Goal: Task Accomplishment & Management: Complete application form

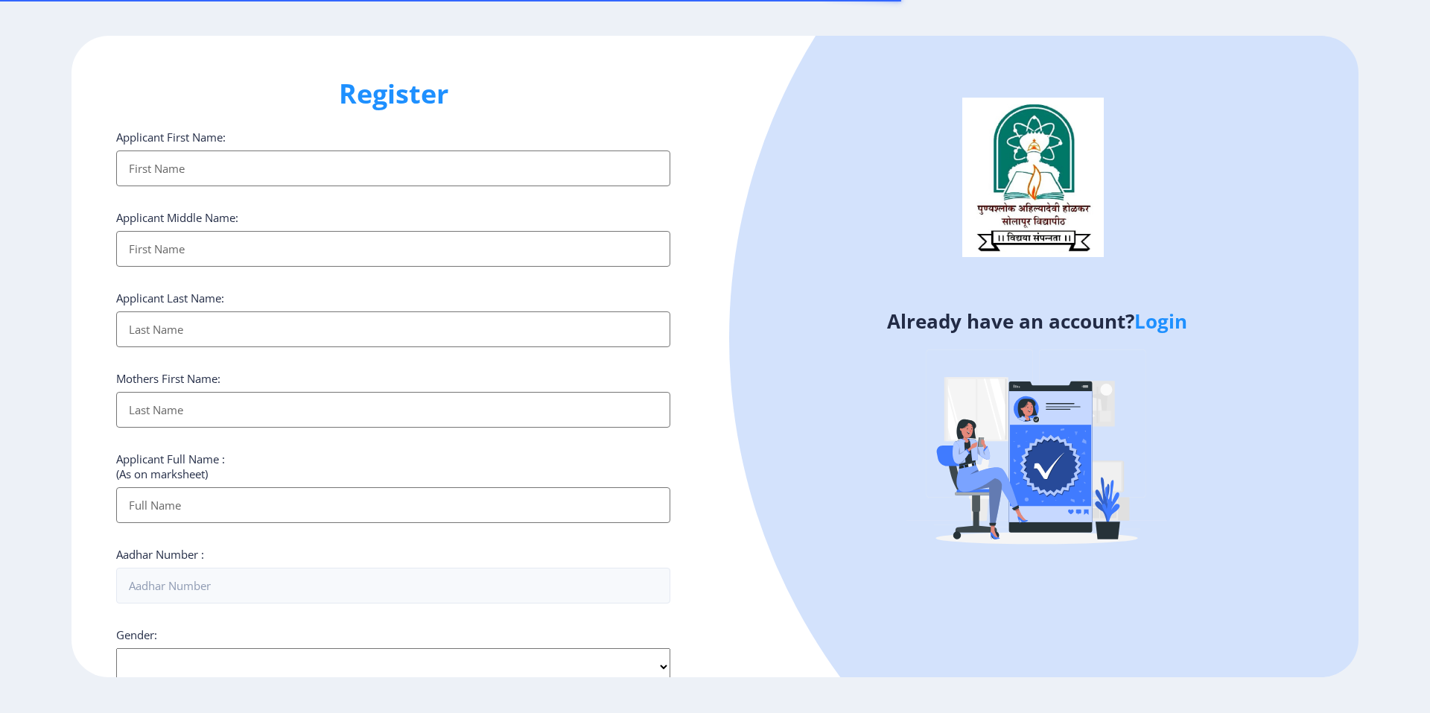
select select
click at [1161, 326] on link "Login" at bounding box center [1161, 321] width 53 height 27
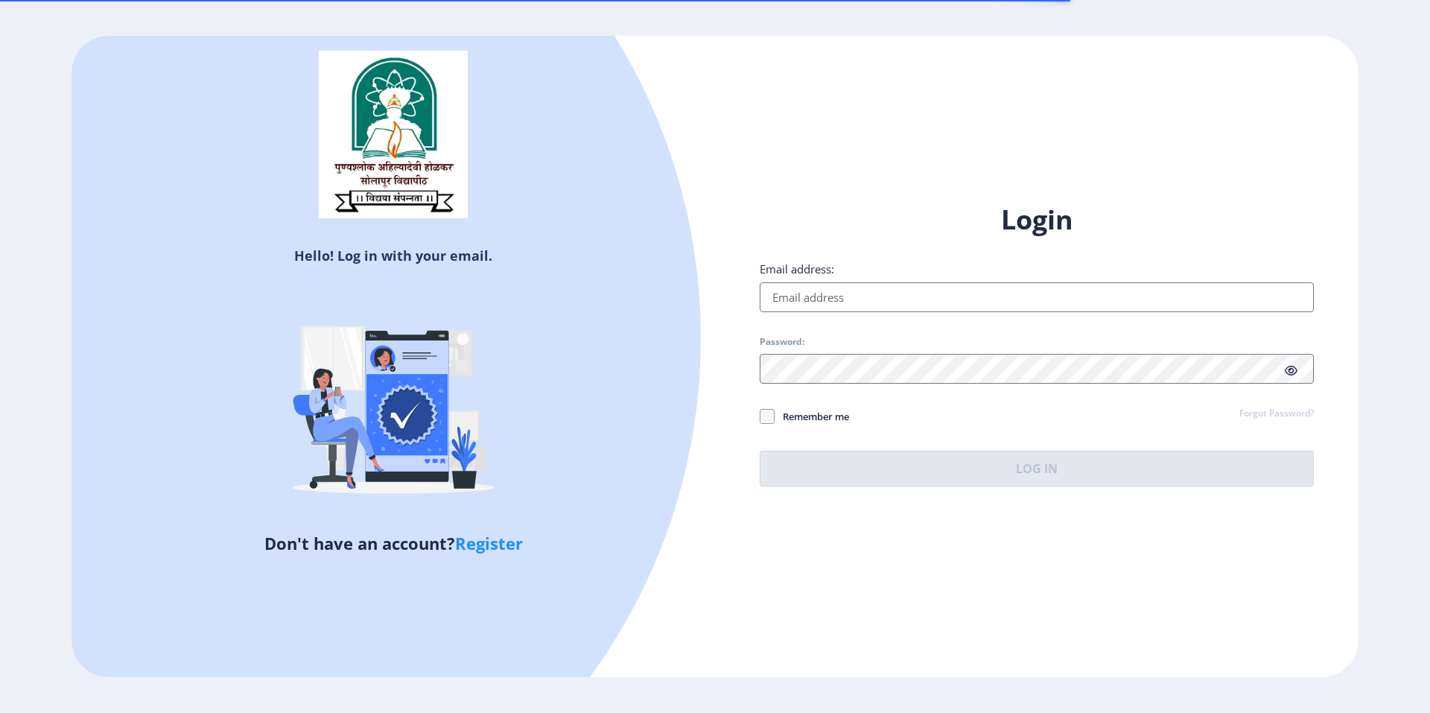
click at [817, 303] on input "Email address:" at bounding box center [1037, 297] width 554 height 30
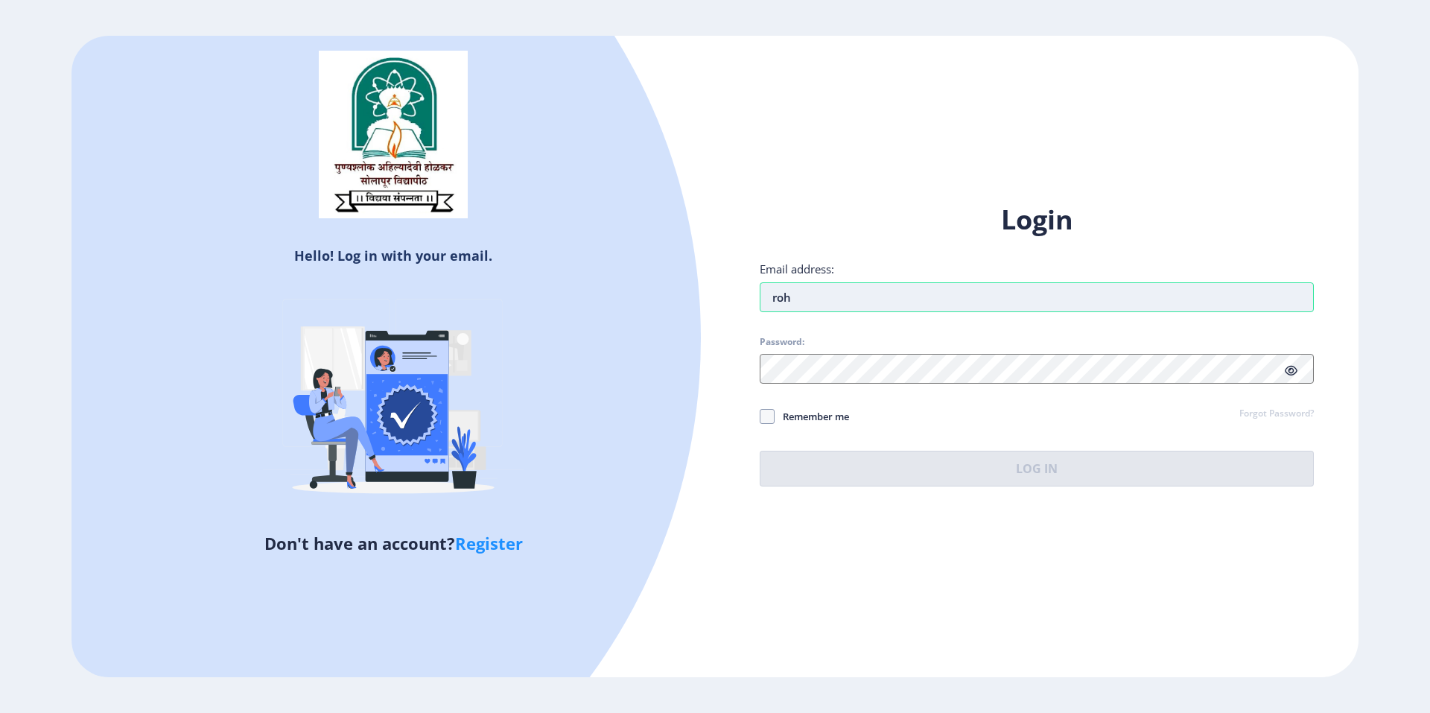
click at [831, 290] on input "roh" at bounding box center [1037, 297] width 554 height 30
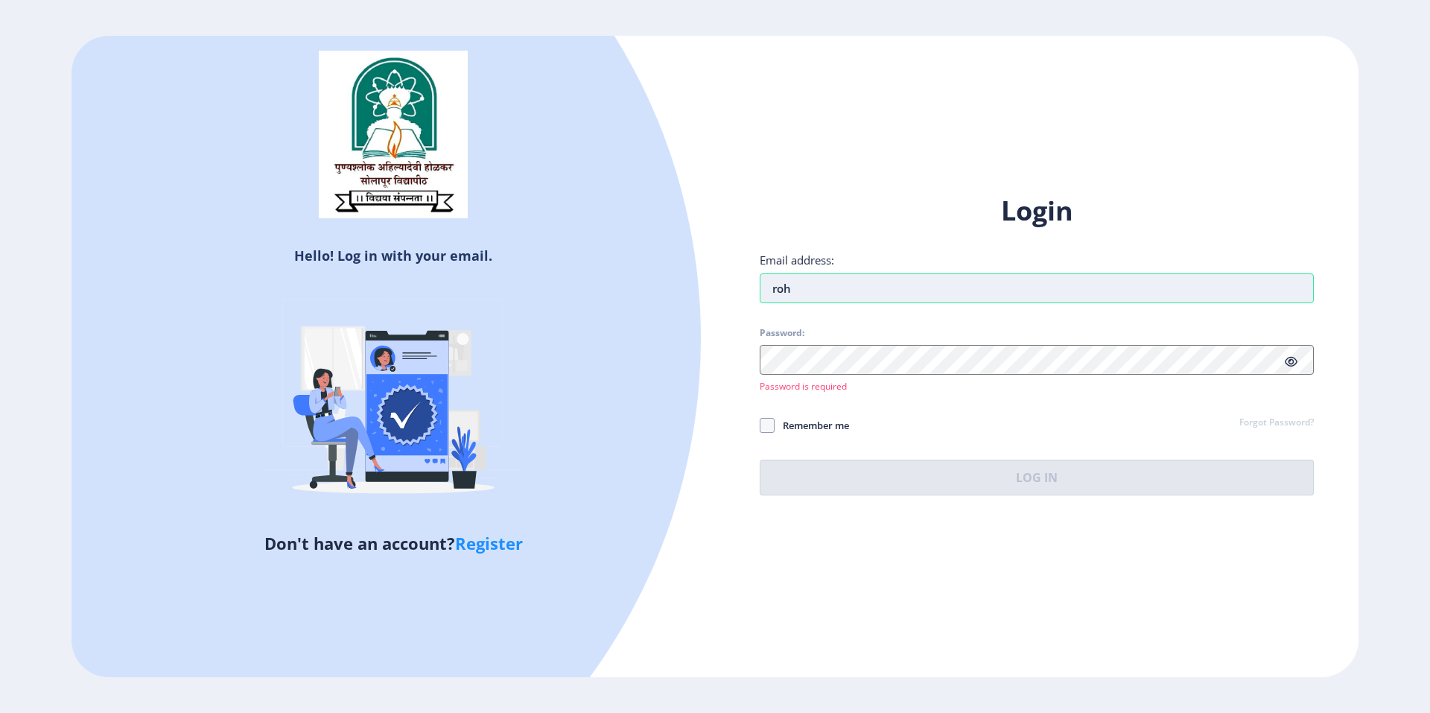
type input "[EMAIL_ADDRESS][DOMAIN_NAME]"
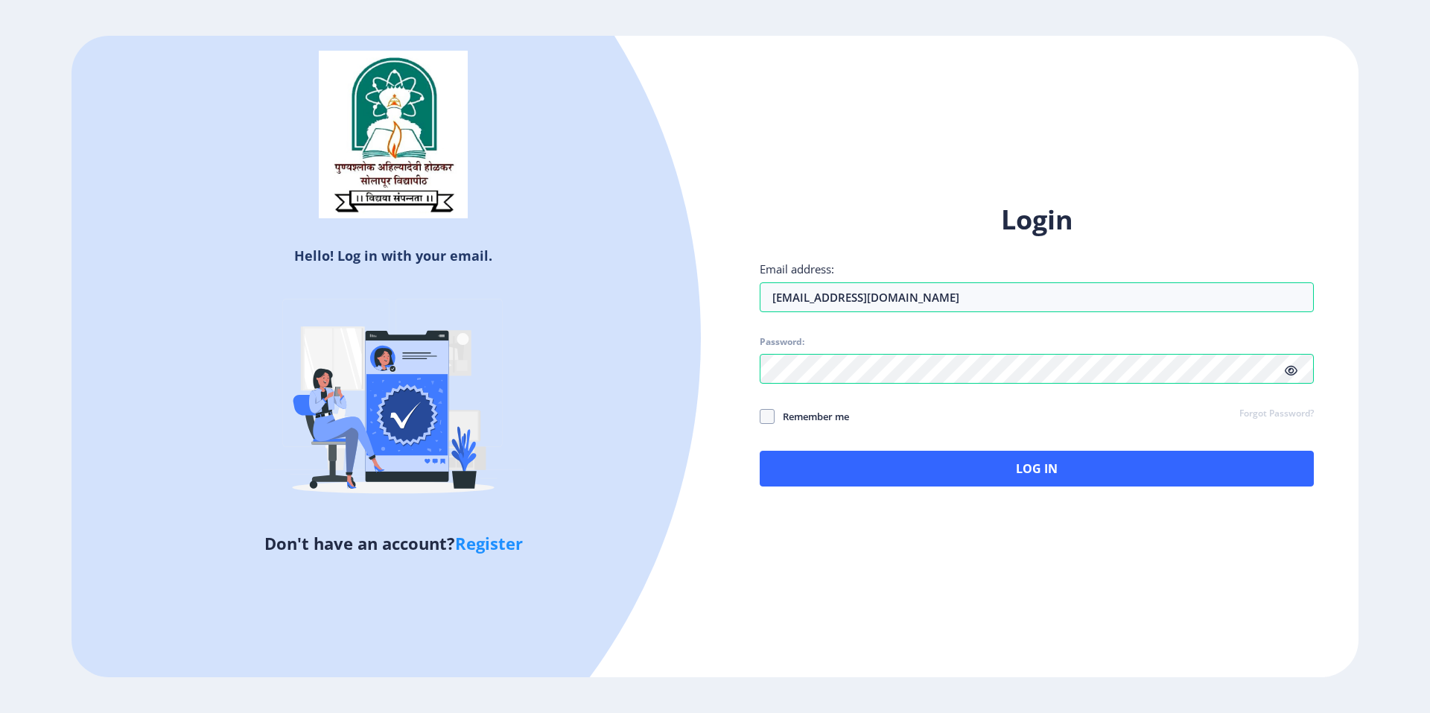
click at [1295, 371] on icon at bounding box center [1291, 370] width 13 height 11
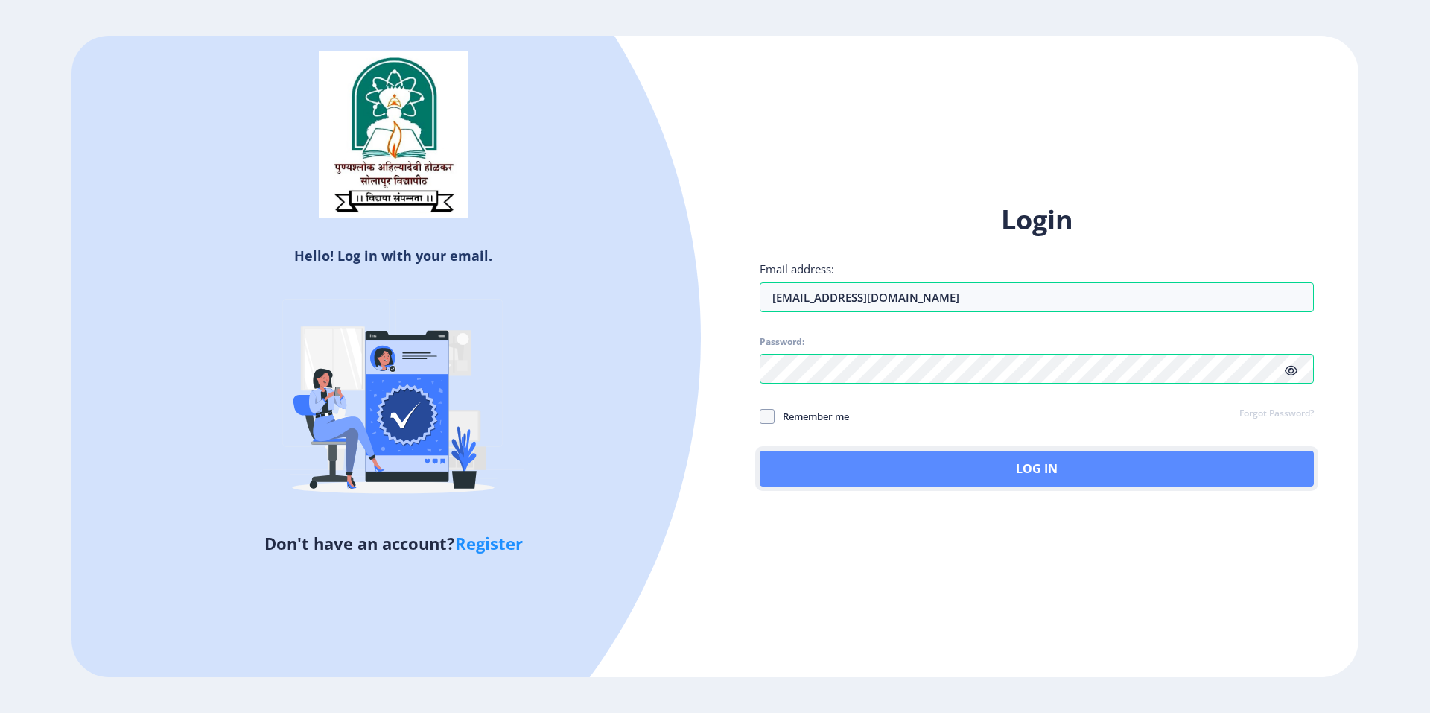
click at [837, 477] on button "Log In" at bounding box center [1037, 469] width 554 height 36
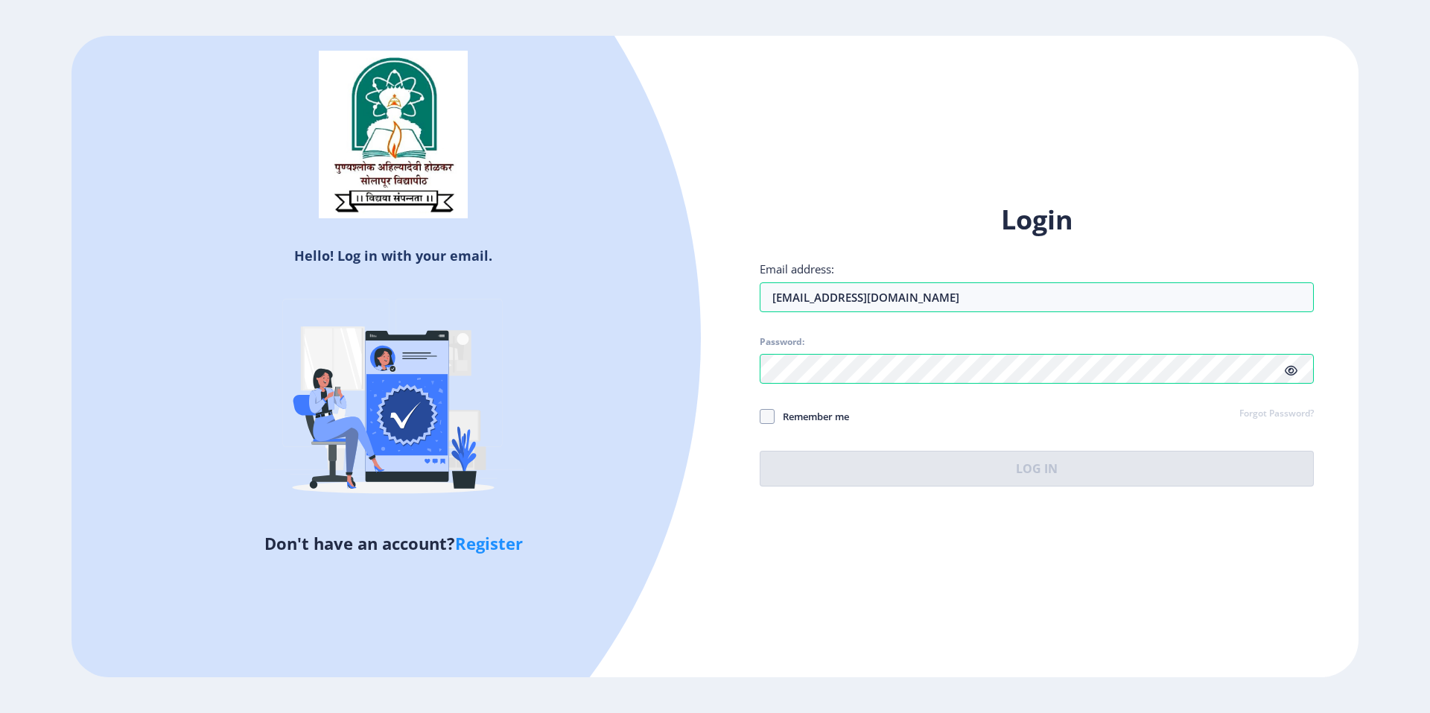
click at [952, 476] on div "Login Email address: rohinibansode9072@gmail.com Password: Remember me Forgot P…" at bounding box center [1037, 344] width 554 height 285
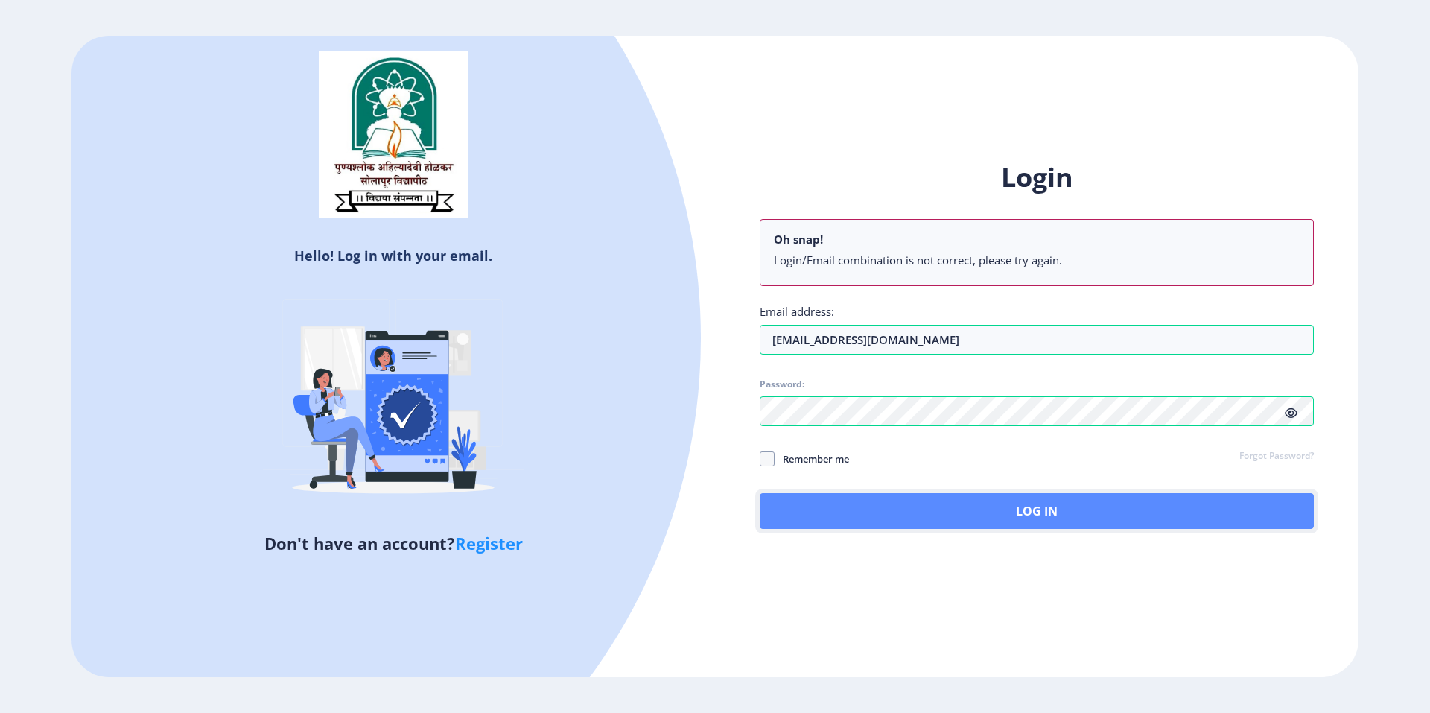
click at [928, 515] on button "Log In" at bounding box center [1037, 511] width 554 height 36
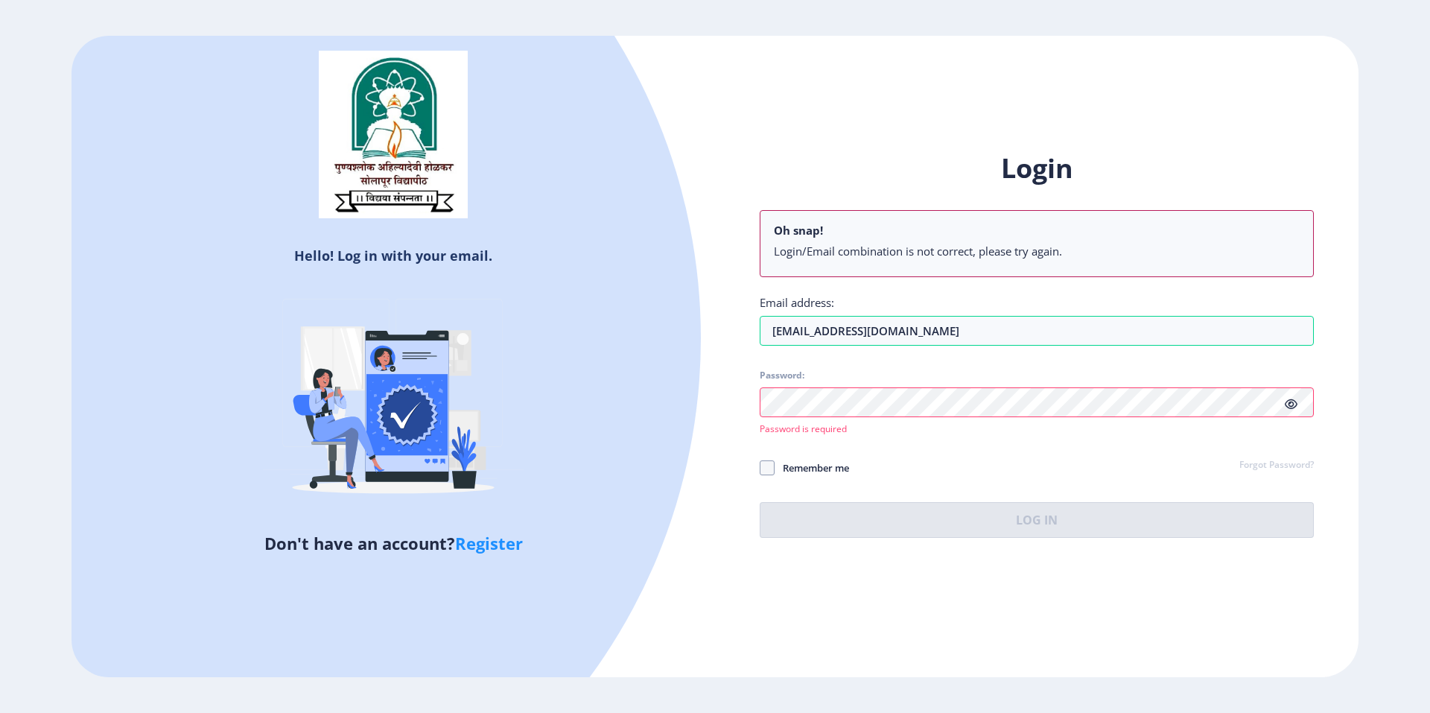
click at [868, 438] on div "Login Oh snap! Login/Email combination is not correct, please try again. Email …" at bounding box center [1037, 343] width 554 height 387
click at [1271, 463] on link "Forgot Password?" at bounding box center [1277, 465] width 74 height 13
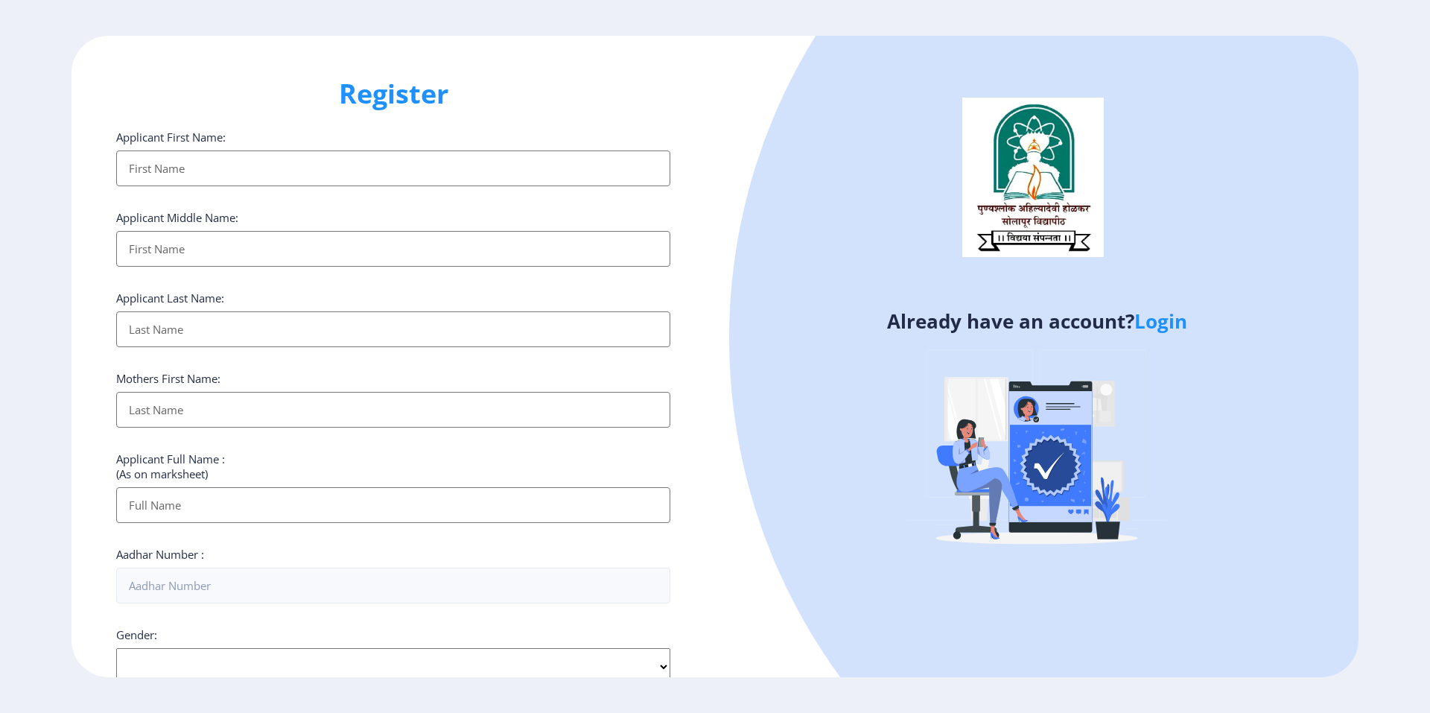
select select
click at [1168, 319] on link "Login" at bounding box center [1161, 321] width 53 height 27
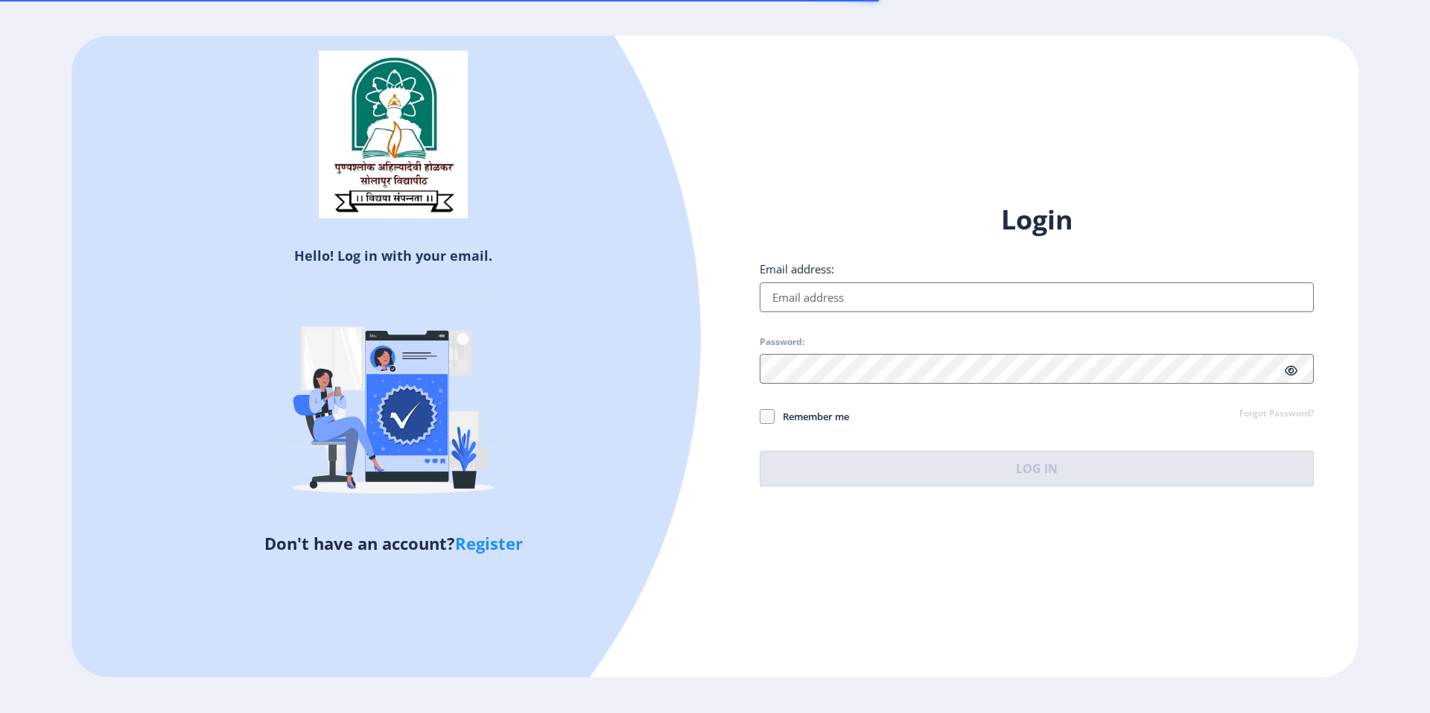
click at [897, 284] on input "Email address:" at bounding box center [1037, 297] width 554 height 30
type input "[EMAIL_ADDRESS][DOMAIN_NAME]"
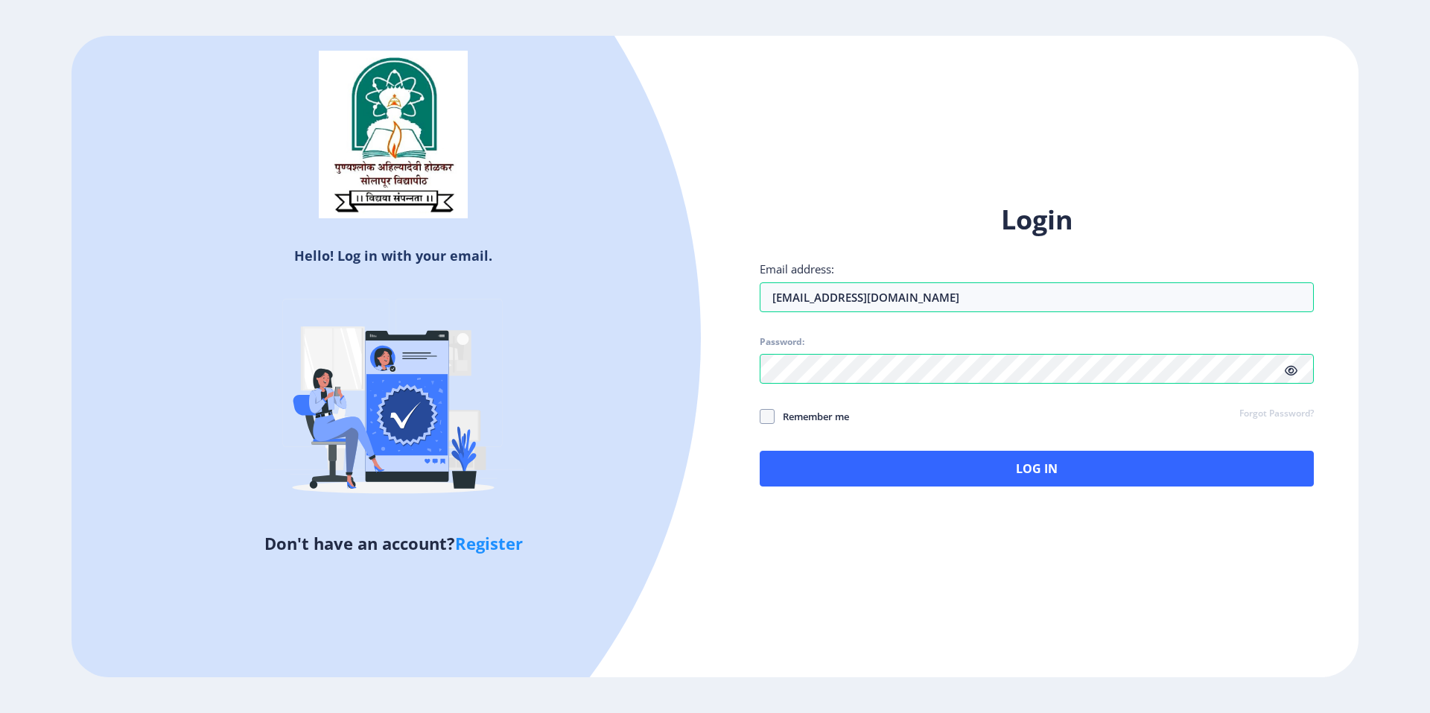
click at [1295, 368] on icon at bounding box center [1291, 370] width 13 height 11
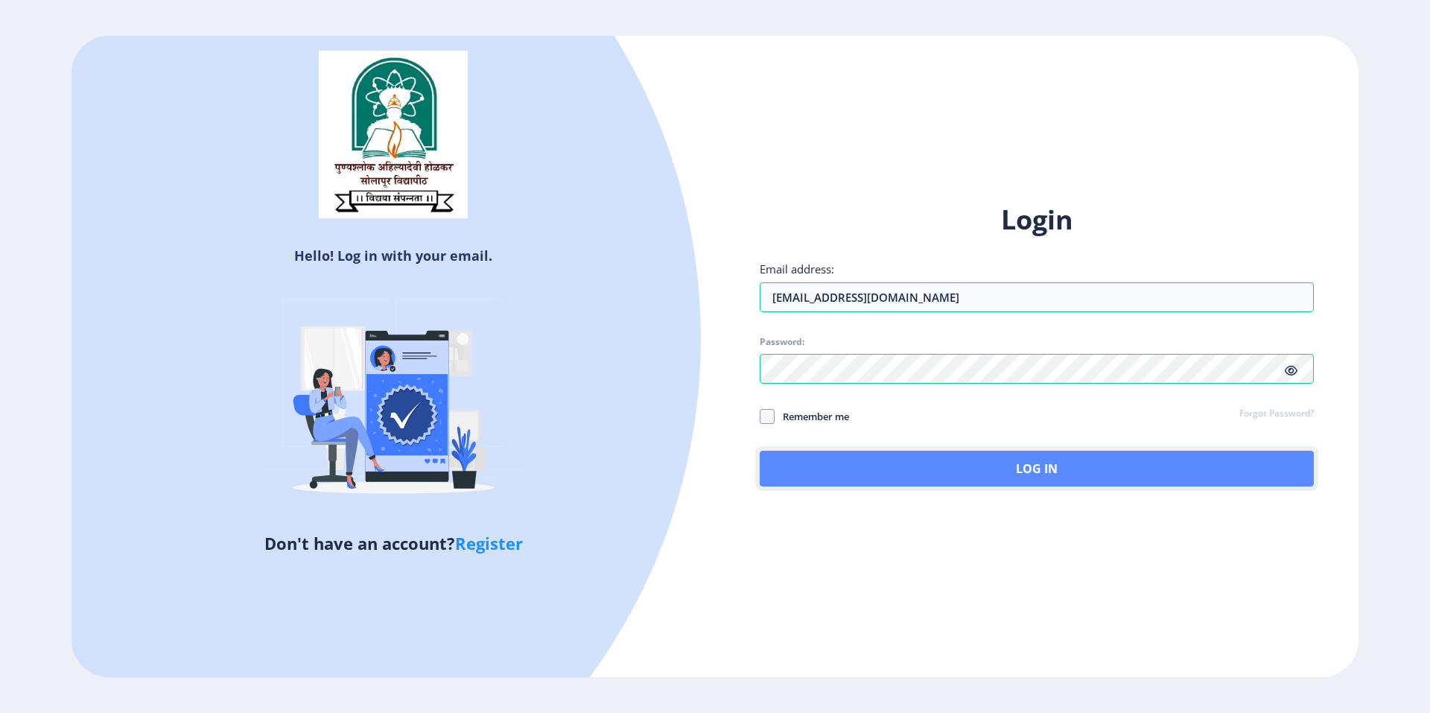
click at [1019, 466] on button "Log In" at bounding box center [1037, 469] width 554 height 36
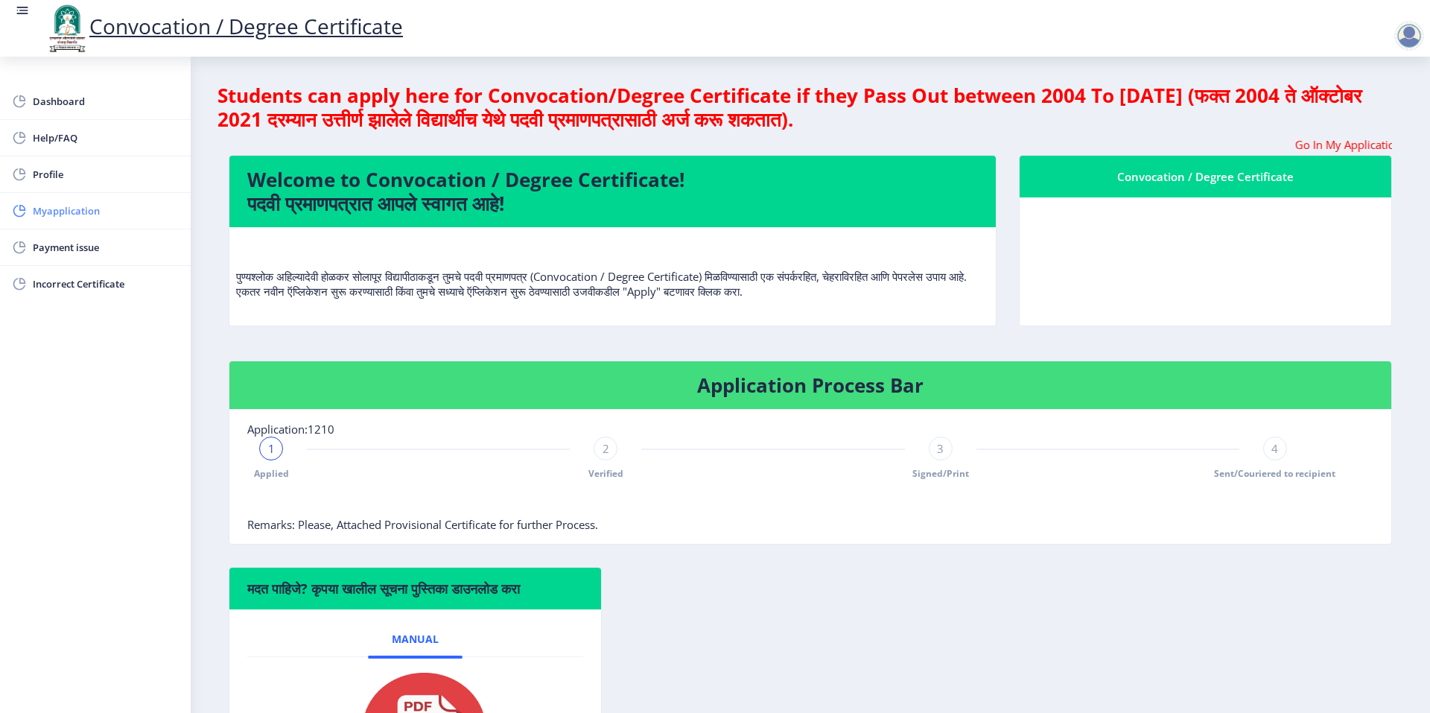
click at [75, 209] on span "Myapplication" at bounding box center [106, 211] width 146 height 18
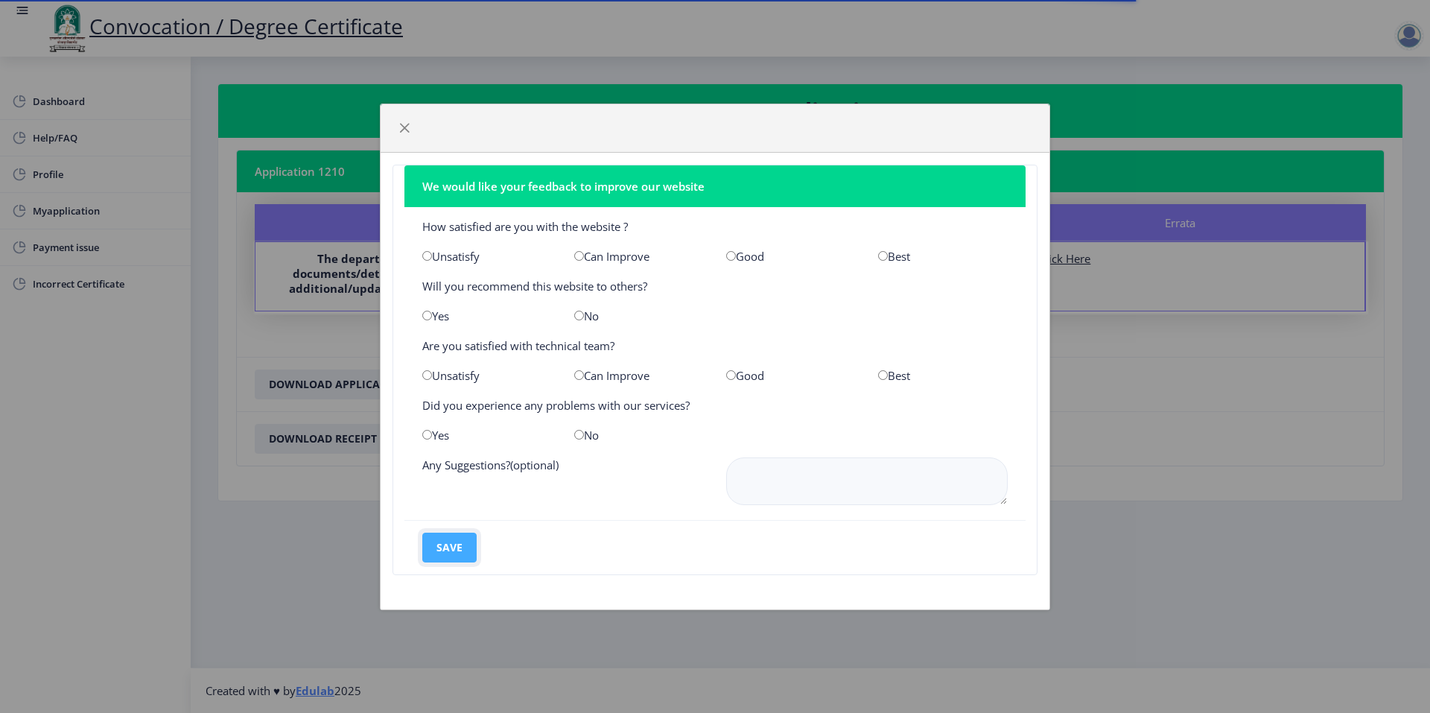
click at [452, 546] on button "save" at bounding box center [449, 548] width 54 height 30
click at [404, 126] on span "button" at bounding box center [405, 128] width 12 height 12
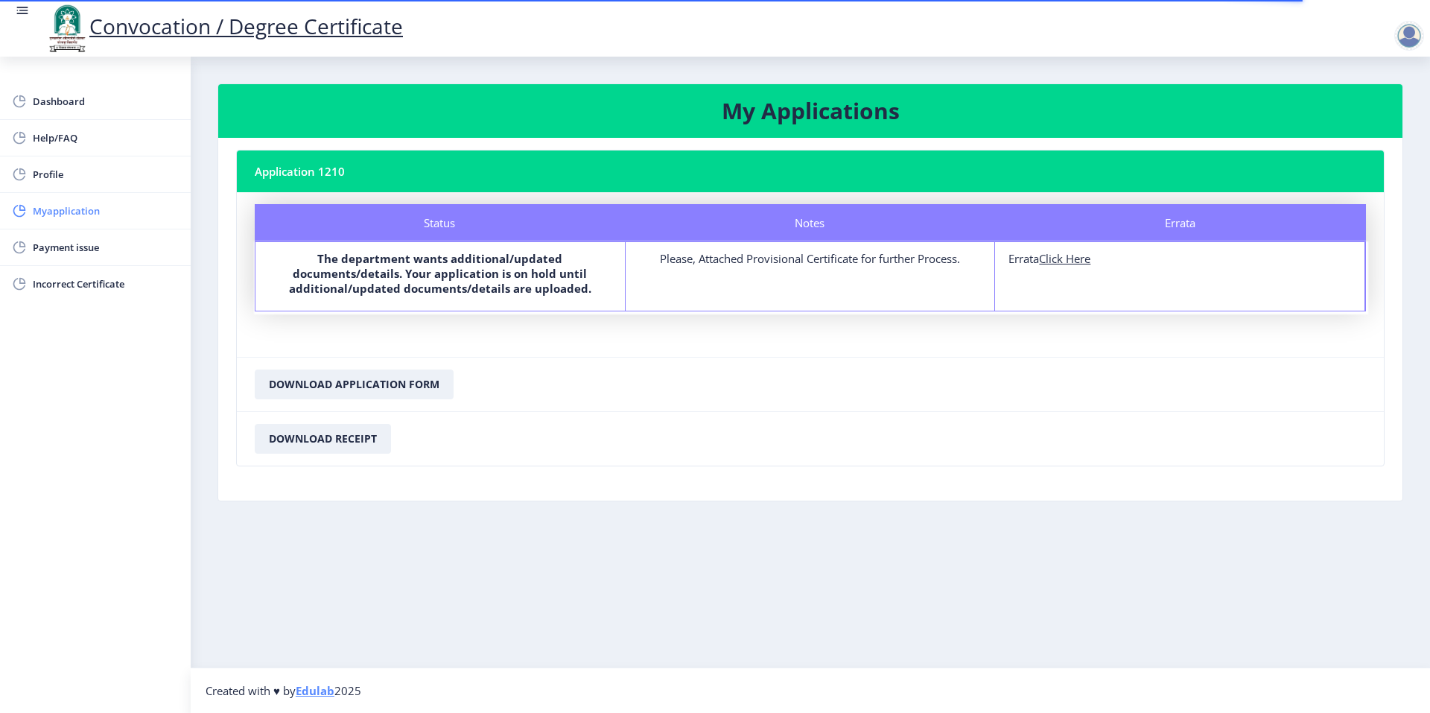
click at [93, 214] on span "Myapplication" at bounding box center [106, 211] width 146 height 18
click at [1060, 261] on u "Click Here" at bounding box center [1064, 258] width 51 height 15
select select
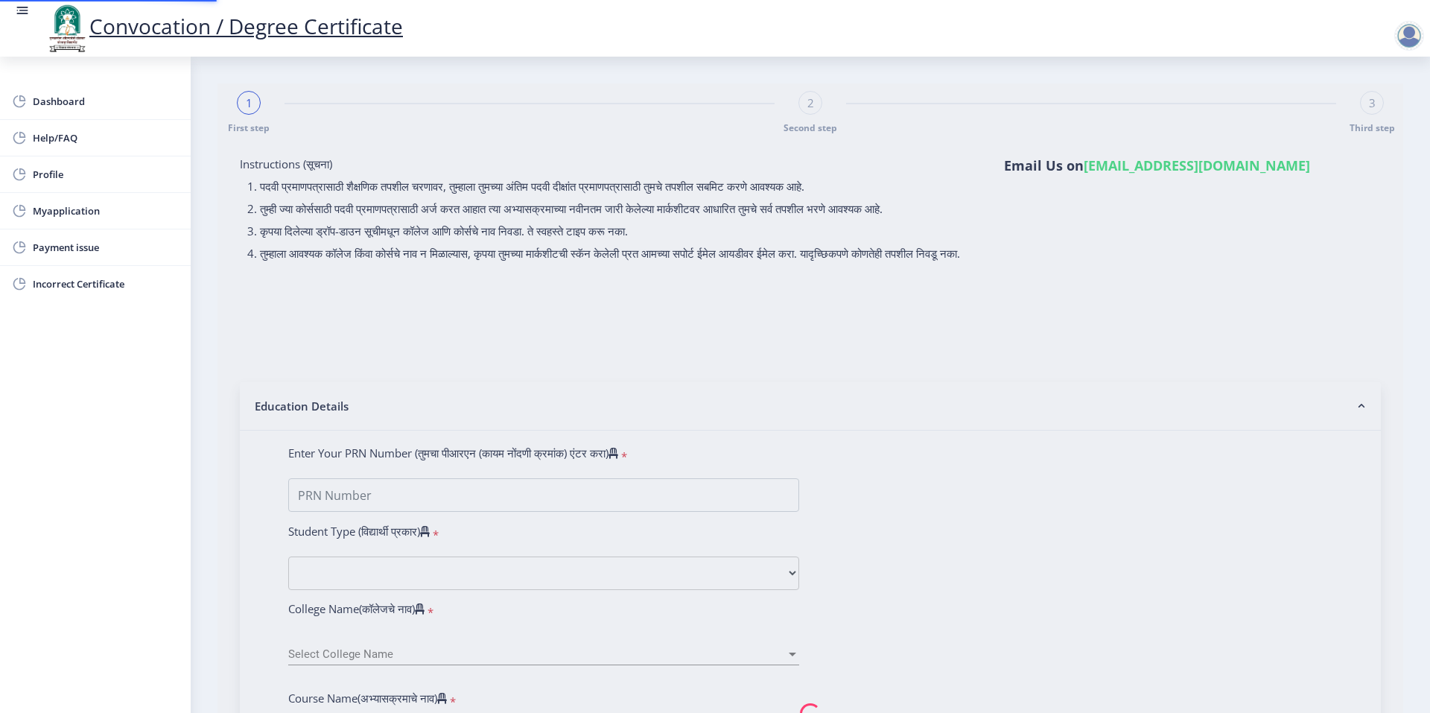
type input "0600010967"
select select "Regular"
select select "2008"
select select "November"
select select "SECOND CLASS"
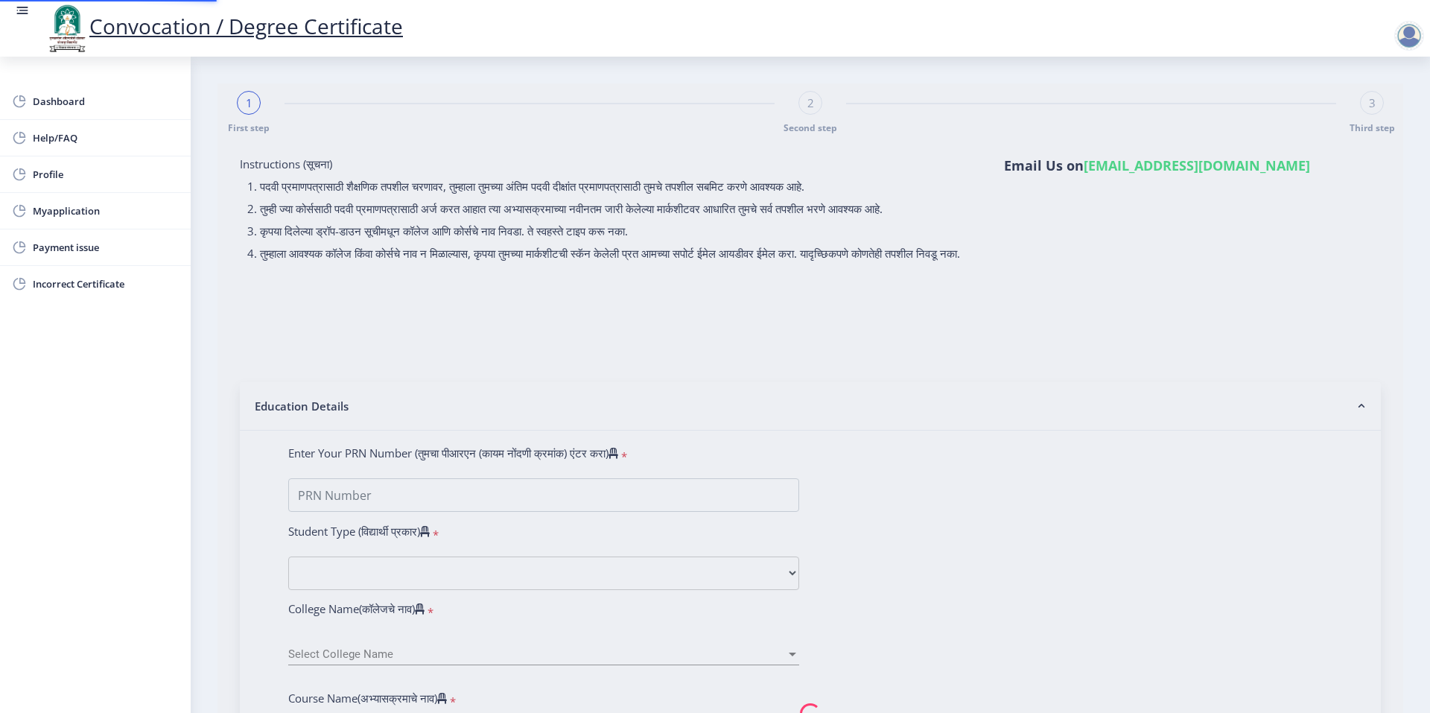
type input "10378"
type input "[PERSON_NAME]"
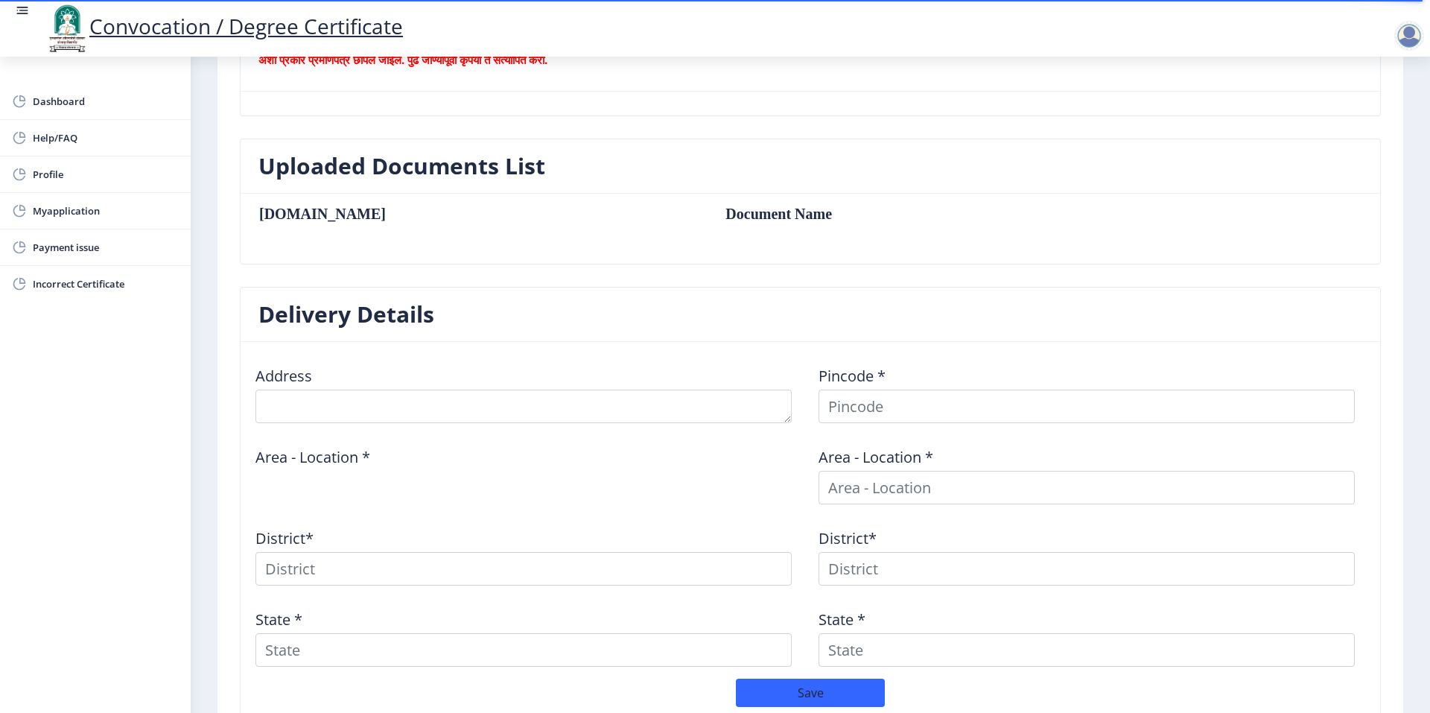
scroll to position [515, 0]
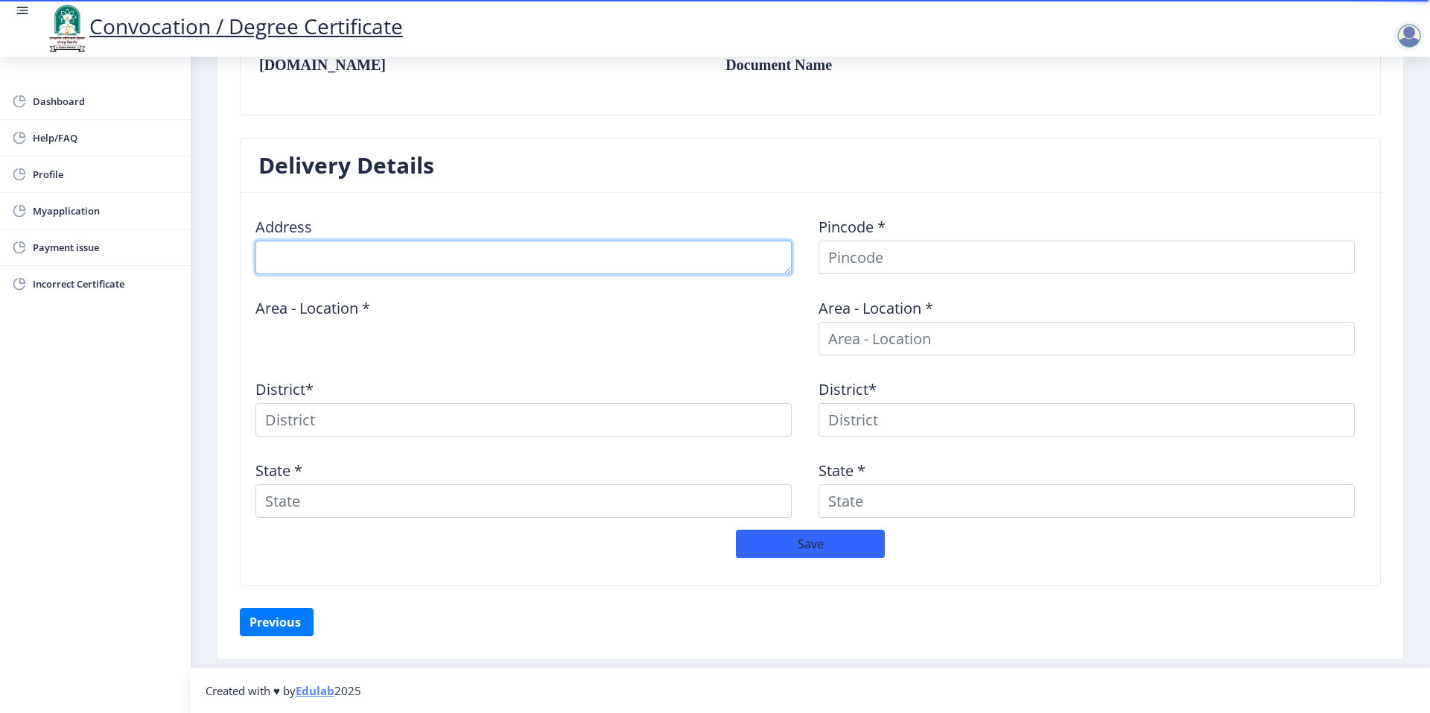
click at [506, 254] on textarea at bounding box center [524, 258] width 536 height 34
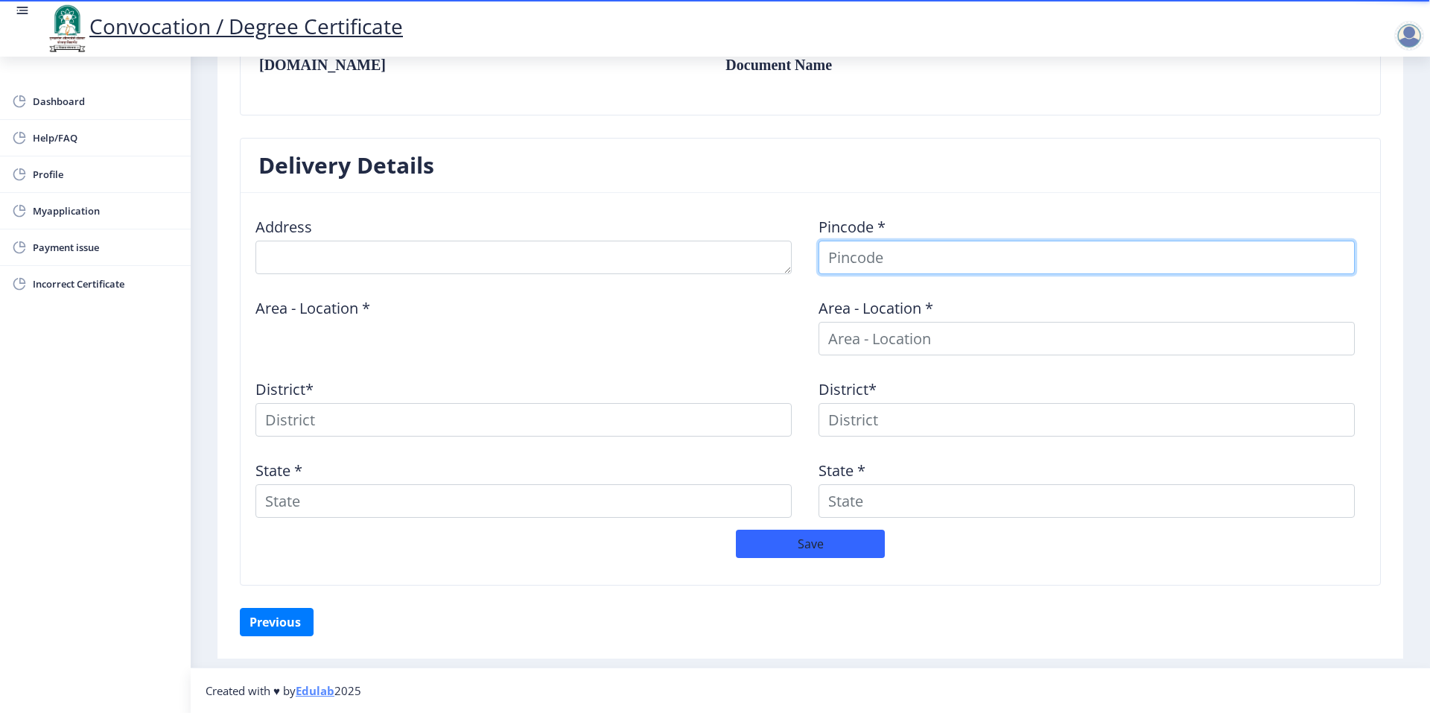
click at [862, 258] on input at bounding box center [1087, 258] width 536 height 34
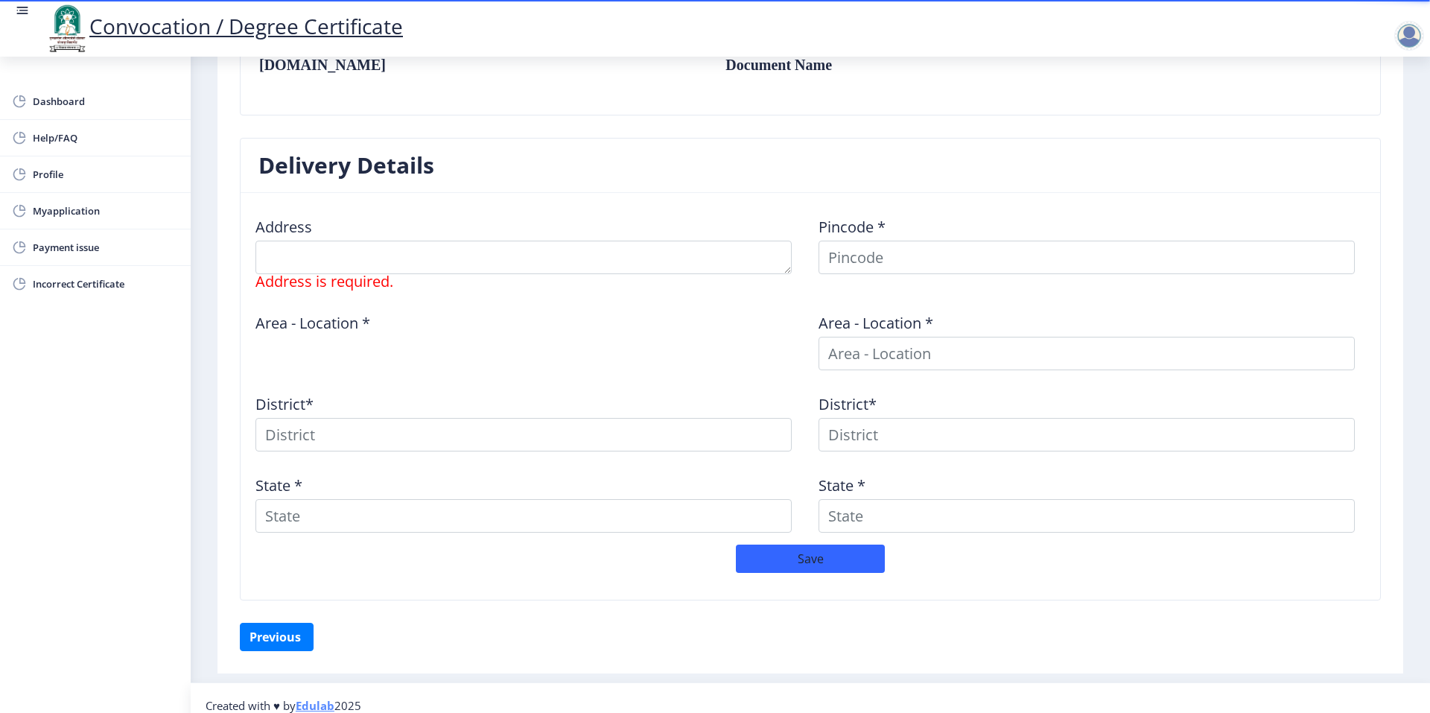
click at [625, 349] on div "Area - Location *" at bounding box center [528, 335] width 563 height 69
click at [69, 210] on span "Myapplication" at bounding box center [106, 211] width 146 height 18
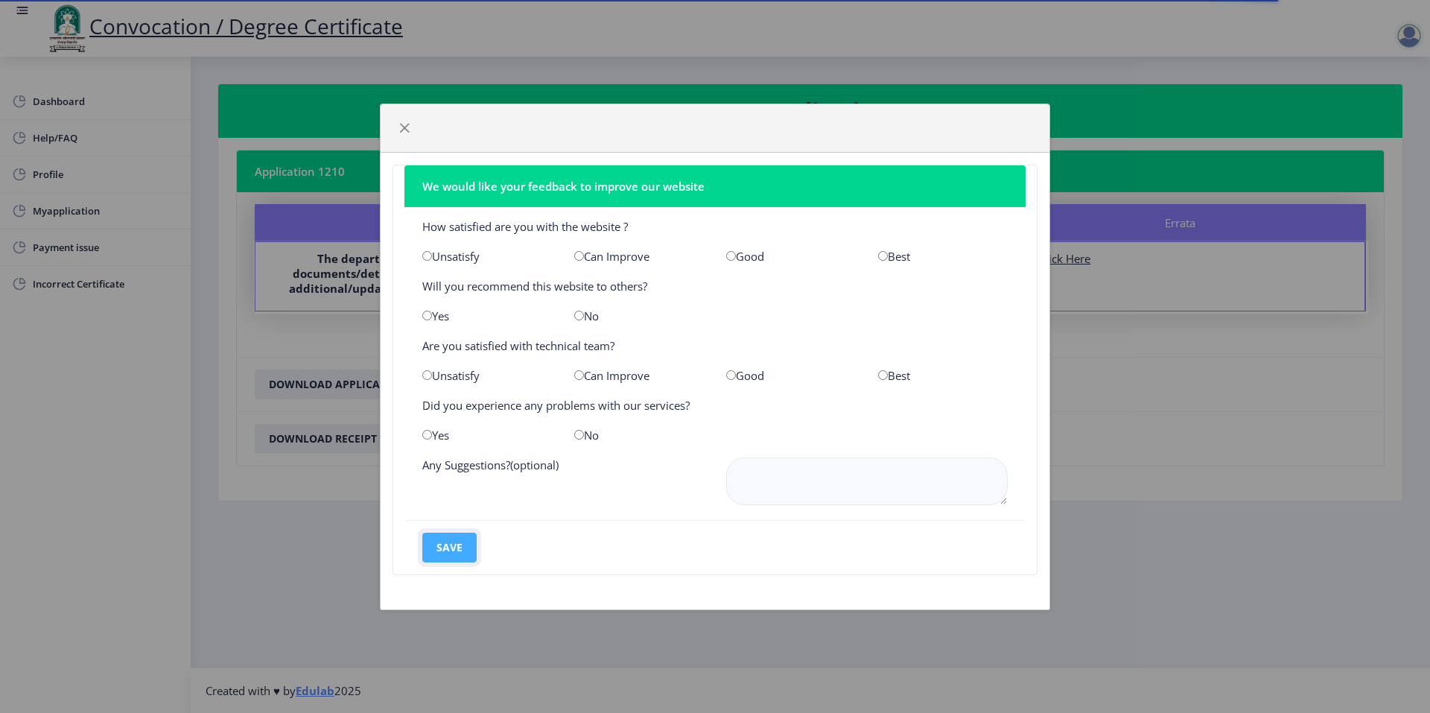
click at [453, 547] on button "save" at bounding box center [449, 548] width 54 height 30
drag, startPoint x: 453, startPoint y: 546, endPoint x: 437, endPoint y: 466, distance: 81.2
click at [454, 535] on button "save" at bounding box center [449, 548] width 54 height 30
click at [402, 125] on span "button" at bounding box center [405, 128] width 12 height 12
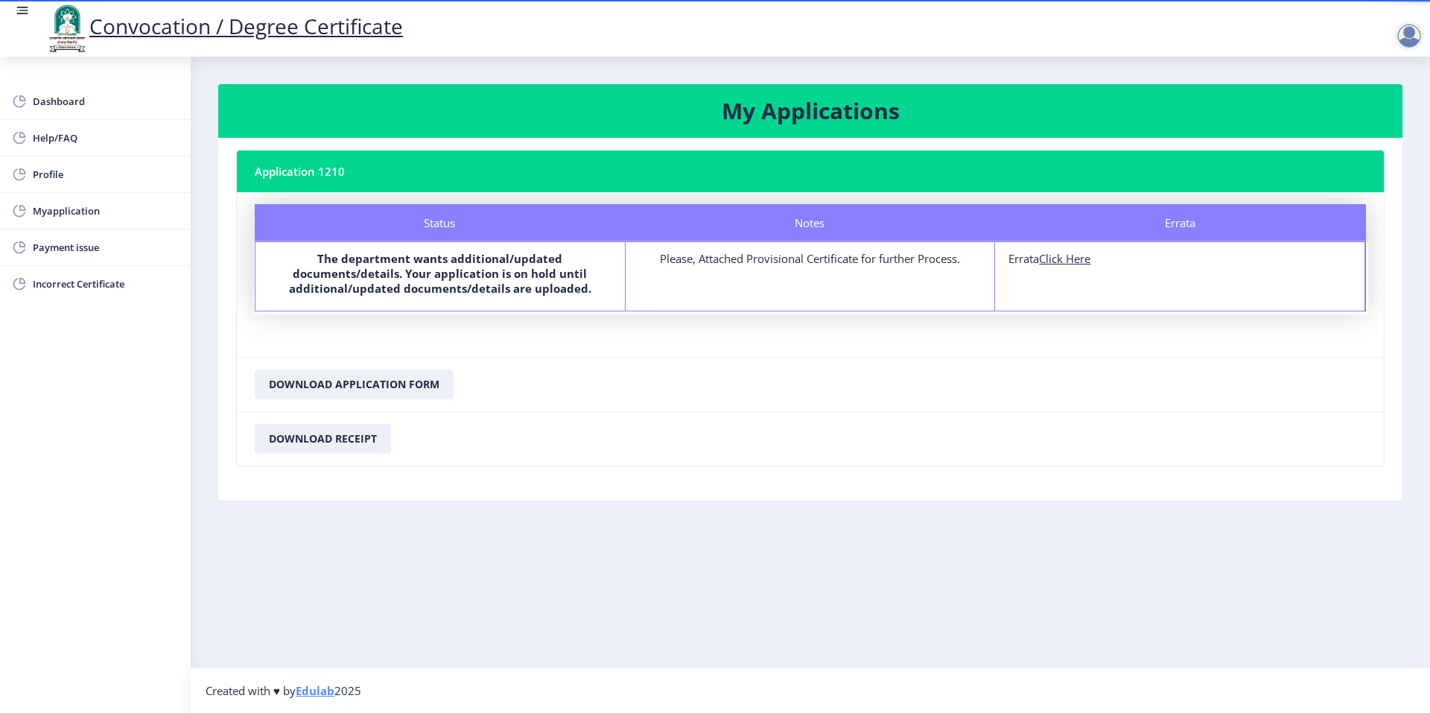
click at [1076, 258] on u "Click Here" at bounding box center [1064, 258] width 51 height 15
select select
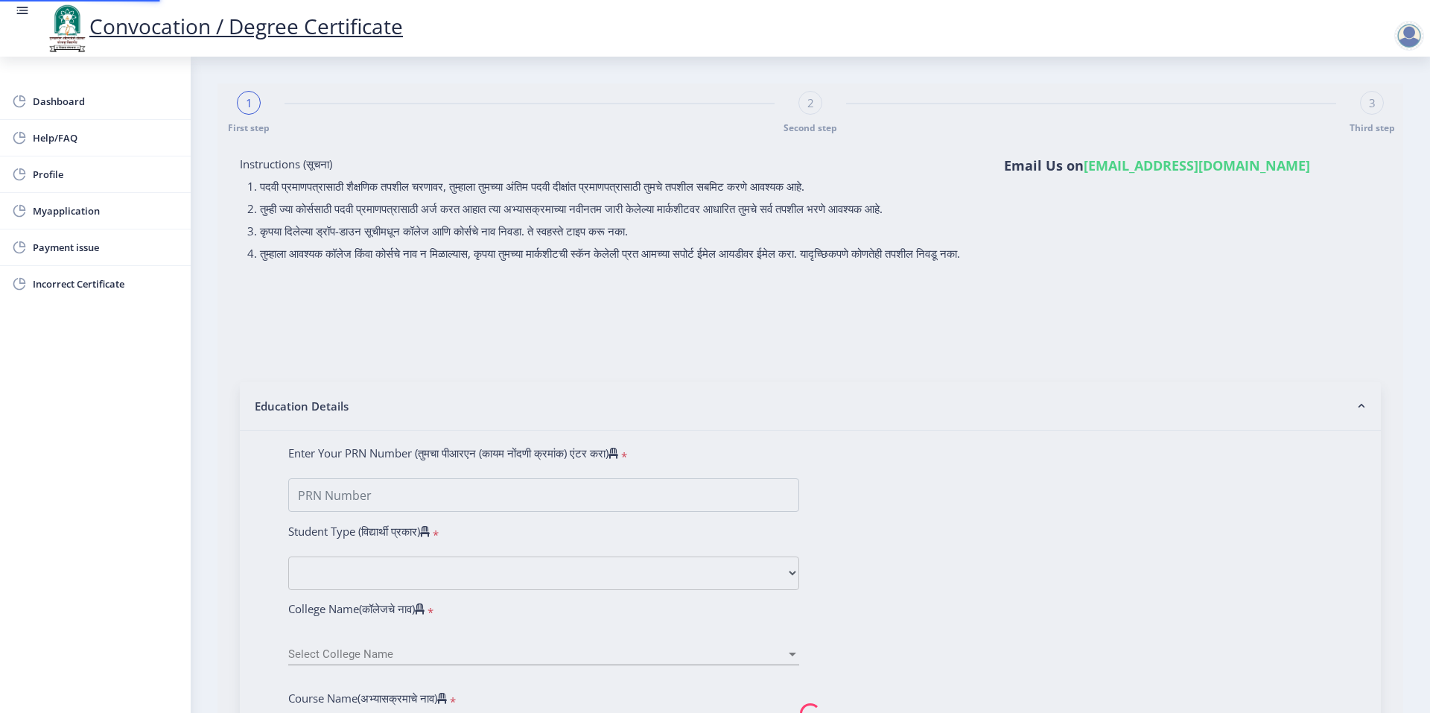
type input "0600010967"
select select "Regular"
select select "2008"
select select "November"
select select "SECOND CLASS"
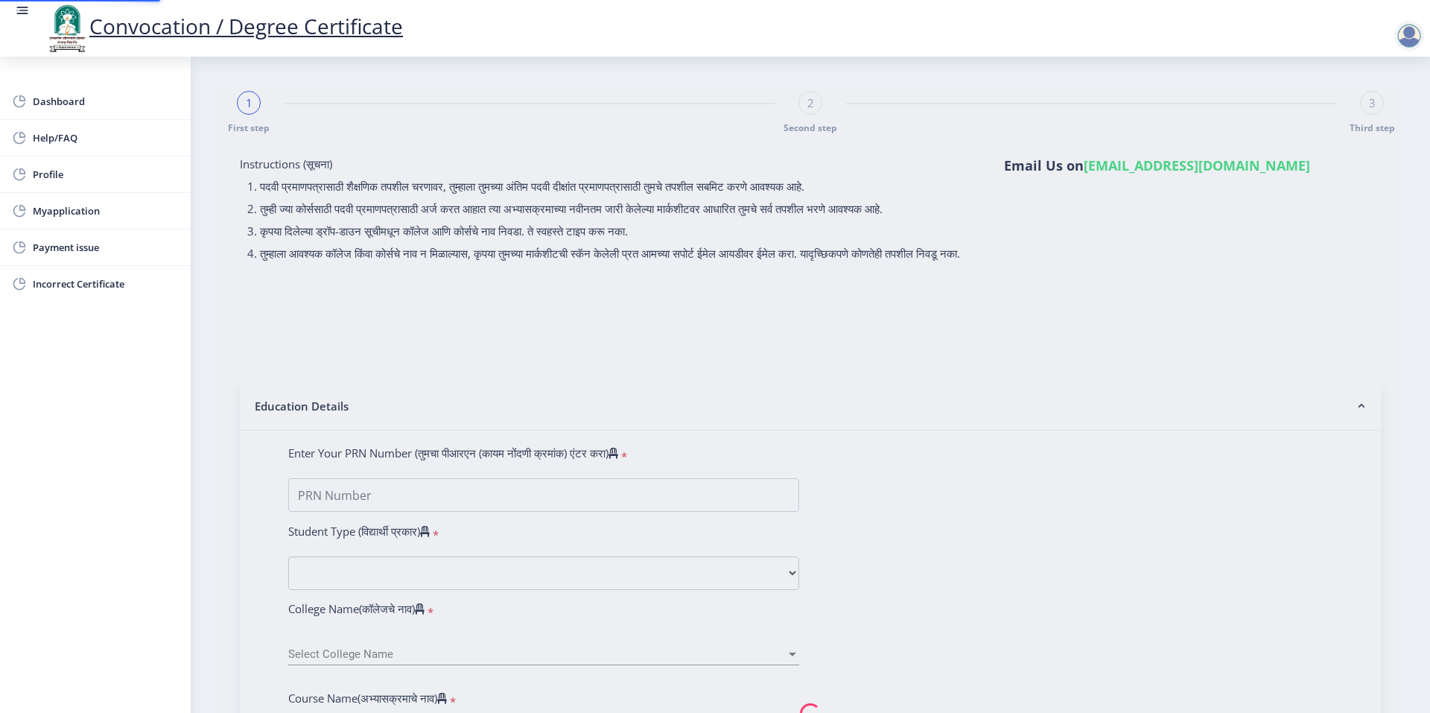
type input "10378"
type input "[PERSON_NAME]"
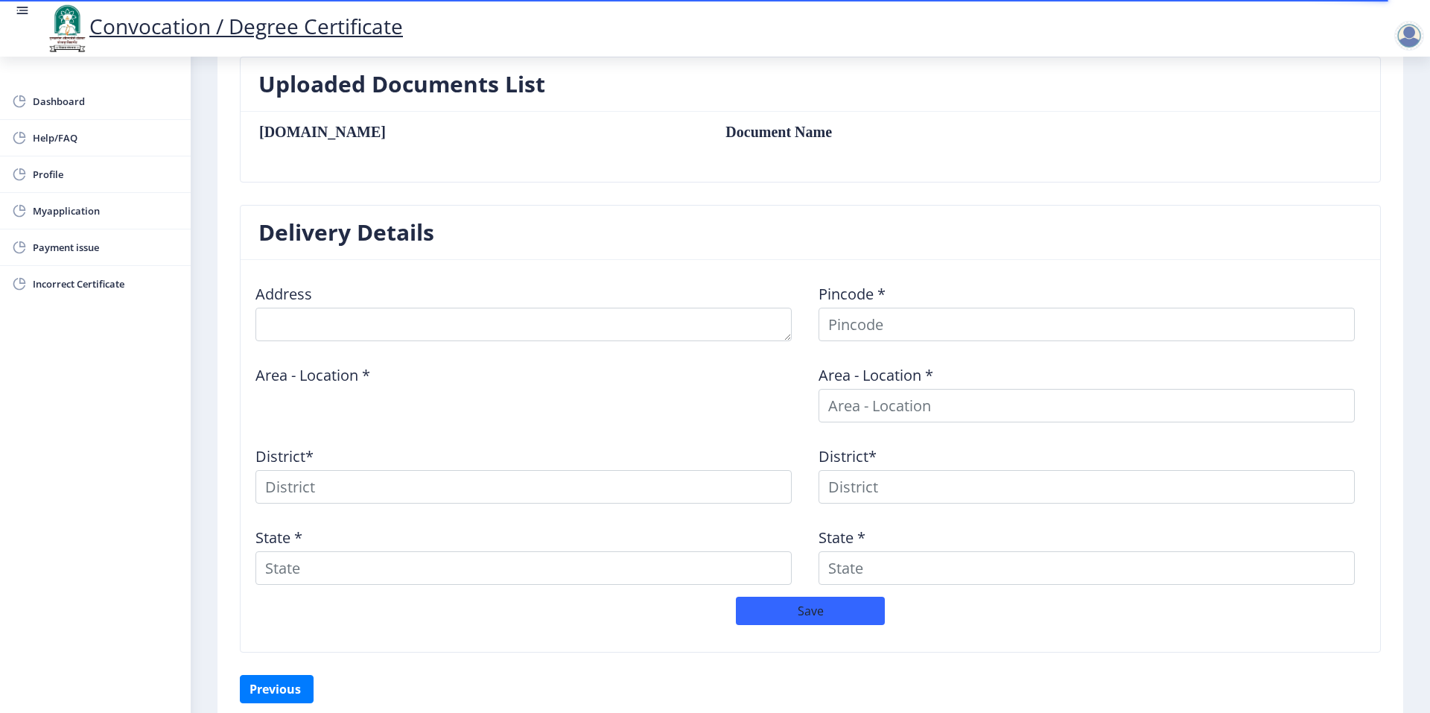
scroll to position [515, 0]
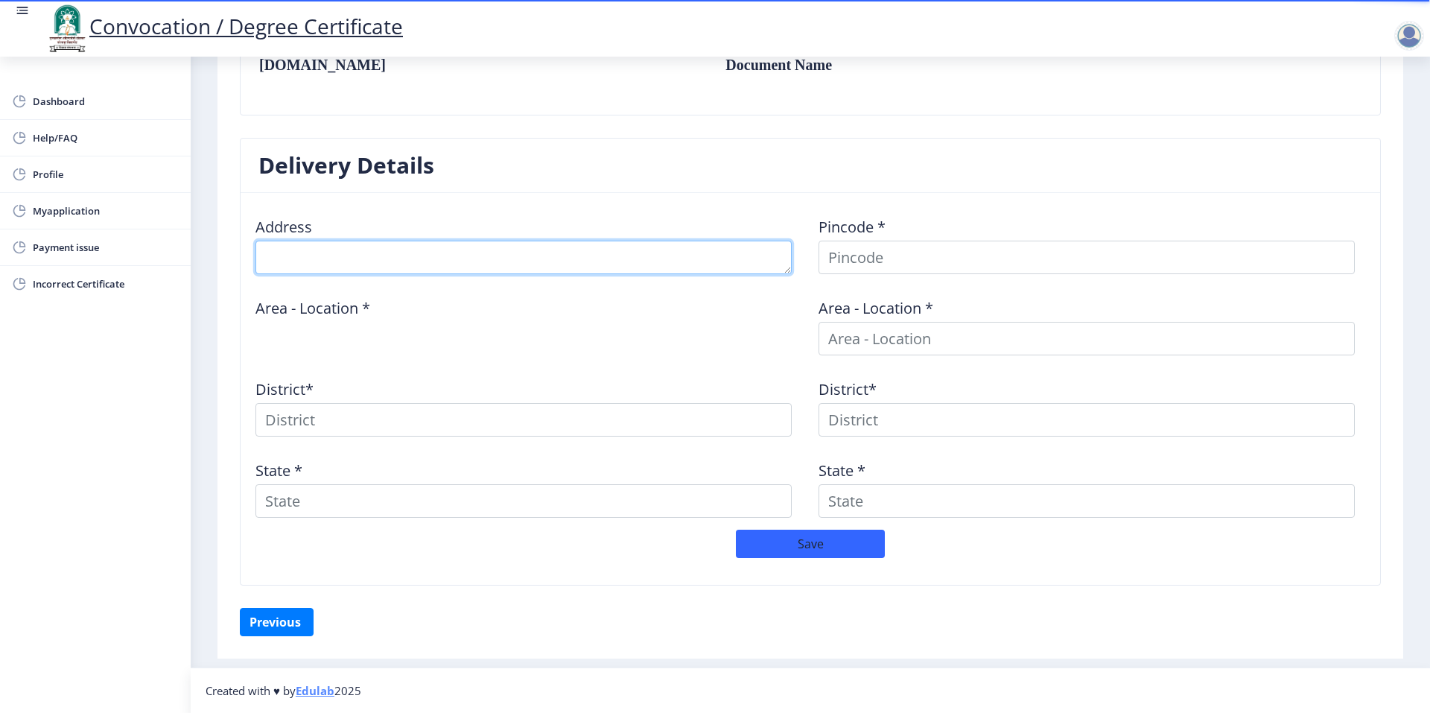
click at [279, 250] on textarea at bounding box center [524, 258] width 536 height 34
click at [338, 266] on textarea at bounding box center [524, 258] width 536 height 34
type textarea "Swanand nagar, Plot no 13"
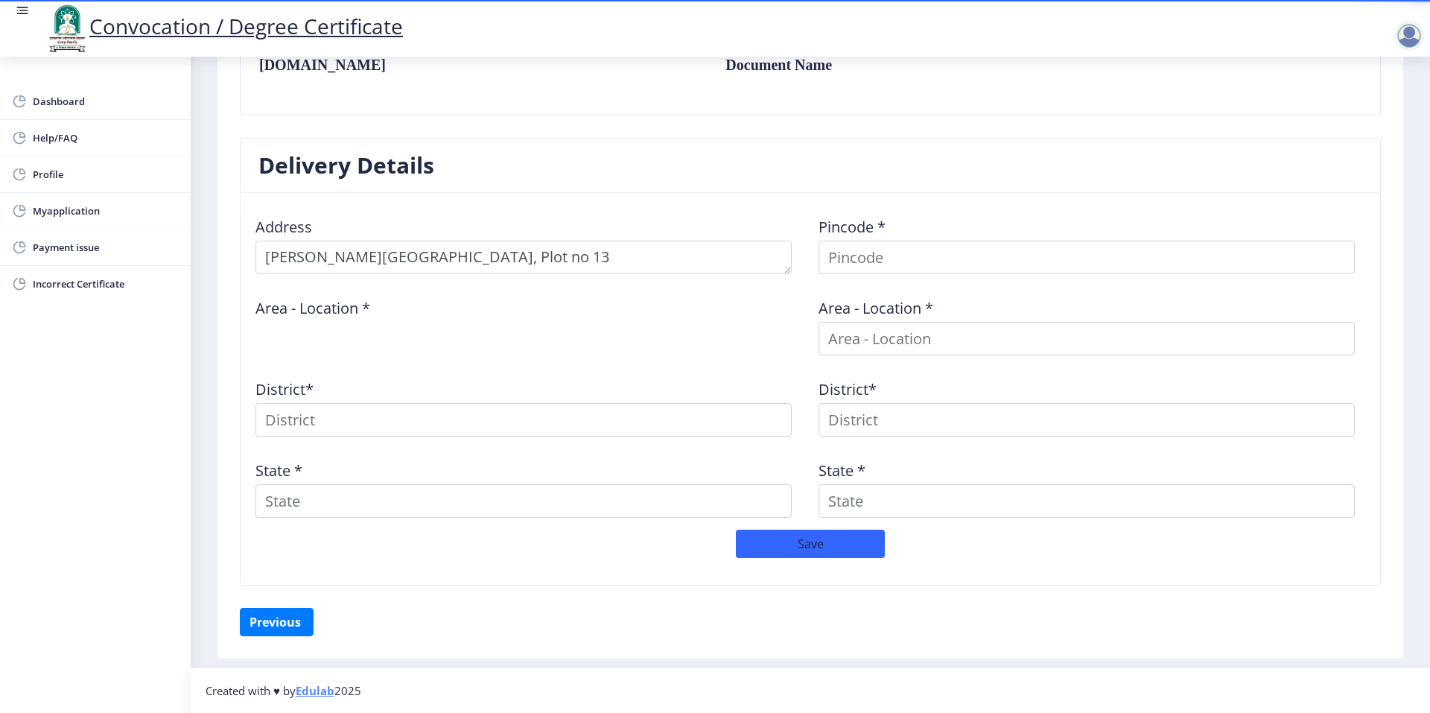
click at [339, 307] on label "Area - Location *" at bounding box center [313, 308] width 115 height 15
click at [860, 263] on input at bounding box center [1087, 258] width 536 height 34
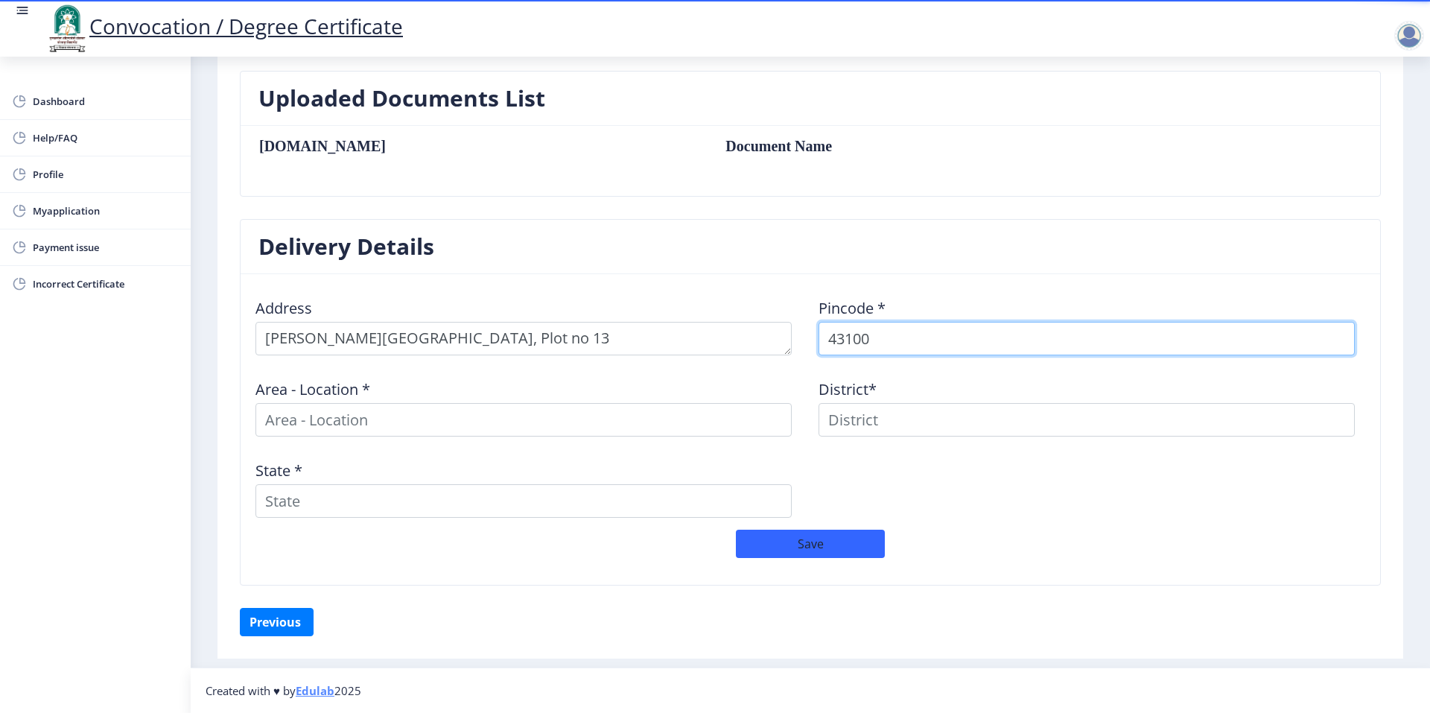
type input "431001"
select select
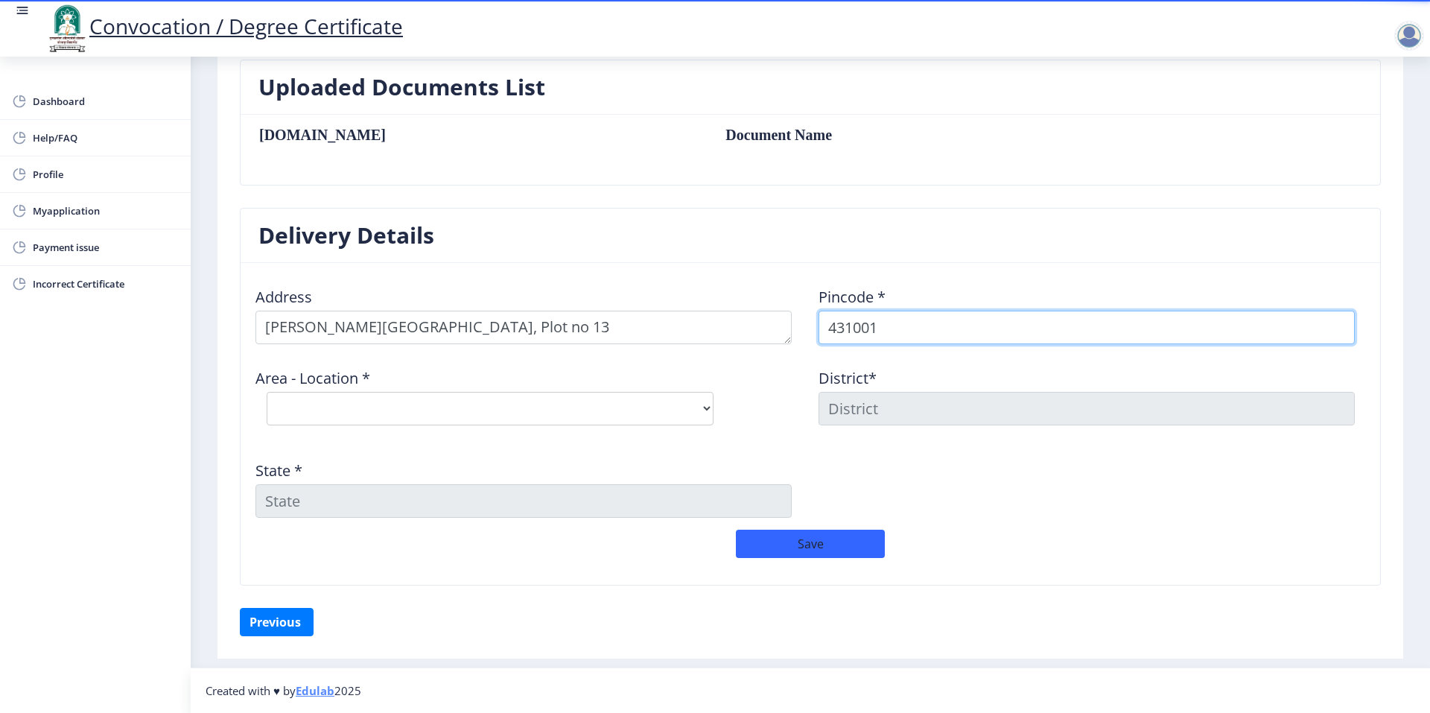
type input "431001"
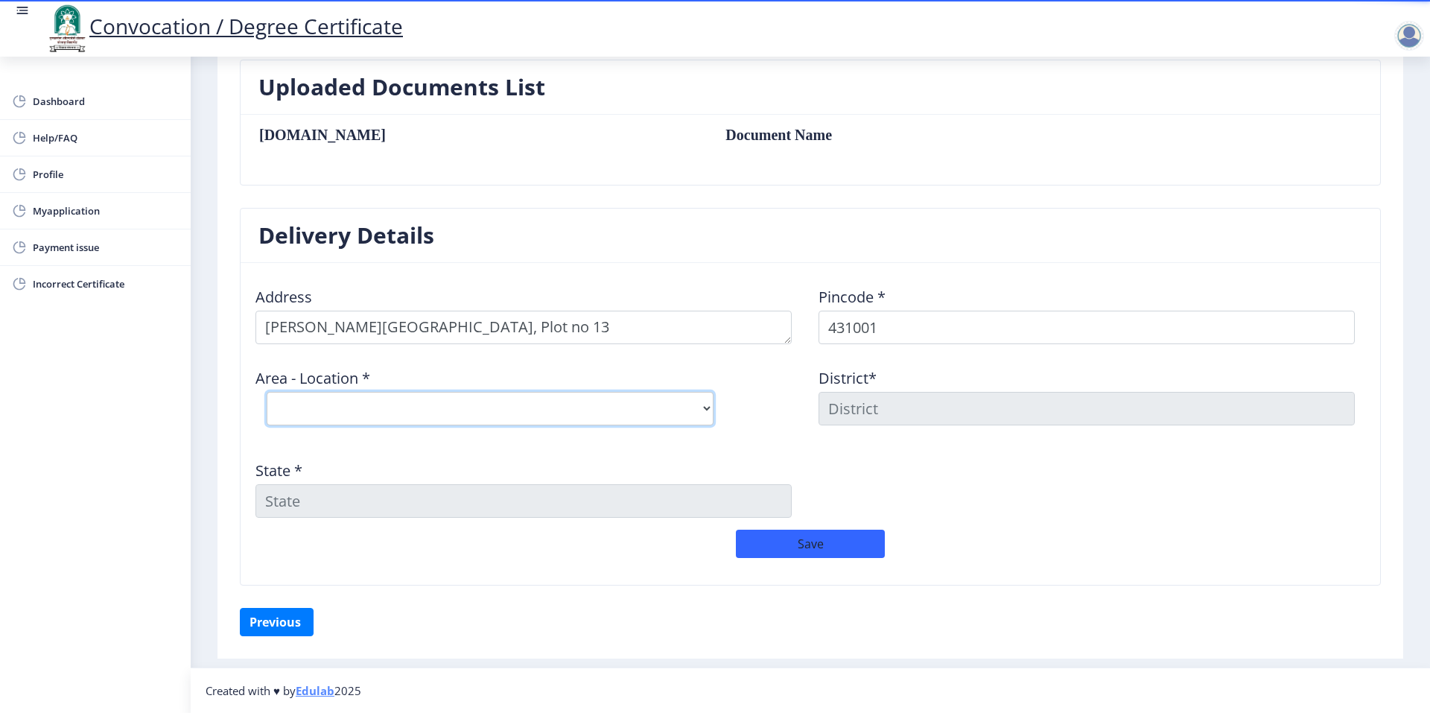
click at [450, 395] on select "Select Area Location [GEOGRAPHIC_DATA] (MH) H.O [GEOGRAPHIC_DATA] [GEOGRAPHIC_D…" at bounding box center [490, 409] width 447 height 34
click at [424, 401] on select "Select Area Location [GEOGRAPHIC_DATA] (MH) H.O [GEOGRAPHIC_DATA] [GEOGRAPHIC_D…" at bounding box center [490, 409] width 447 height 34
select select "5: Object"
type input "AURANGABAD"
type input "[GEOGRAPHIC_DATA]"
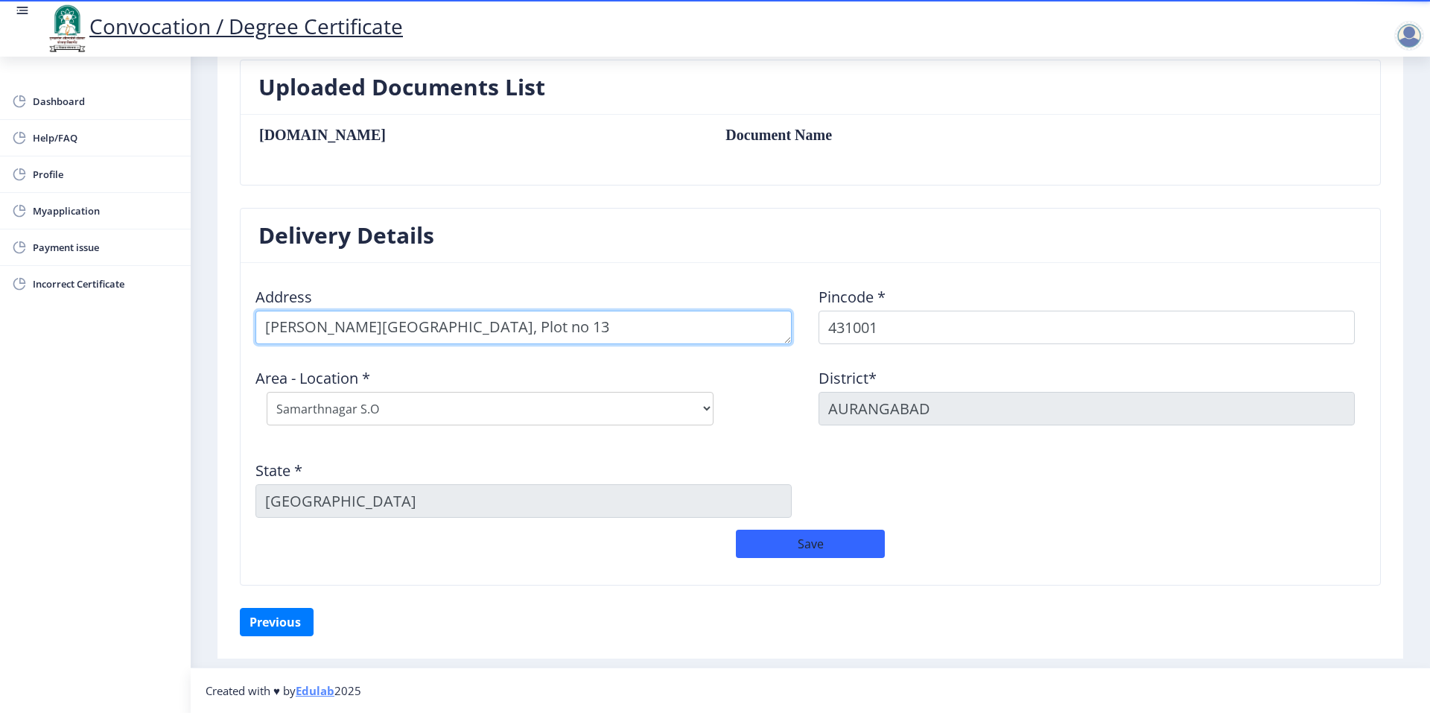
click at [461, 322] on textarea at bounding box center [524, 328] width 536 height 34
type textarea "Swanand nagar, Plot no 13, sadhavi banglow"
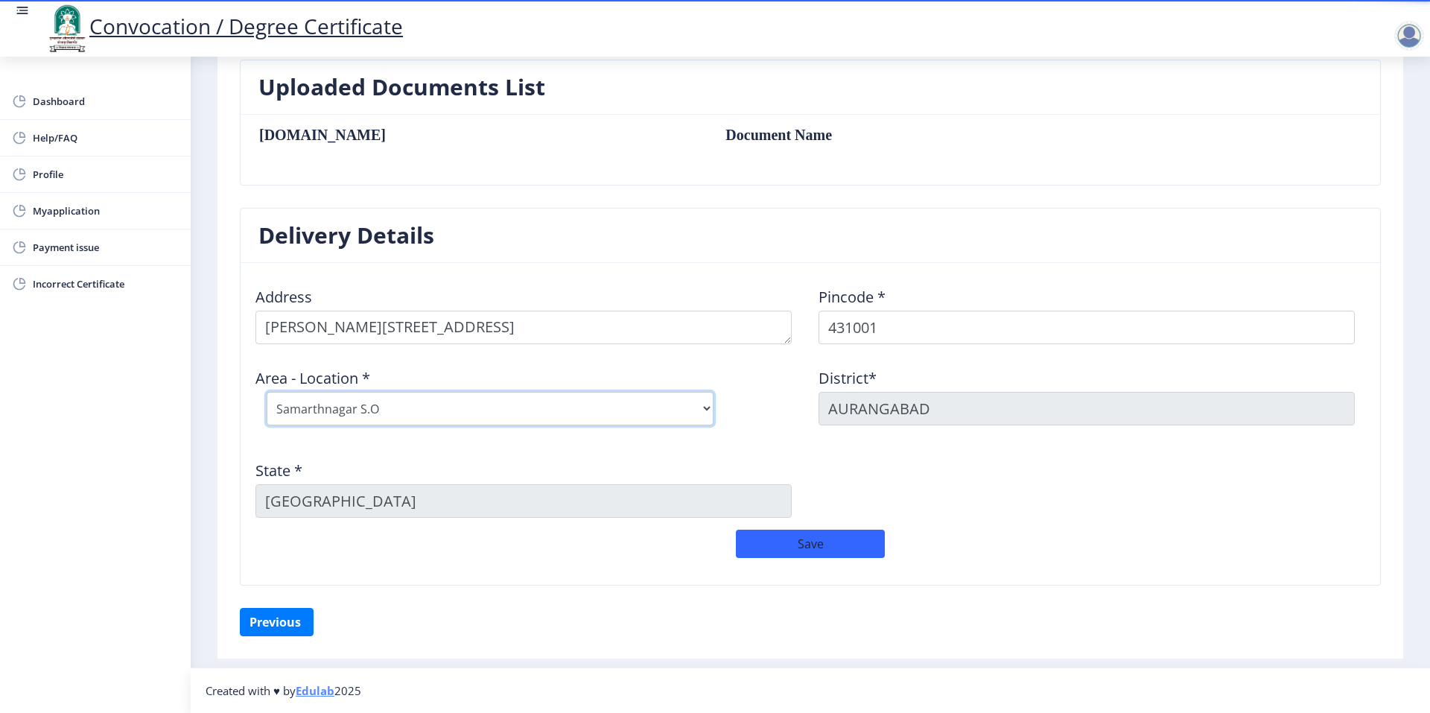
click at [399, 412] on select "Select Area Location [GEOGRAPHIC_DATA] (MH) H.O [GEOGRAPHIC_DATA] [GEOGRAPHIC_D…" at bounding box center [490, 409] width 447 height 34
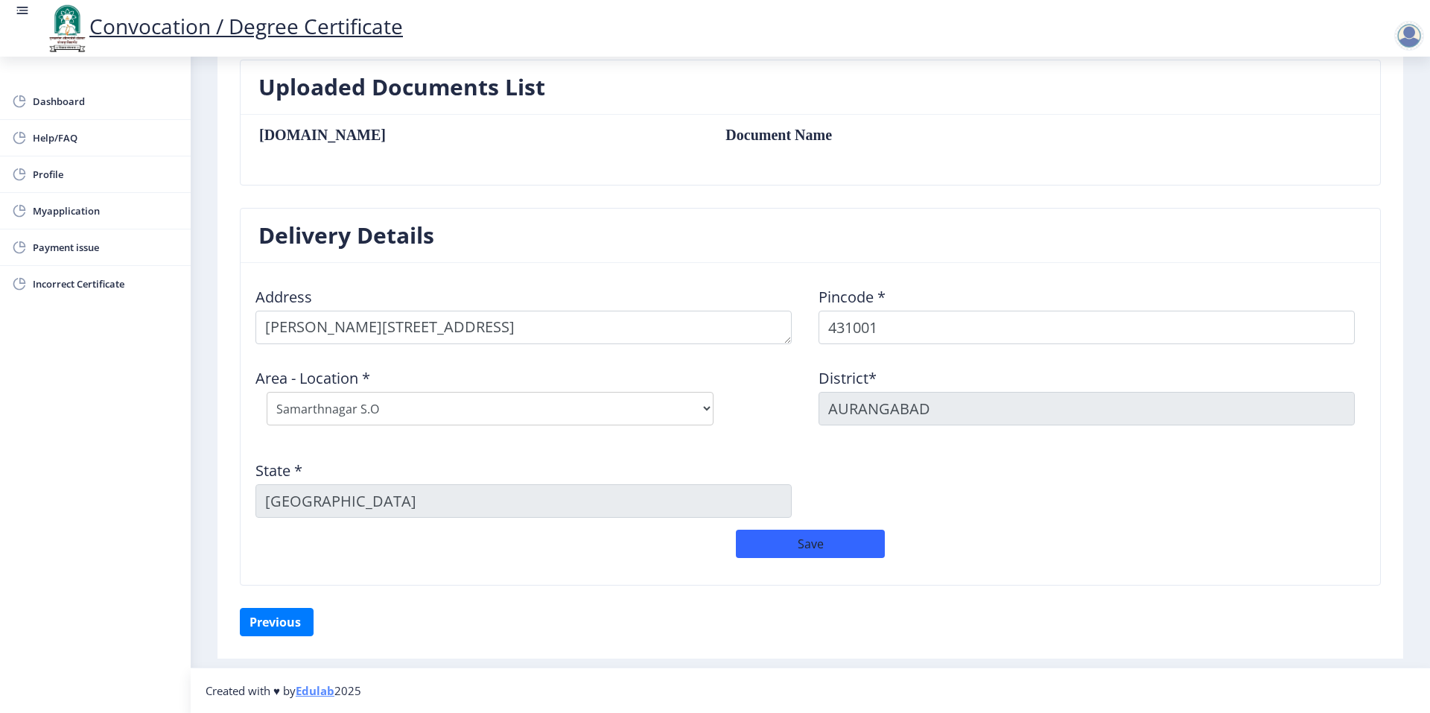
click at [1032, 484] on div "Address Pincode * 431001 Area - Location * Select Area Location Aurangabad (MH)…" at bounding box center [810, 402] width 1126 height 255
click at [806, 550] on button "Save" at bounding box center [810, 544] width 149 height 28
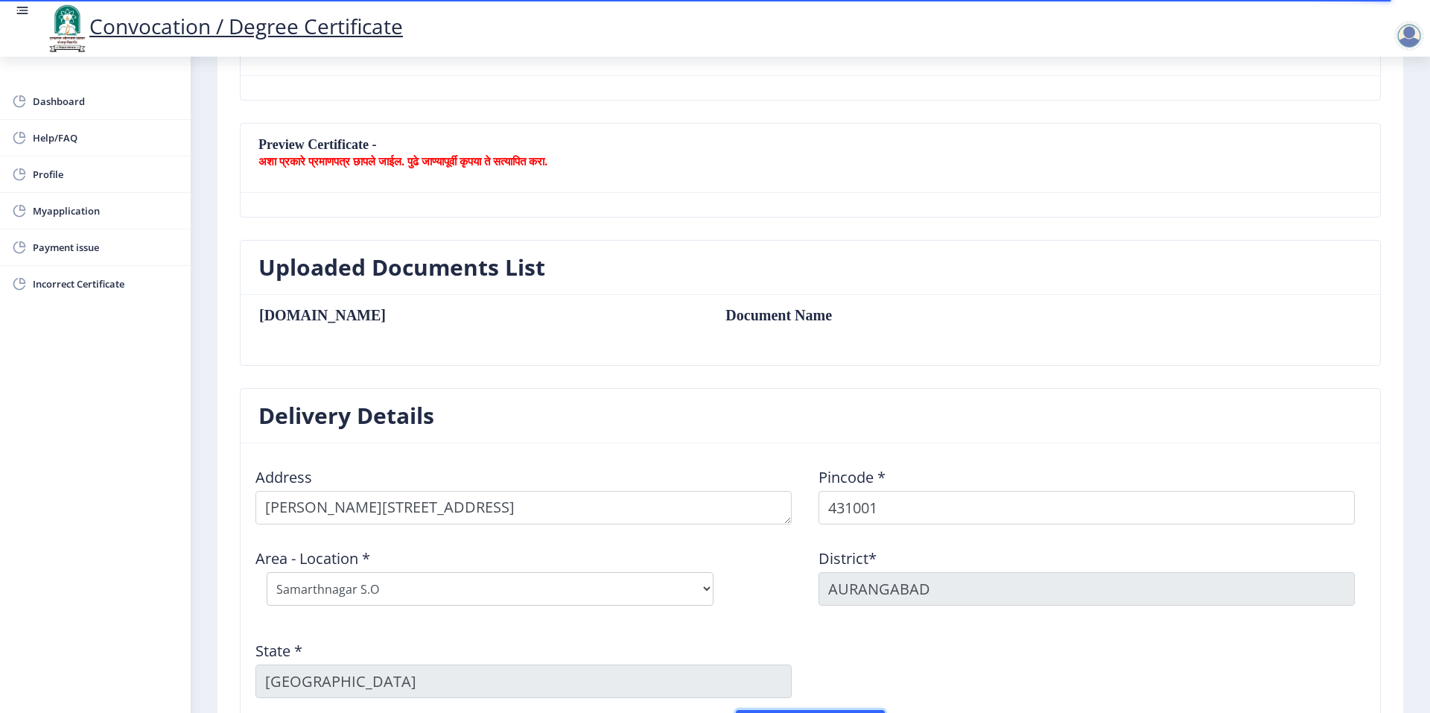
scroll to position [0, 0]
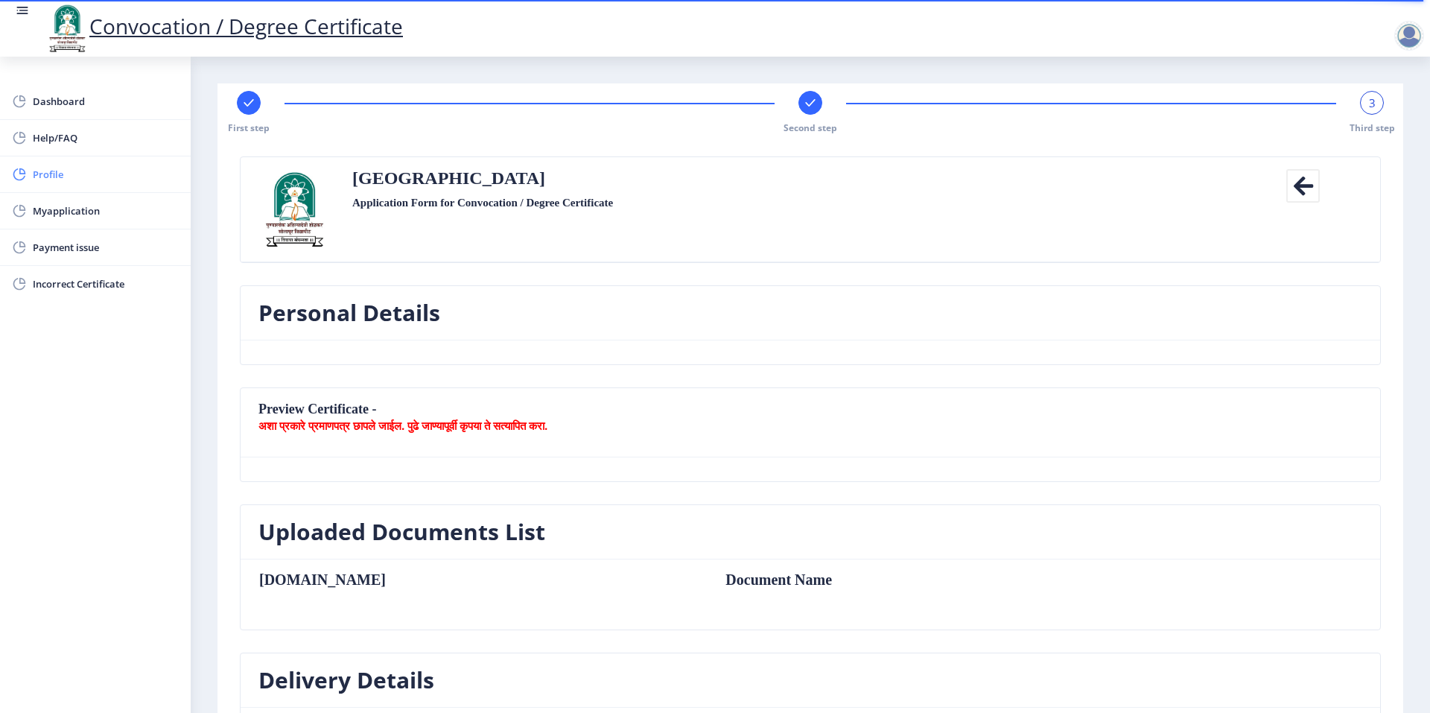
click at [48, 176] on span "Profile" at bounding box center [106, 174] width 146 height 18
select select
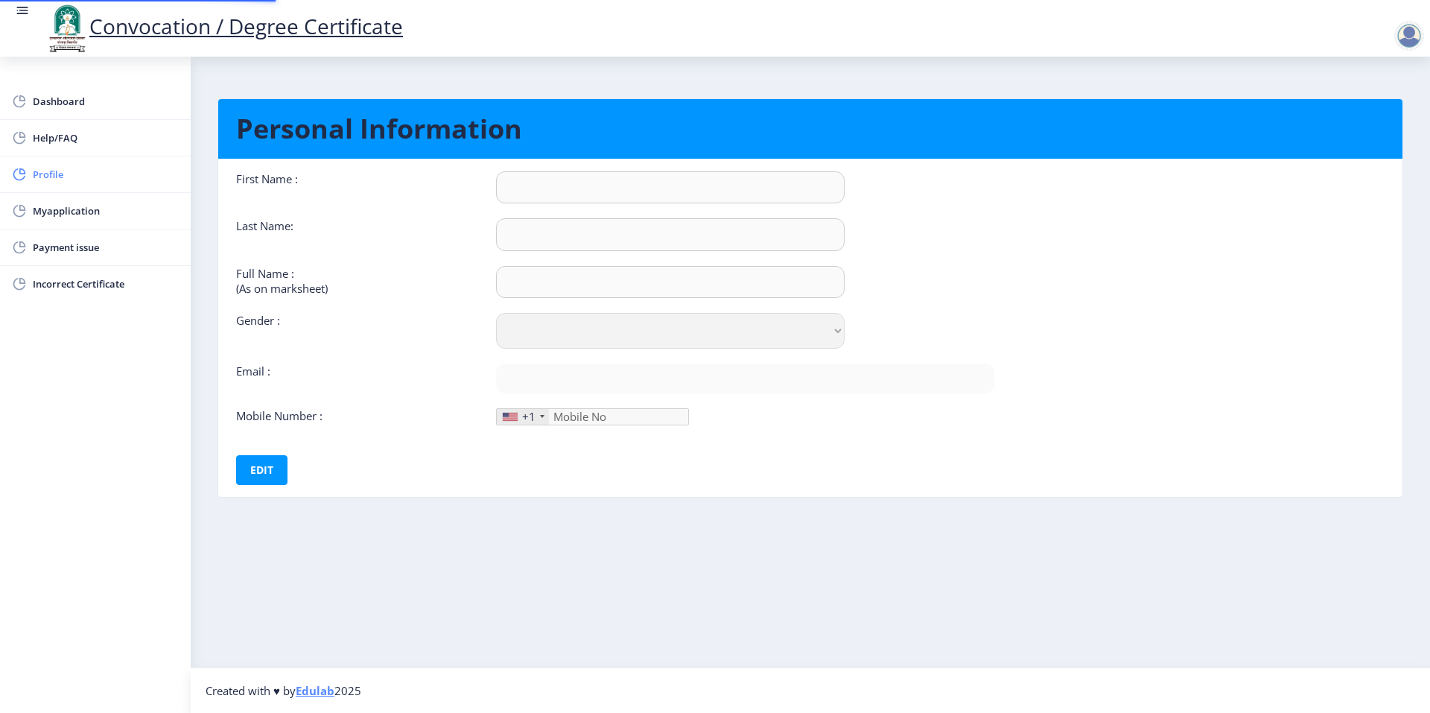
type input "Rohini"
type input "Dede"
type input "DEDE [PERSON_NAME]"
select select "Female"
type input "rohinibansode9072@gmail.com"
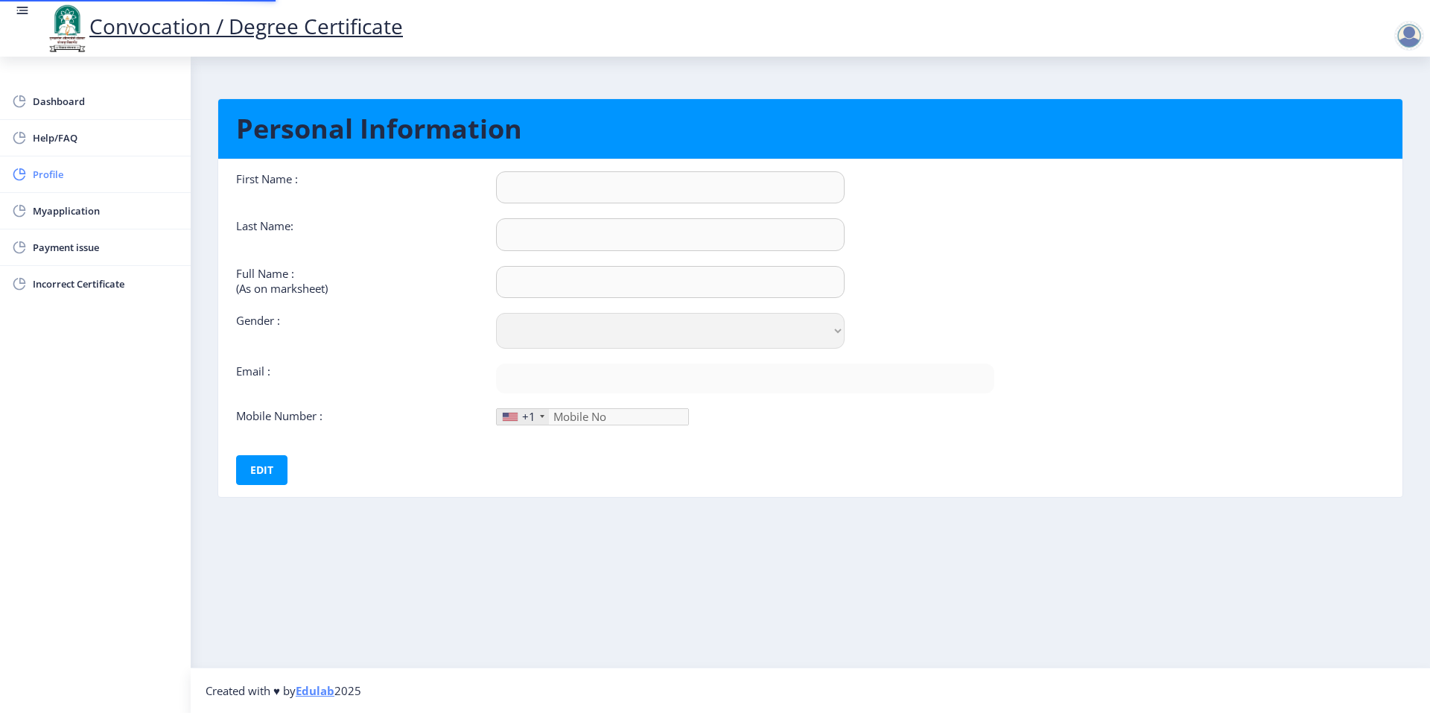
type input "7722034734"
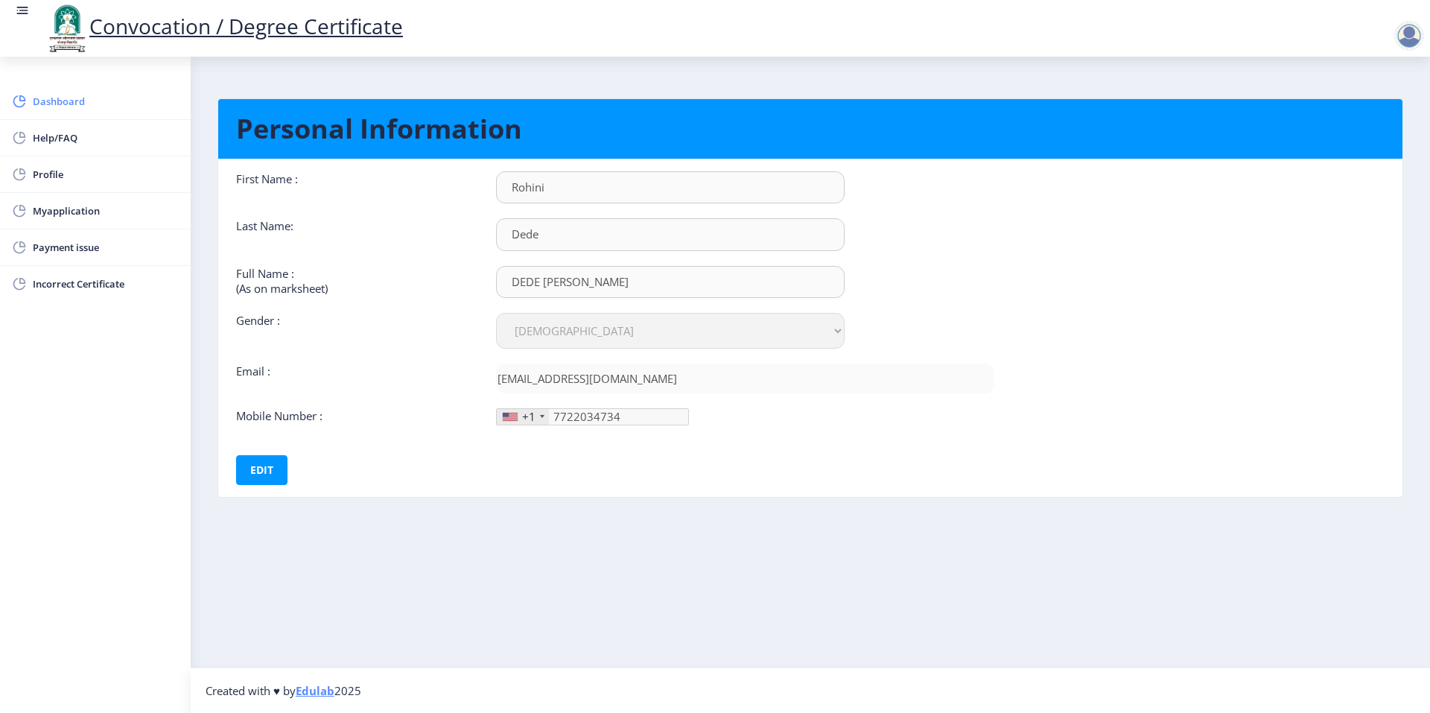
click at [72, 98] on span "Dashboard" at bounding box center [106, 101] width 146 height 18
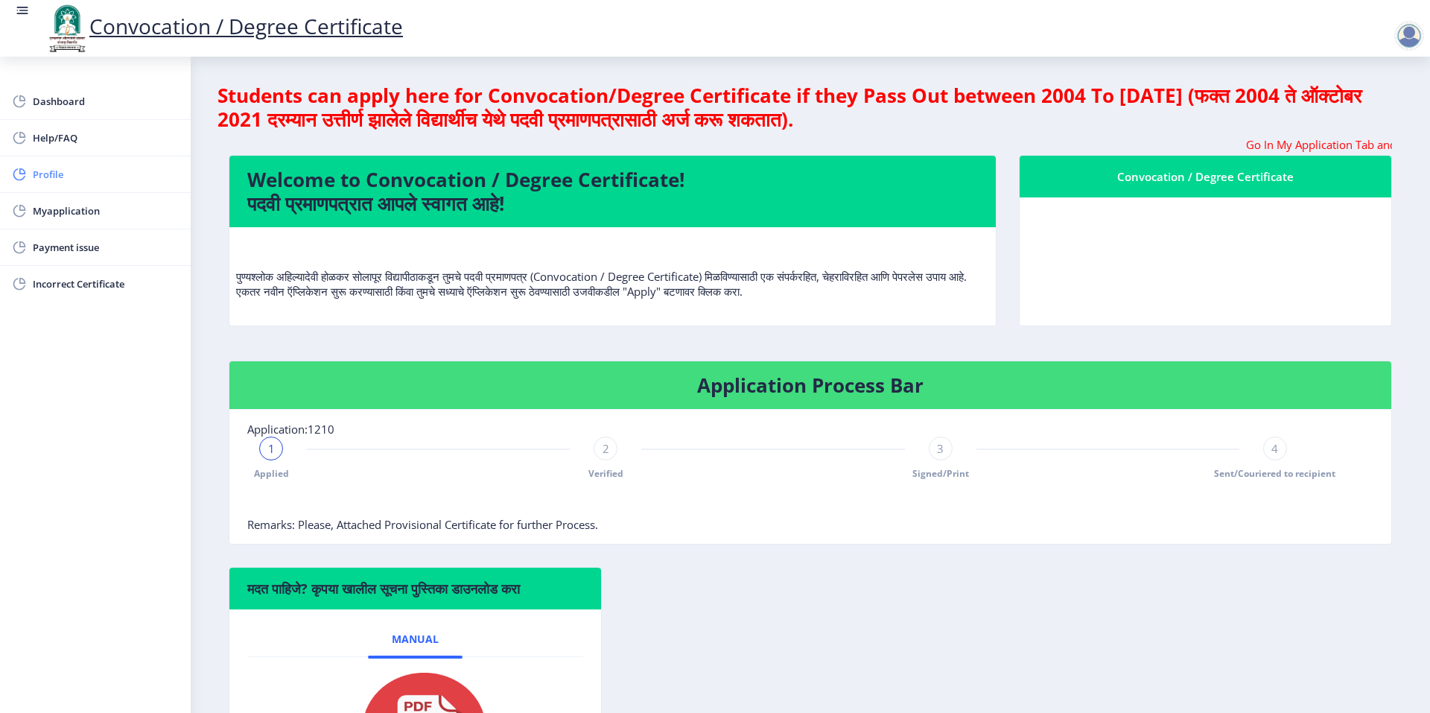
click at [51, 170] on span "Profile" at bounding box center [106, 174] width 146 height 18
select select
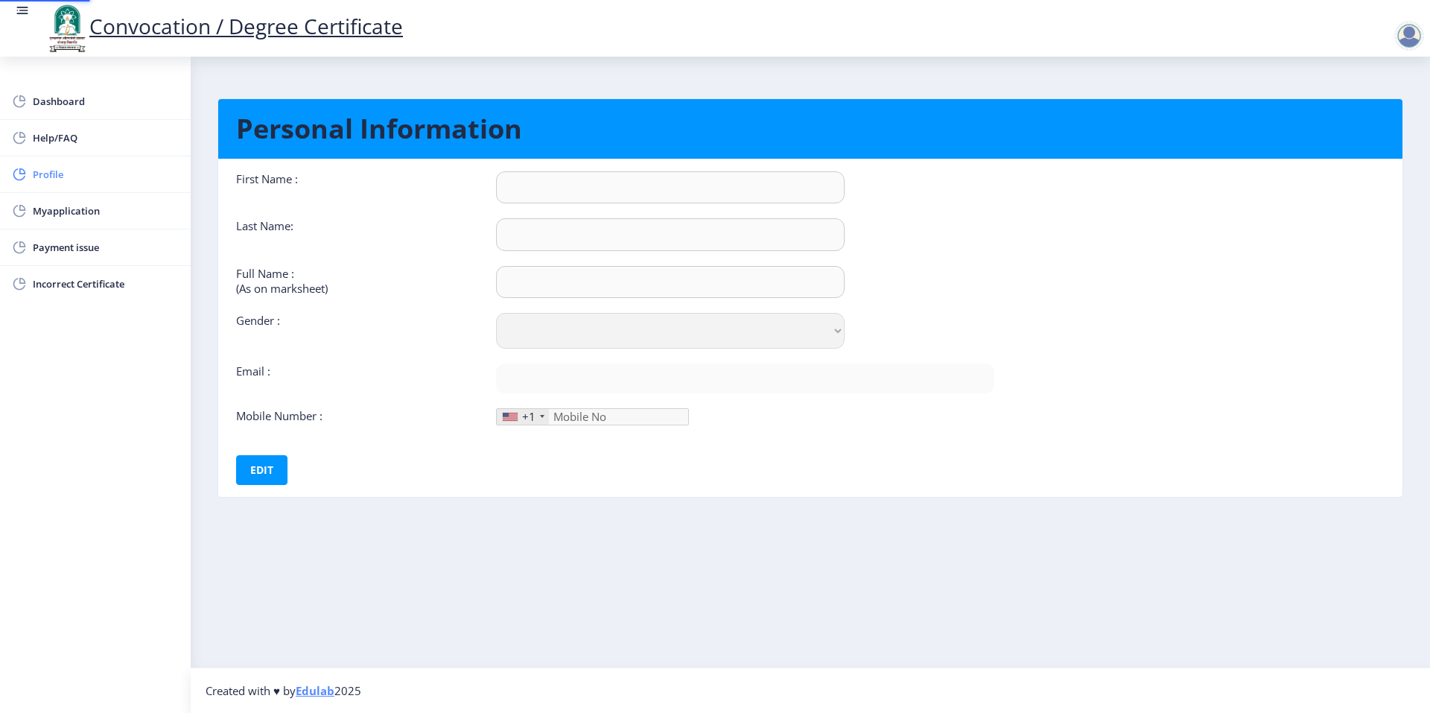
type input "Rohini"
type input "Dede"
type input "DEDE [PERSON_NAME]"
select select "Female"
type input "rohinibansode9072@gmail.com"
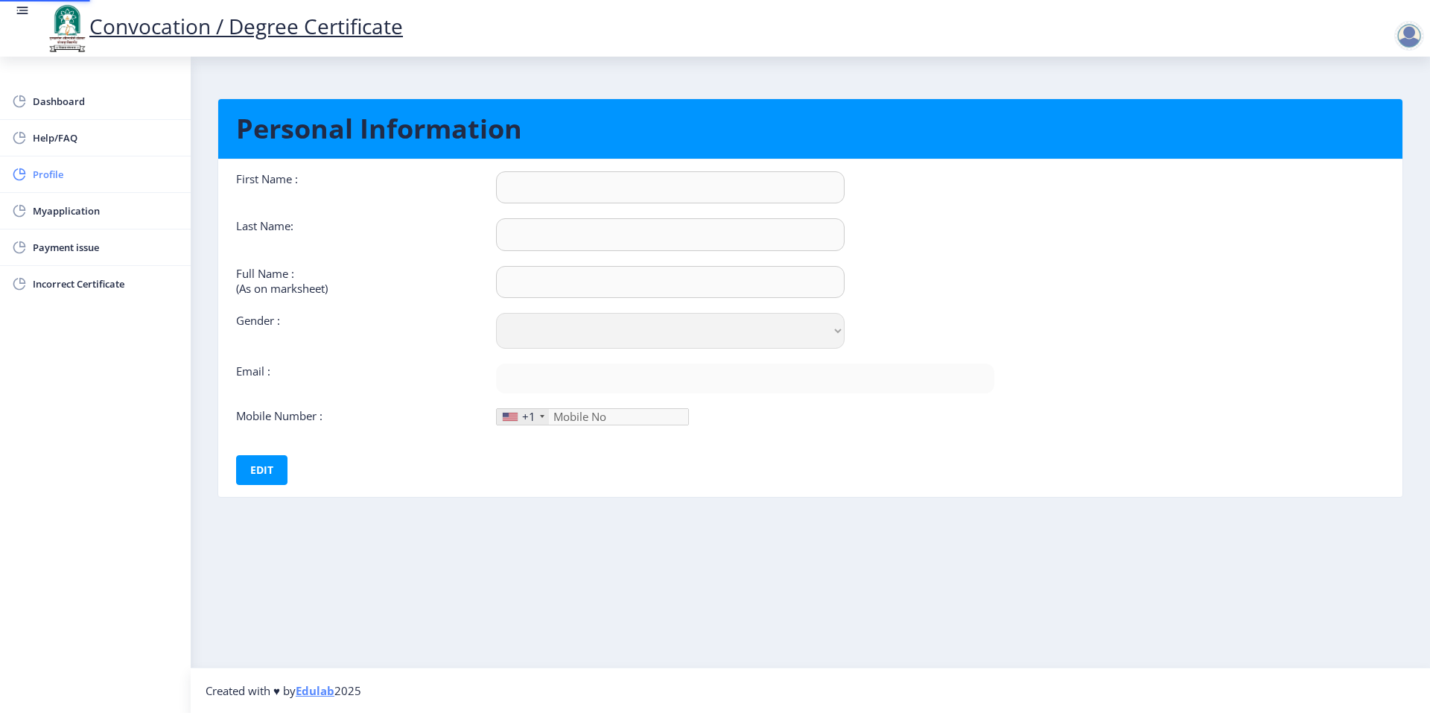
type input "7722034734"
click at [72, 213] on span "Myapplication" at bounding box center [106, 211] width 146 height 18
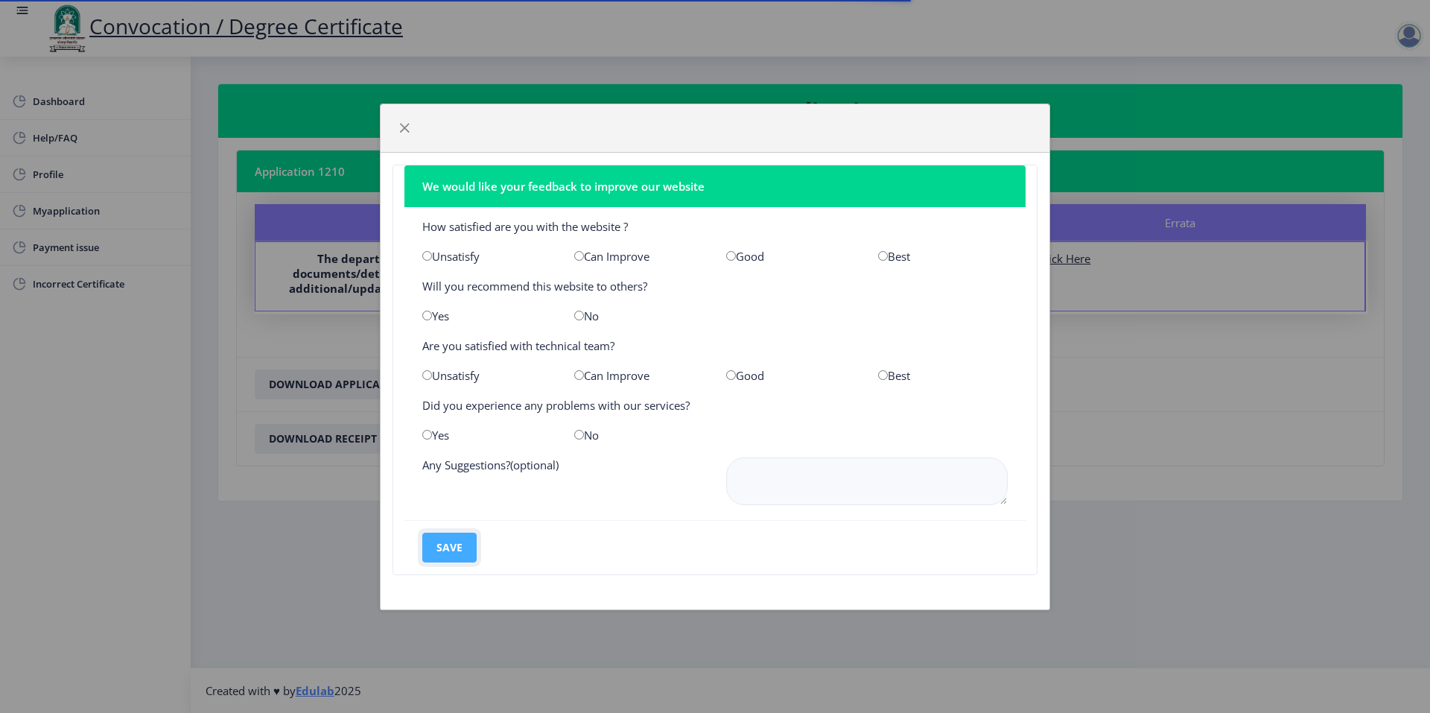
click at [462, 548] on button "save" at bounding box center [449, 548] width 54 height 30
click at [456, 547] on button "save" at bounding box center [449, 548] width 54 height 30
click at [403, 127] on span "button" at bounding box center [405, 128] width 12 height 12
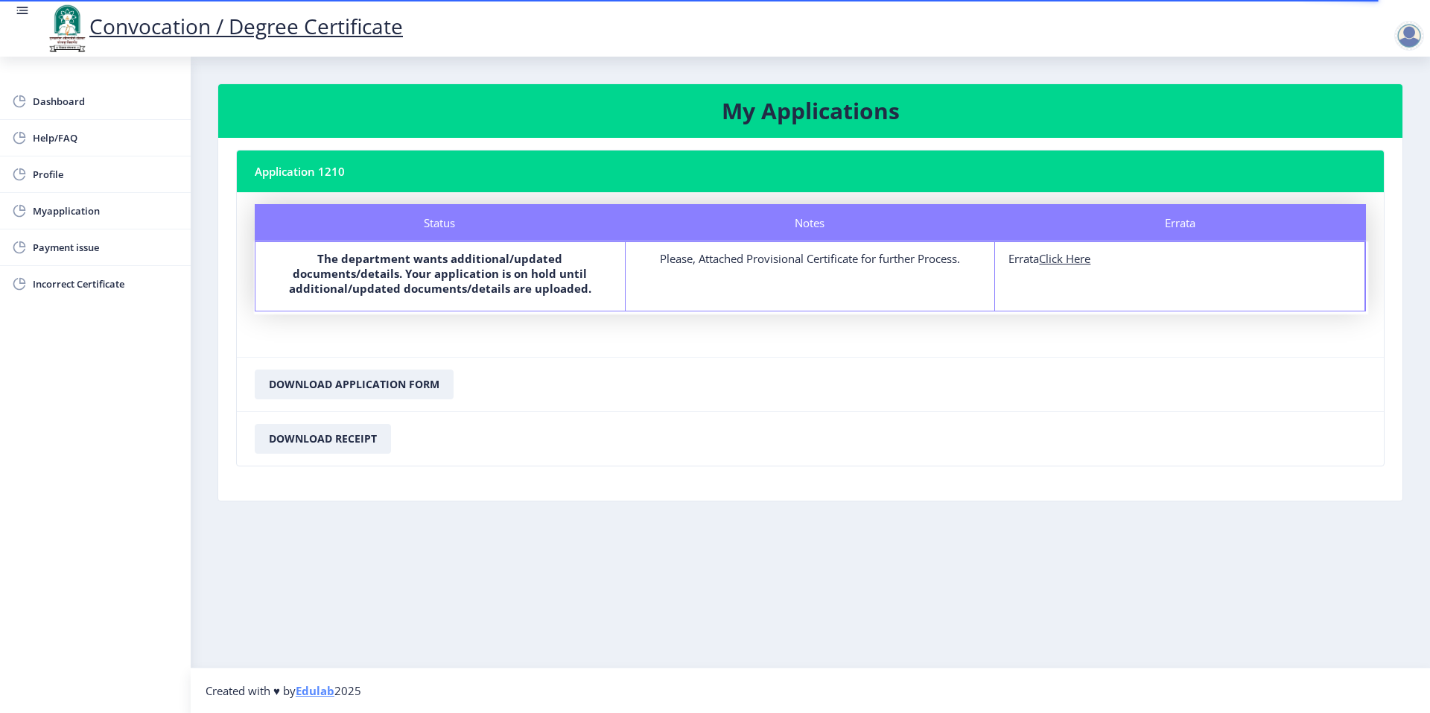
click at [1070, 259] on u "Click Here" at bounding box center [1064, 258] width 51 height 15
select select
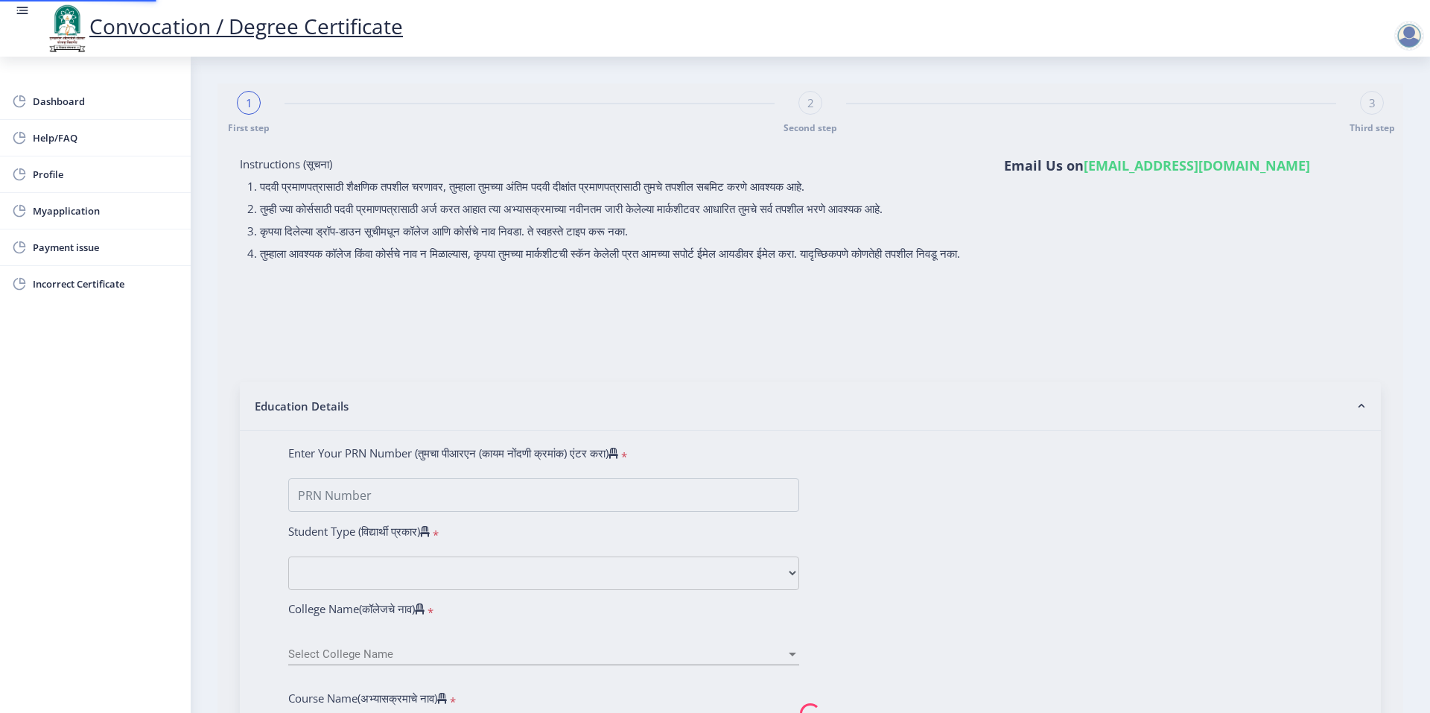
type input "0600010967"
select select "Regular"
select select "2008"
select select "November"
select select "SECOND CLASS"
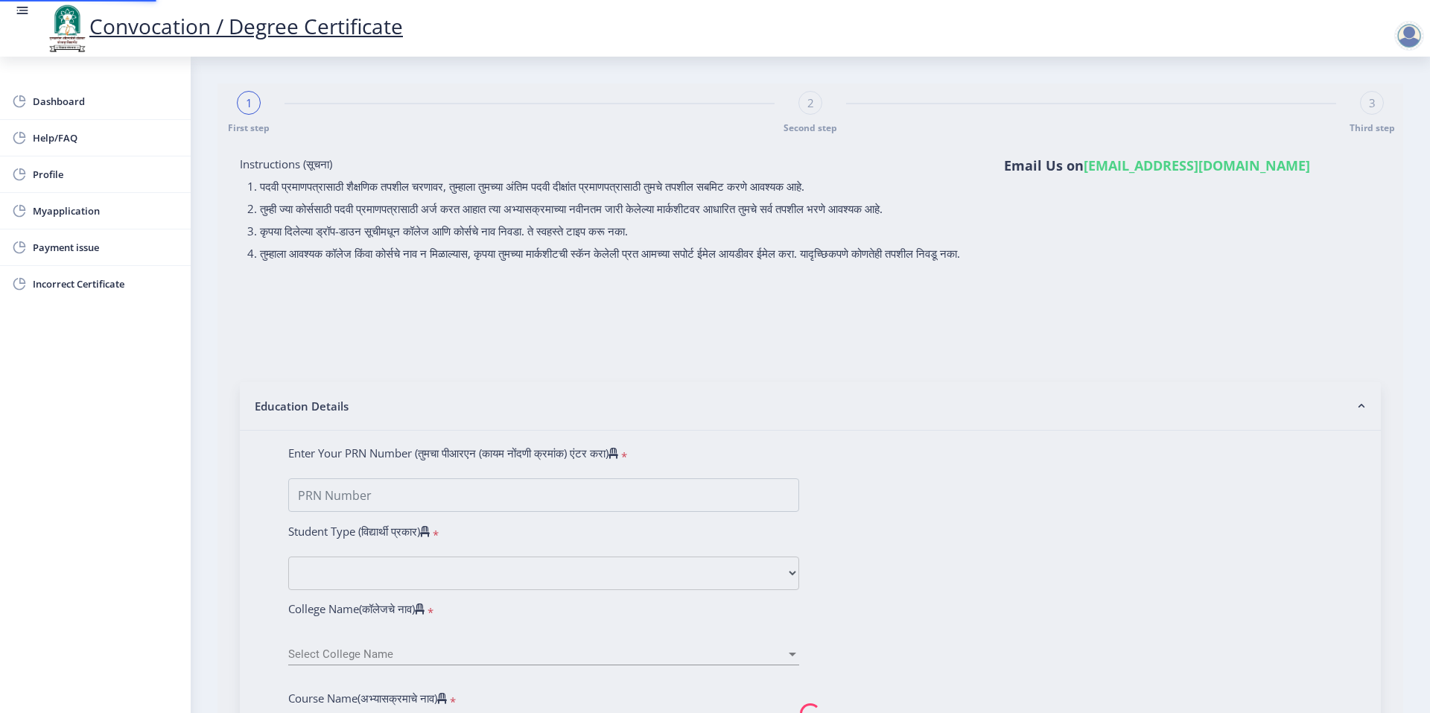
type input "10378"
type input "[PERSON_NAME]"
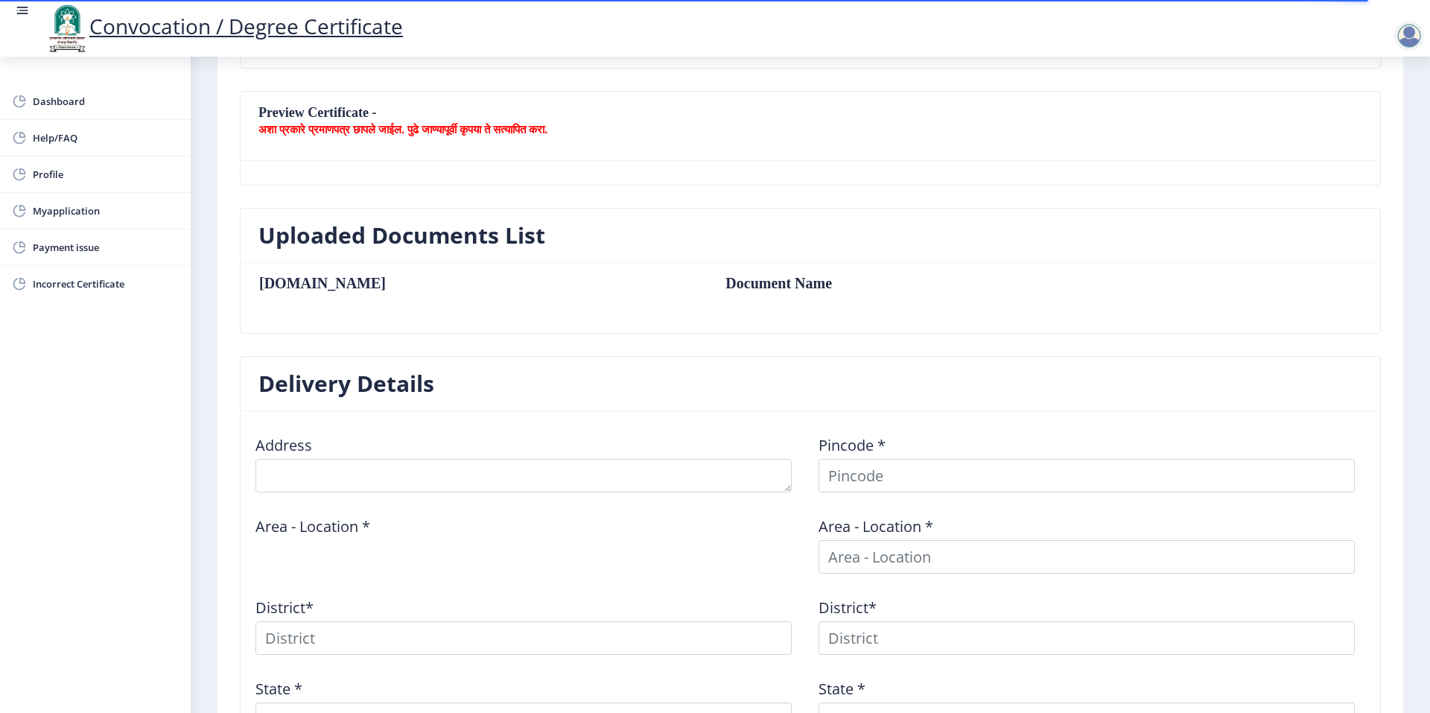
scroll to position [298, 0]
click at [711, 278] on td "Document Name" at bounding box center [926, 281] width 431 height 16
click at [240, 279] on nb-card "Uploaded Documents List Sr.No Document Name" at bounding box center [810, 269] width 1141 height 126
click at [445, 222] on h3 "Uploaded Documents List" at bounding box center [401, 234] width 287 height 30
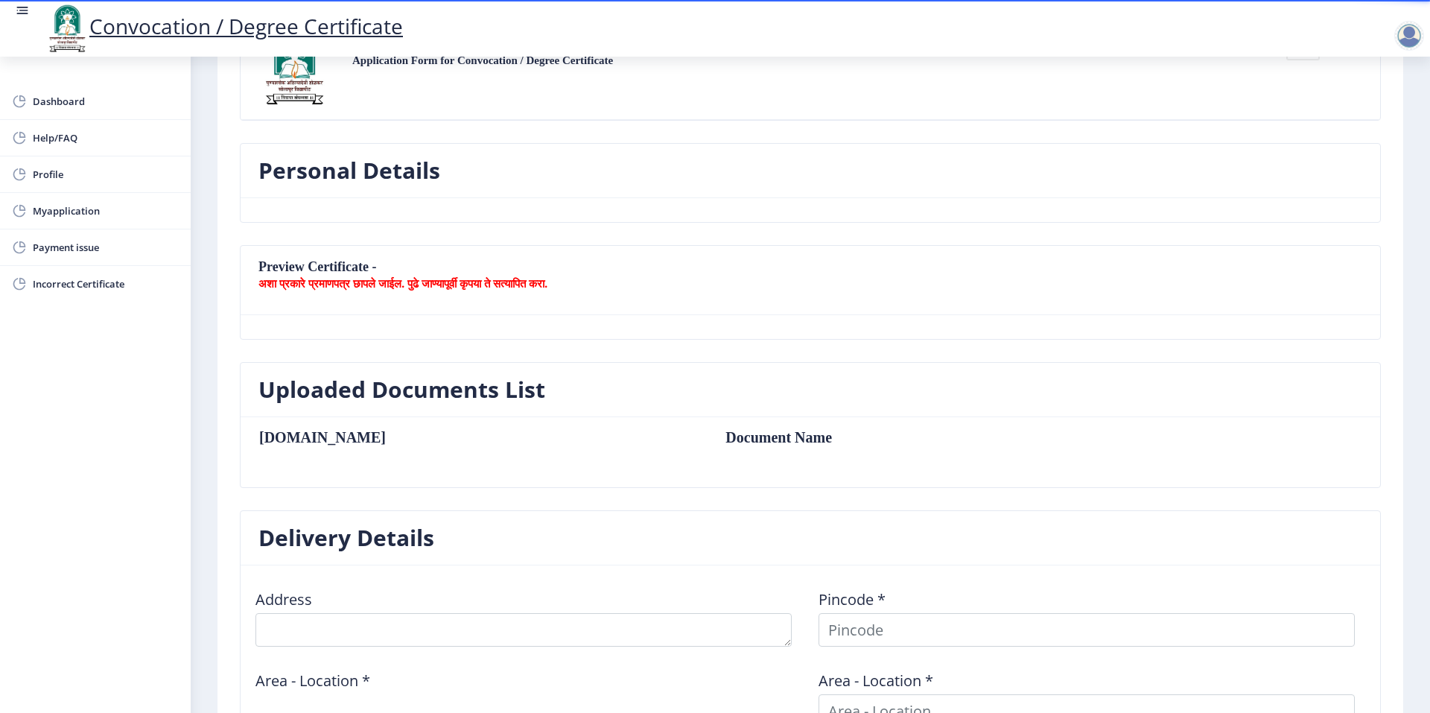
scroll to position [0, 0]
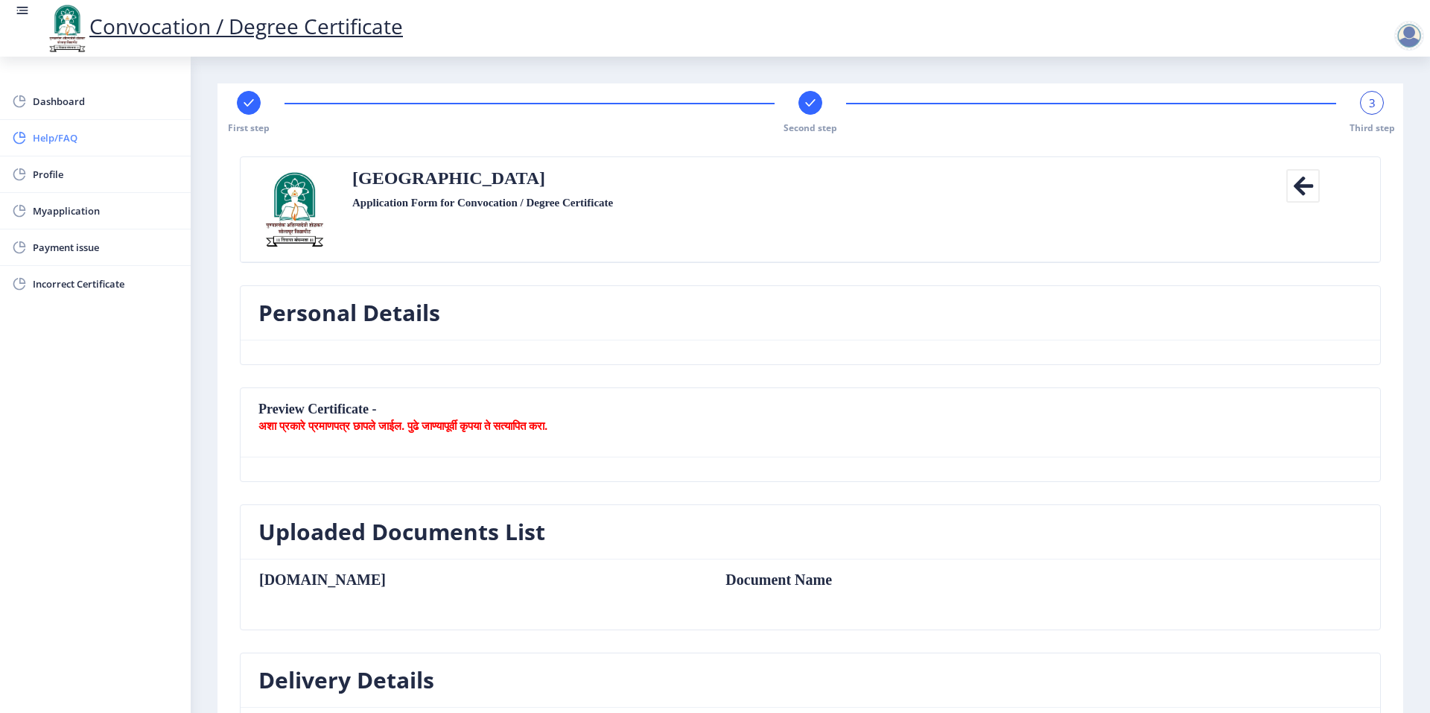
click at [66, 136] on span "Help/FAQ" at bounding box center [106, 138] width 146 height 18
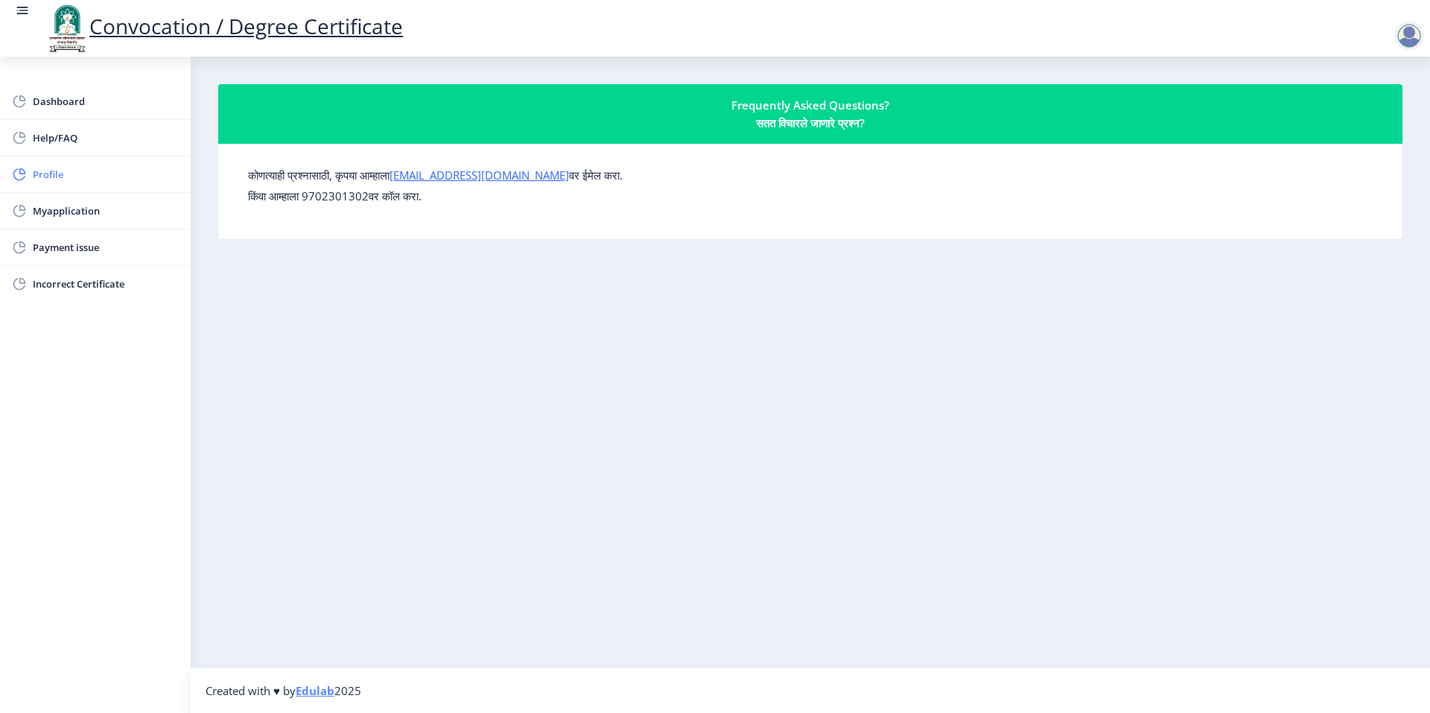
click at [59, 173] on span "Profile" at bounding box center [106, 174] width 146 height 18
select select
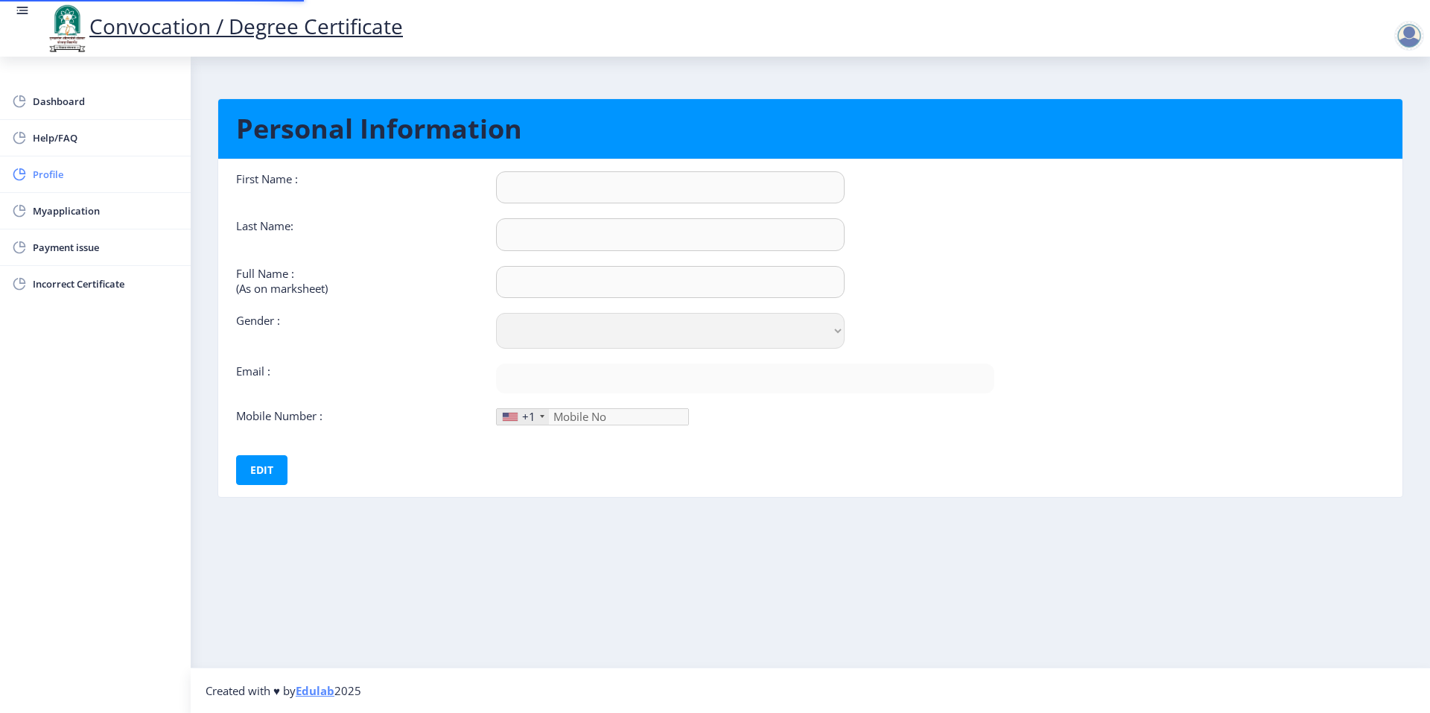
type input "Rohini"
type input "Dede"
type input "DEDE [PERSON_NAME]"
select select "Female"
type input "rohinibansode9072@gmail.com"
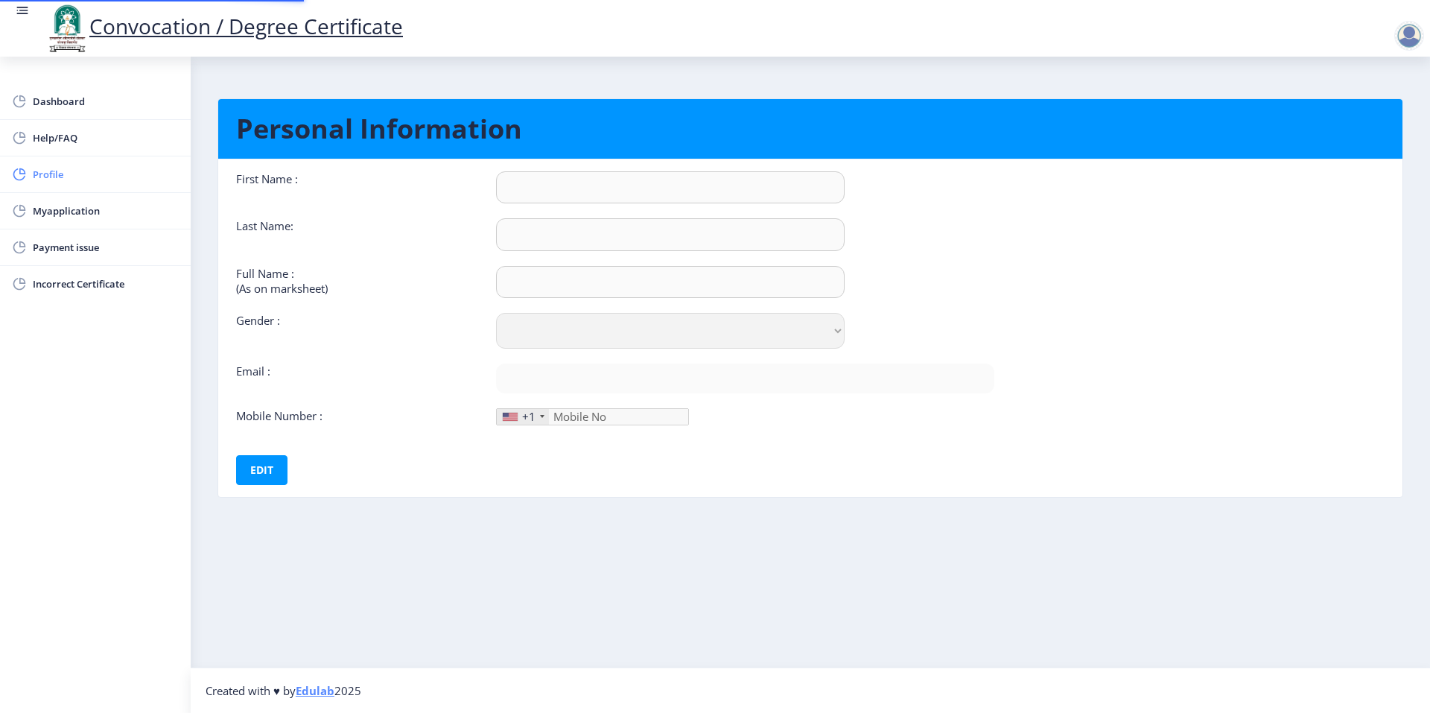
type input "7722034734"
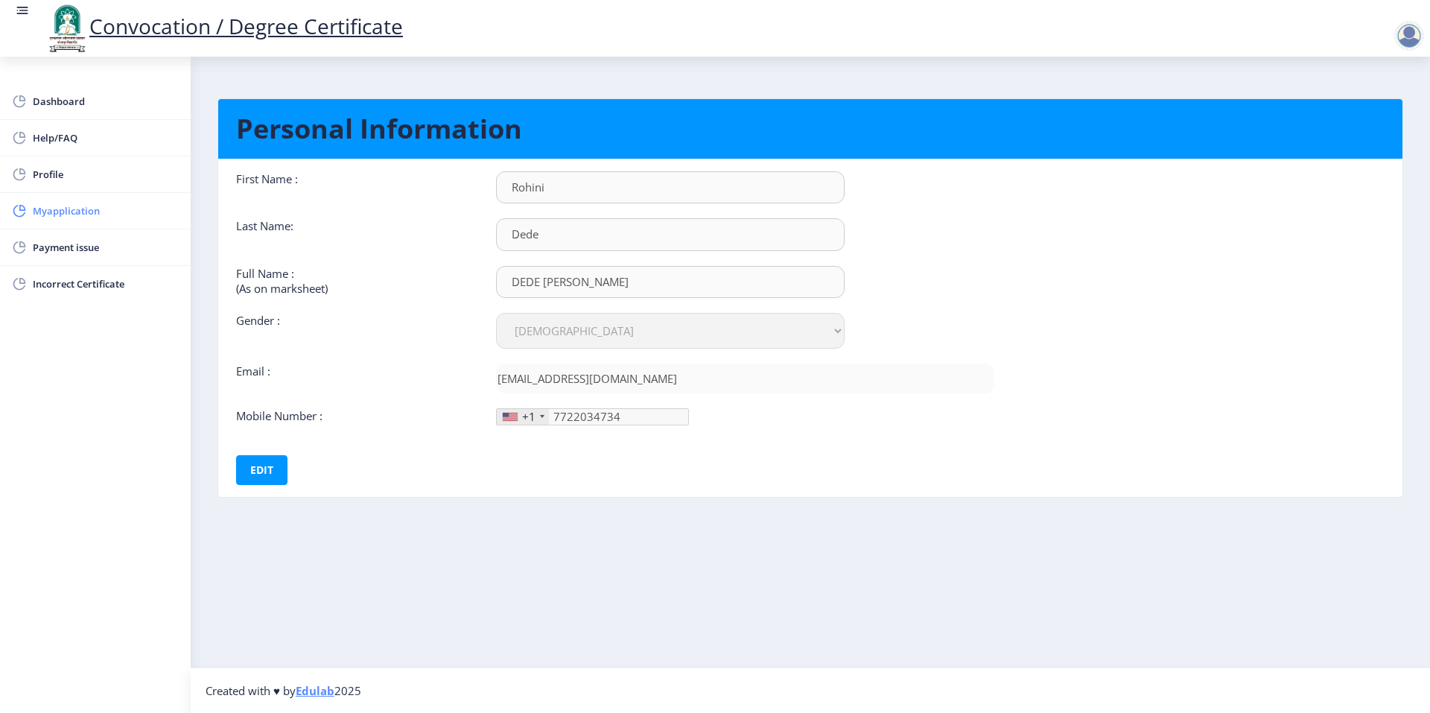
click at [79, 207] on span "Myapplication" at bounding box center [106, 211] width 146 height 18
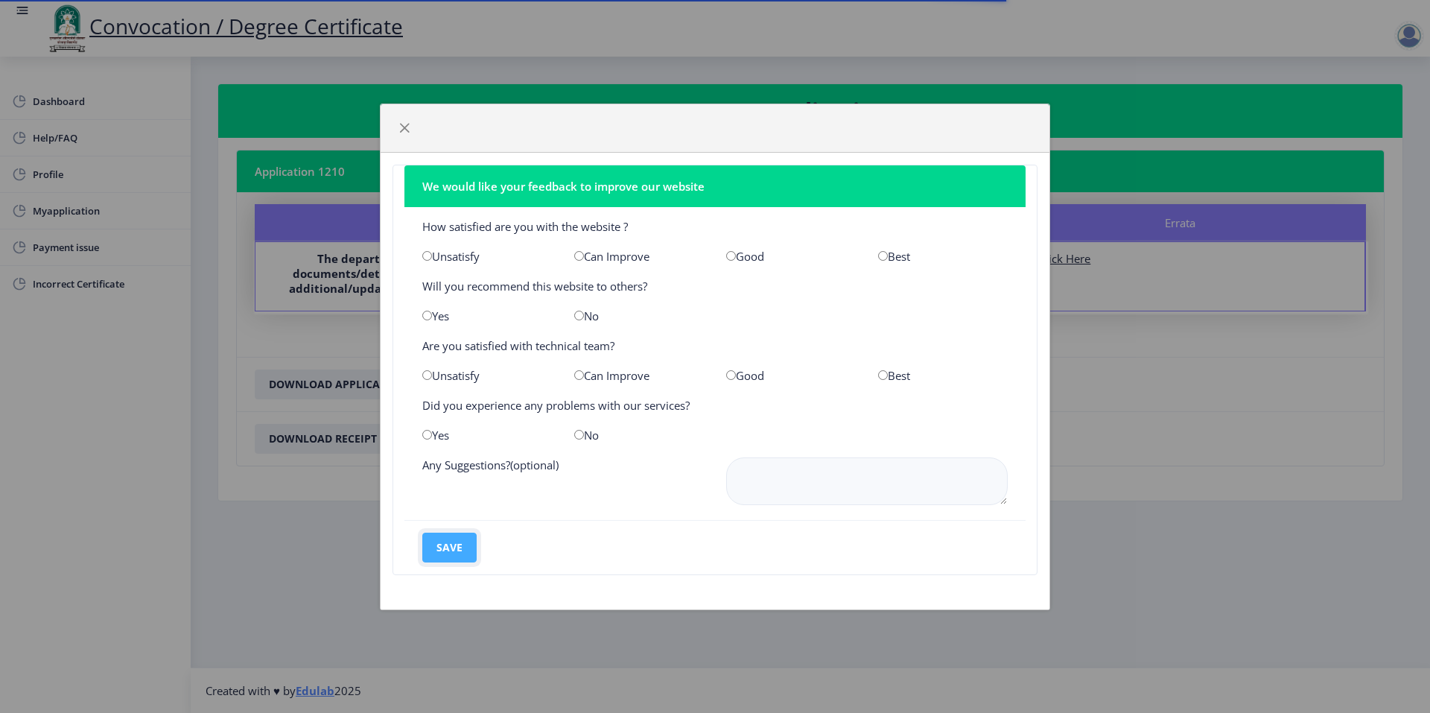
click at [463, 549] on button "save" at bounding box center [449, 548] width 54 height 30
click at [400, 127] on span "button" at bounding box center [405, 128] width 12 height 12
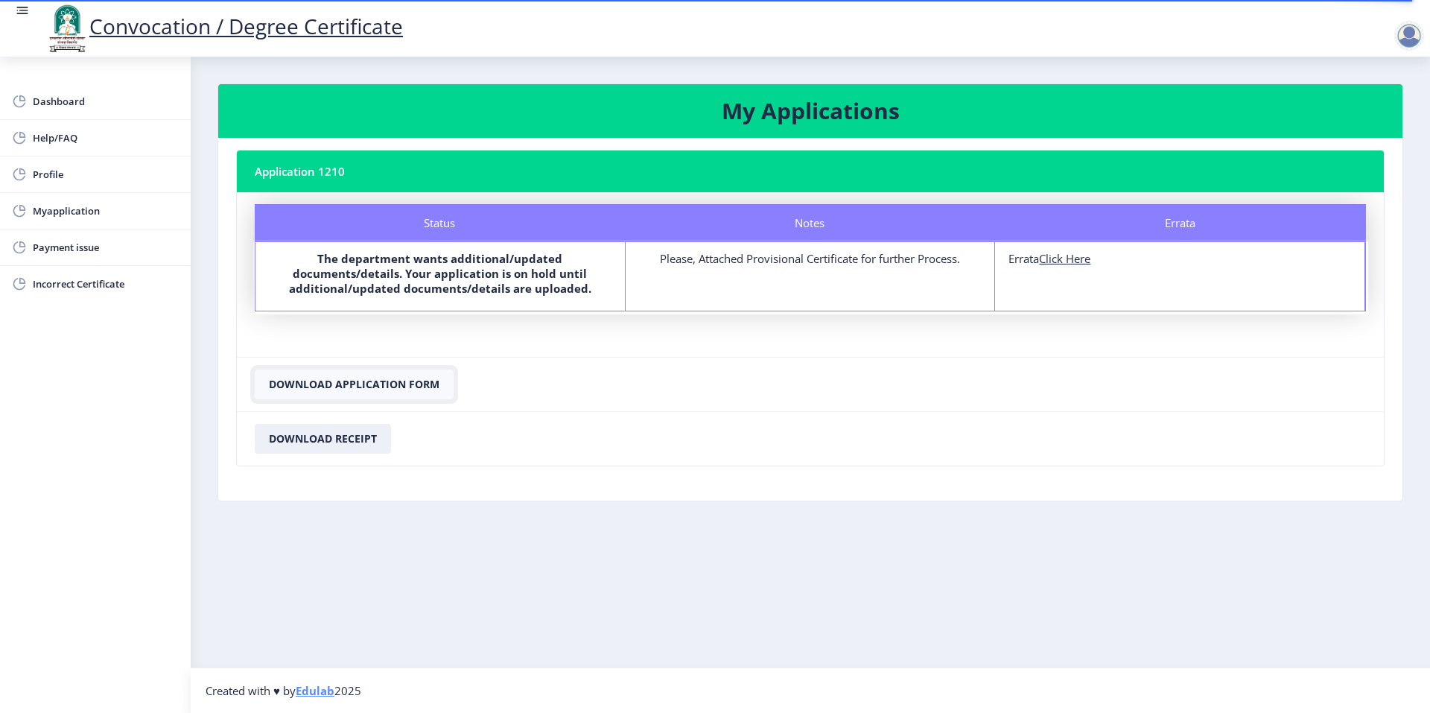
click at [352, 384] on button "Download Application Form" at bounding box center [354, 384] width 199 height 30
click at [410, 384] on button "Download Application Form" at bounding box center [354, 384] width 199 height 30
click at [1065, 260] on u "Click Here" at bounding box center [1064, 258] width 51 height 15
select select
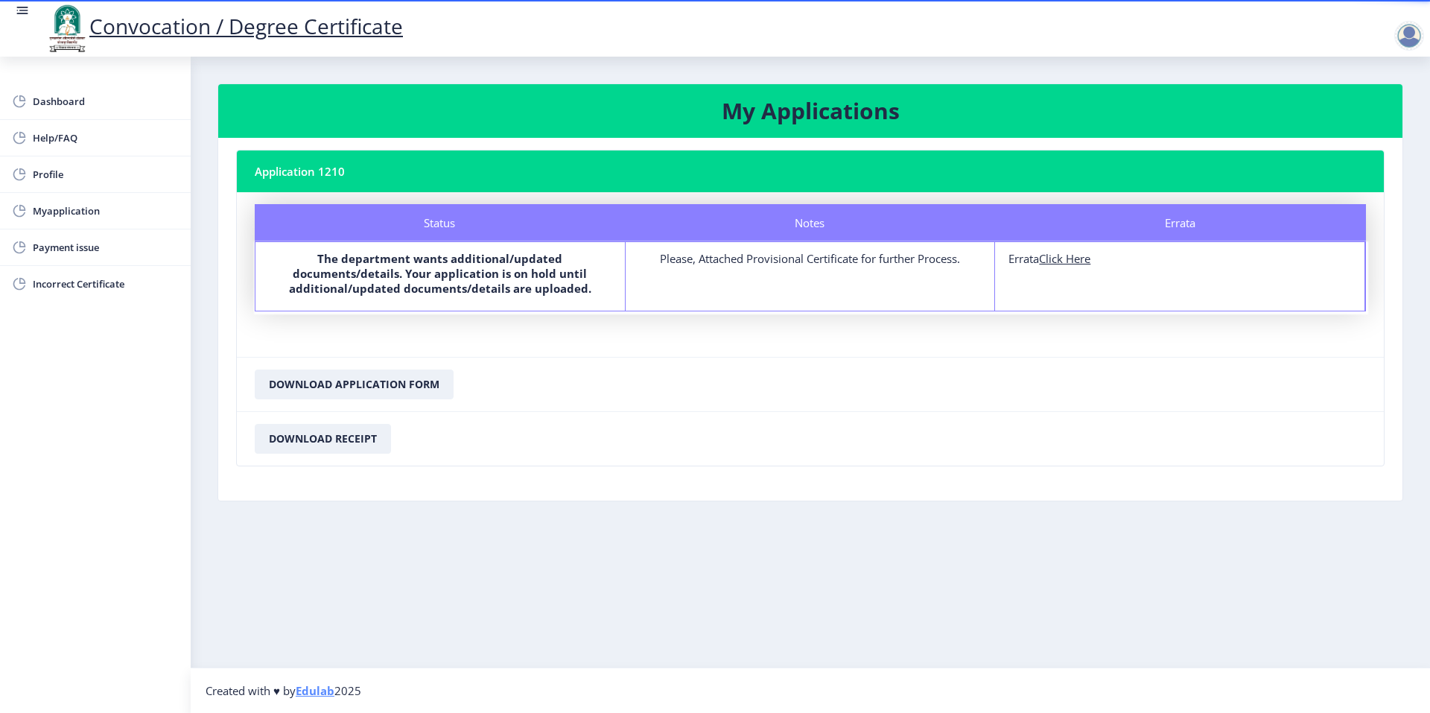
select select
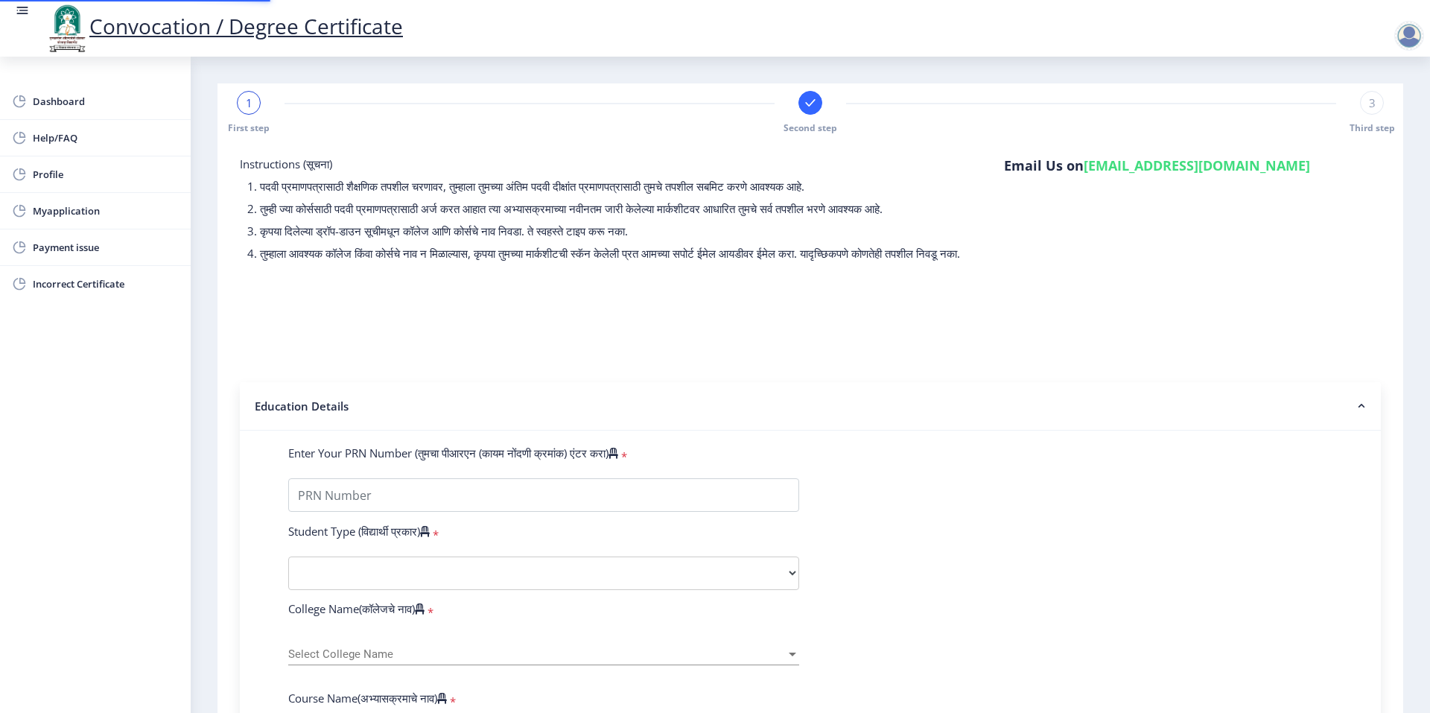
type input "0600010967"
select select "Regular"
select select "2008"
select select "November"
select select "SECOND CLASS"
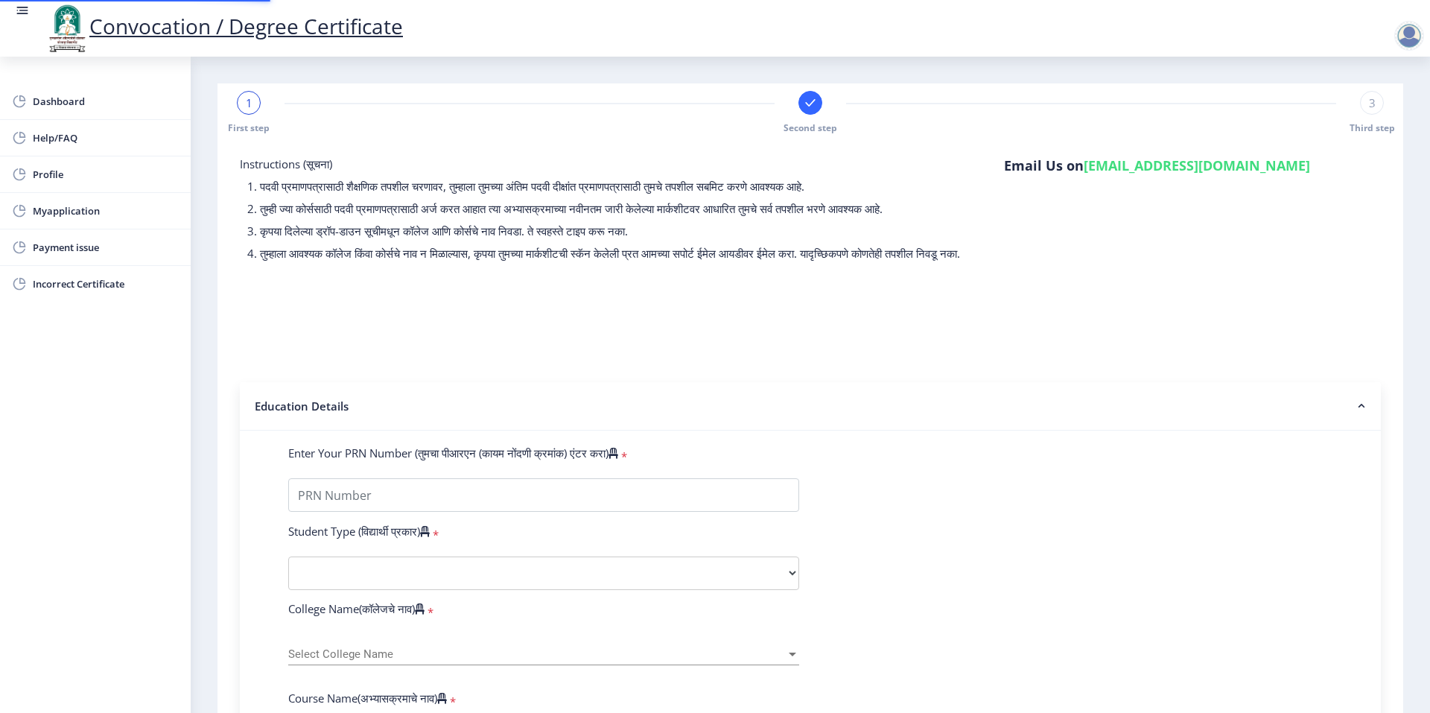
type input "10378"
type input "[PERSON_NAME]"
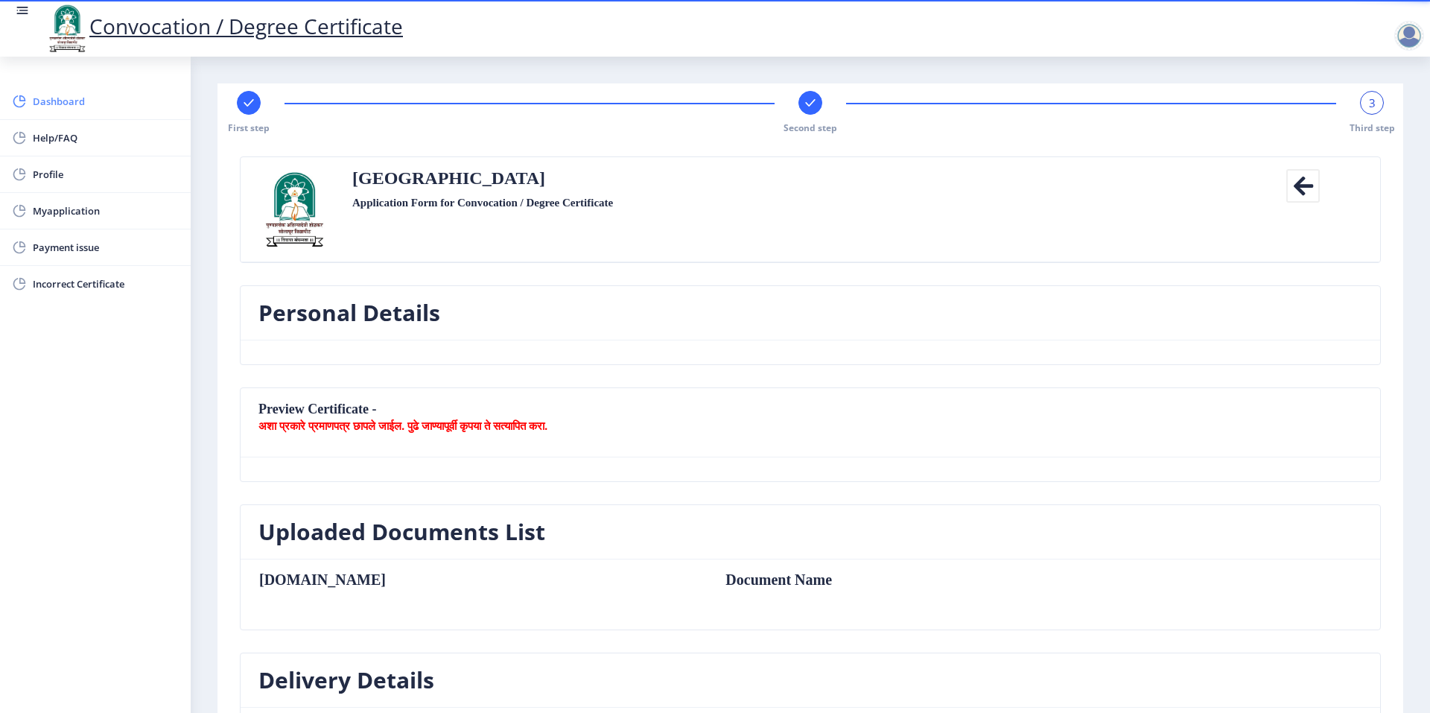
click at [68, 99] on span "Dashboard" at bounding box center [106, 101] width 146 height 18
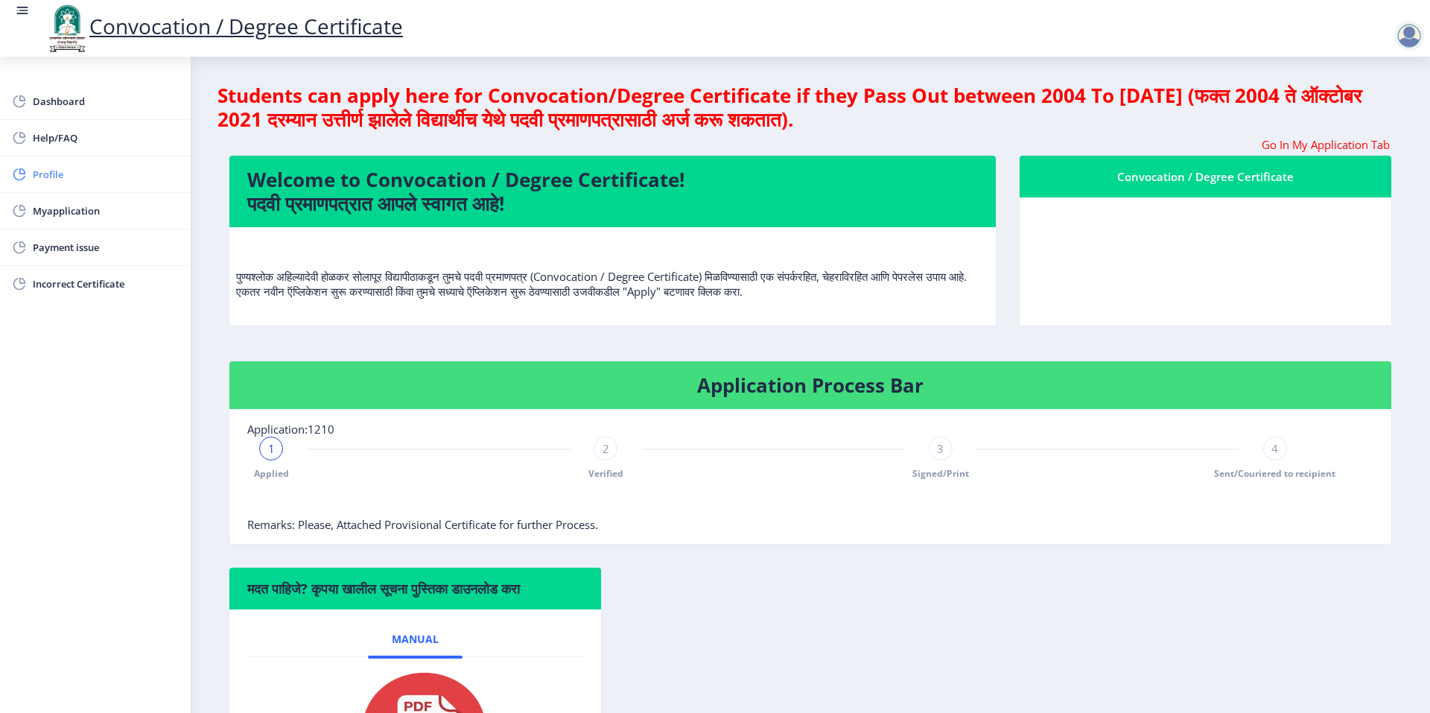
click at [55, 173] on span "Profile" at bounding box center [106, 174] width 146 height 18
select select "Female"
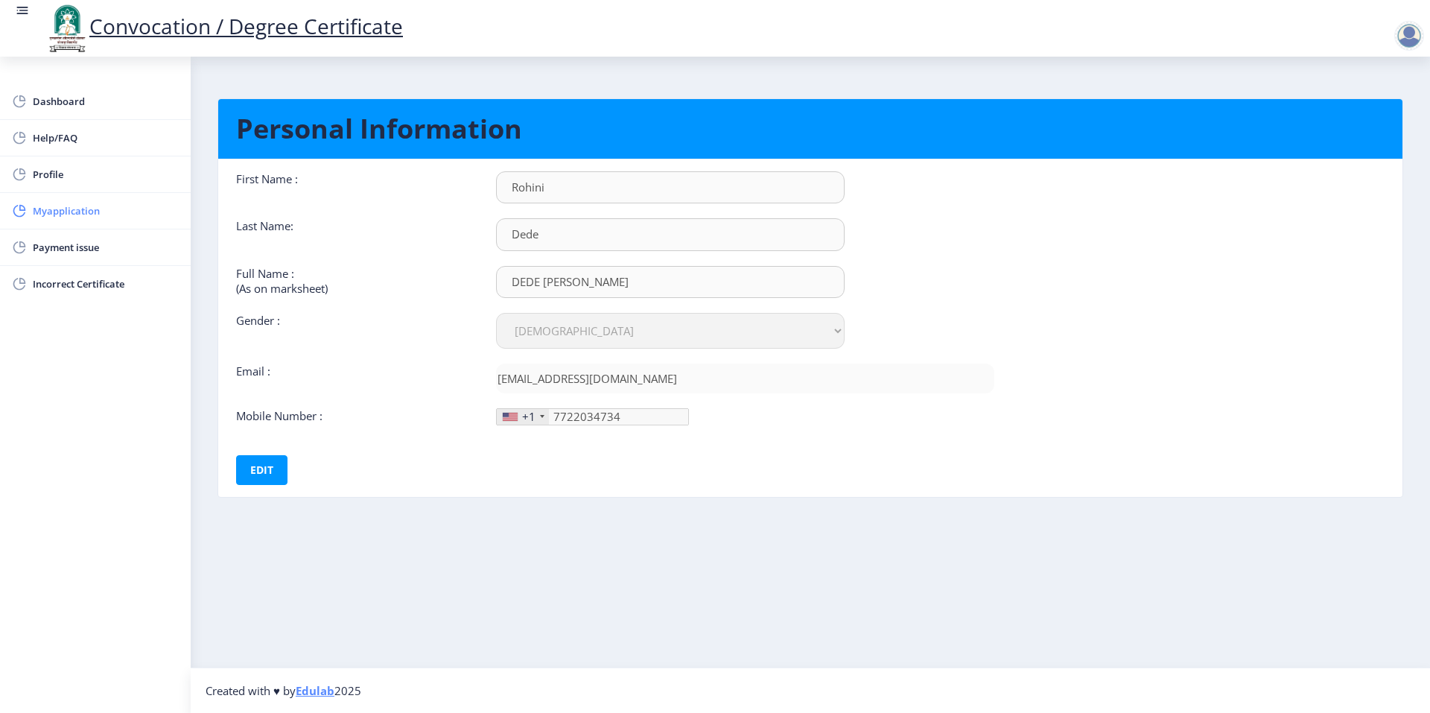
click at [81, 212] on span "Myapplication" at bounding box center [106, 211] width 146 height 18
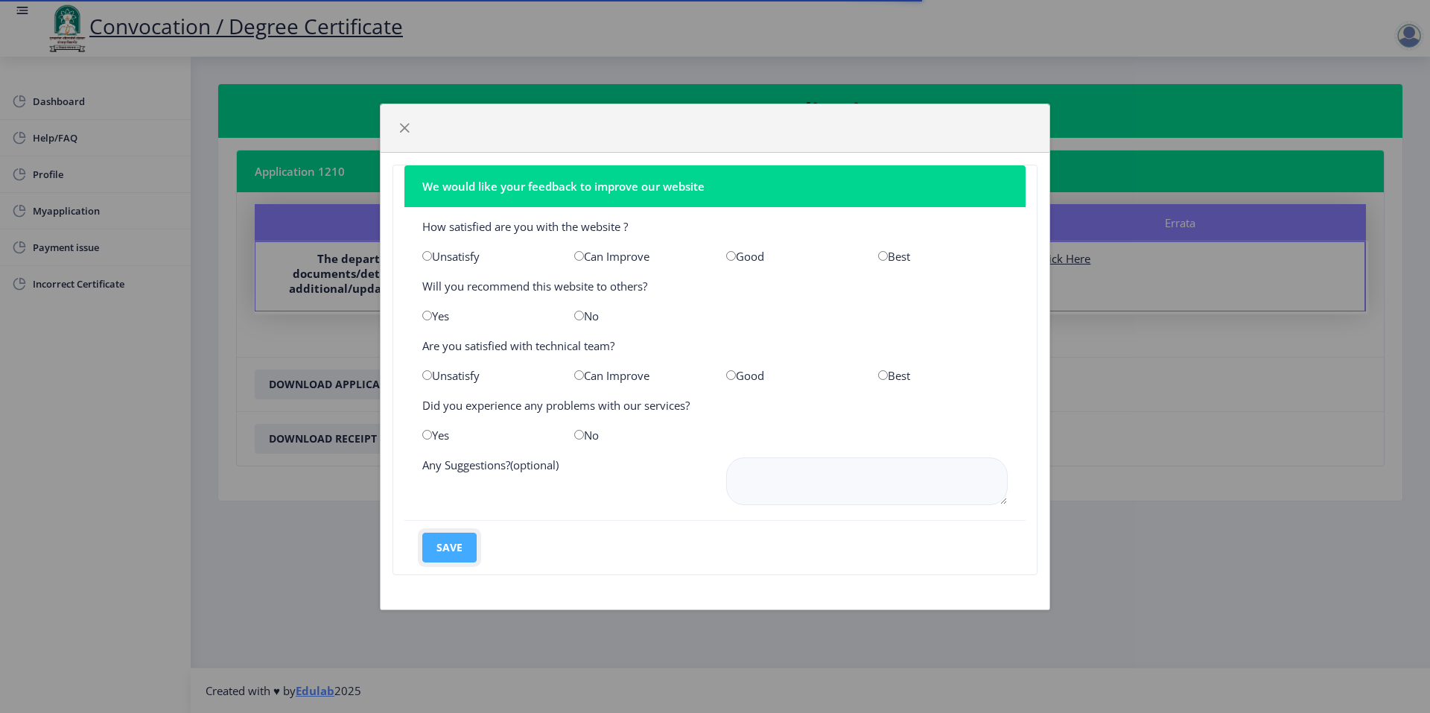
click at [456, 545] on button "save" at bounding box center [449, 548] width 54 height 30
click at [402, 128] on span "button" at bounding box center [405, 128] width 12 height 12
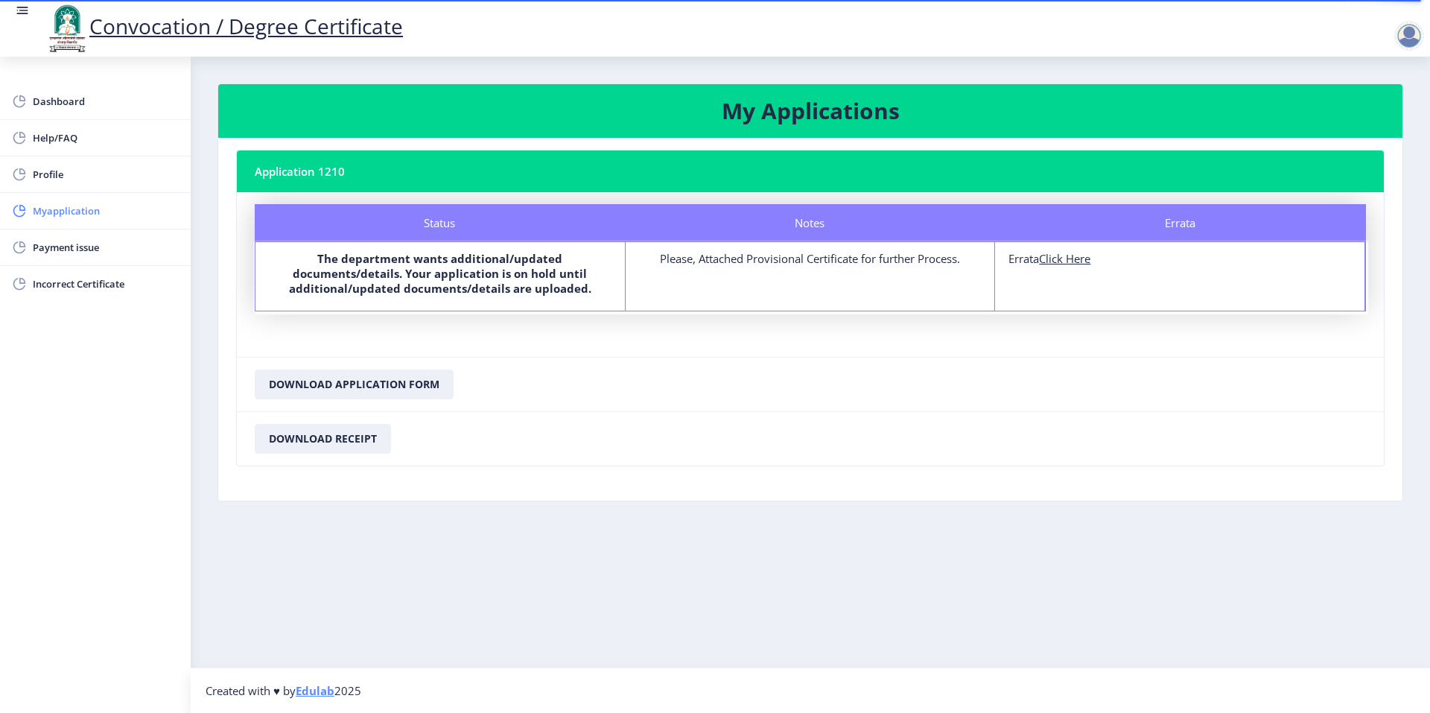
click at [77, 215] on span "Myapplication" at bounding box center [106, 211] width 146 height 18
click at [1066, 261] on u "Click Here" at bounding box center [1064, 258] width 51 height 15
select select "Regular"
select select "2008"
select select "November"
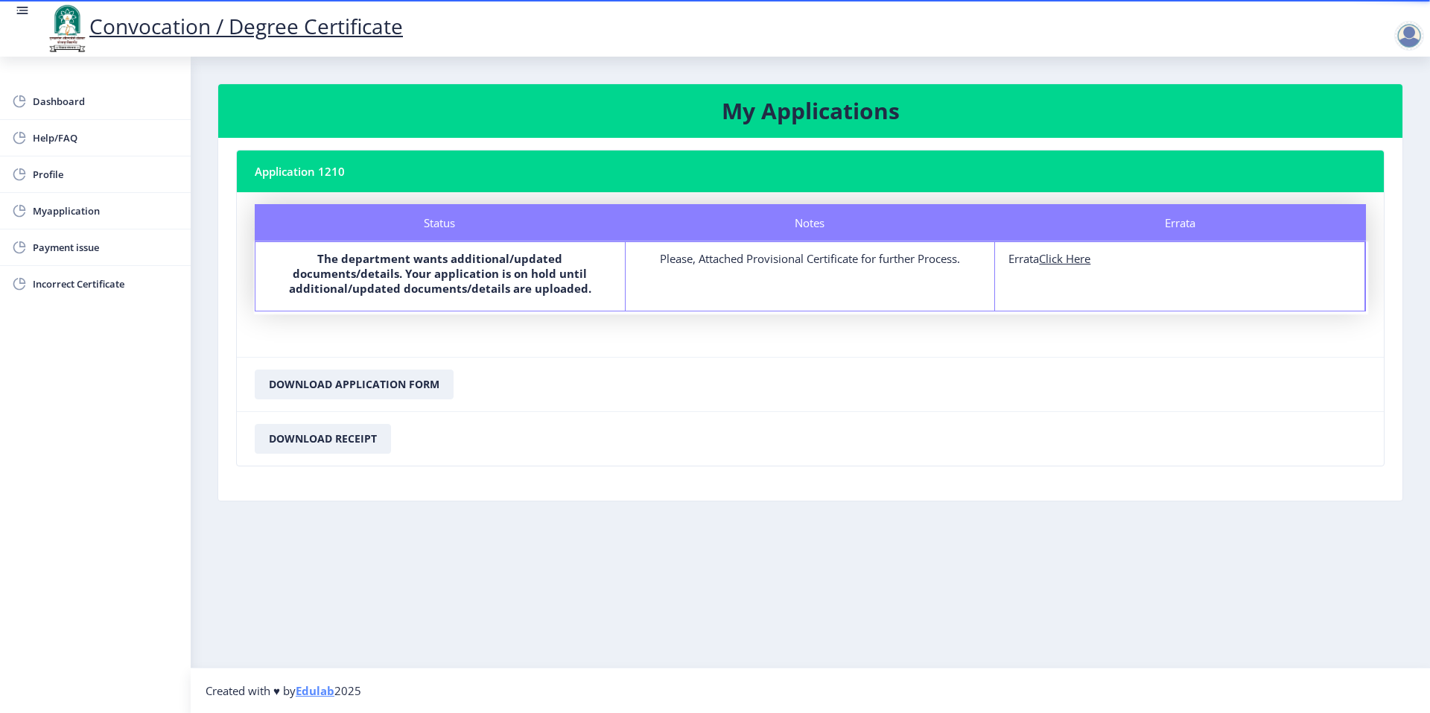
select select "SECOND CLASS"
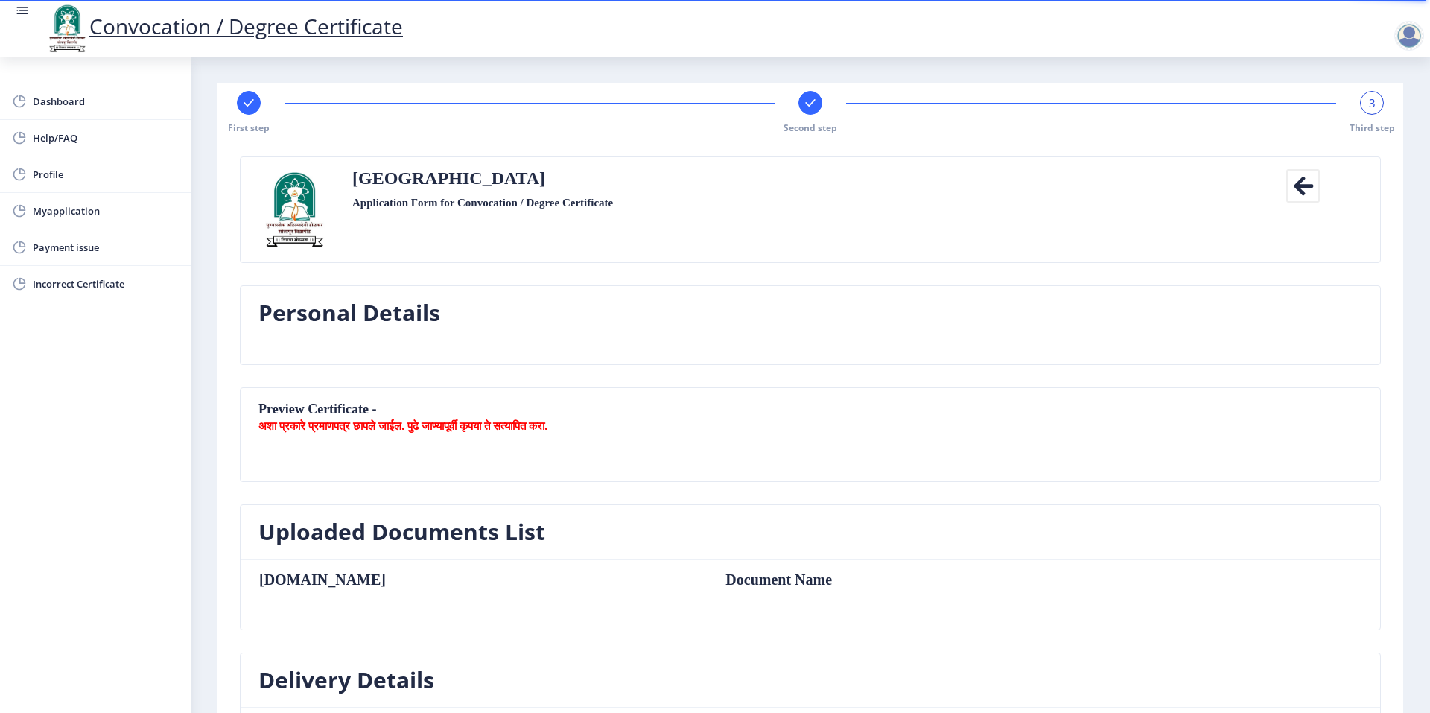
click at [522, 478] on nb-card-body at bounding box center [811, 469] width 1140 height 24
click at [545, 495] on div "Preview Certificate - अशा प्रकारे प्रमाणपत्र छापले जाईल. पुढे जाण्यापूर्वी कृपय…" at bounding box center [811, 445] width 1164 height 117
click at [585, 366] on div "Personal Details" at bounding box center [811, 336] width 1164 height 102
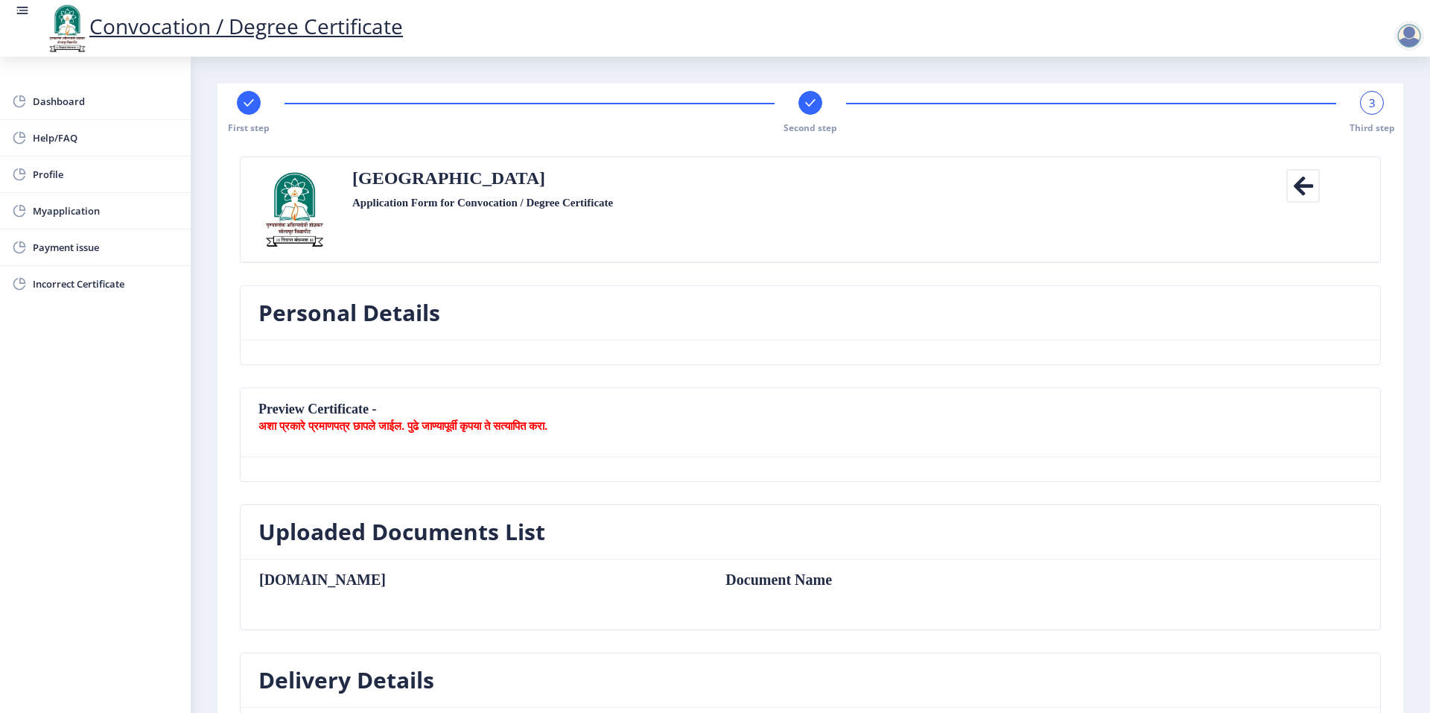
click at [1400, 38] on div at bounding box center [1410, 36] width 30 height 30
click at [1371, 115] on span "Log out" at bounding box center [1370, 116] width 95 height 18
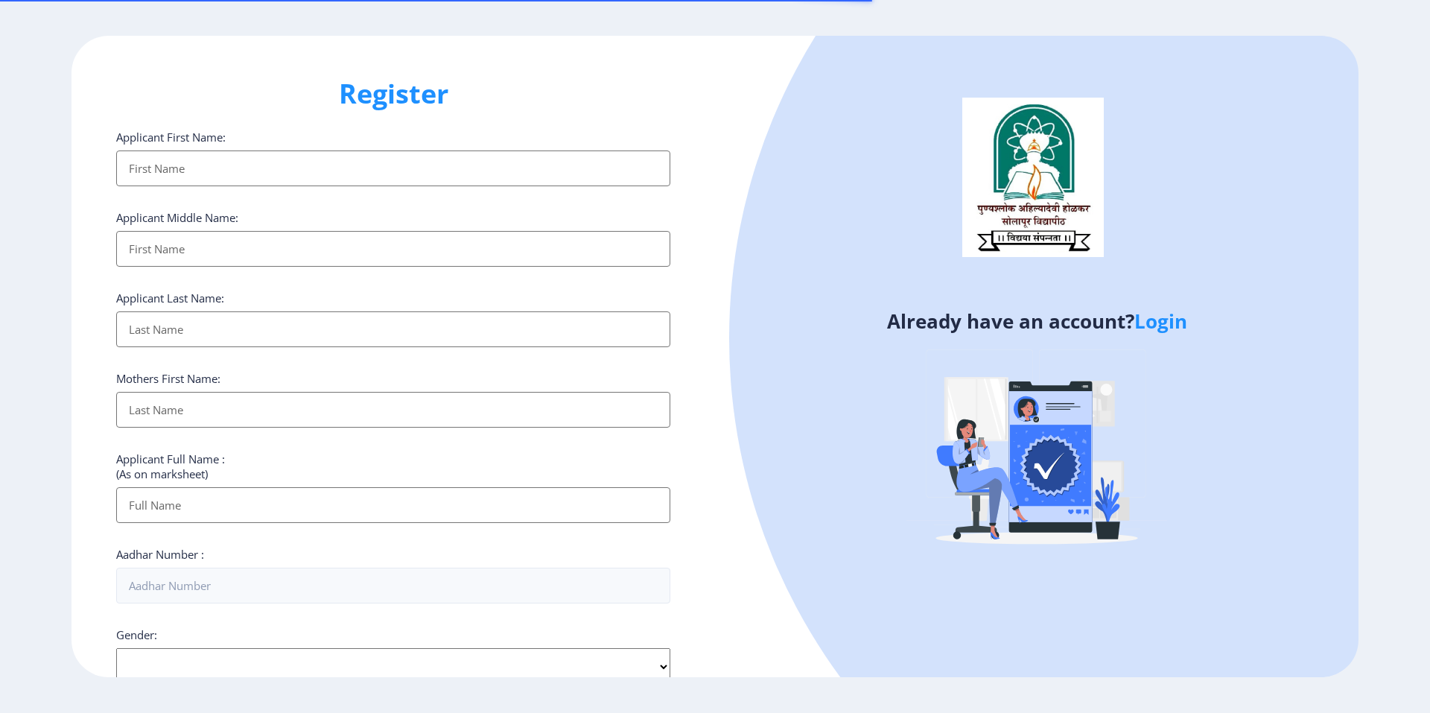
select select
click at [1175, 323] on link "Login" at bounding box center [1161, 321] width 53 height 27
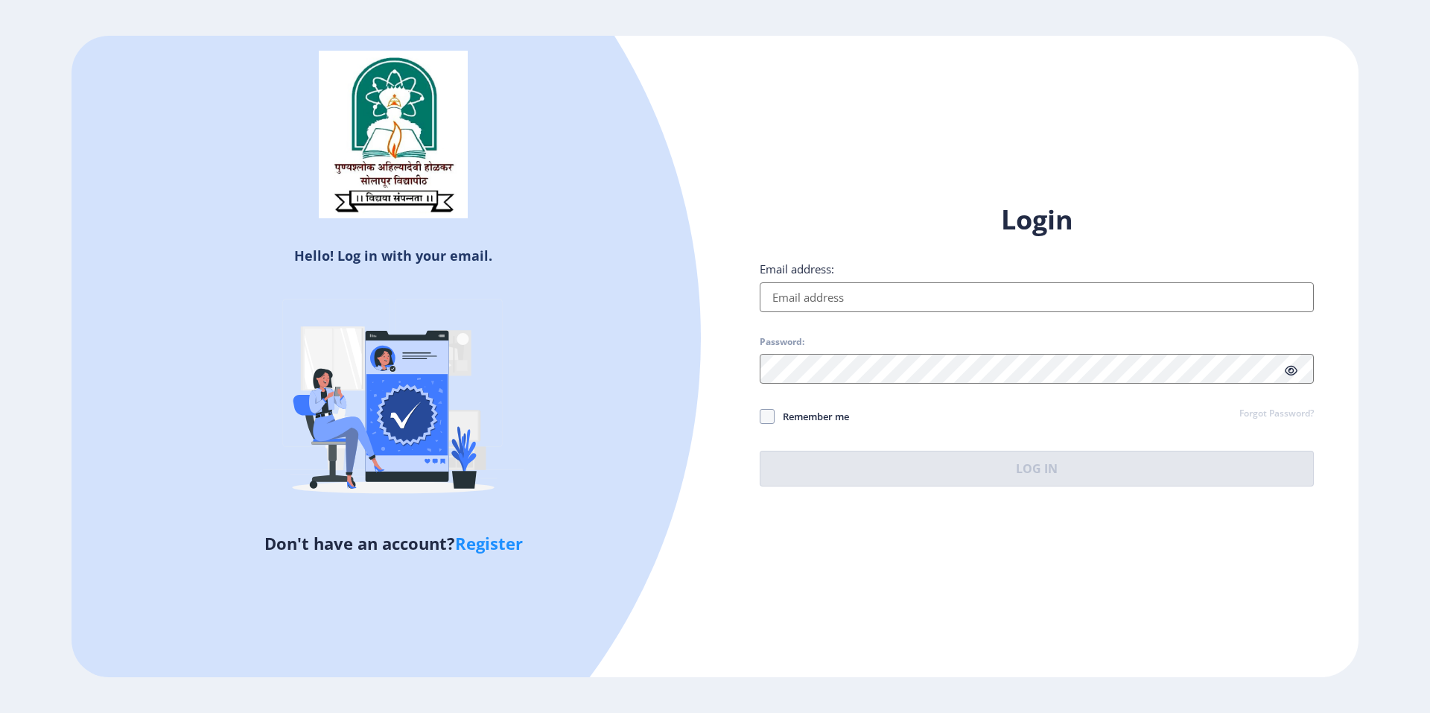
click at [841, 294] on input "Email address:" at bounding box center [1037, 297] width 554 height 30
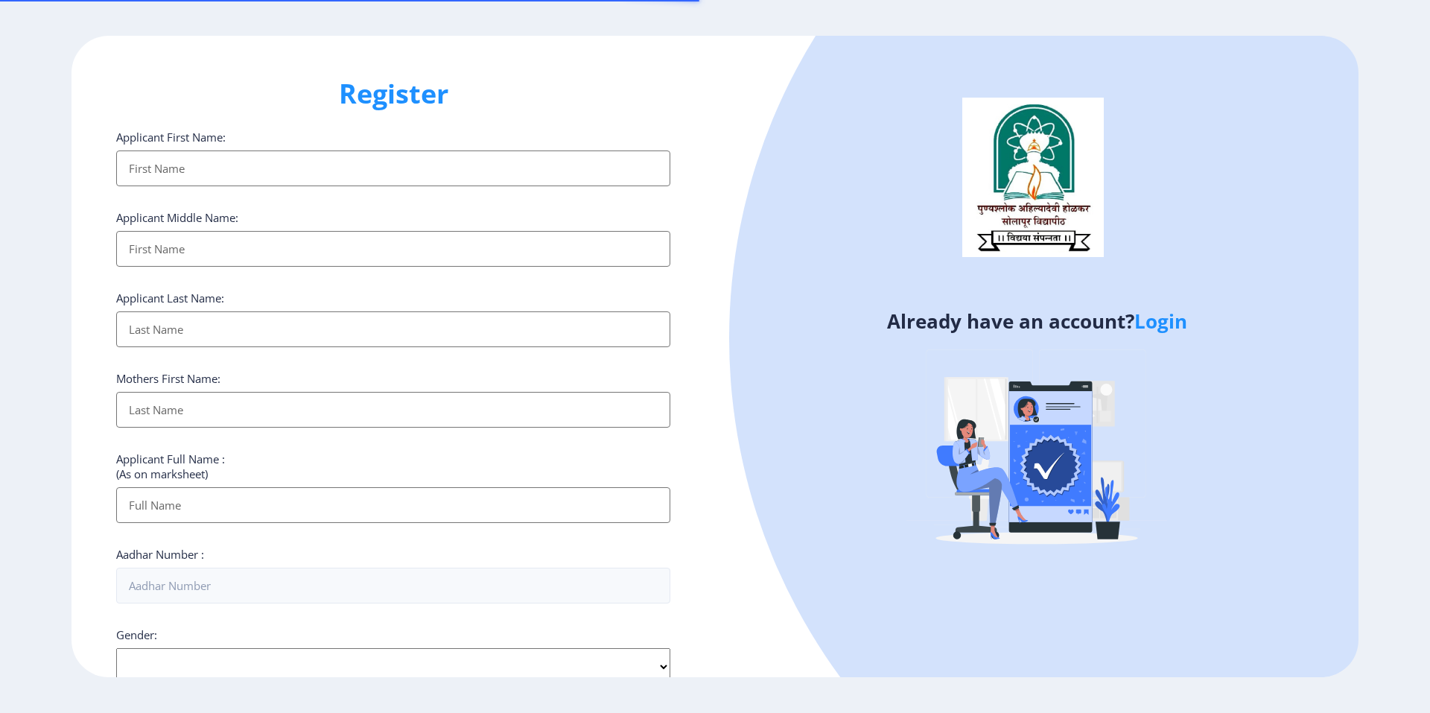
select select
click at [1158, 324] on link "Login" at bounding box center [1161, 321] width 53 height 27
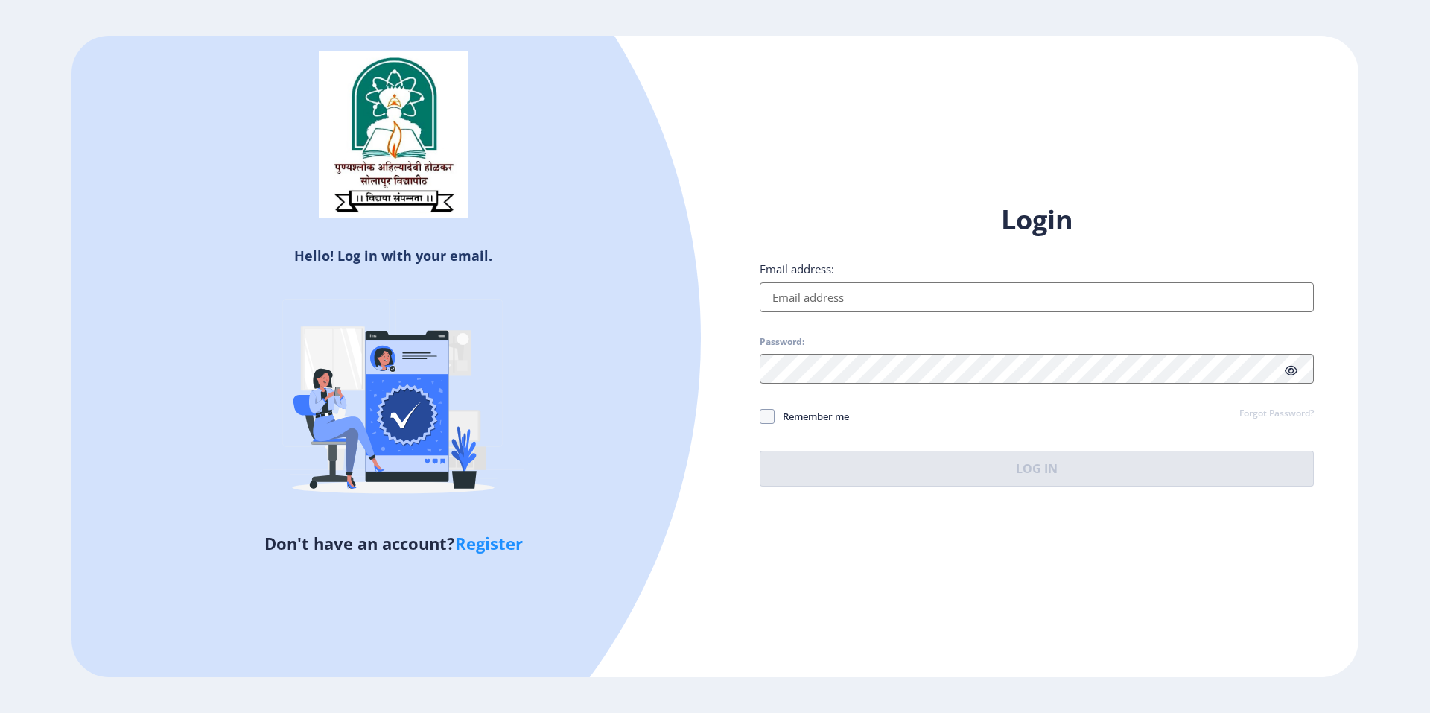
click at [965, 293] on input "Email address:" at bounding box center [1037, 297] width 554 height 30
type input "[EMAIL_ADDRESS][DOMAIN_NAME]"
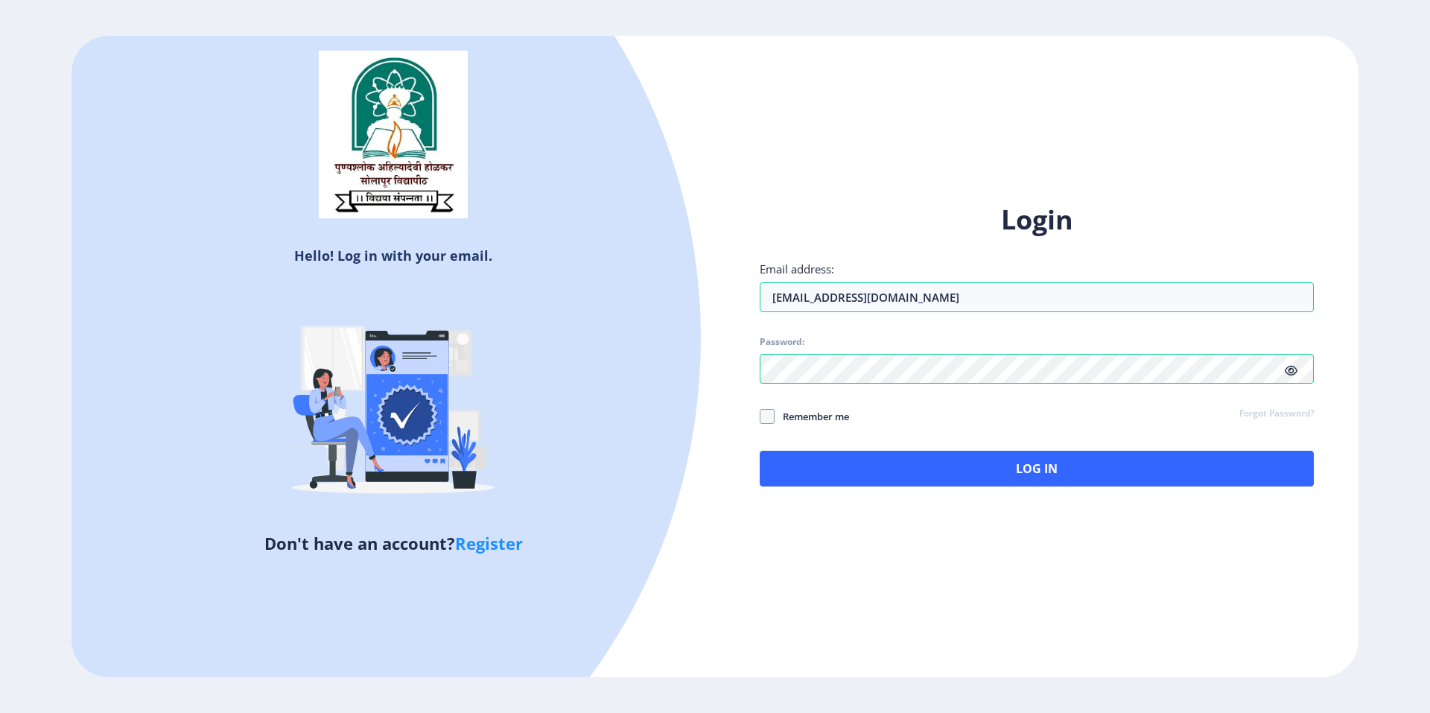
click at [1294, 367] on icon at bounding box center [1291, 370] width 13 height 11
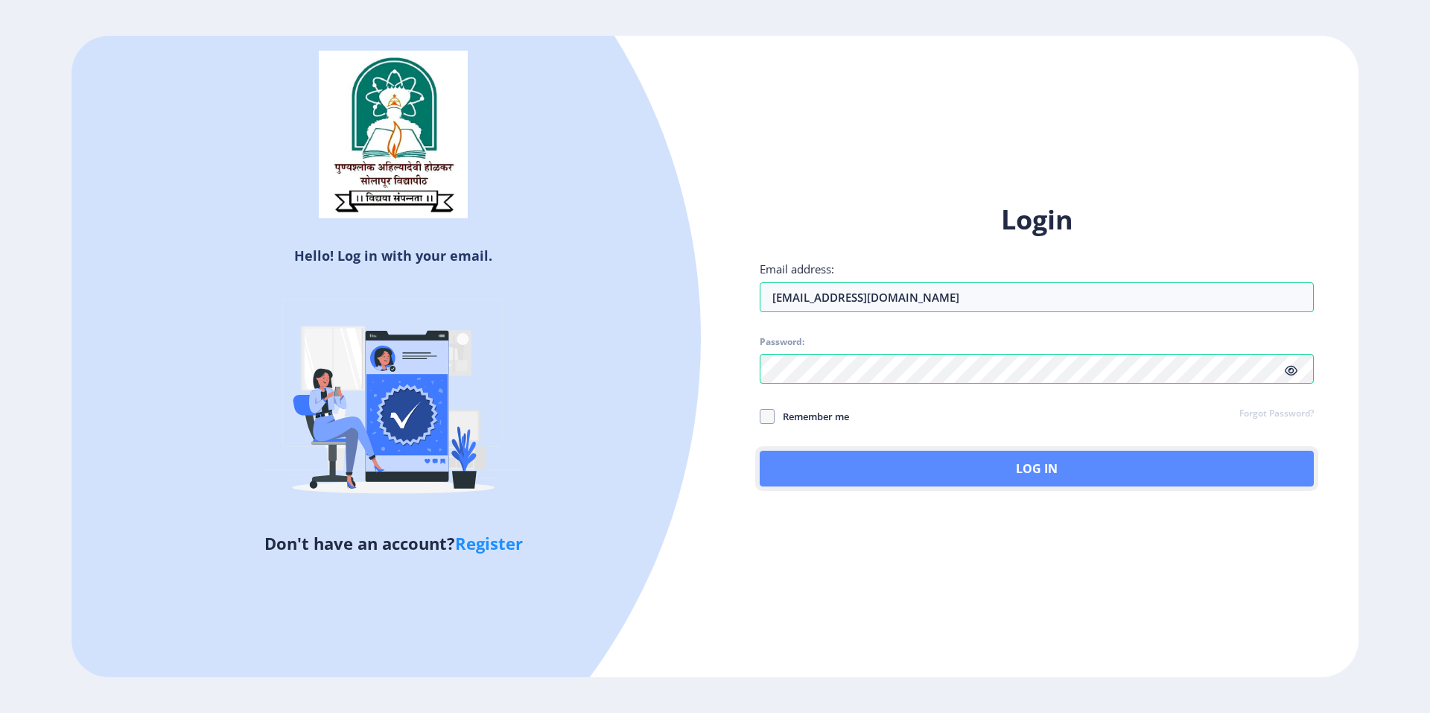
click at [838, 458] on button "Log In" at bounding box center [1037, 469] width 554 height 36
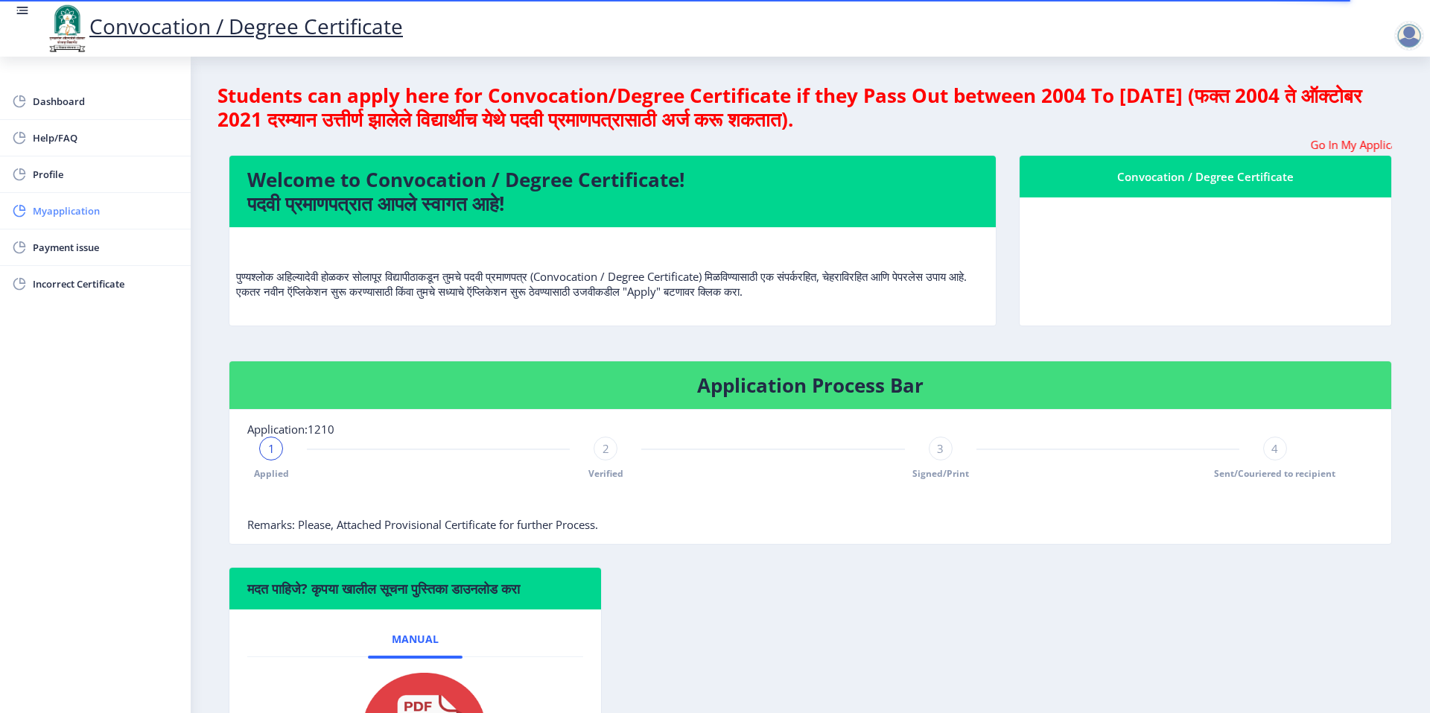
click at [107, 212] on span "Myapplication" at bounding box center [106, 211] width 146 height 18
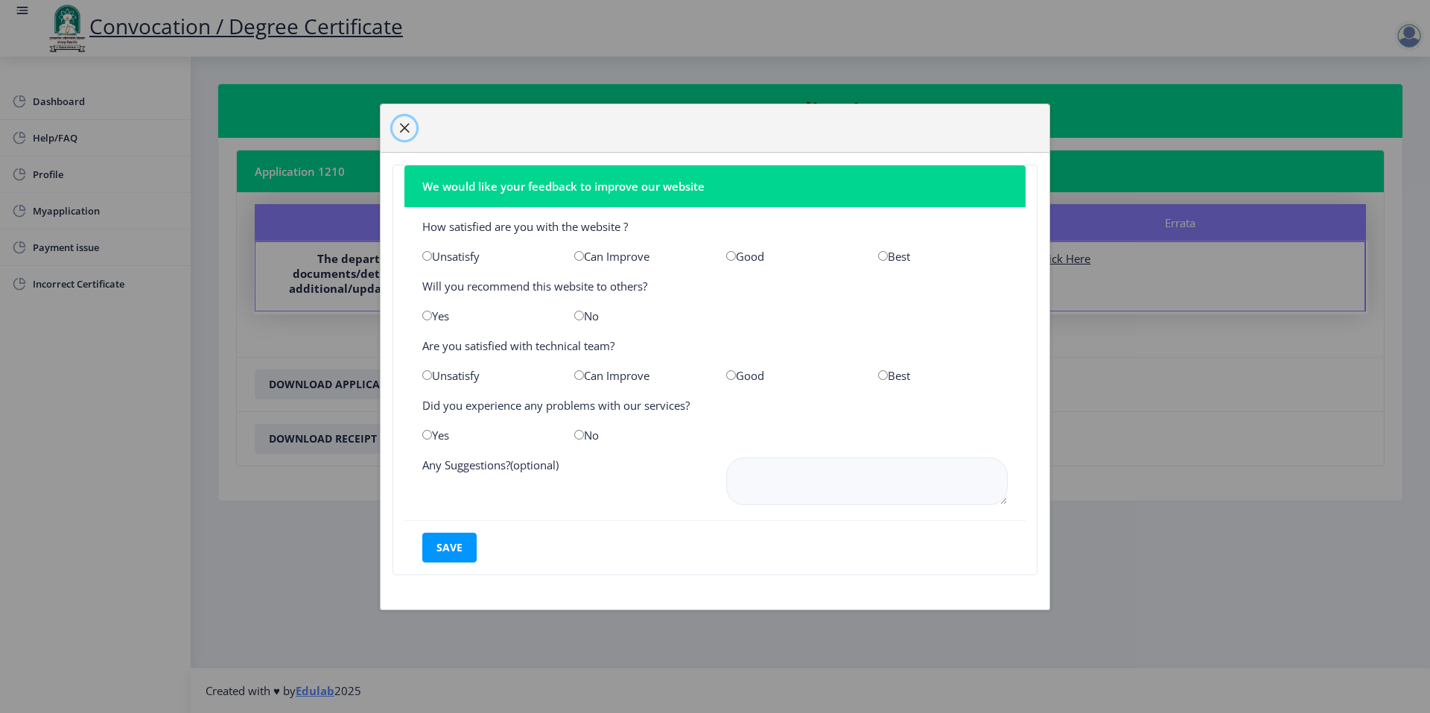
click at [396, 118] on button "button" at bounding box center [405, 128] width 24 height 24
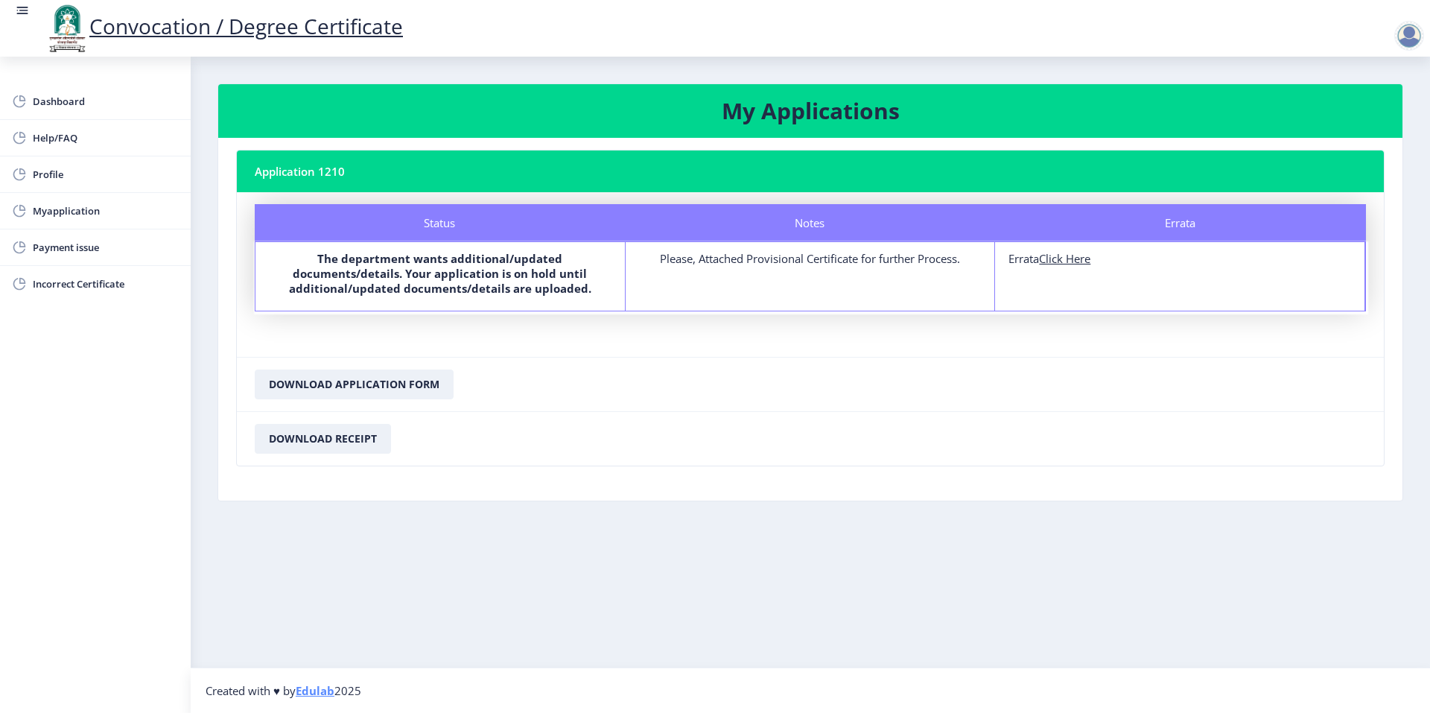
click at [1076, 261] on u "Click Here" at bounding box center [1064, 258] width 51 height 15
select select
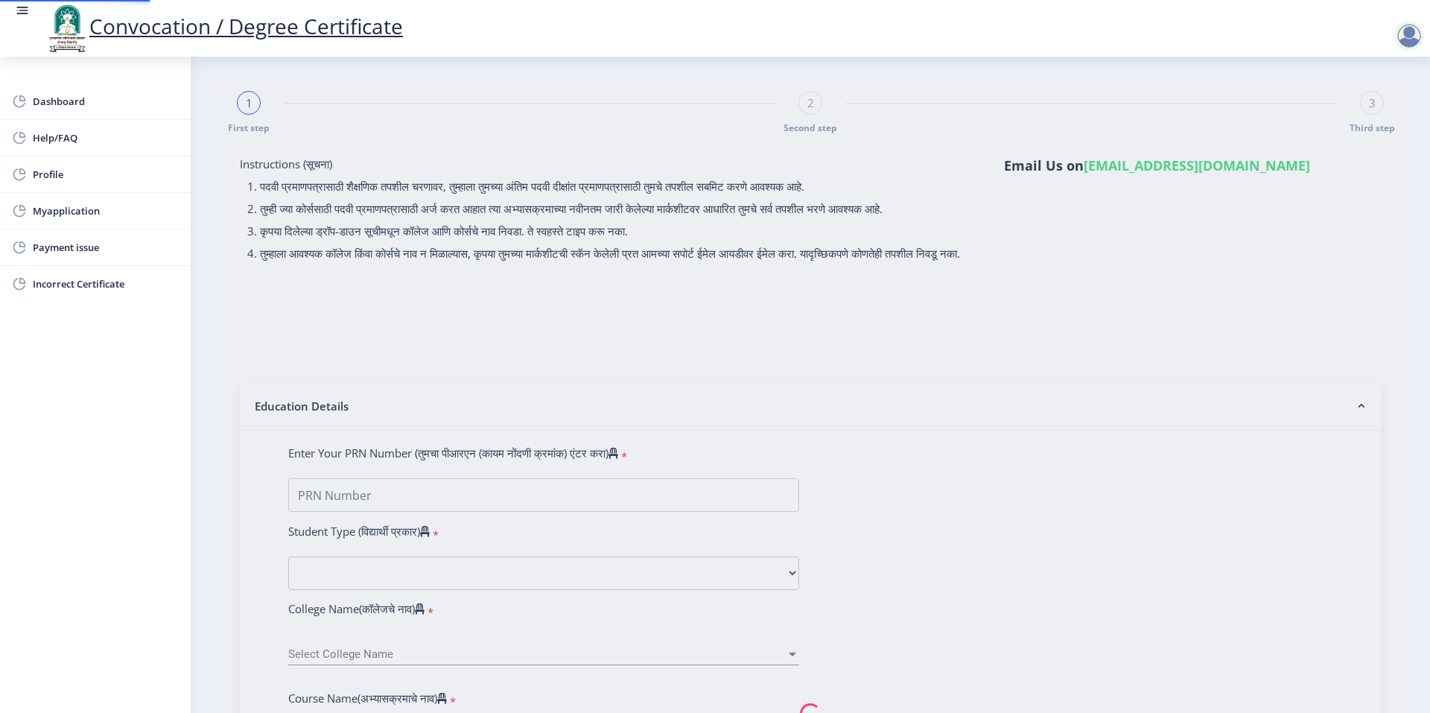
type input "0600010967"
select select "Regular"
select select "2008"
select select "November"
select select "SECOND CLASS"
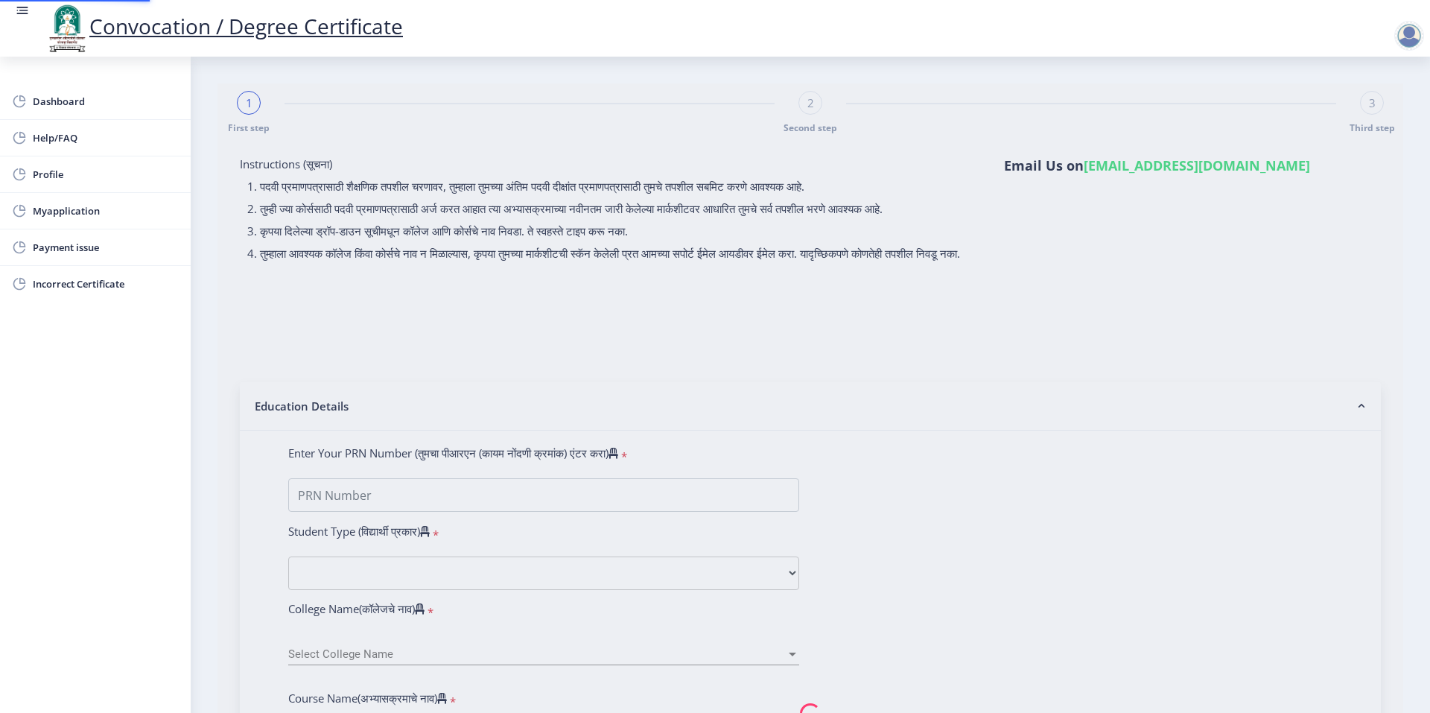
type input "10378"
type input "[PERSON_NAME]"
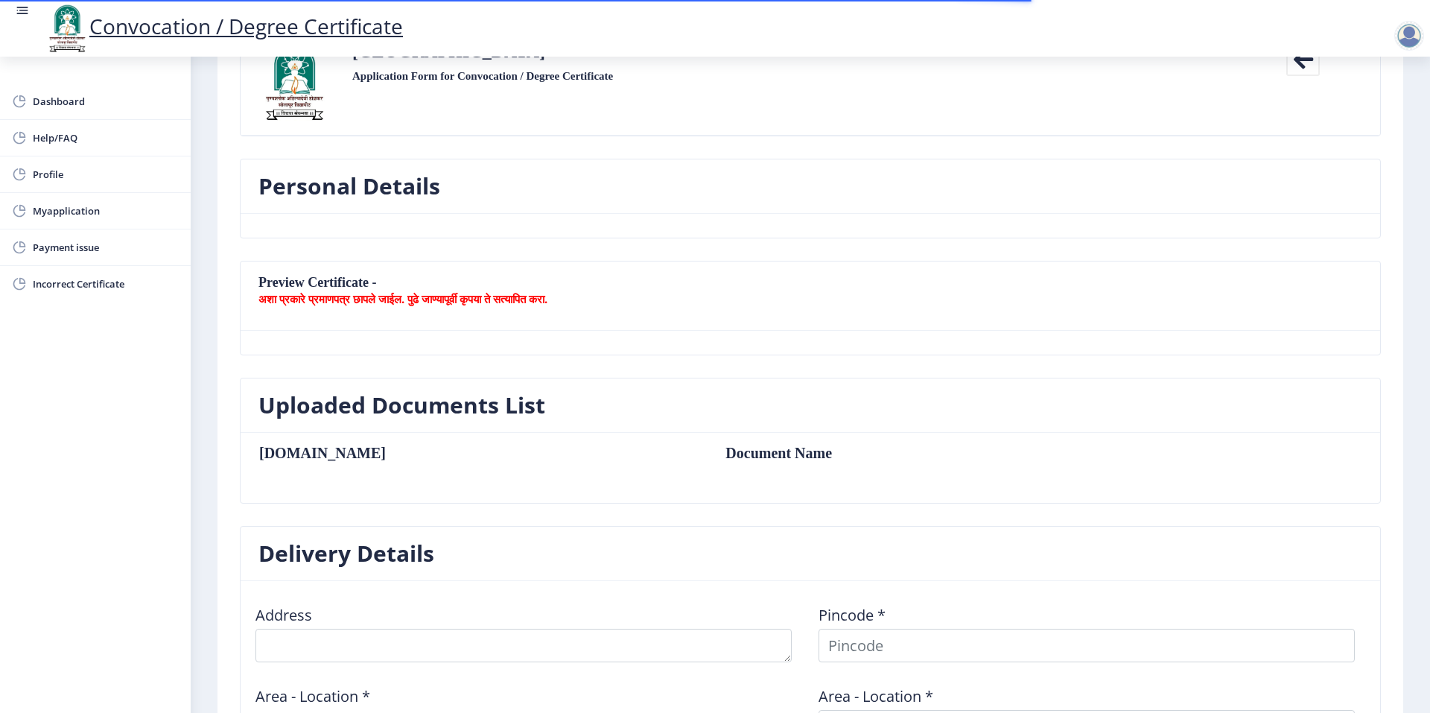
scroll to position [298, 0]
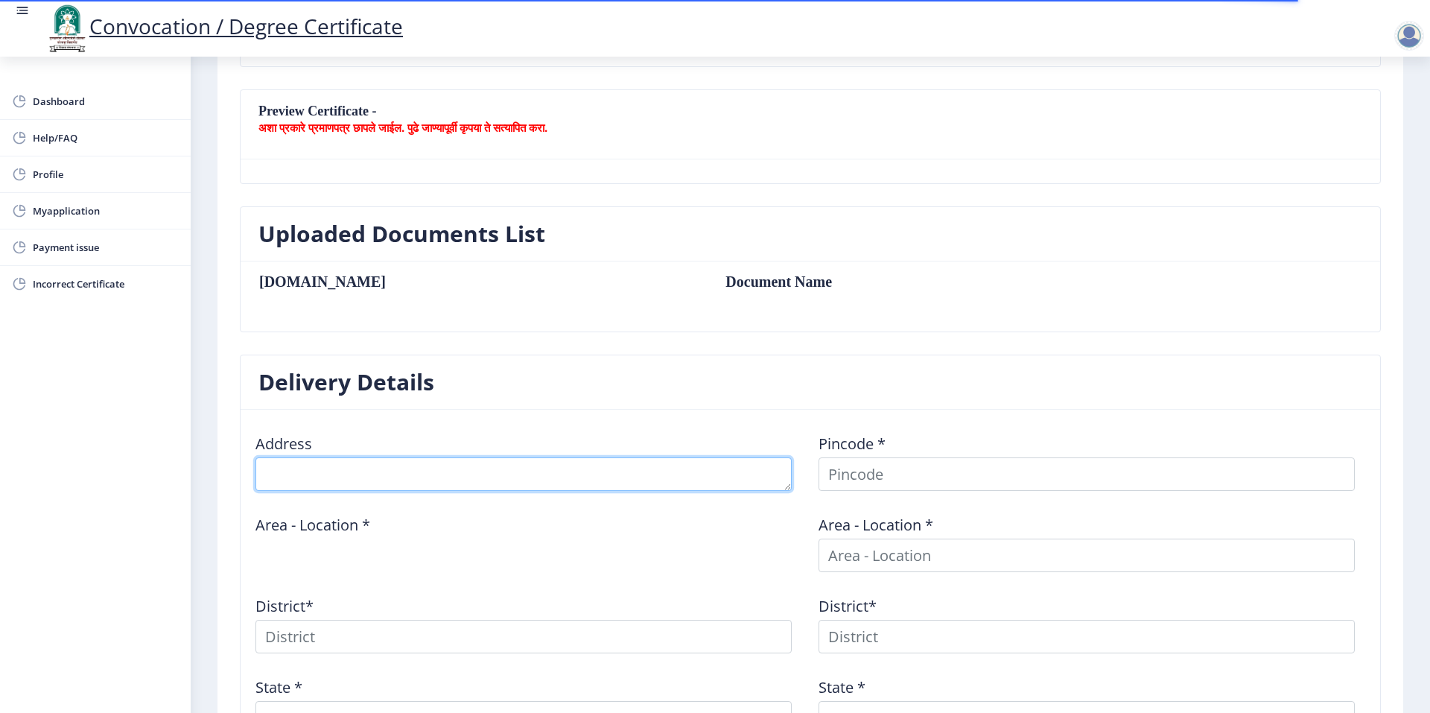
click at [466, 465] on textarea at bounding box center [524, 474] width 536 height 34
type textarea "Swanand nagar, Plot no 13, sadhavi banglow"
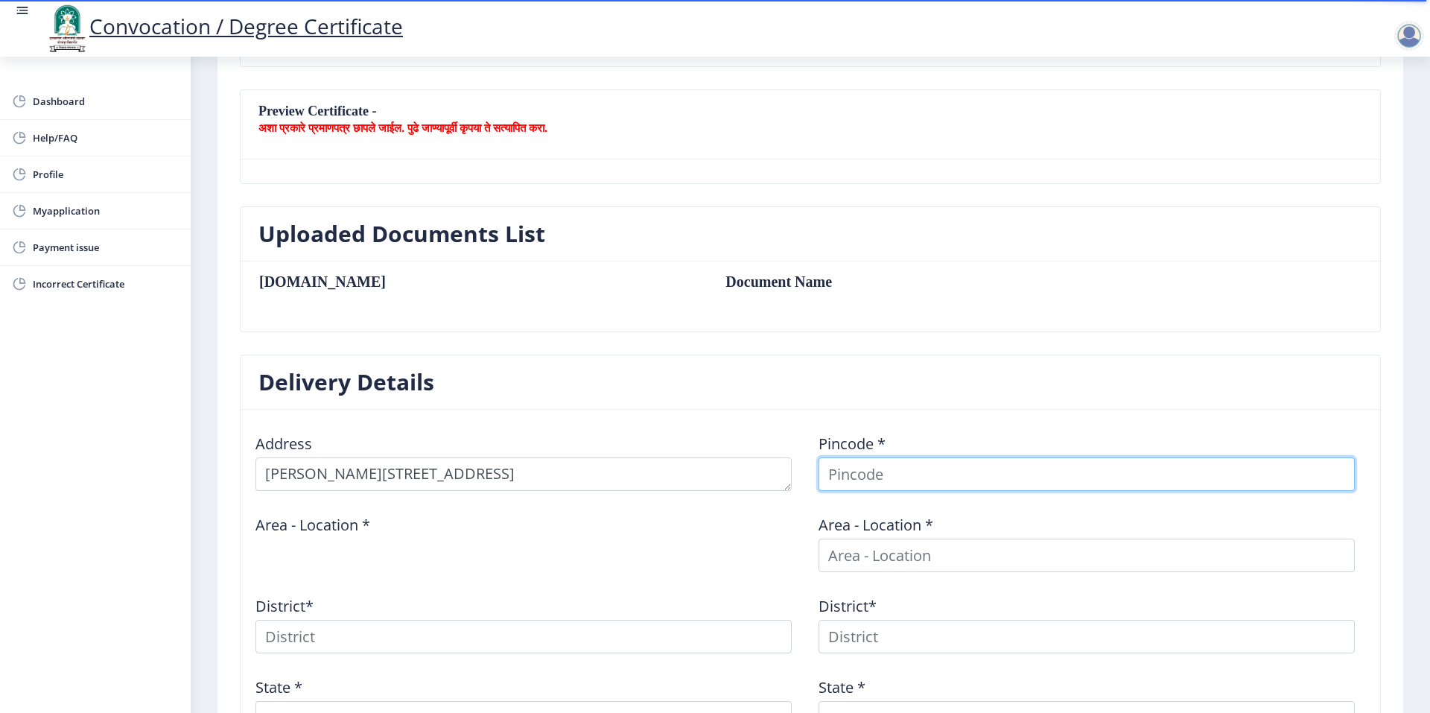
type input "431001"
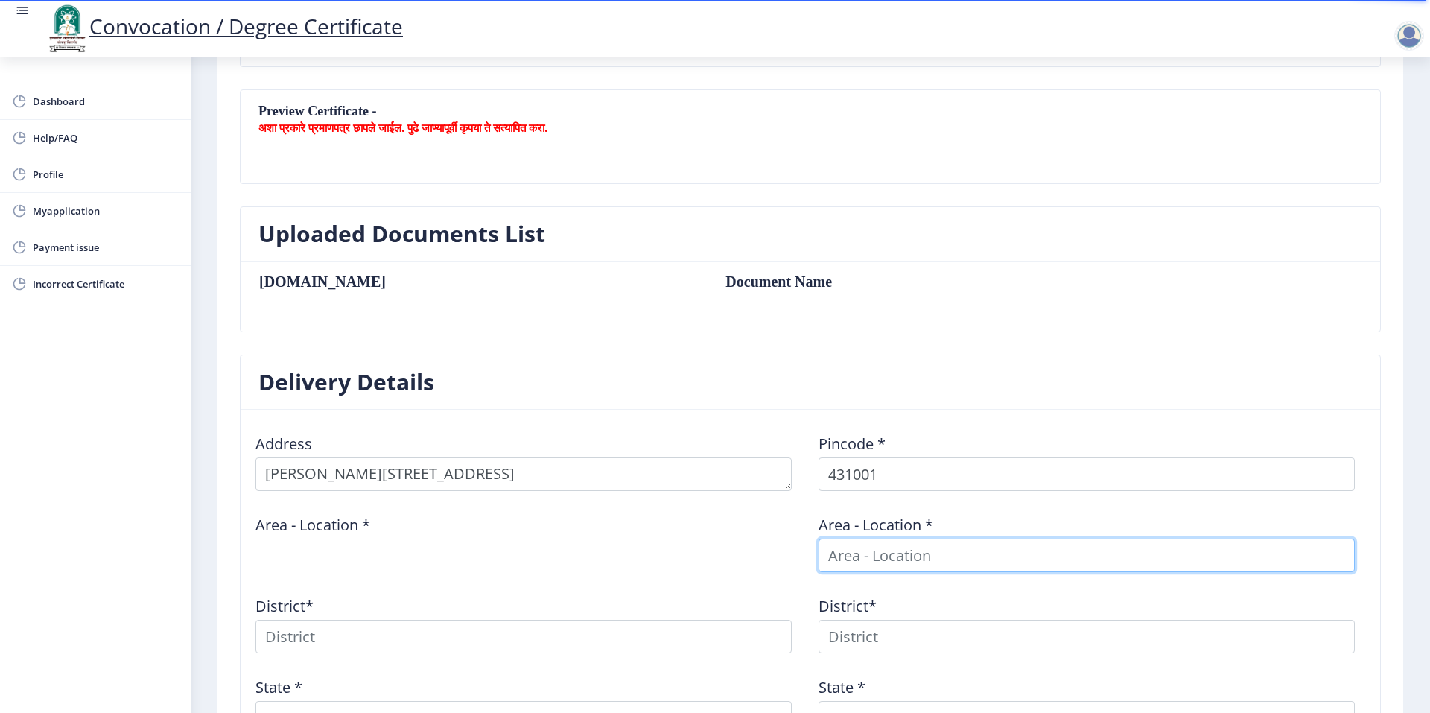
type input "431001"
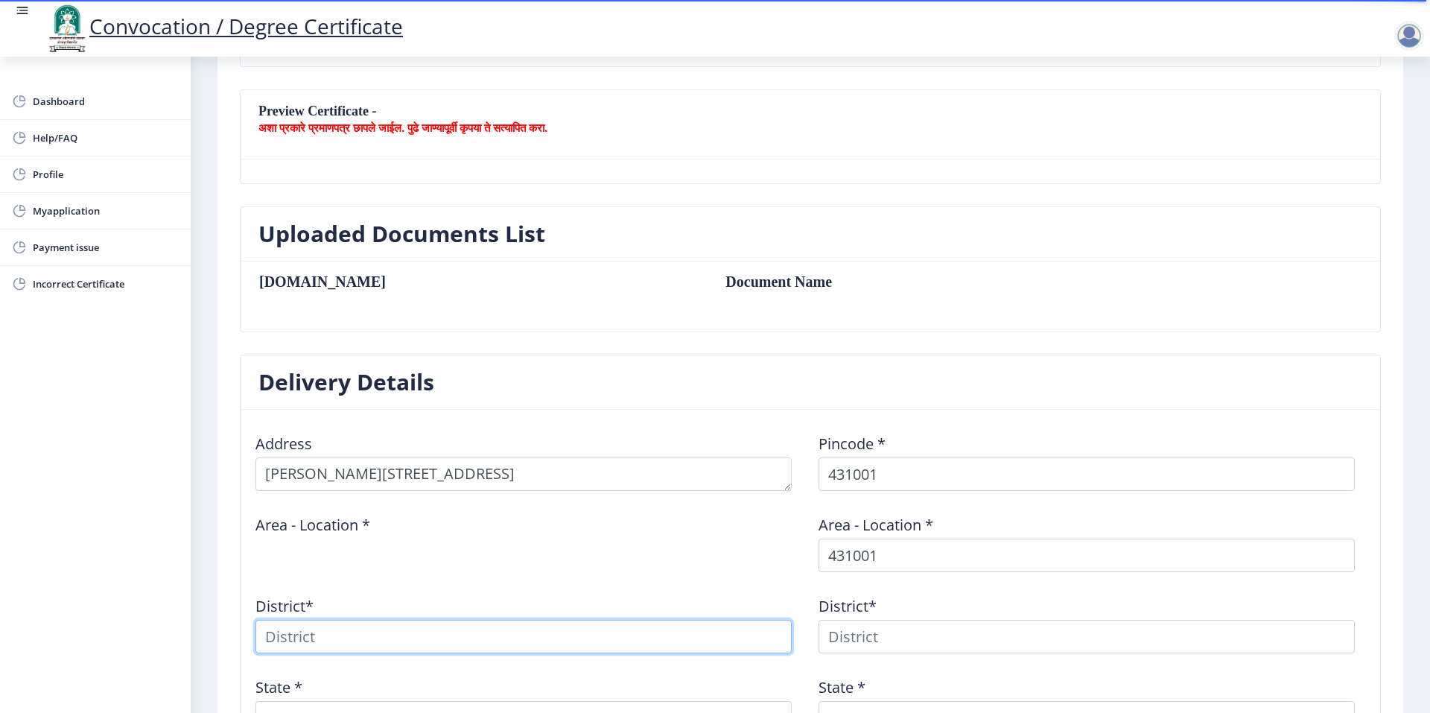
type input "431001"
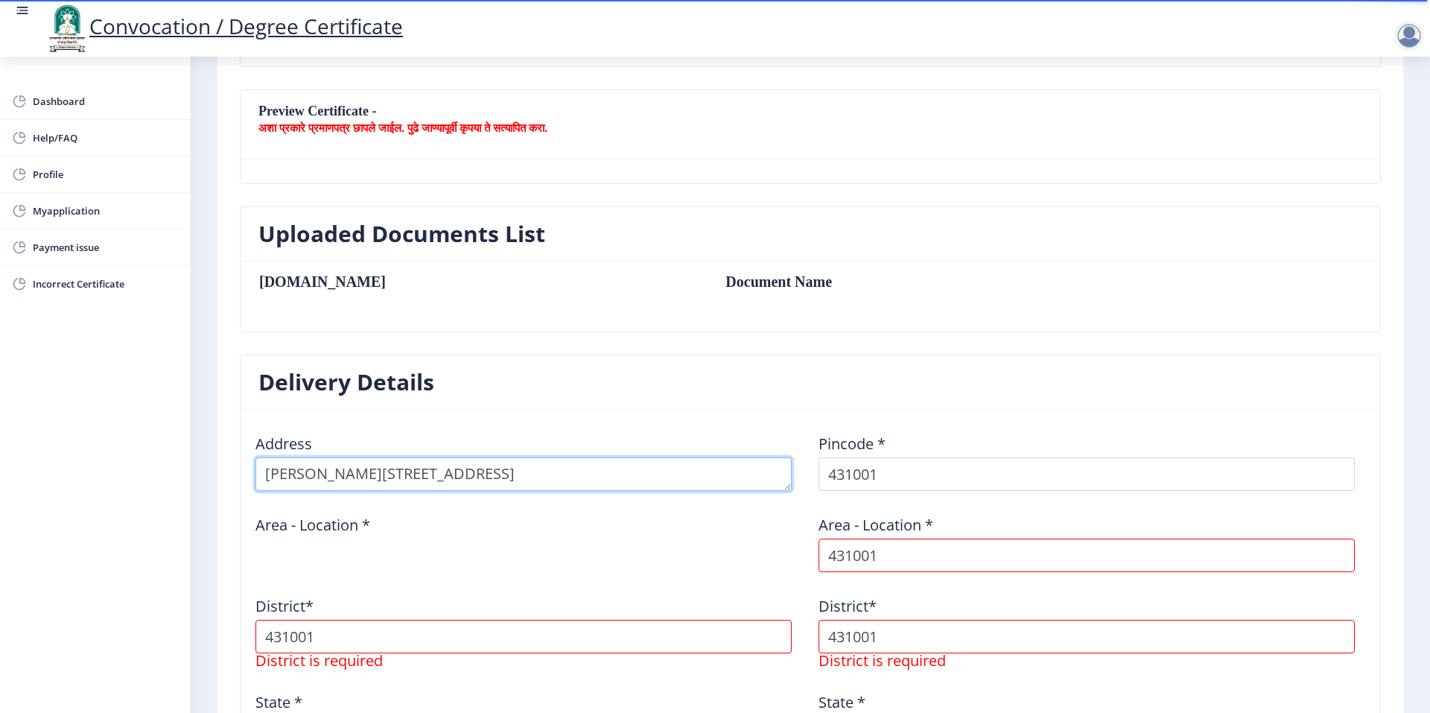
select select
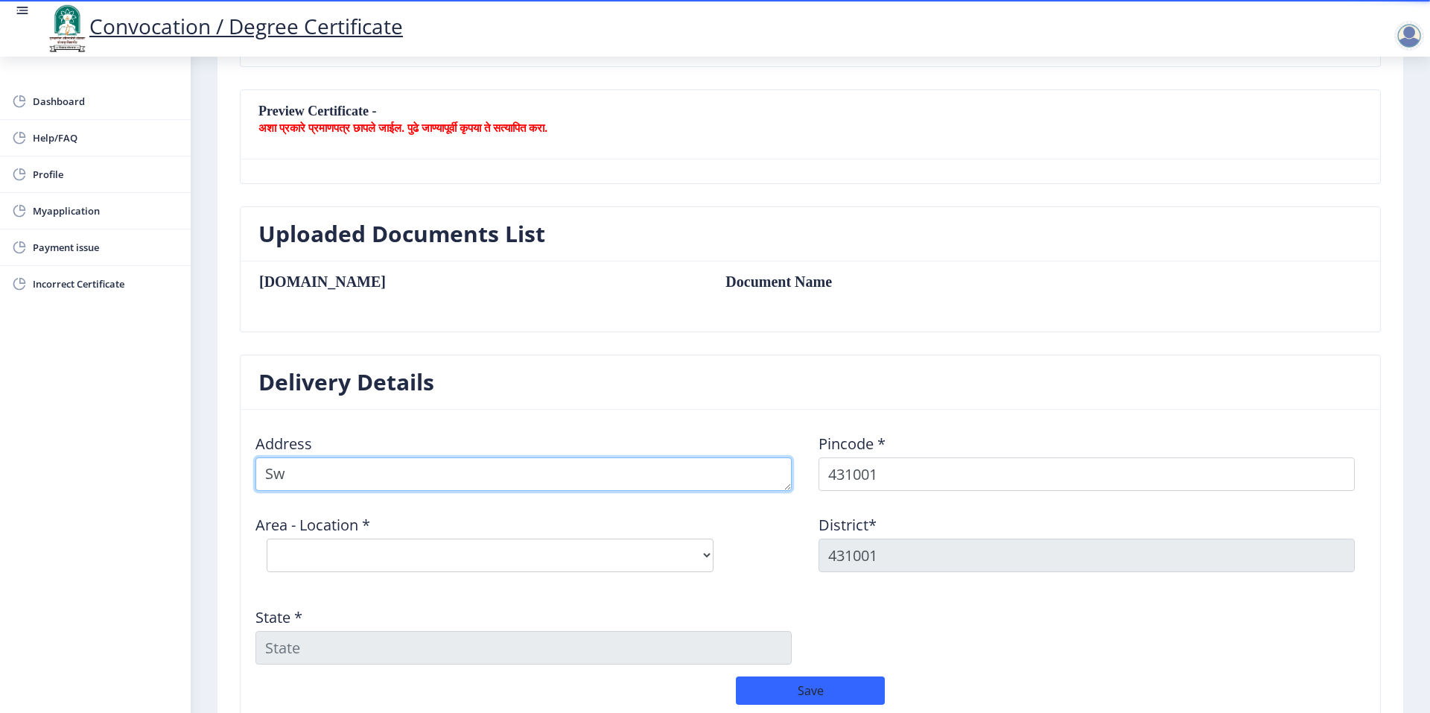
type textarea "S"
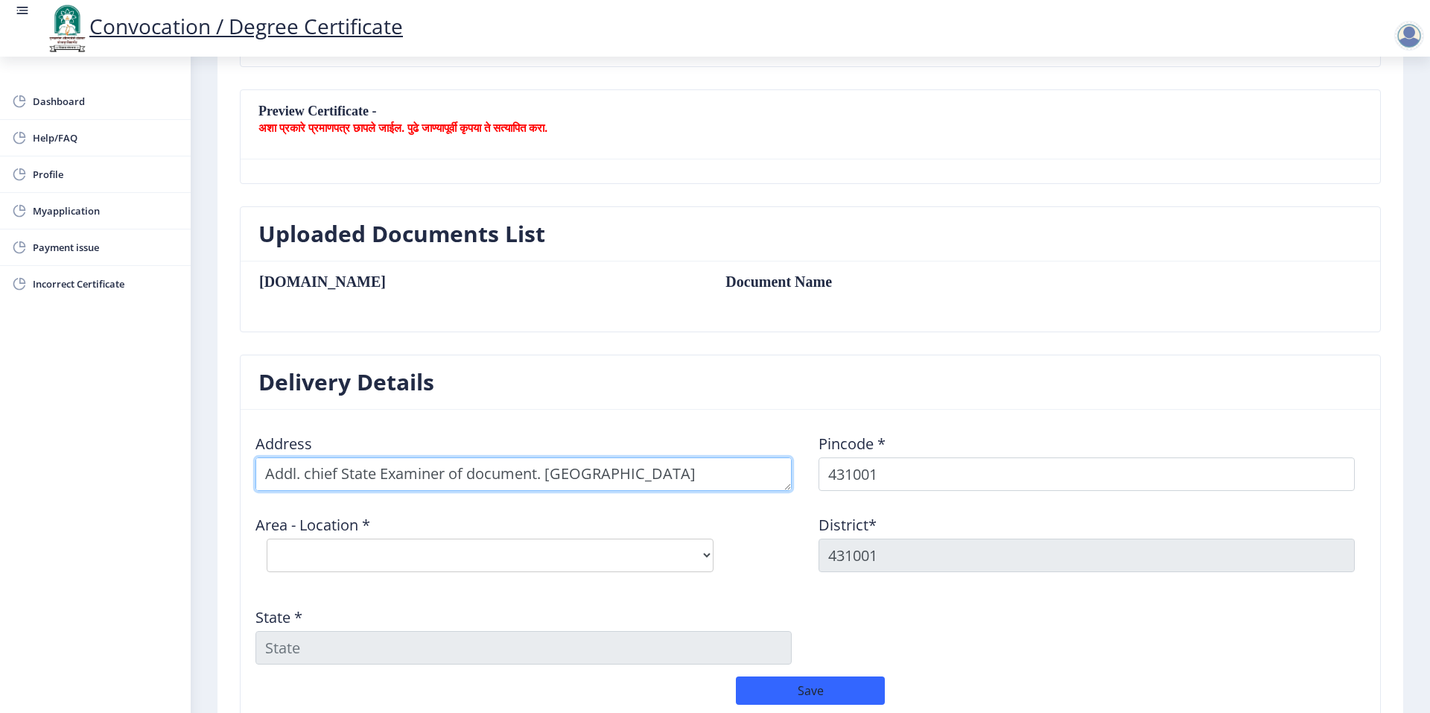
scroll to position [16, 0]
type textarea "Addl. chief State Examiner of document. police [GEOGRAPHIC_DATA][MEDICAL_DATA] …"
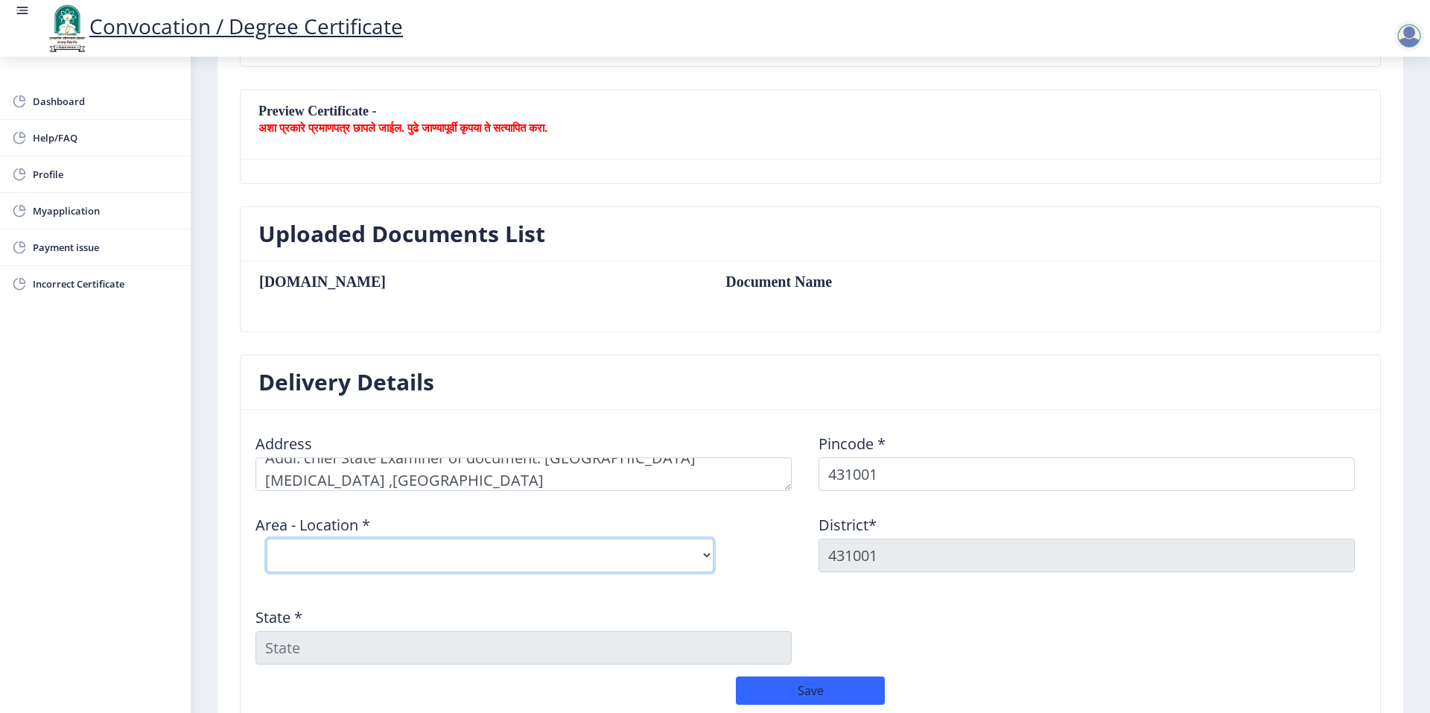
click at [703, 555] on select "Select Area Location [GEOGRAPHIC_DATA] (MH) H.O [GEOGRAPHIC_DATA] [GEOGRAPHIC_D…" at bounding box center [490, 556] width 447 height 34
select select "2: Object"
click at [267, 539] on select "Select Area Location [GEOGRAPHIC_DATA] (MH) H.O [GEOGRAPHIC_DATA] [GEOGRAPHIC_D…" at bounding box center [490, 556] width 447 height 34
type input "AURANGABAD"
type input "[GEOGRAPHIC_DATA]"
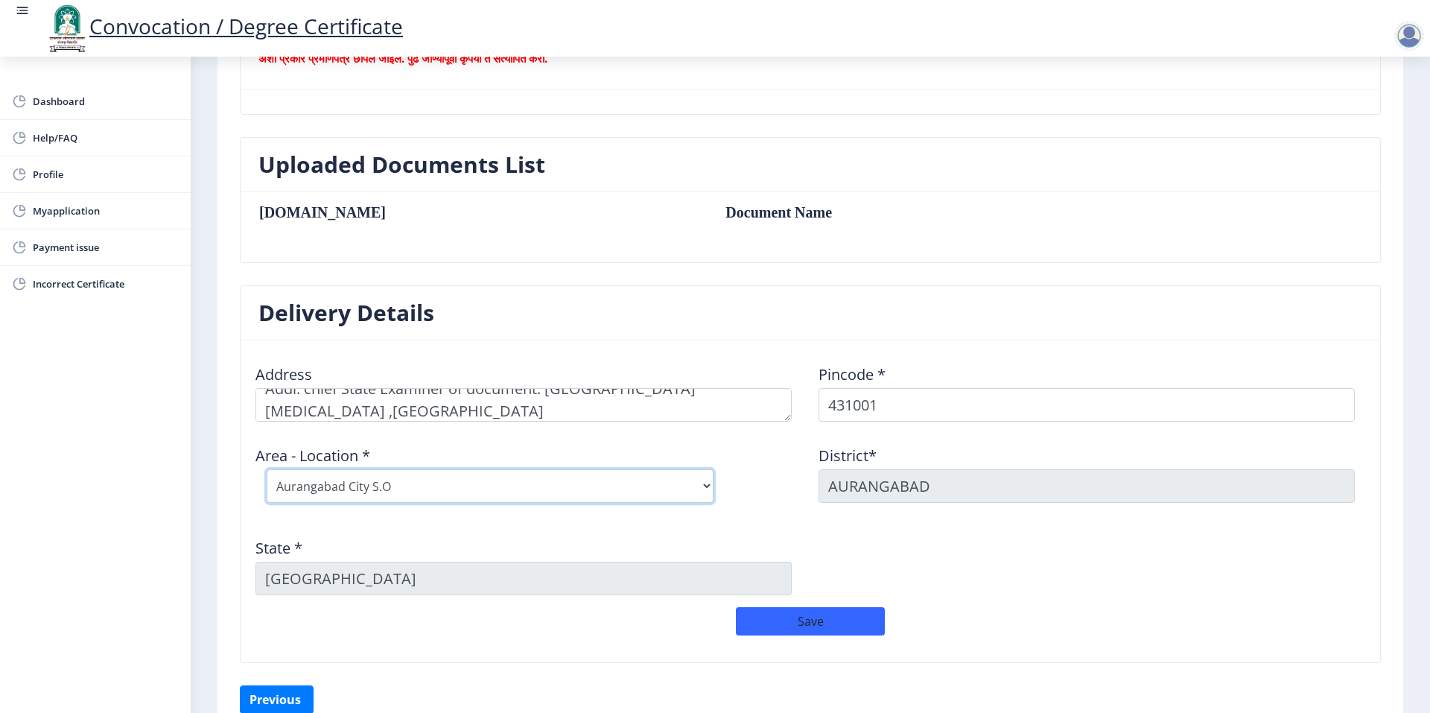
scroll to position [445, 0]
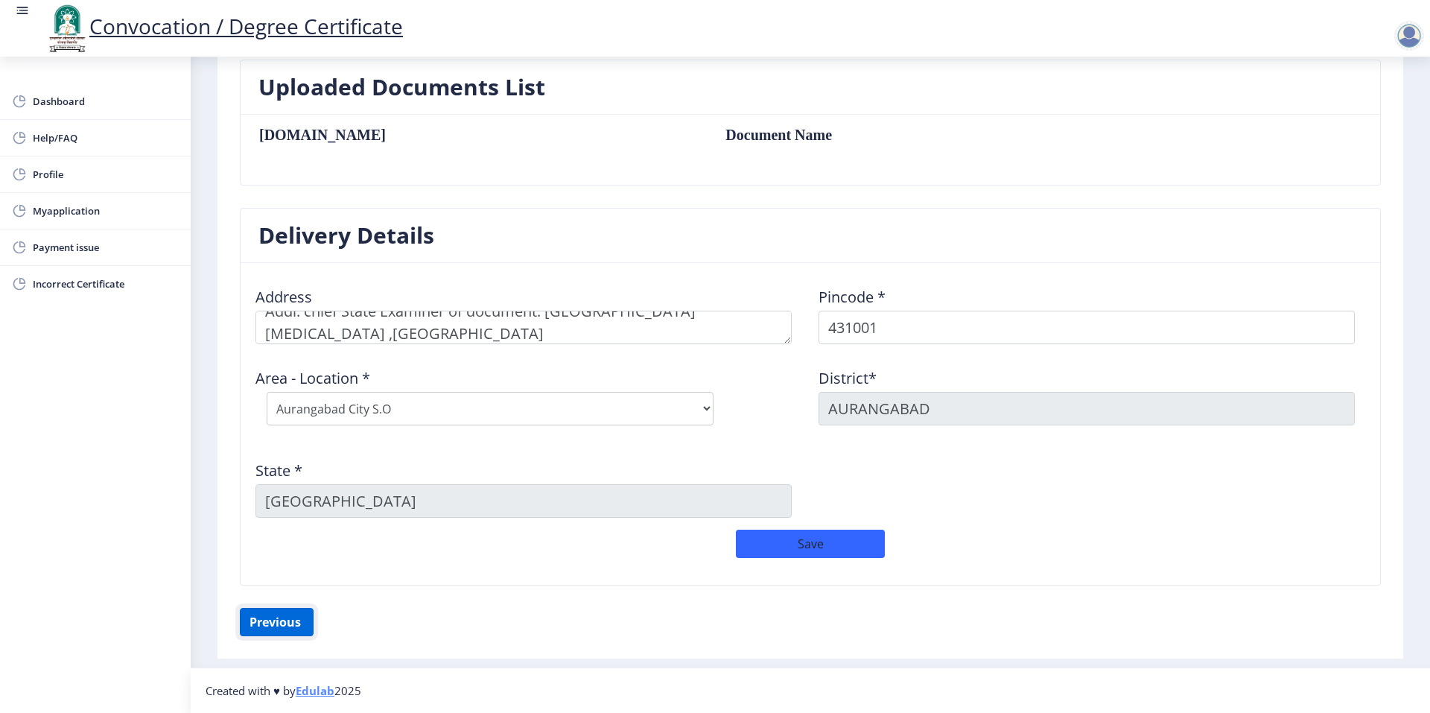
click at [295, 621] on button "Previous ‍" at bounding box center [277, 622] width 74 height 28
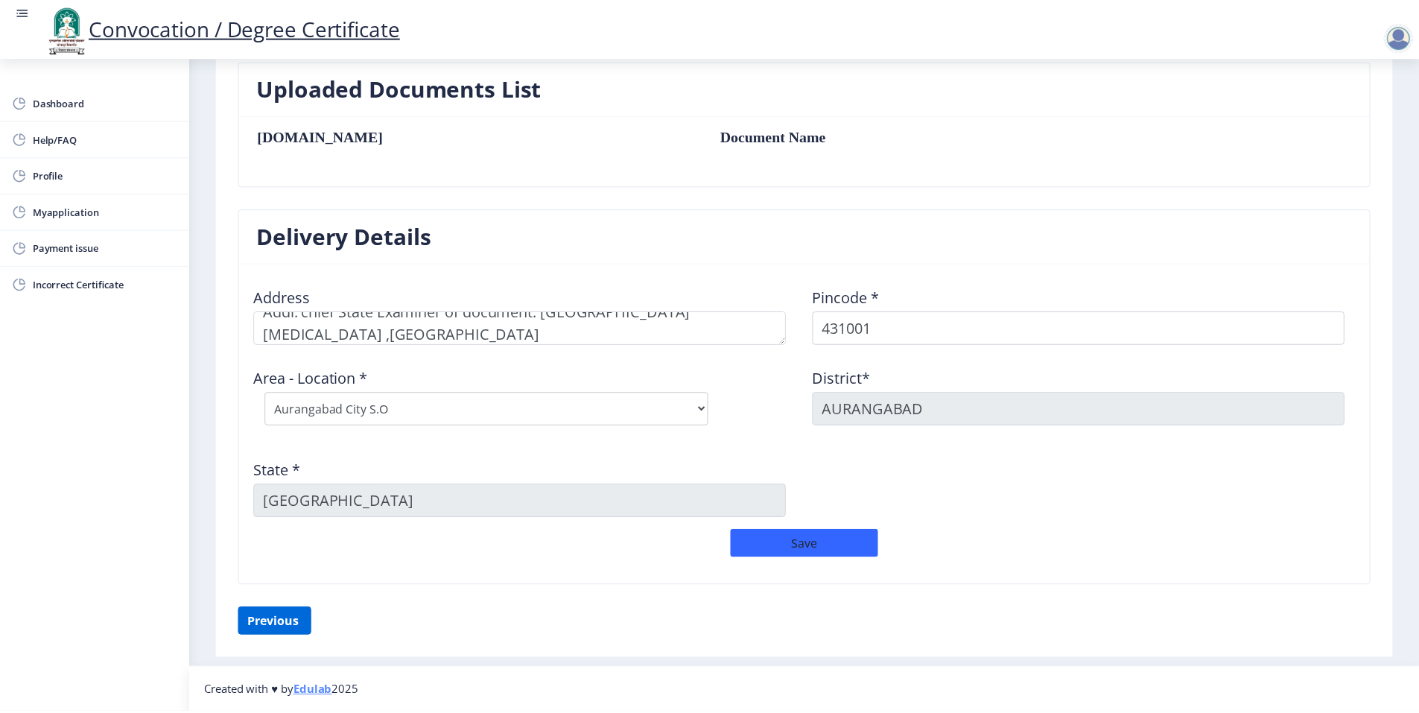
scroll to position [19, 0]
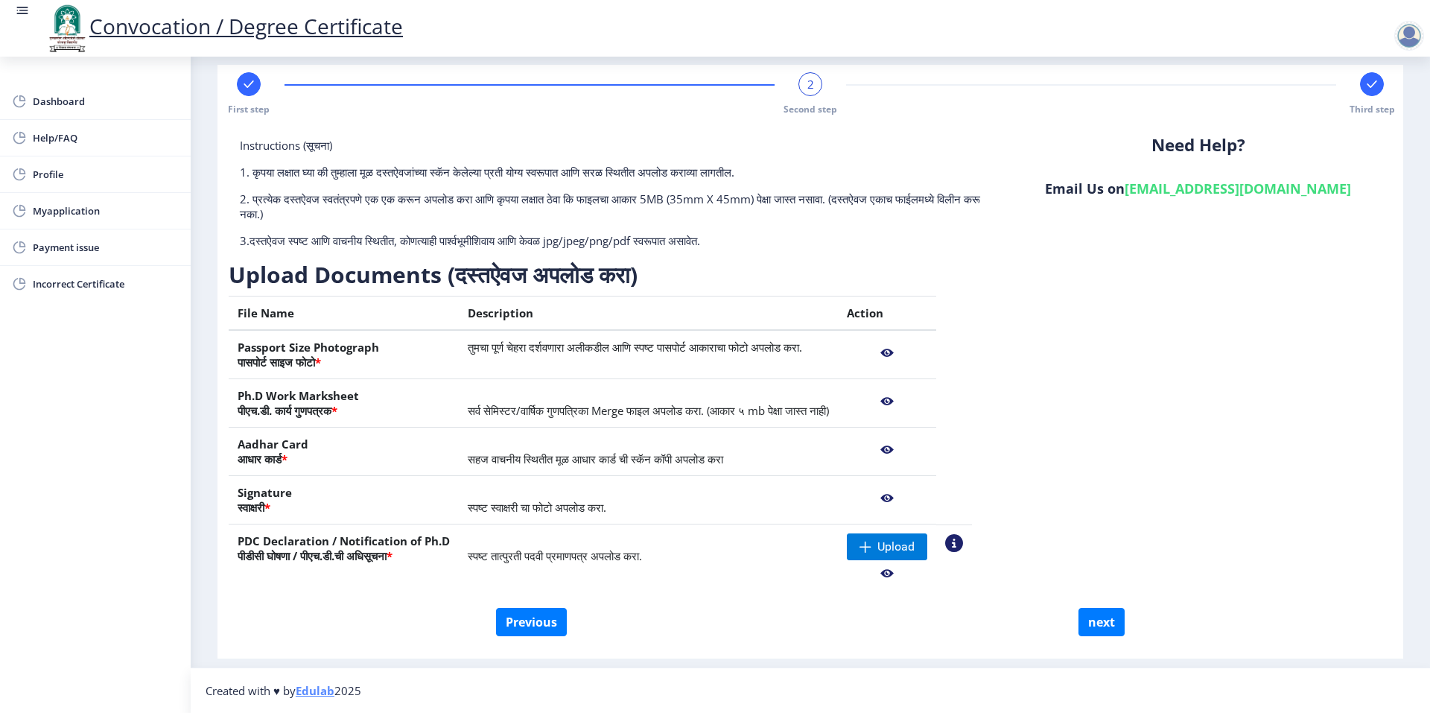
click at [920, 352] on nb-action at bounding box center [887, 353] width 80 height 27
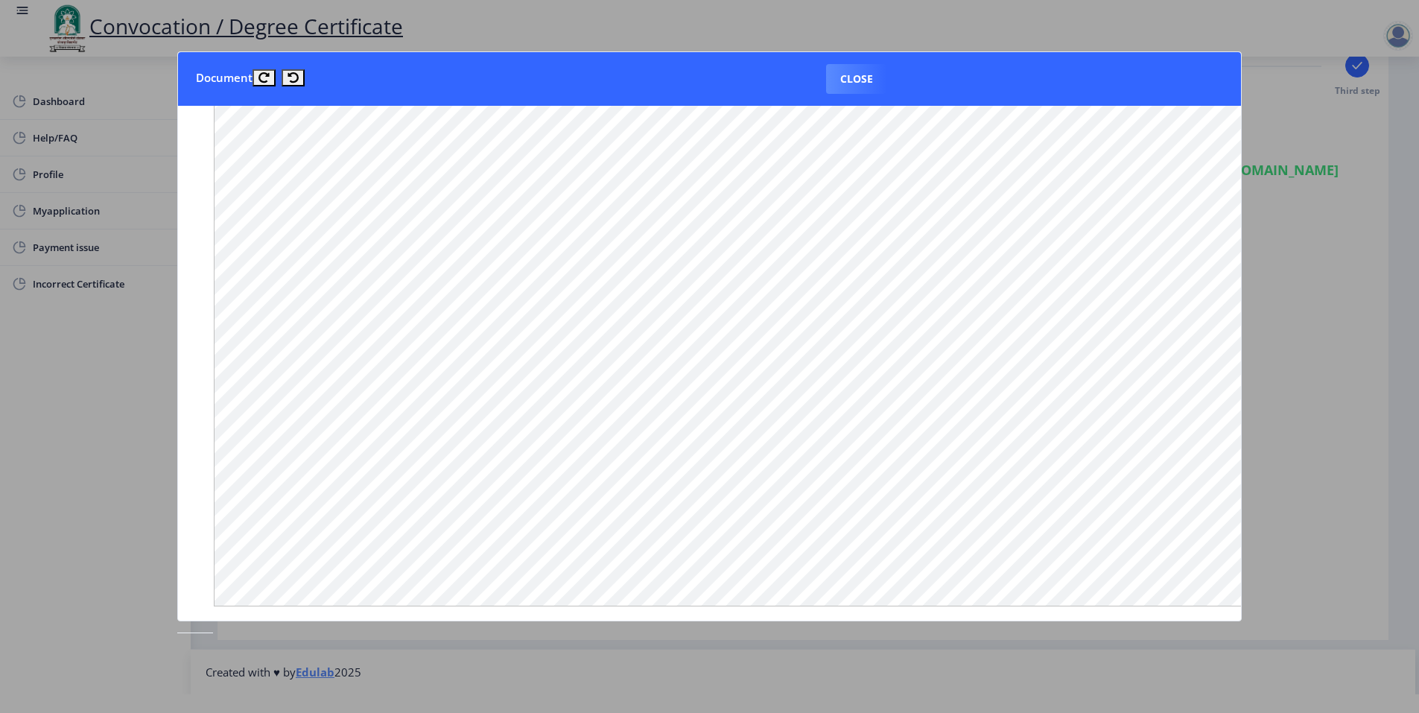
scroll to position [919, 0]
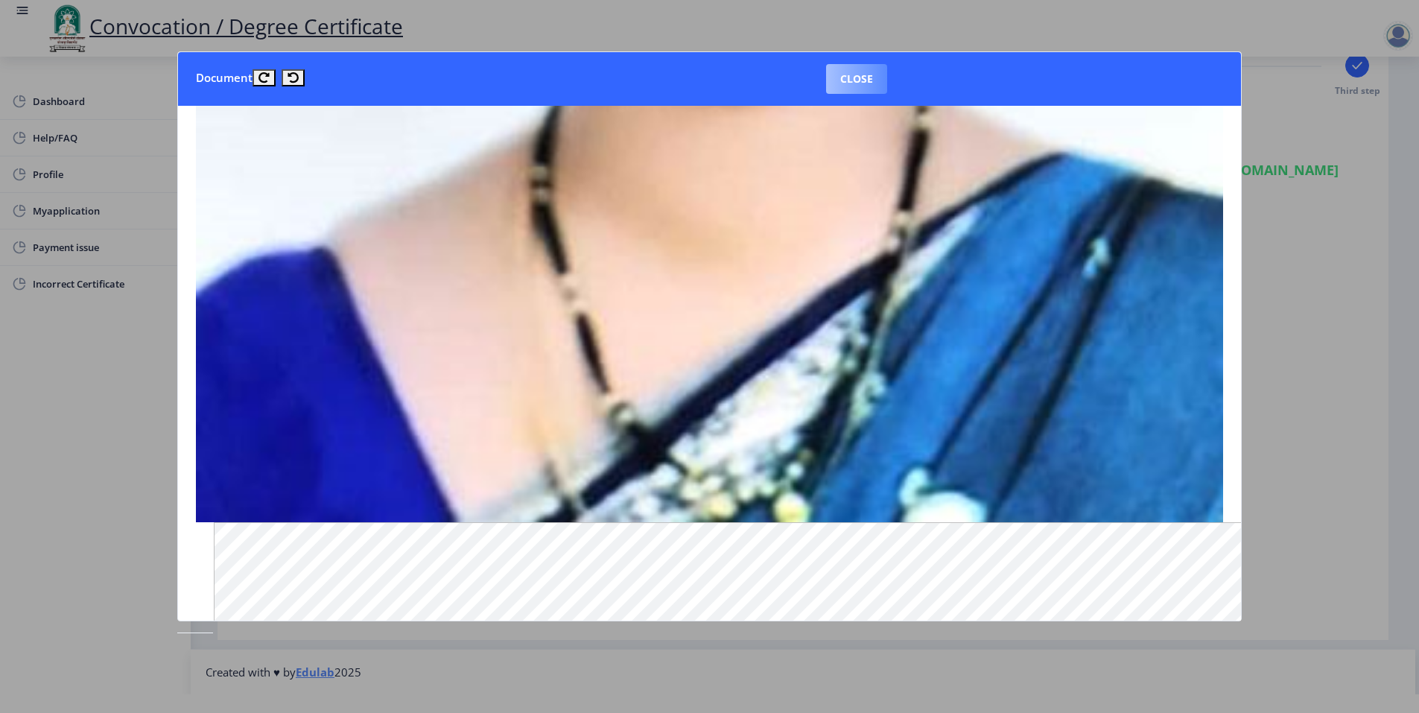
click at [856, 74] on button "Close" at bounding box center [856, 79] width 61 height 30
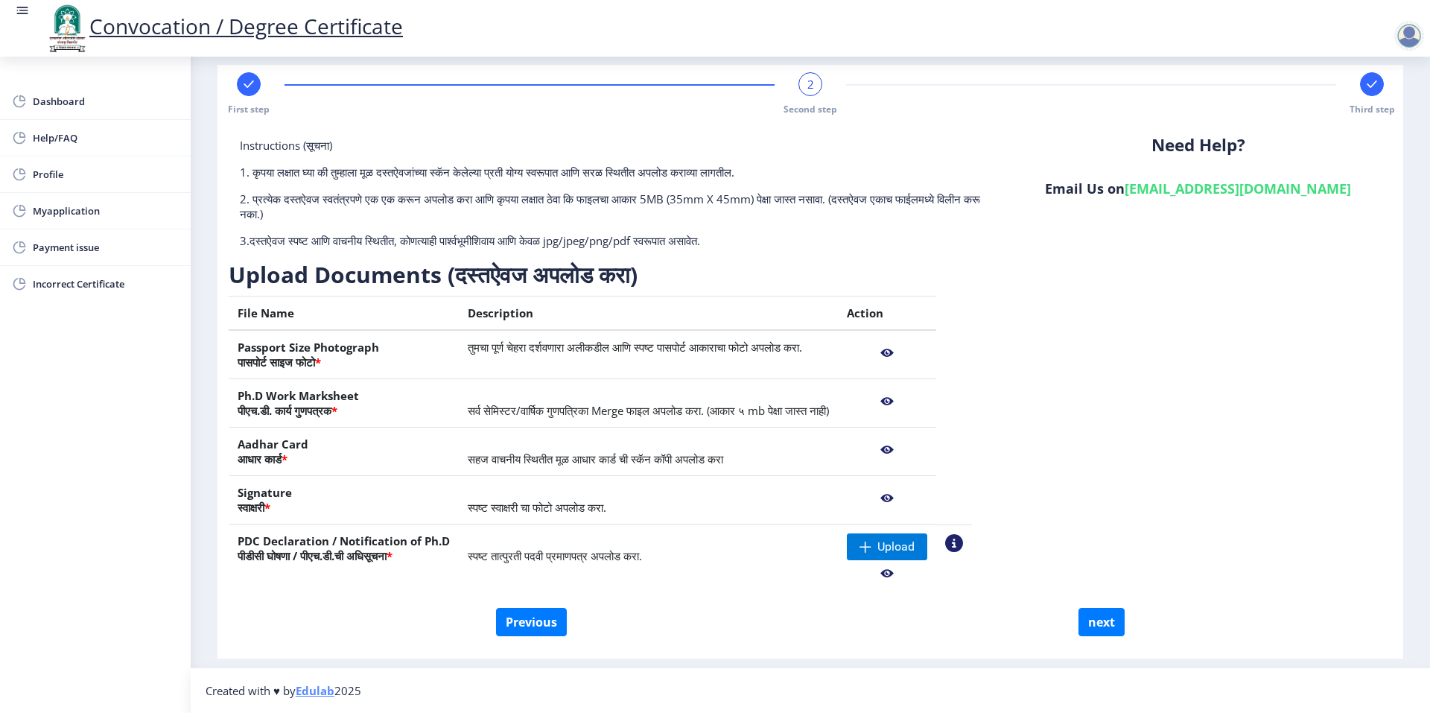
click at [921, 392] on nb-action at bounding box center [887, 401] width 80 height 27
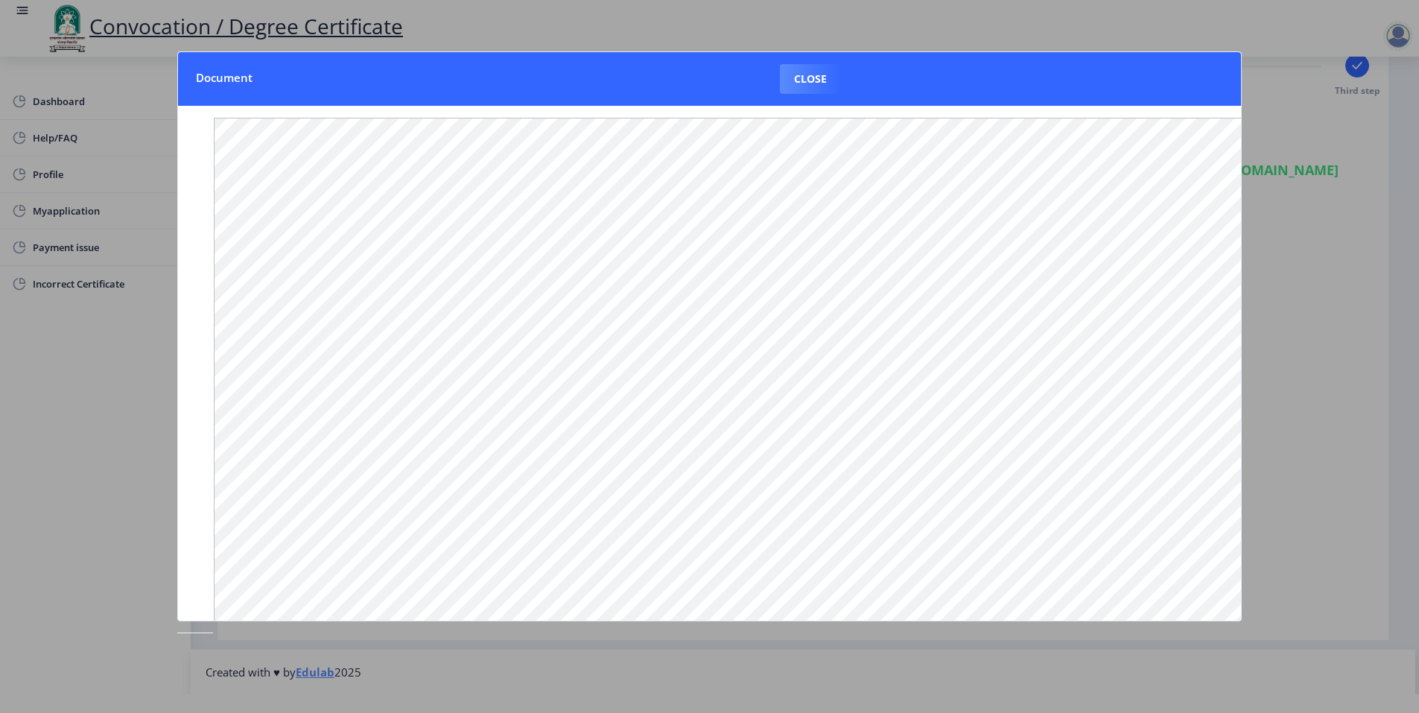
click at [825, 84] on button "Close" at bounding box center [810, 79] width 61 height 30
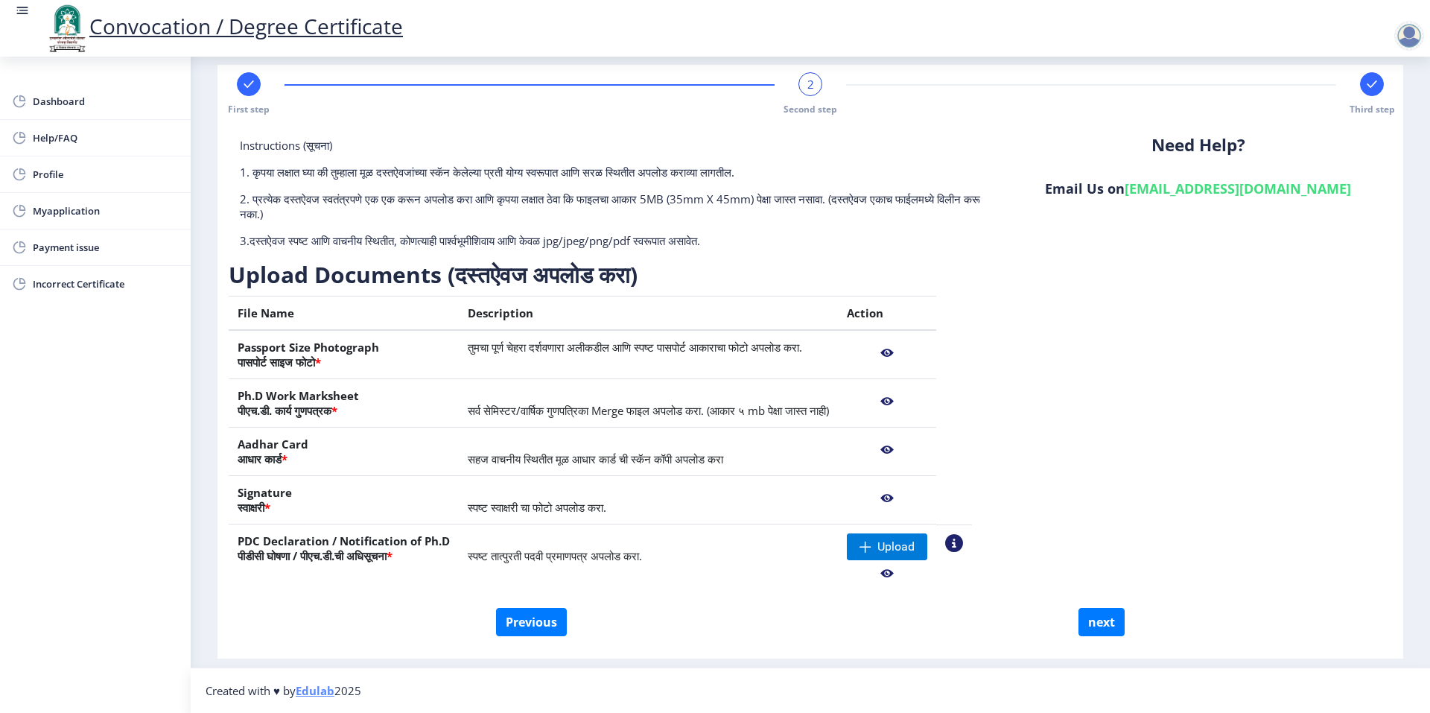
click at [917, 445] on nb-action at bounding box center [887, 450] width 80 height 27
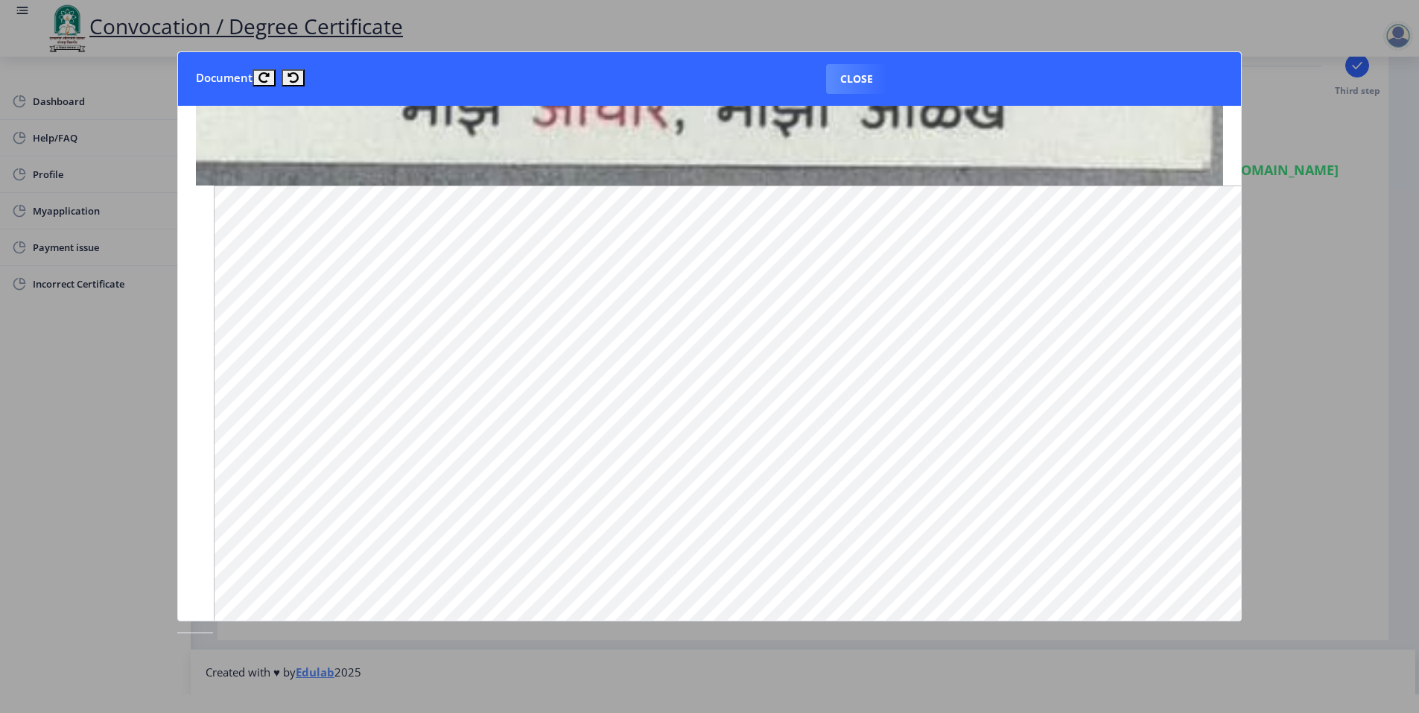
scroll to position [2568, 0]
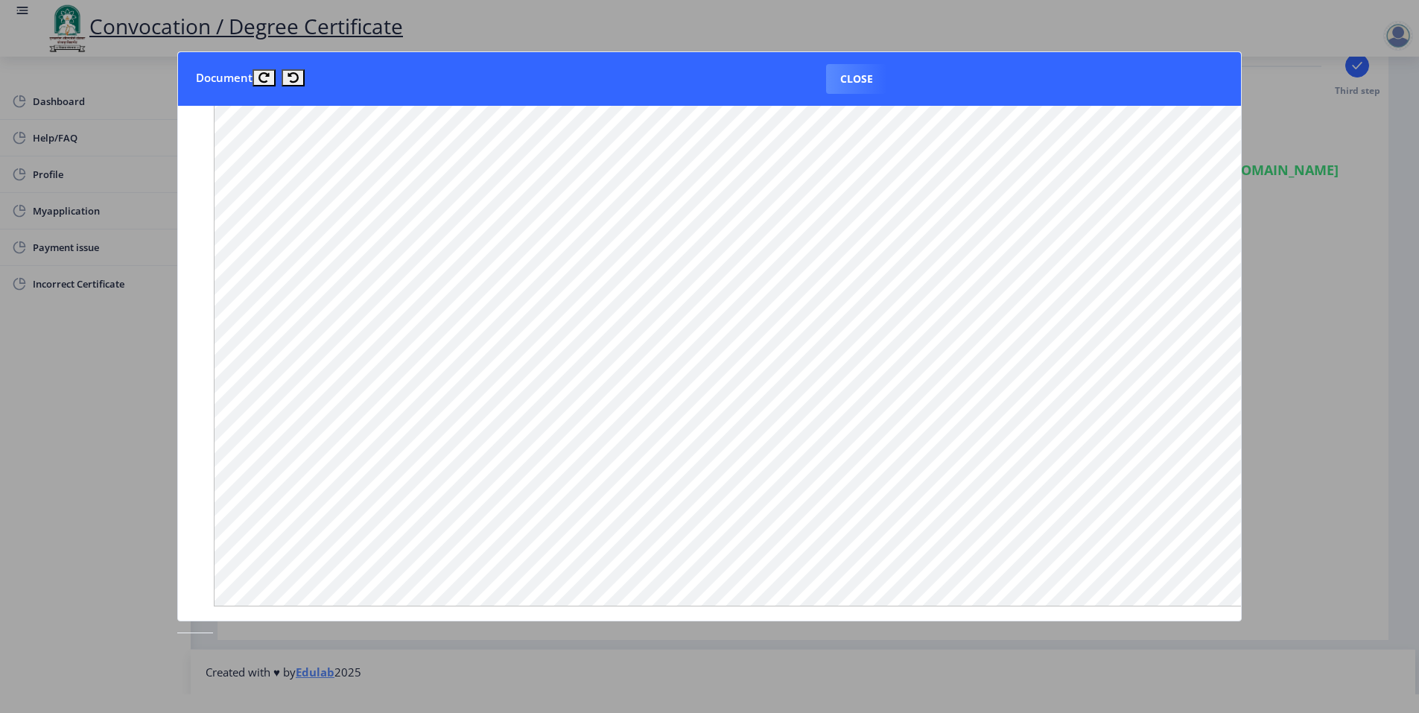
drag, startPoint x: 881, startPoint y: 91, endPoint x: 873, endPoint y: 85, distance: 10.1
click at [877, 86] on button "Close" at bounding box center [856, 79] width 61 height 30
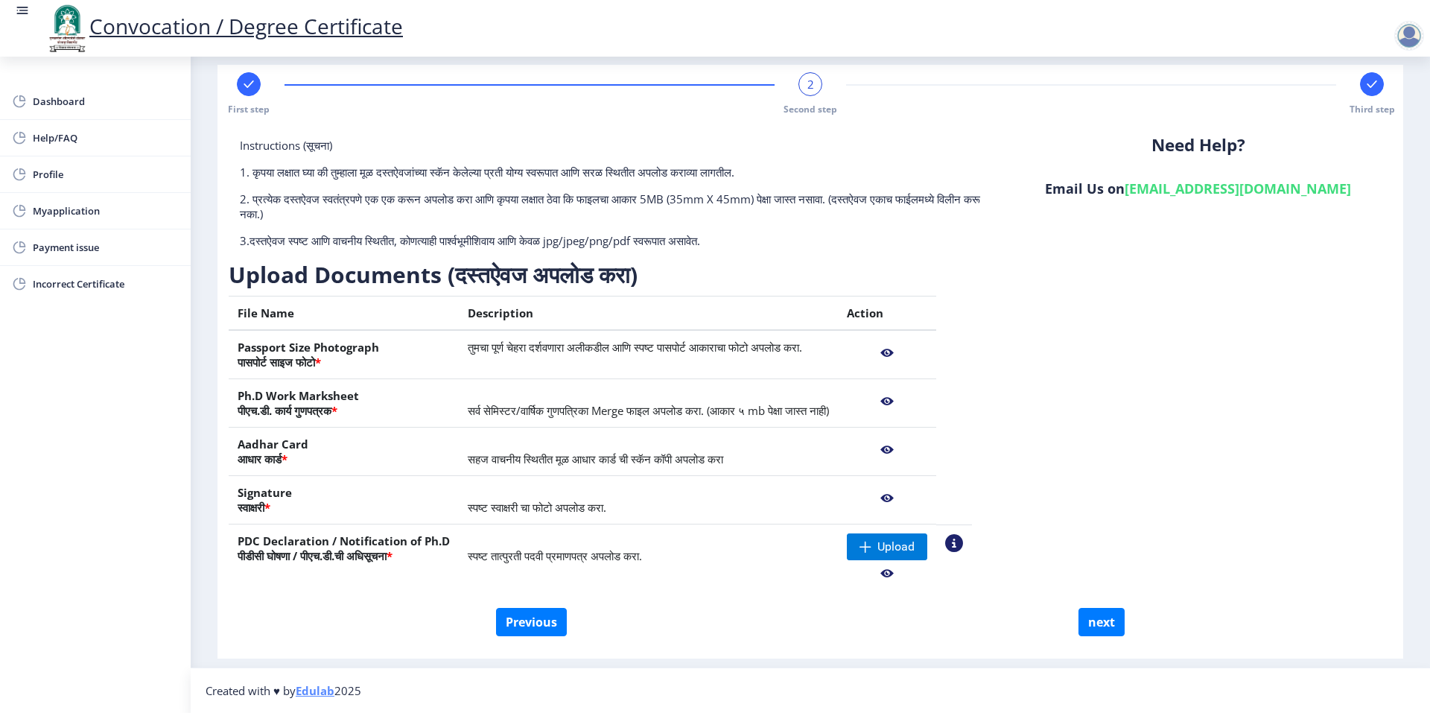
click at [927, 498] on nb-action at bounding box center [887, 498] width 80 height 27
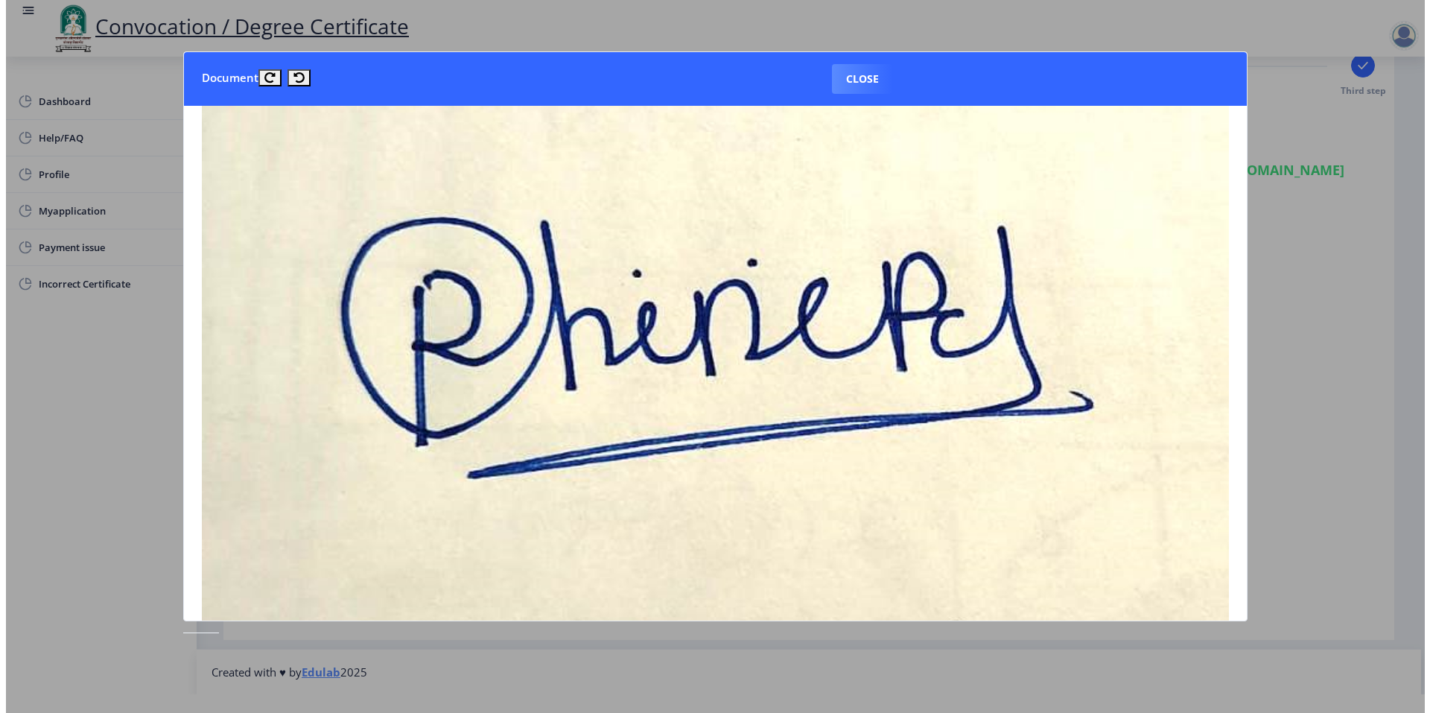
scroll to position [74, 0]
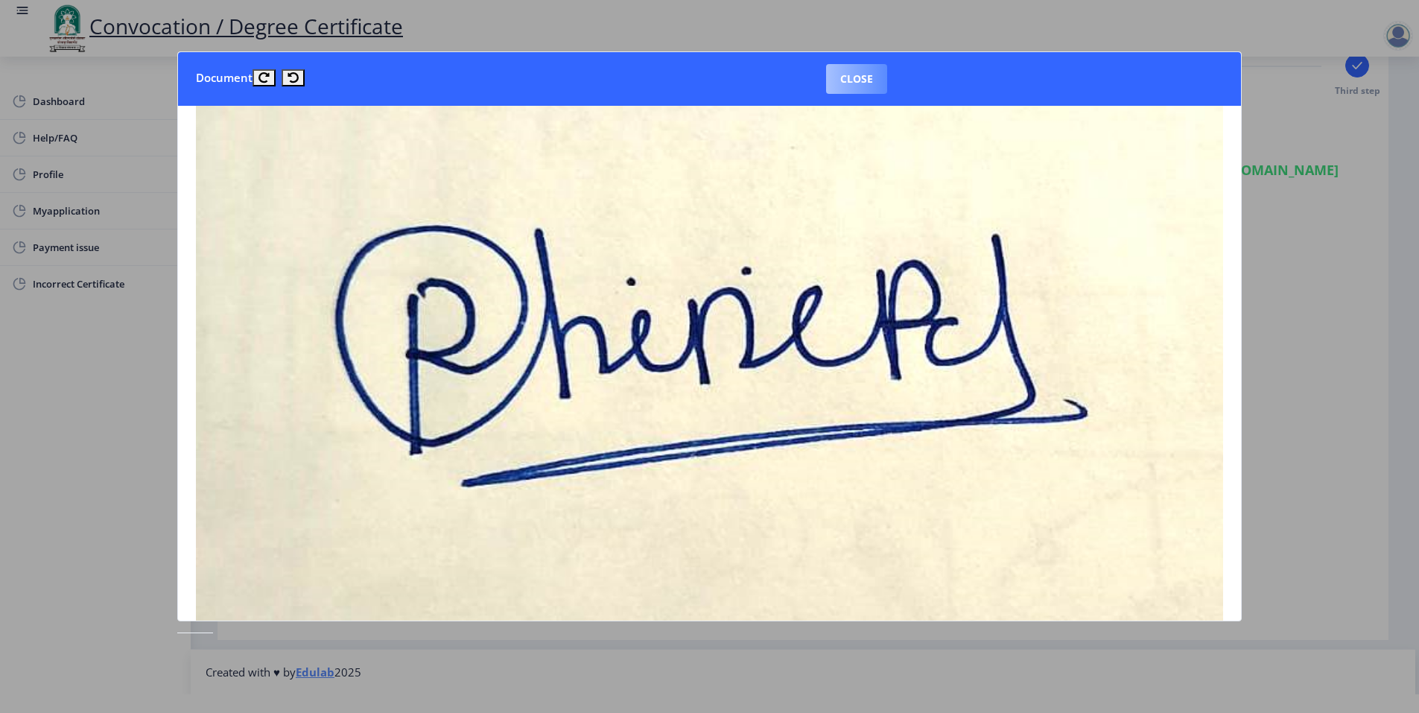
click at [863, 77] on button "Close" at bounding box center [856, 79] width 61 height 30
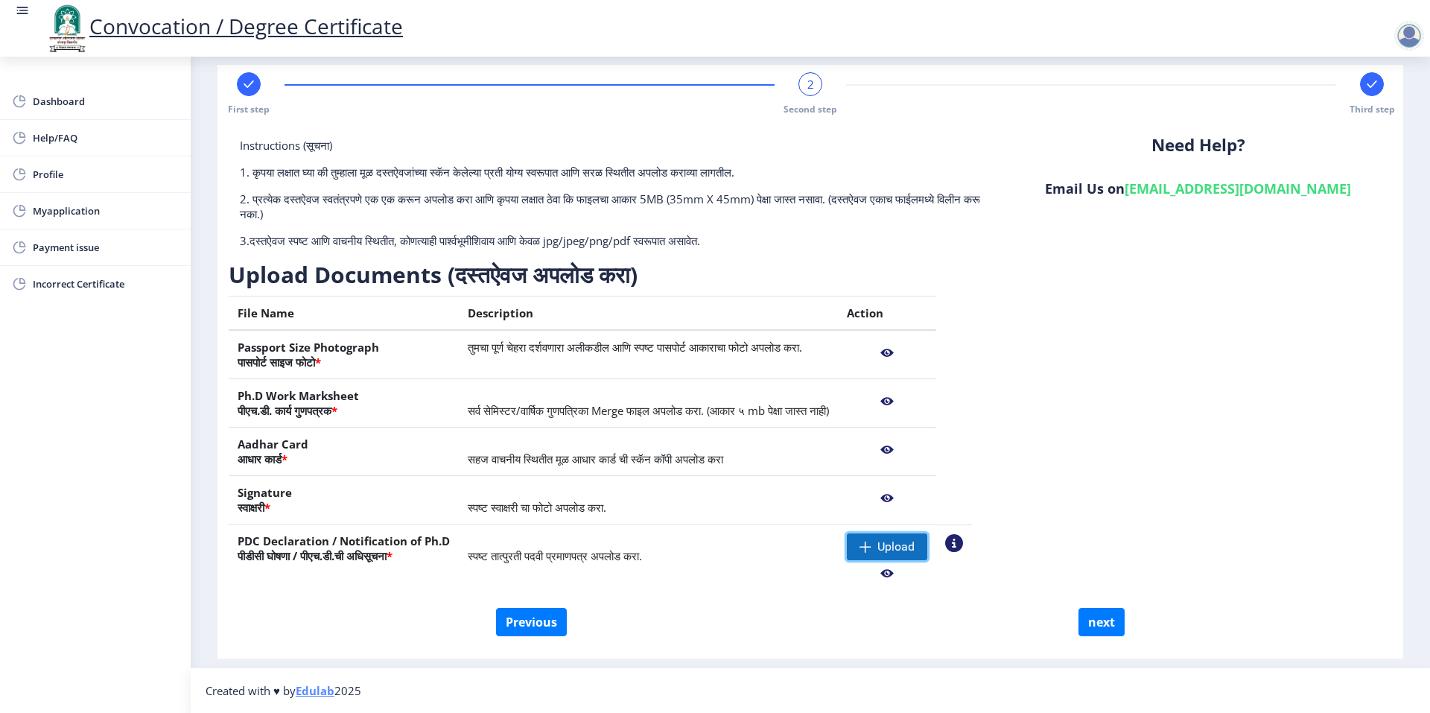
click at [915, 548] on span "Upload" at bounding box center [896, 546] width 37 height 15
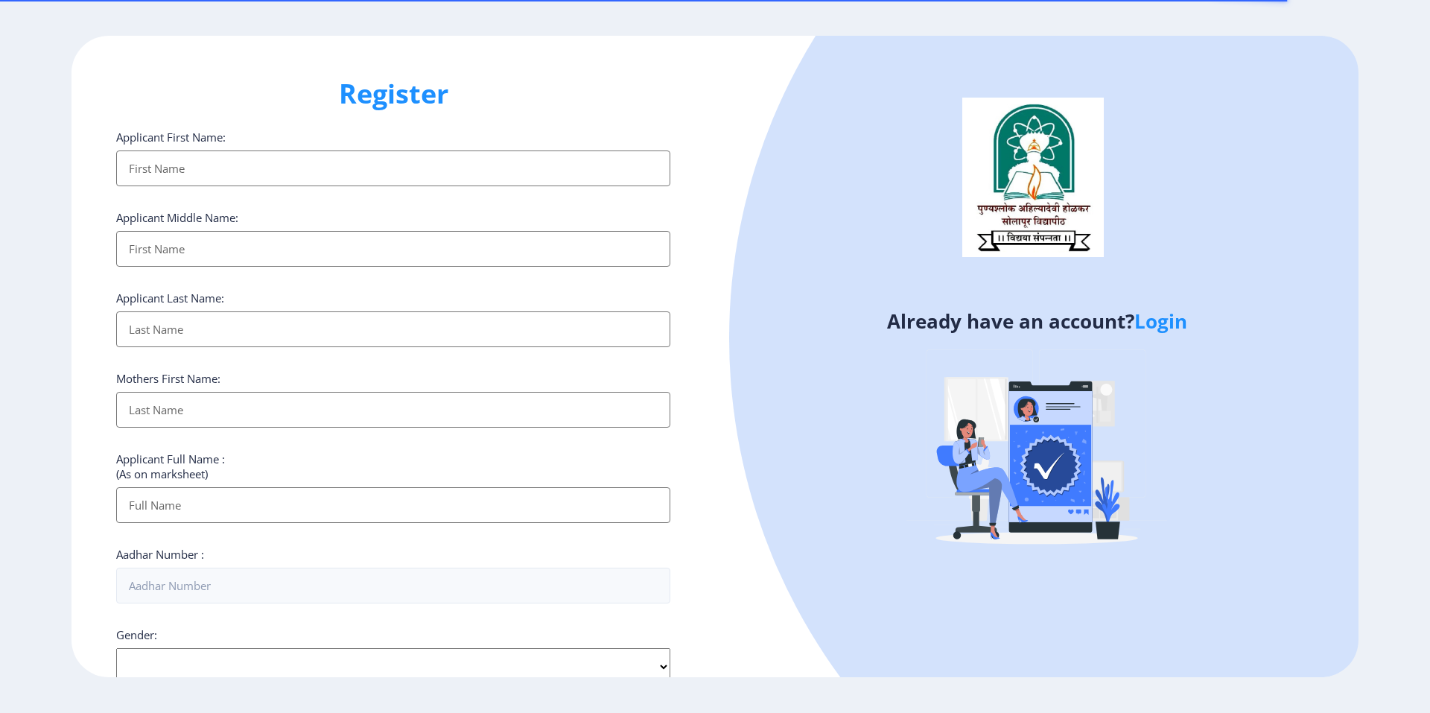
select select
click at [1174, 329] on link "Login" at bounding box center [1161, 321] width 53 height 27
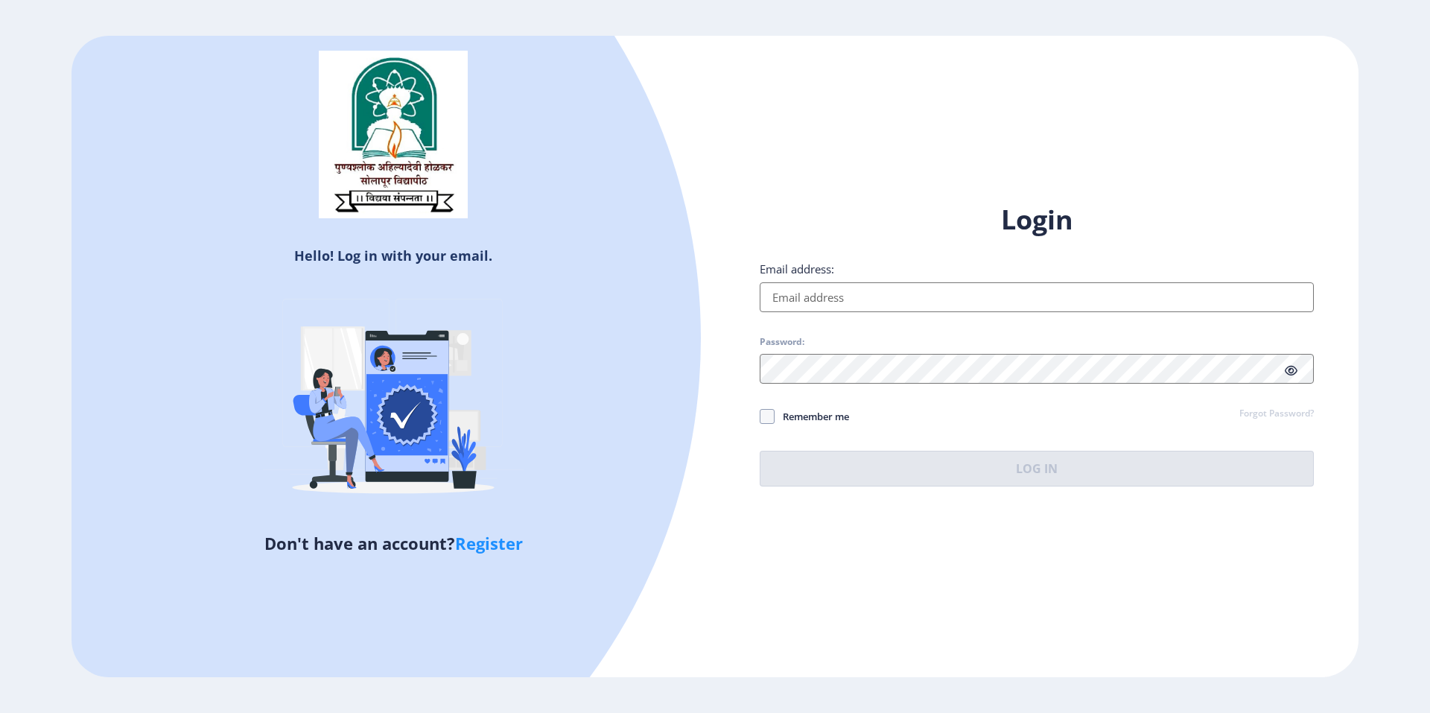
click at [969, 300] on input "Email address:" at bounding box center [1037, 297] width 554 height 30
type input "[EMAIL_ADDRESS][DOMAIN_NAME]"
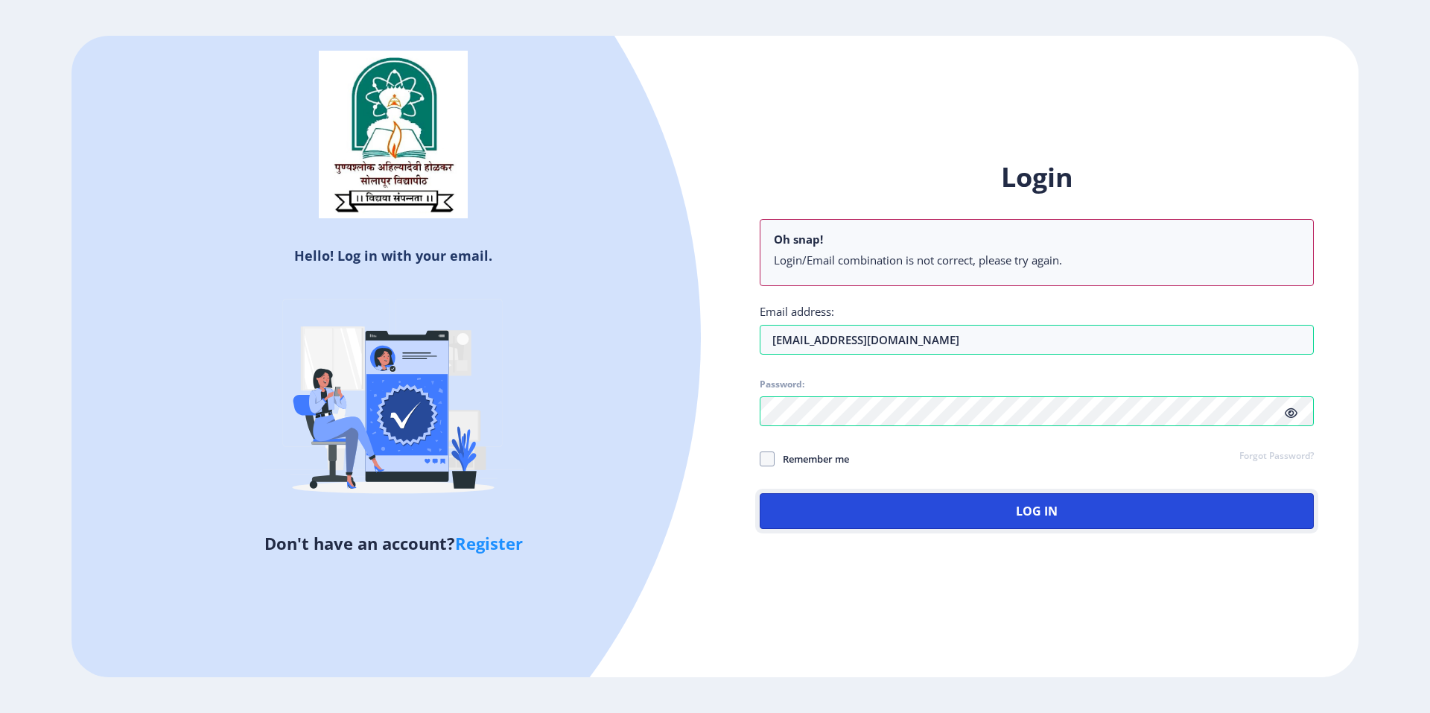
click at [914, 507] on button "Log In" at bounding box center [1037, 511] width 554 height 36
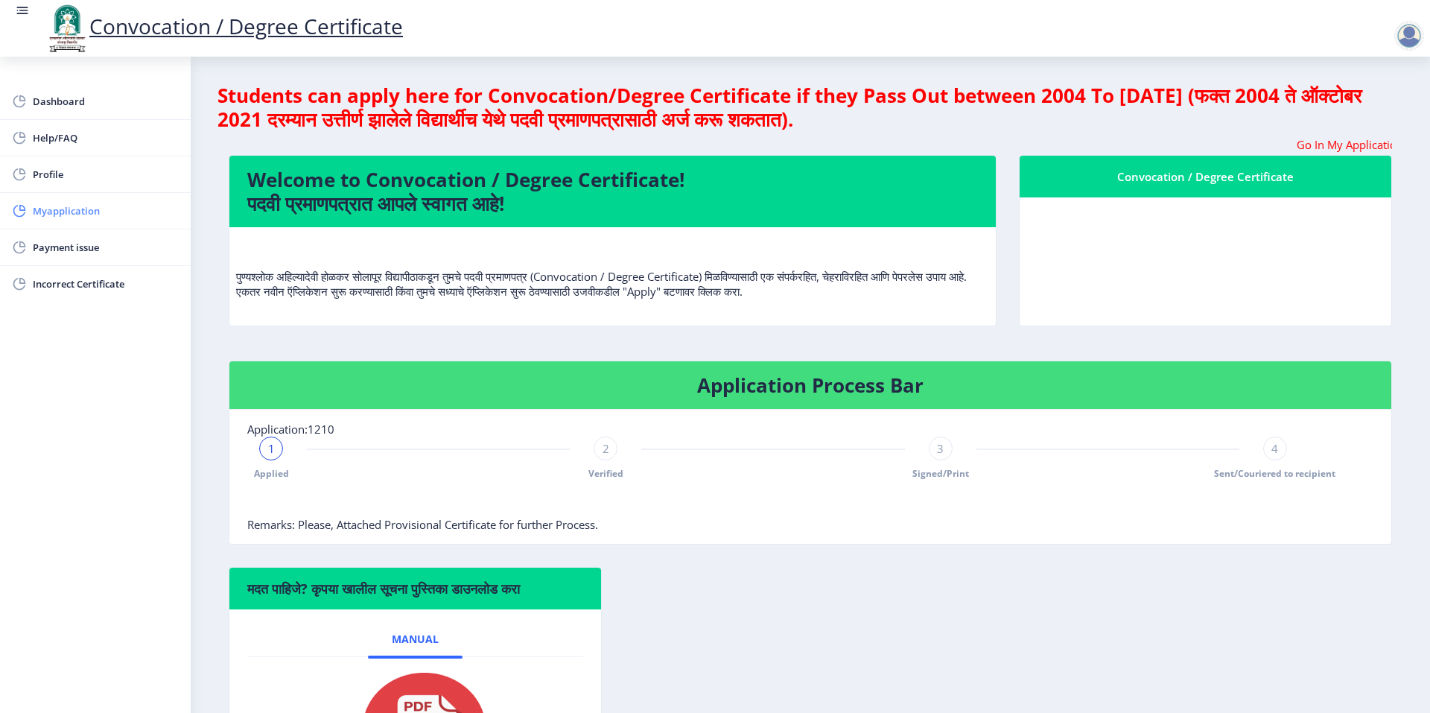
click at [137, 210] on span "Myapplication" at bounding box center [106, 211] width 146 height 18
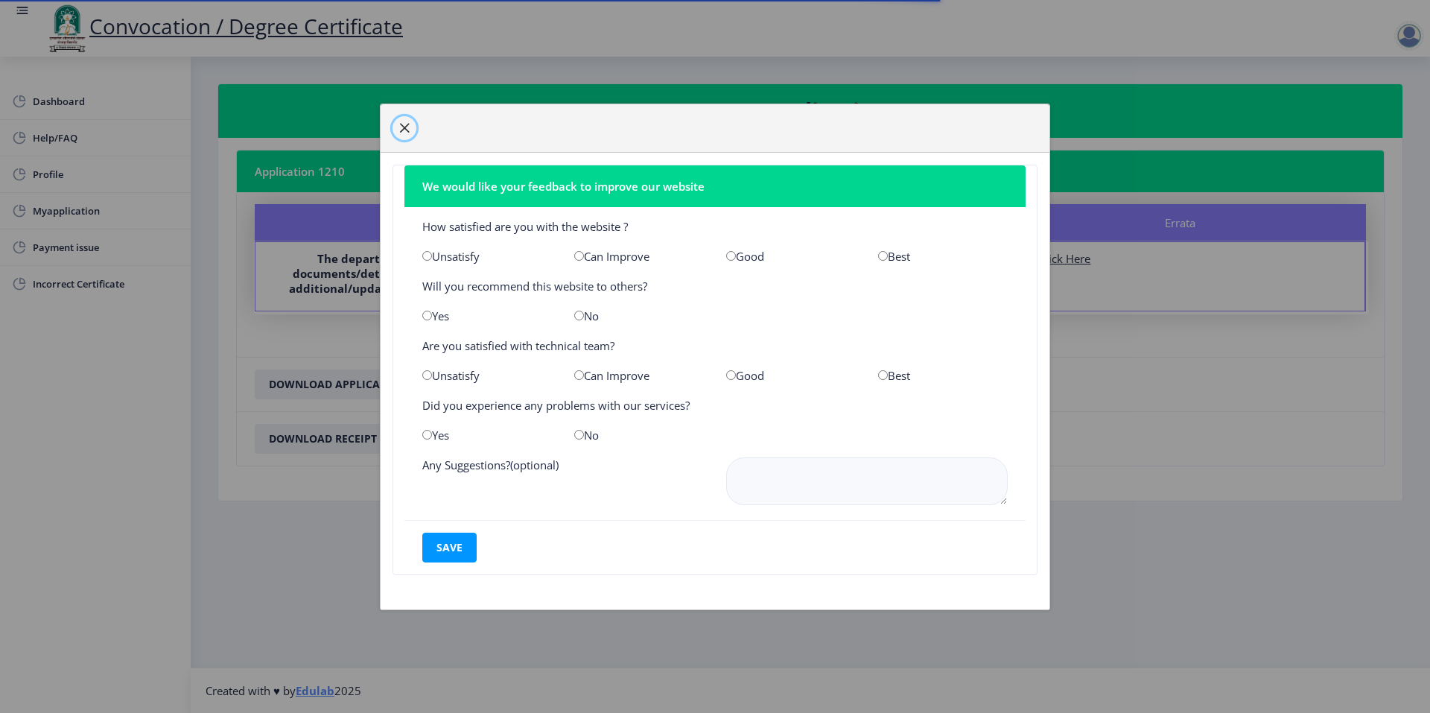
click at [402, 121] on button "button" at bounding box center [405, 128] width 24 height 24
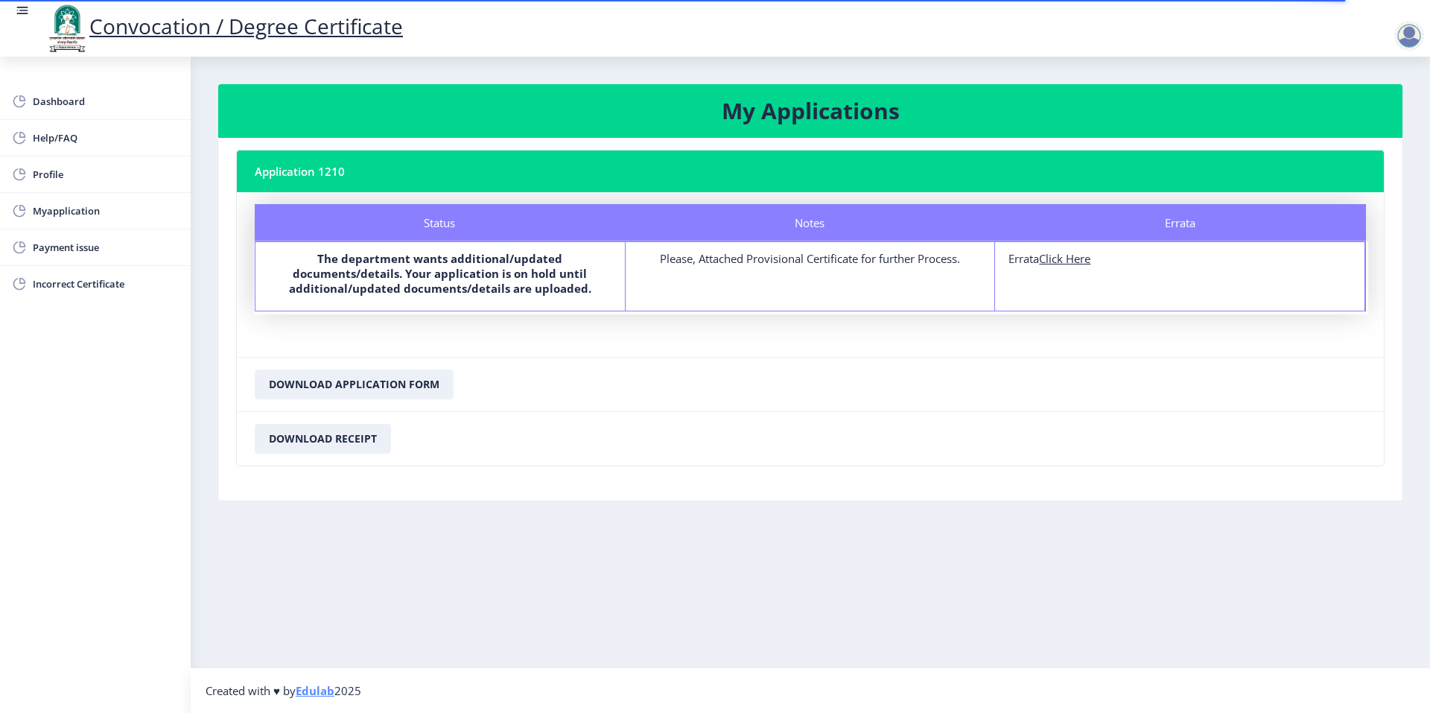
click at [1073, 263] on u "Click Here" at bounding box center [1064, 258] width 51 height 15
select select
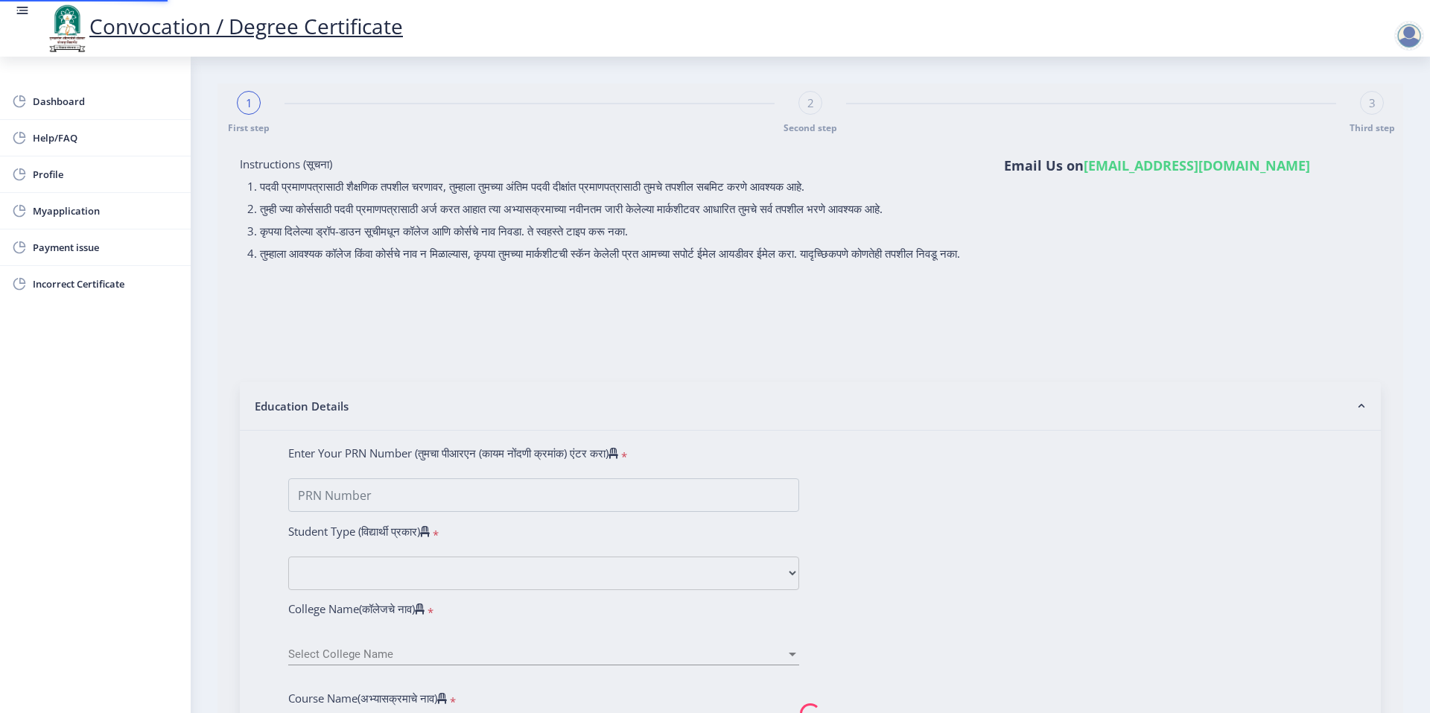
type input "0600010967"
select select "Regular"
select select "2008"
select select "November"
select select "SECOND CLASS"
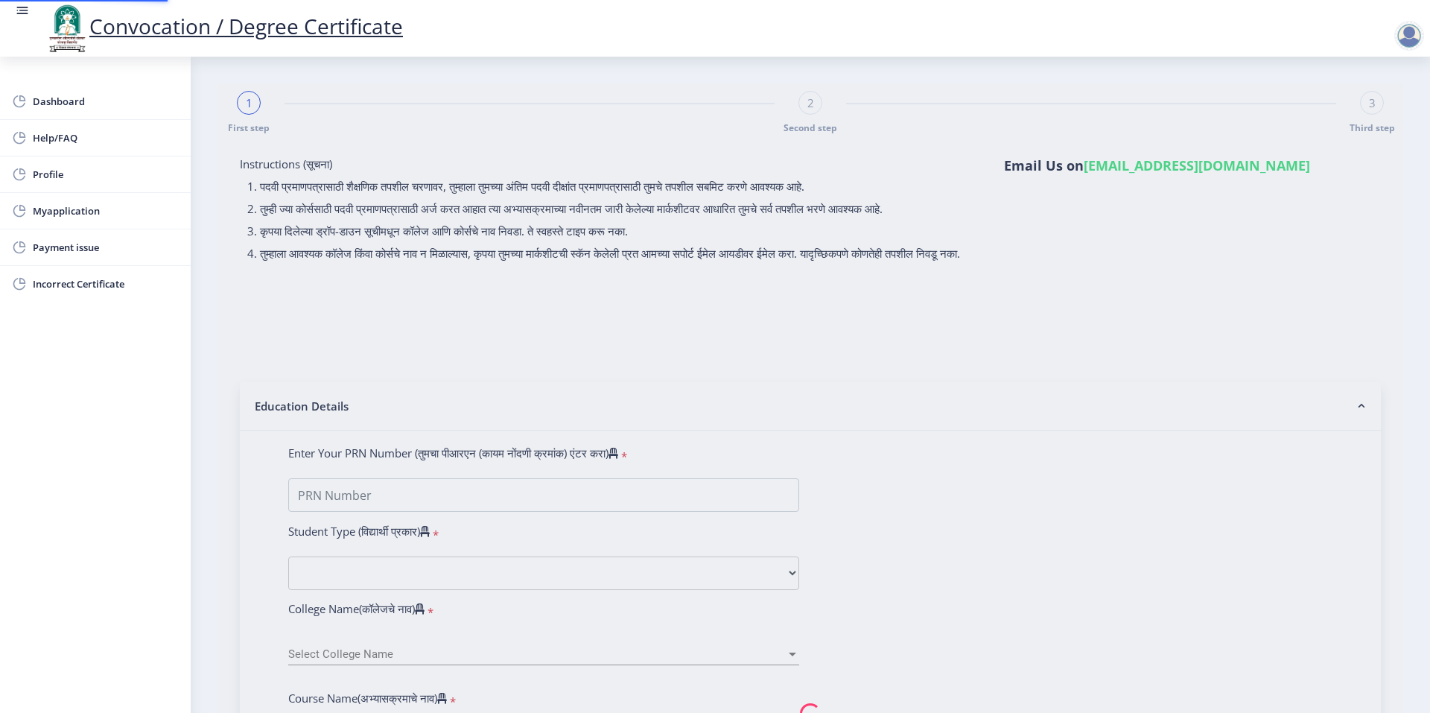
type input "10378"
type input "[PERSON_NAME]"
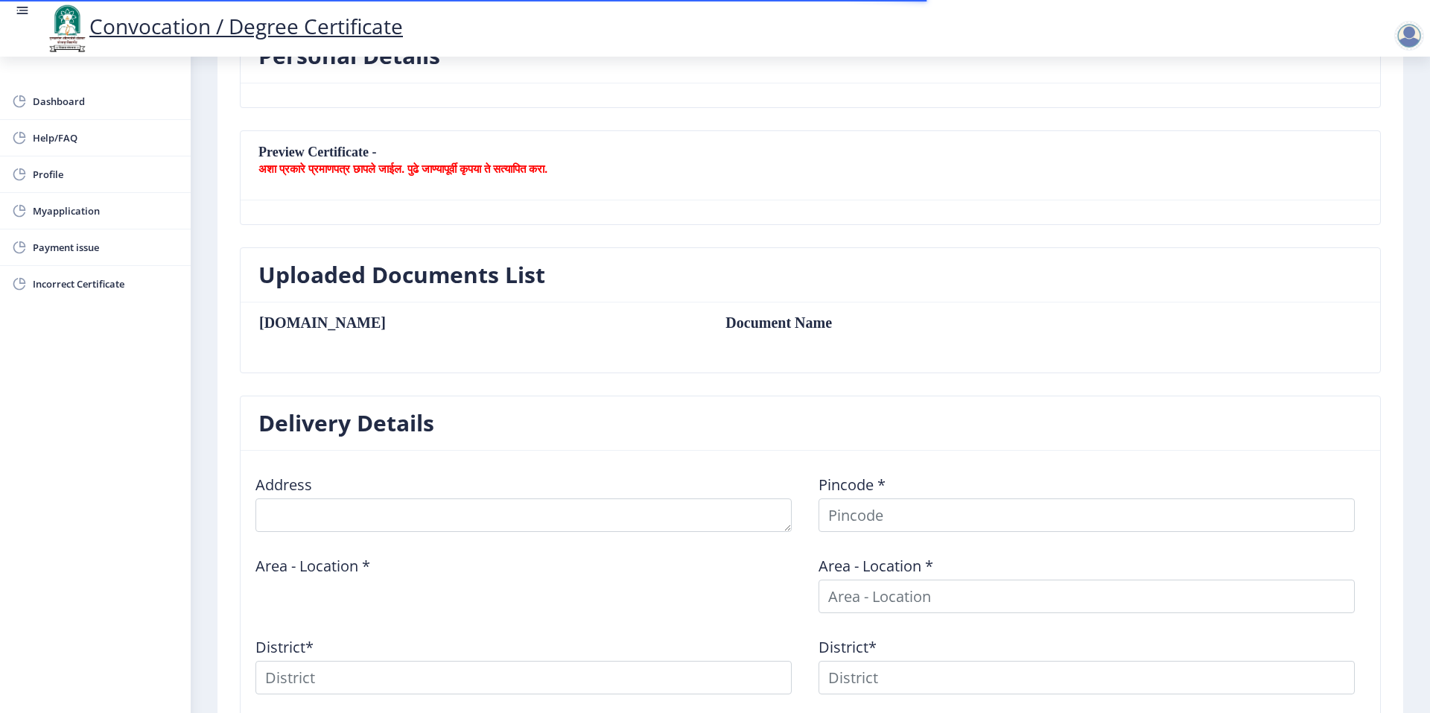
scroll to position [372, 0]
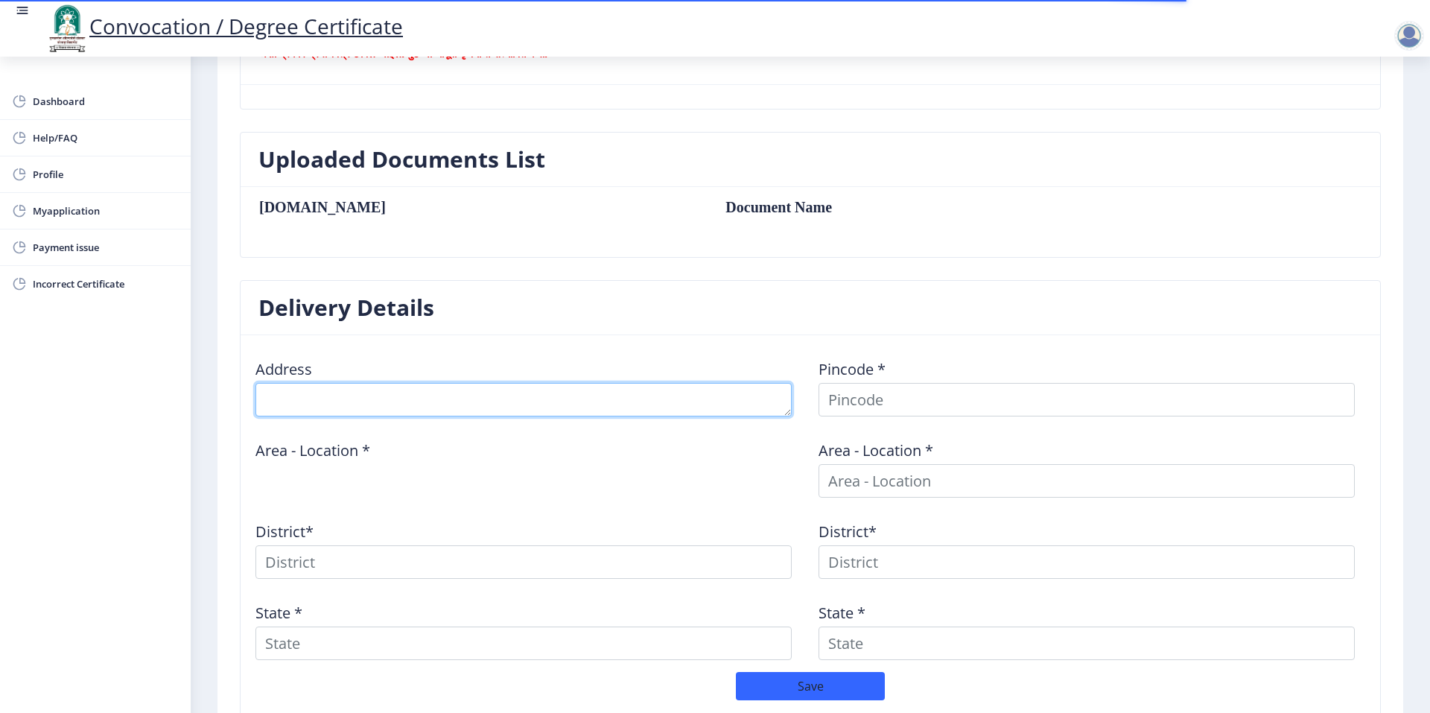
click at [601, 387] on textarea at bounding box center [524, 400] width 536 height 34
type textarea "Addl. chief State Examiner of document. police [GEOGRAPHIC_DATA][MEDICAL_DATA] …"
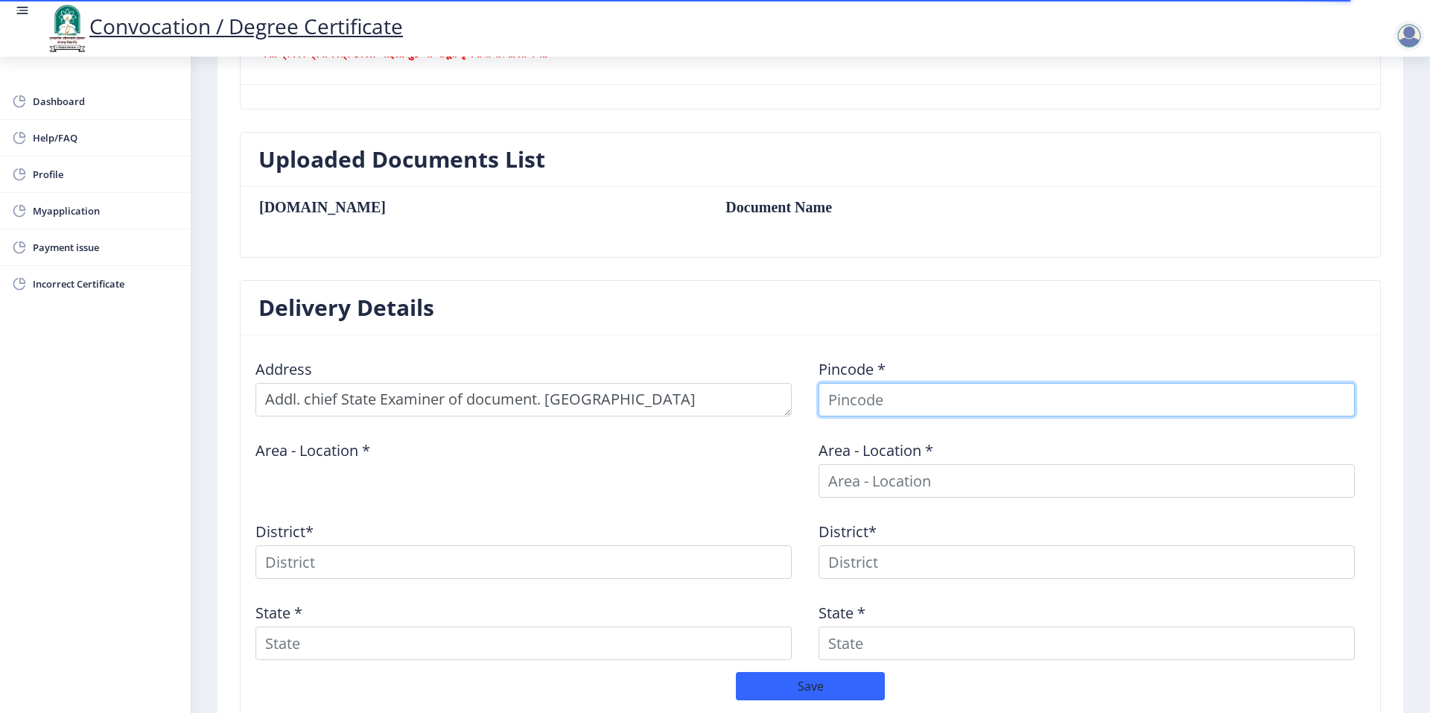
type input "431001"
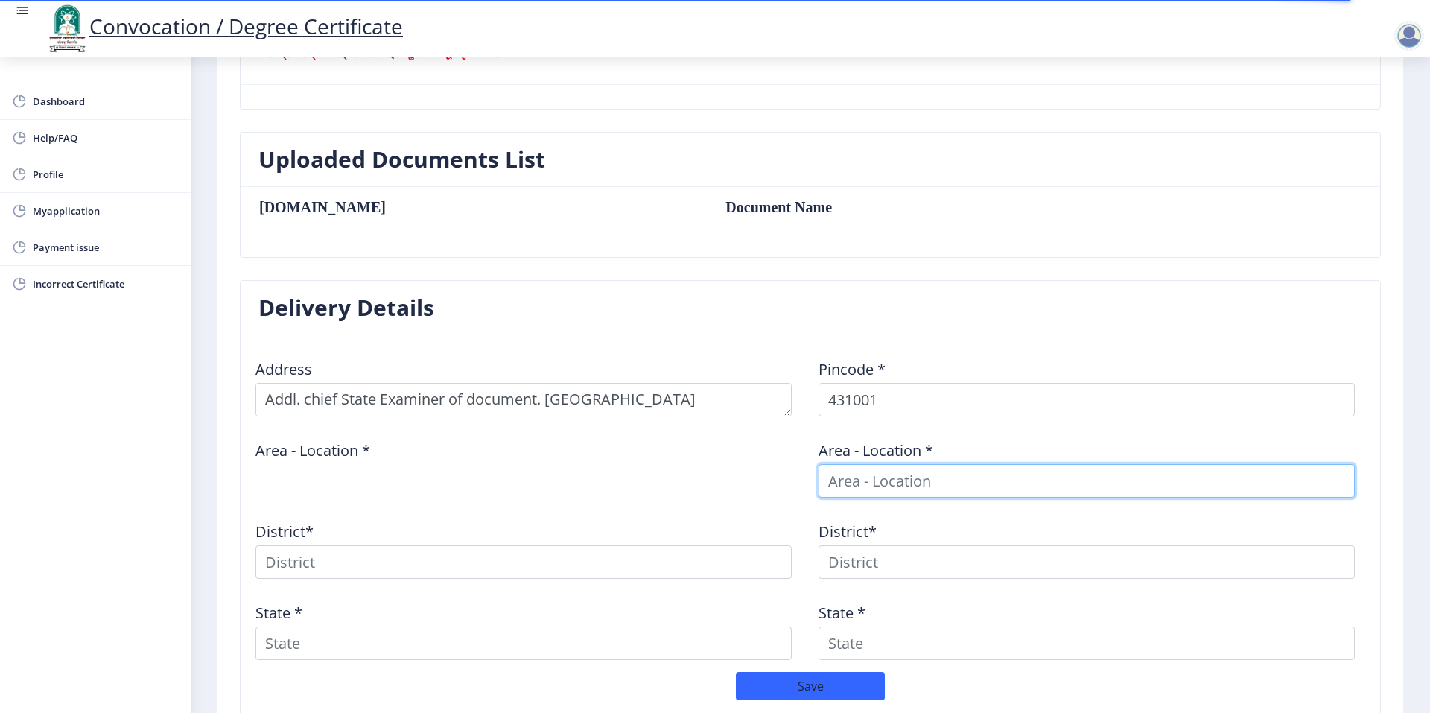
type input "431001"
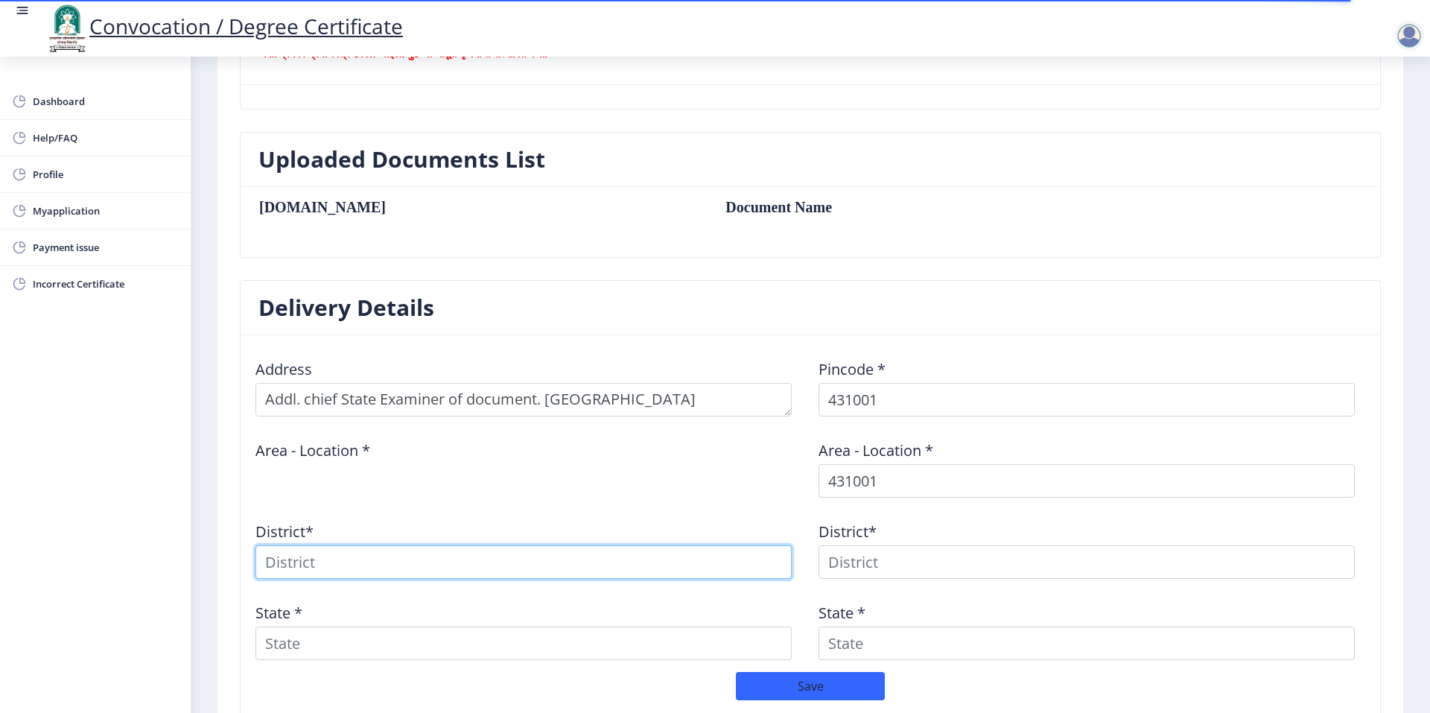
type input "431001"
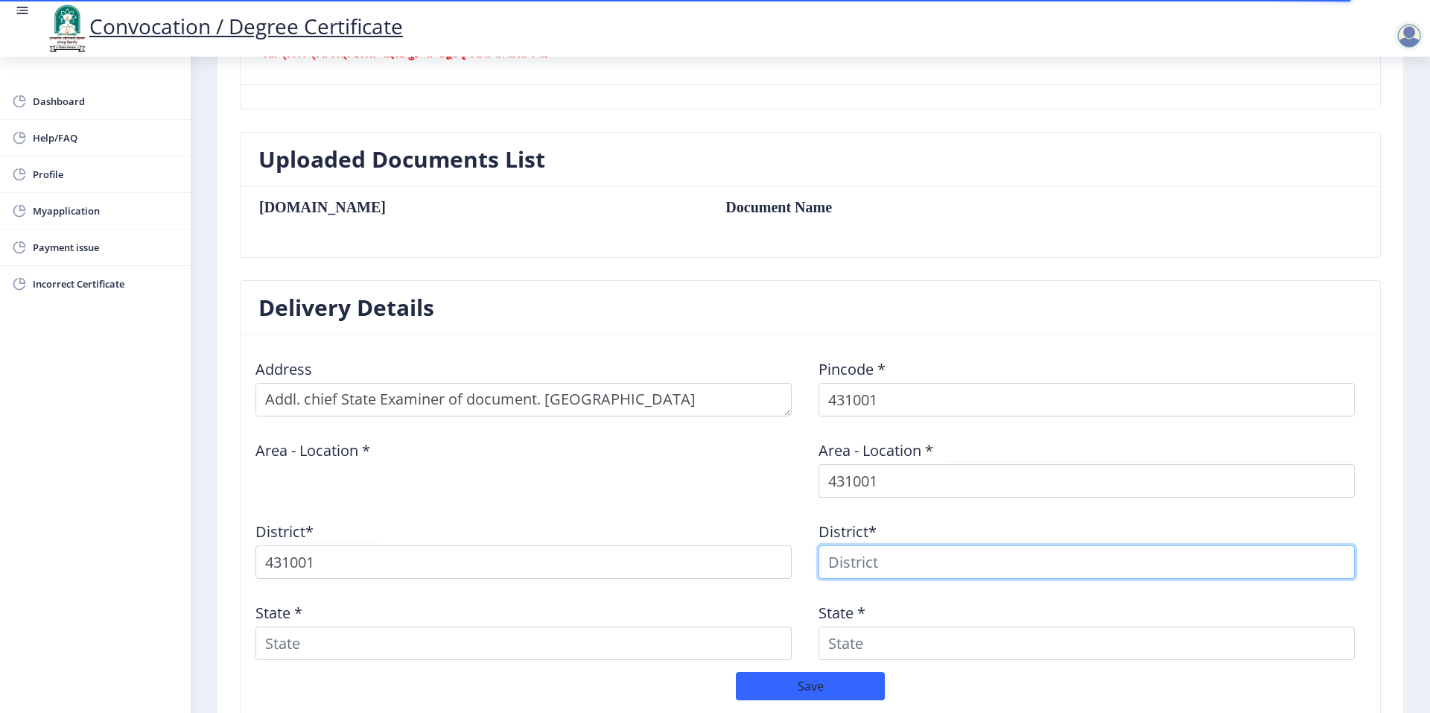
type input "431001"
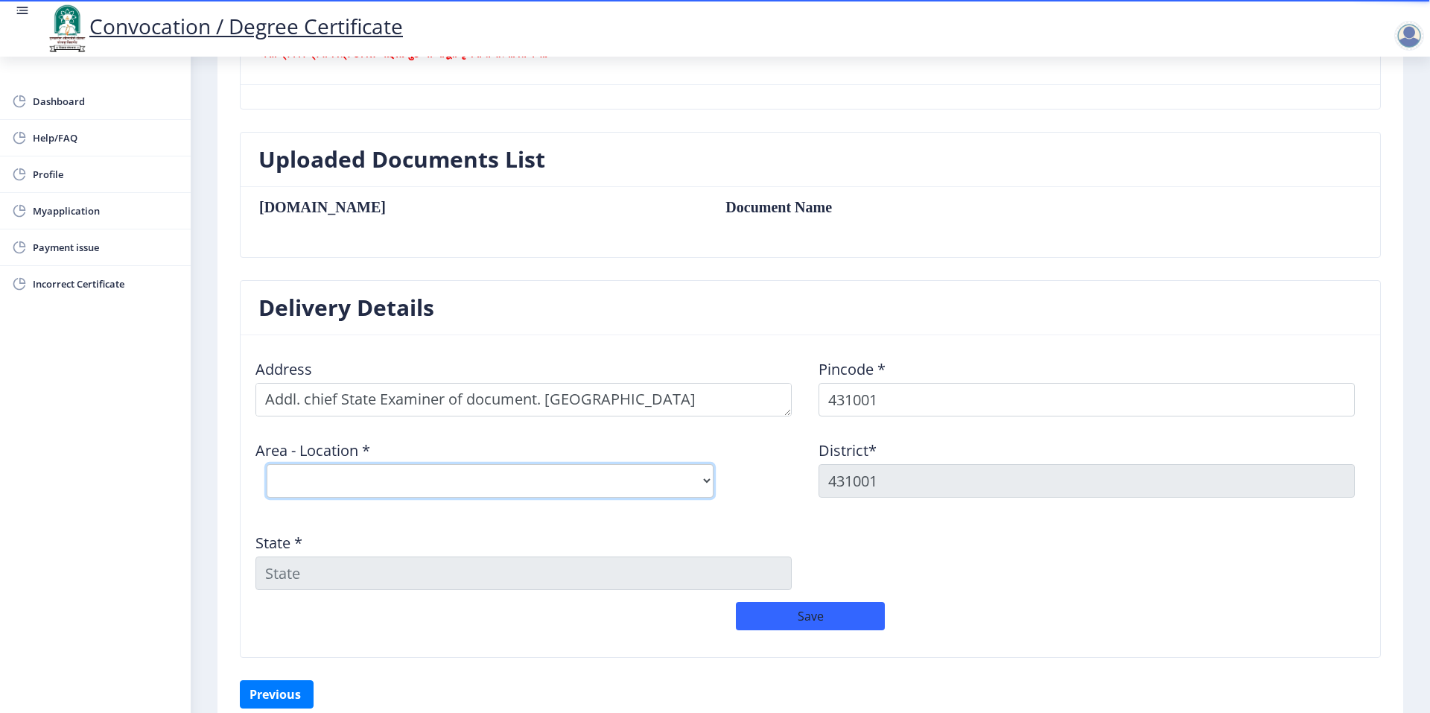
click at [564, 474] on select "Select Area Location [GEOGRAPHIC_DATA] (MH) H.O [GEOGRAPHIC_DATA] [GEOGRAPHIC_D…" at bounding box center [490, 481] width 447 height 34
select select "2: Object"
click at [267, 464] on select "Select Area Location [GEOGRAPHIC_DATA] (MH) H.O [GEOGRAPHIC_DATA] [GEOGRAPHIC_D…" at bounding box center [490, 481] width 447 height 34
type input "AURANGABAD"
type input "[GEOGRAPHIC_DATA]"
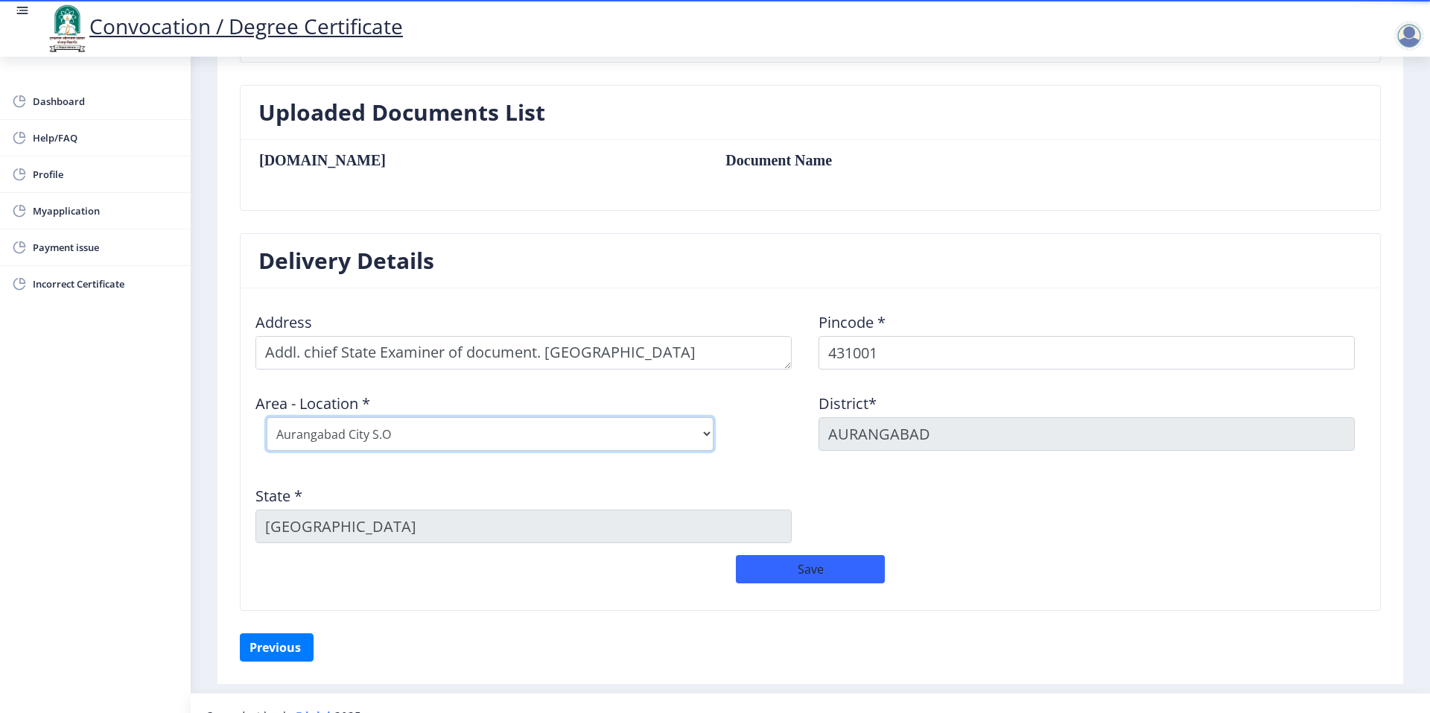
scroll to position [445, 0]
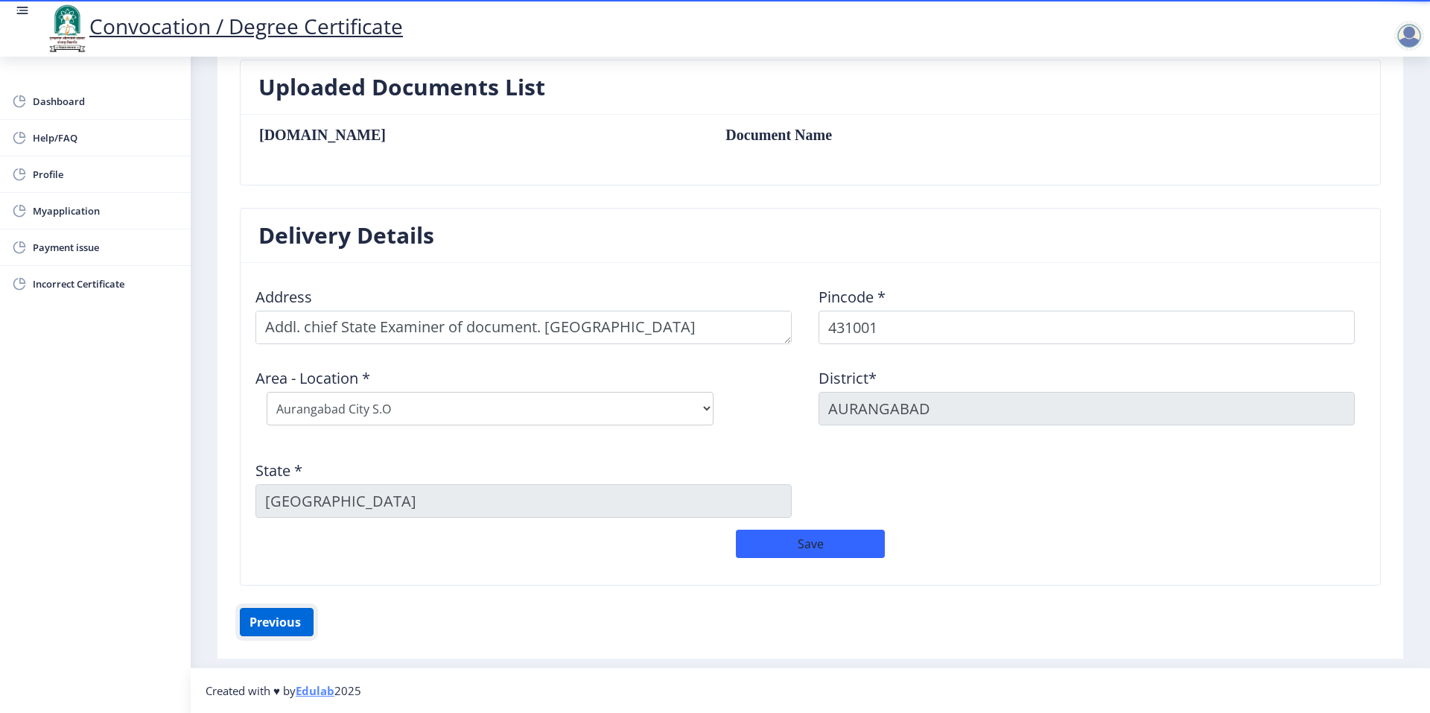
click at [302, 621] on button "Previous ‍" at bounding box center [277, 622] width 74 height 28
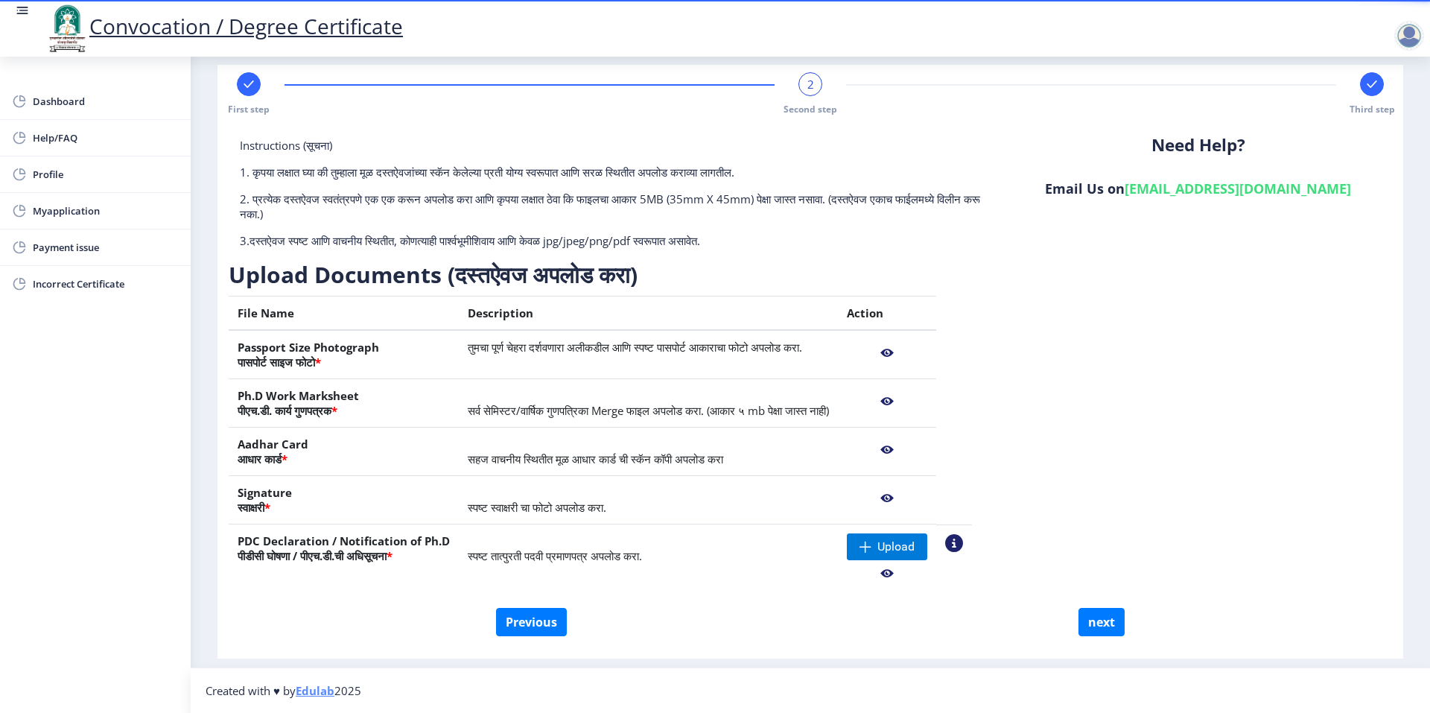
click at [632, 553] on span "स्पष्ट तात्पुरती पदवी प्रमाणपत्र अपलोड करा." at bounding box center [555, 555] width 174 height 15
click at [915, 547] on span "Upload" at bounding box center [896, 546] width 37 height 15
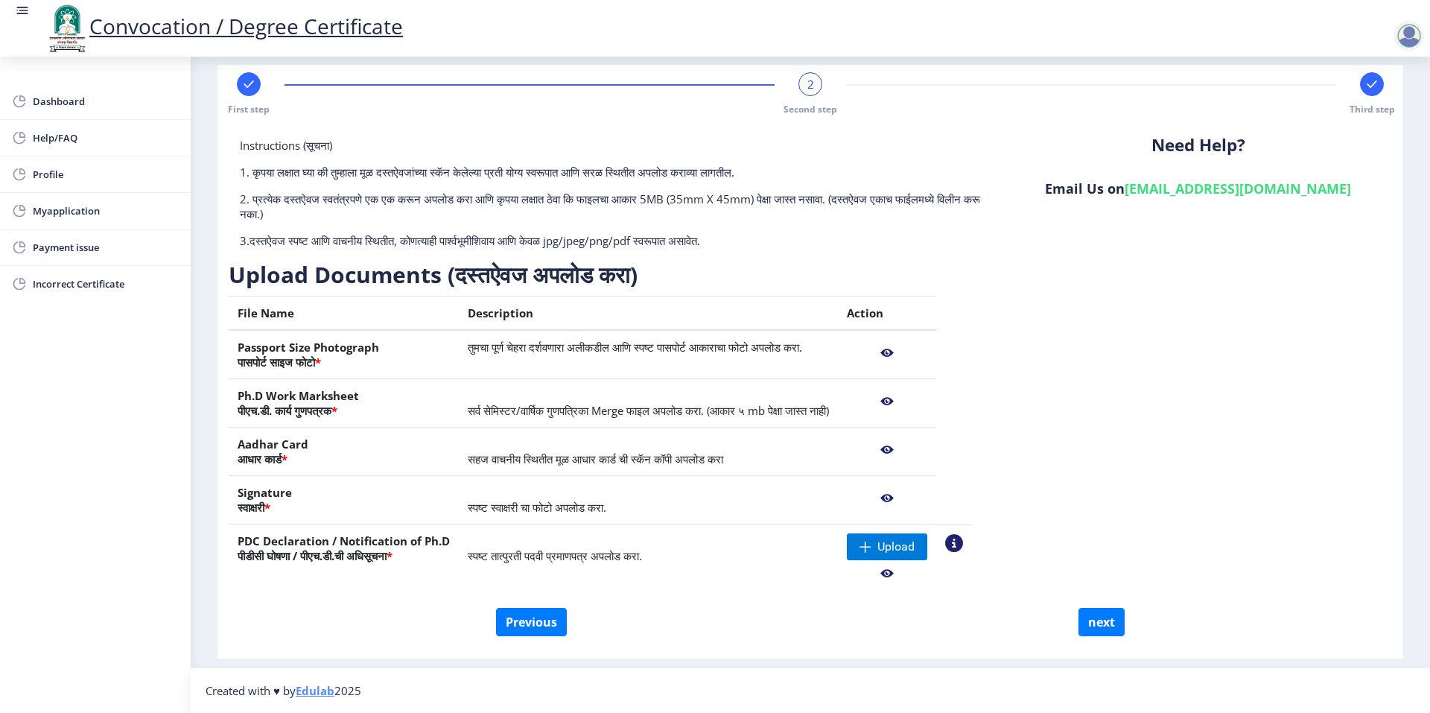
click at [927, 571] on nb-action at bounding box center [887, 573] width 80 height 27
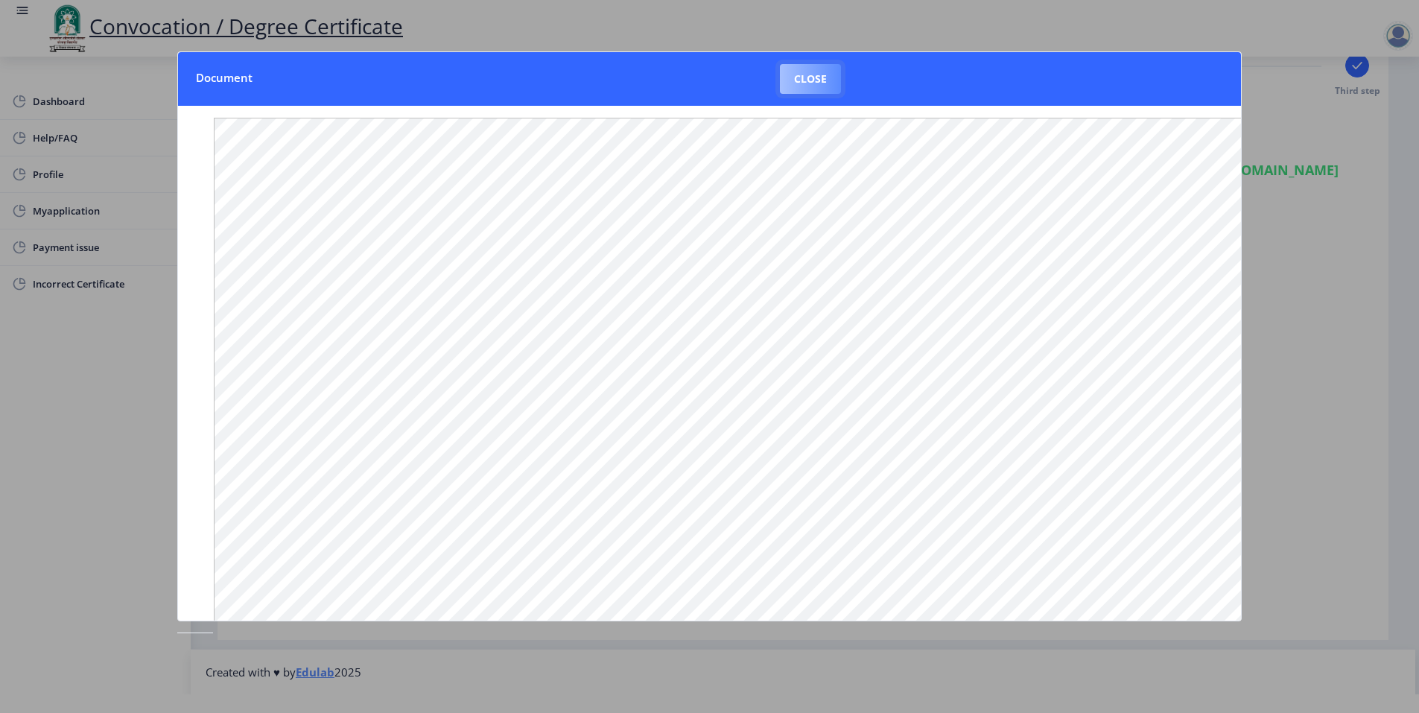
click at [805, 70] on button "Close" at bounding box center [810, 79] width 61 height 30
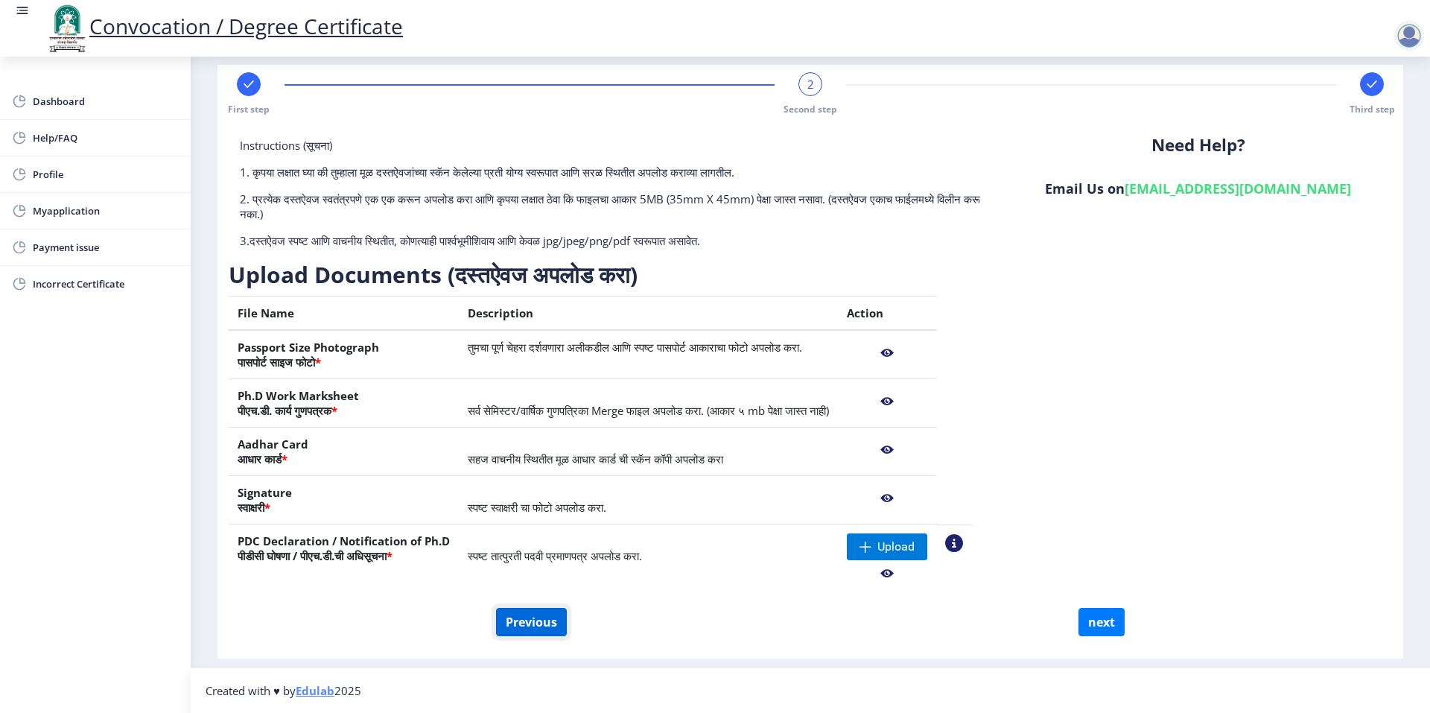
click at [554, 618] on button "Previous" at bounding box center [531, 622] width 71 height 28
select select "Regular"
select select "2008"
select select "November"
select select "SECOND CLASS"
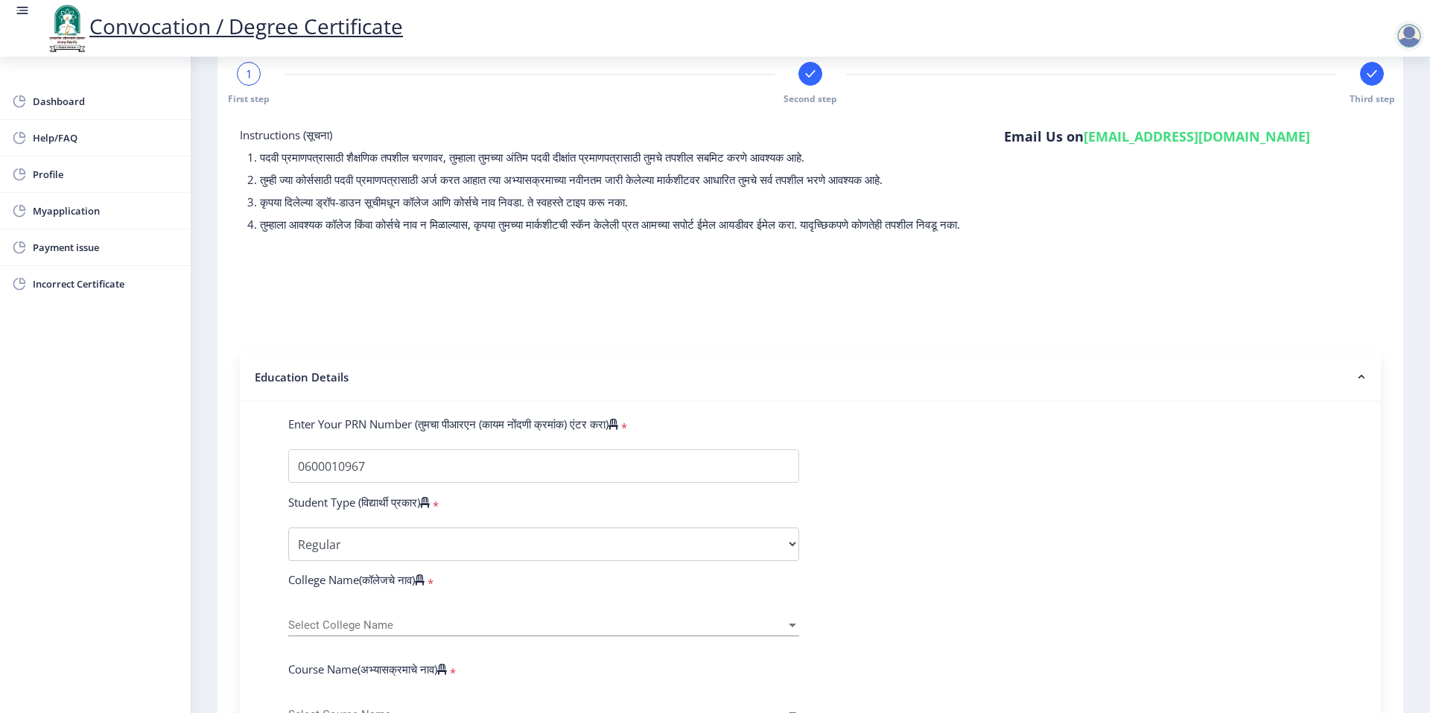
scroll to position [104, 0]
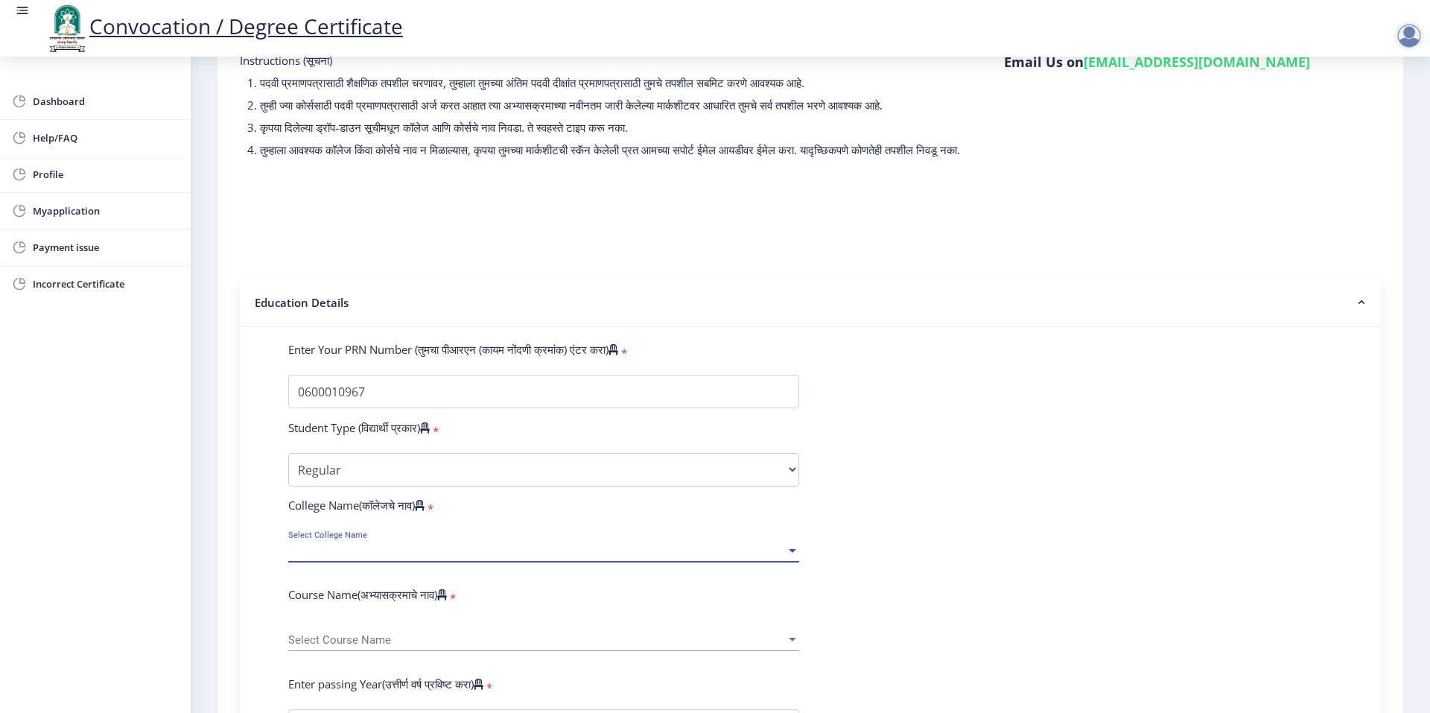
click at [431, 557] on span "Select College Name" at bounding box center [537, 551] width 498 height 13
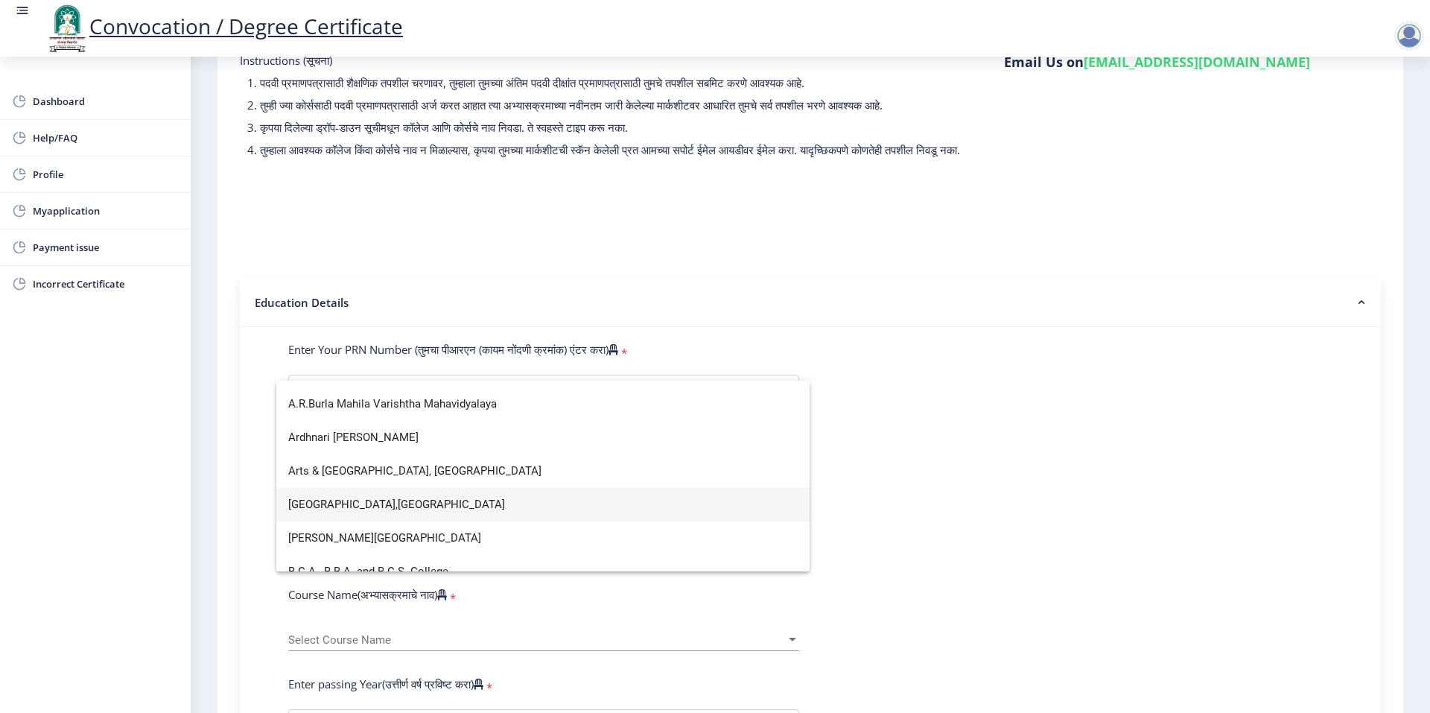
scroll to position [0, 0]
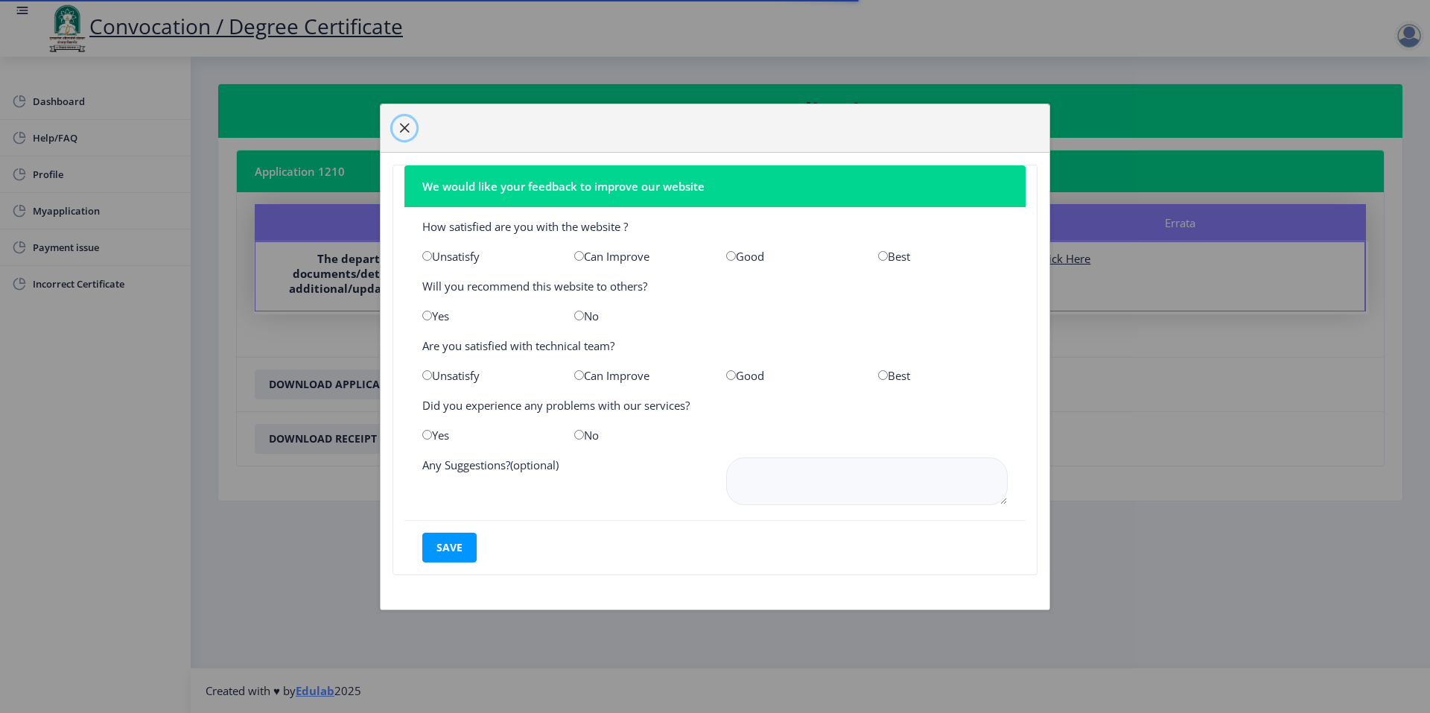
click at [406, 130] on span "button" at bounding box center [405, 128] width 12 height 12
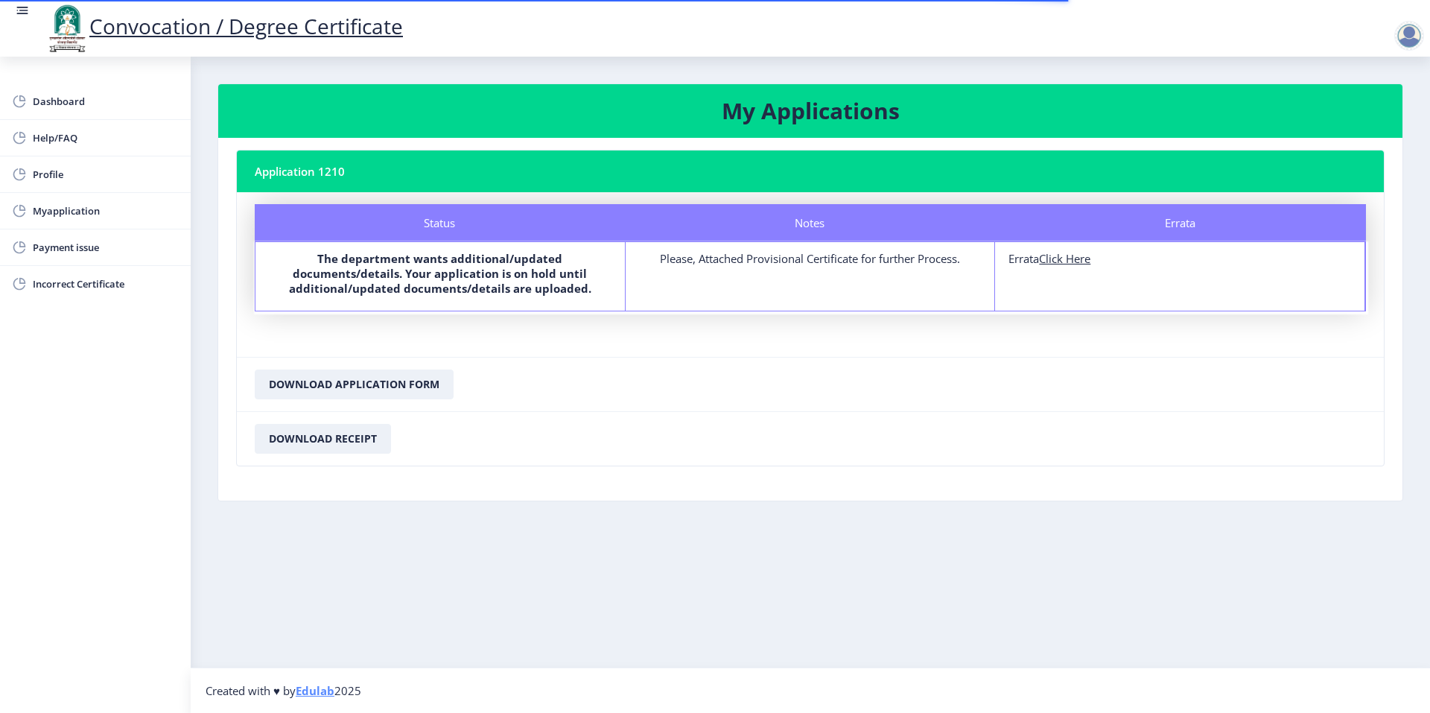
click at [1067, 261] on u "Click Here" at bounding box center [1064, 258] width 51 height 15
select select
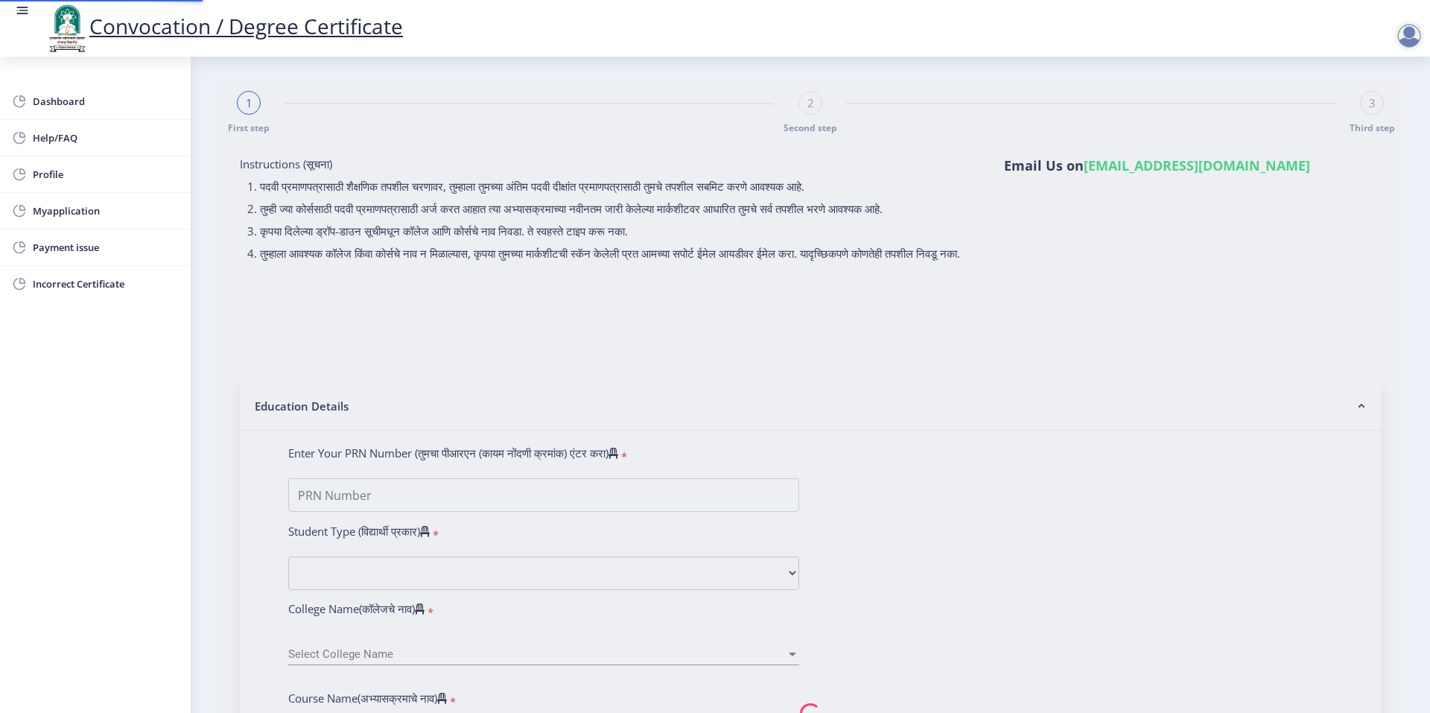
type input "0600010967"
select select "Regular"
select select "2008"
select select "November"
select select "SECOND CLASS"
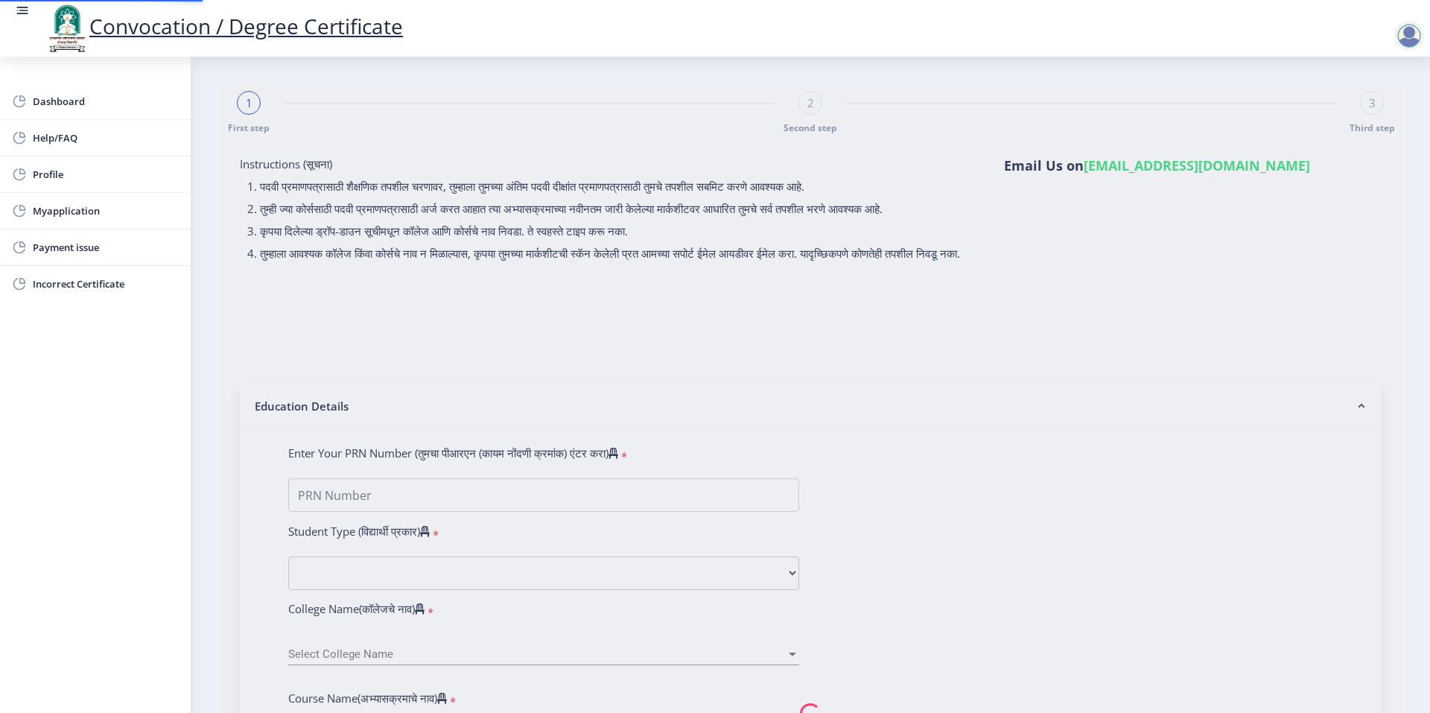
type input "10378"
type input "[PERSON_NAME]"
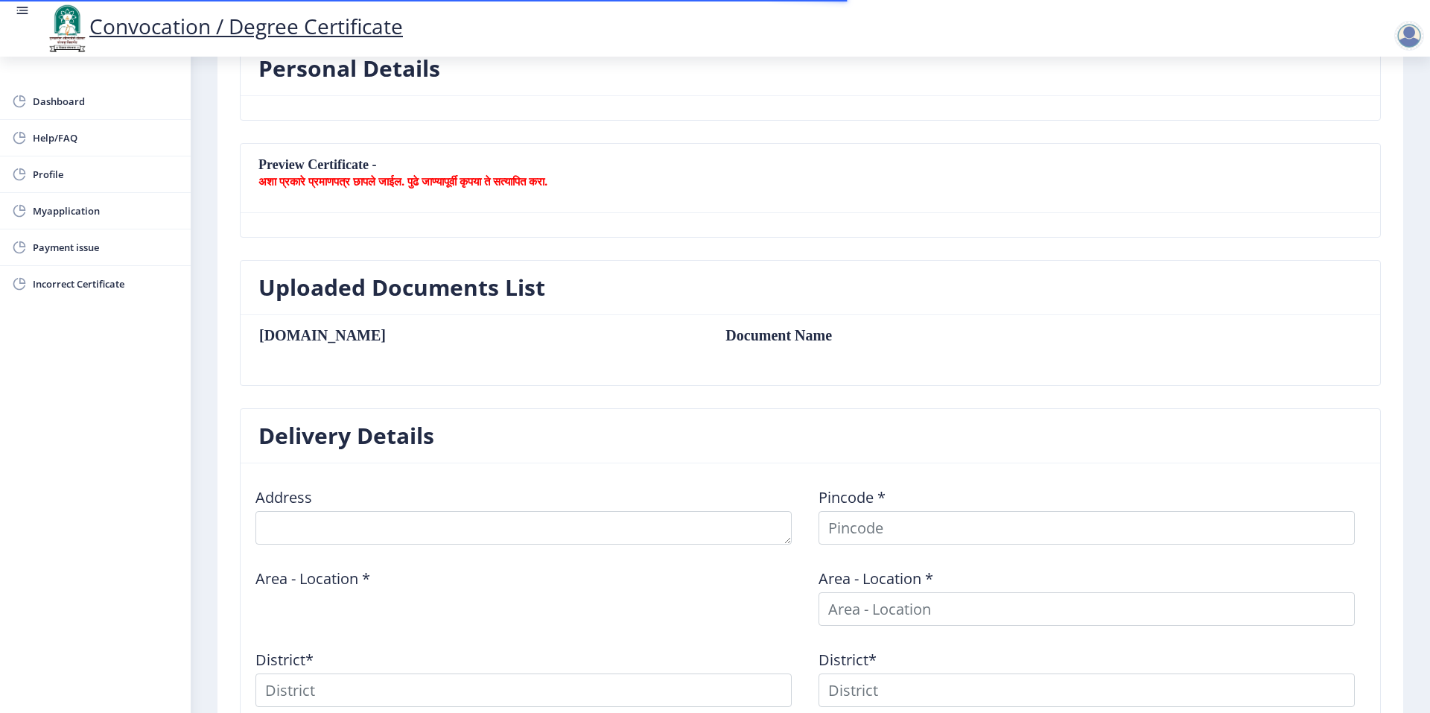
scroll to position [372, 0]
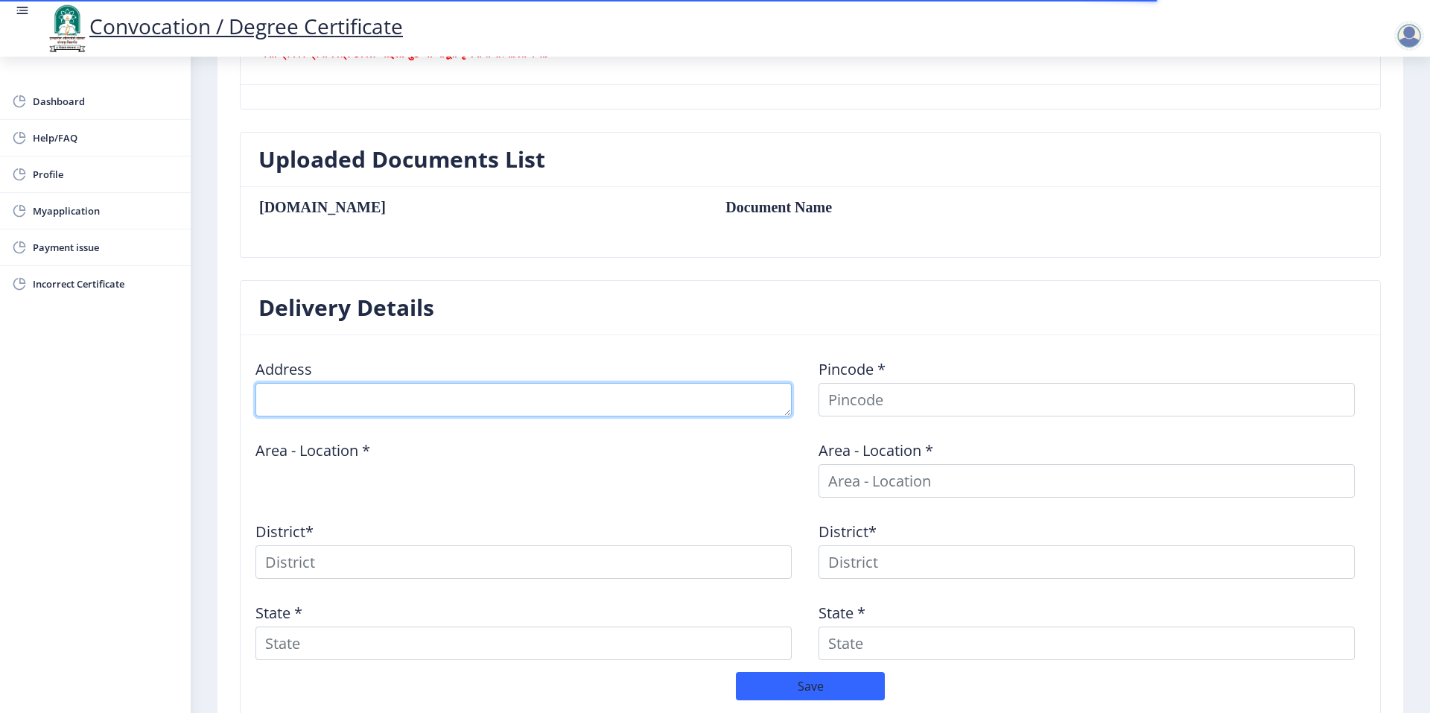
click at [568, 401] on textarea at bounding box center [524, 400] width 536 height 34
type textarea "Addl. chief State Examiner of document. police [GEOGRAPHIC_DATA][MEDICAL_DATA] …"
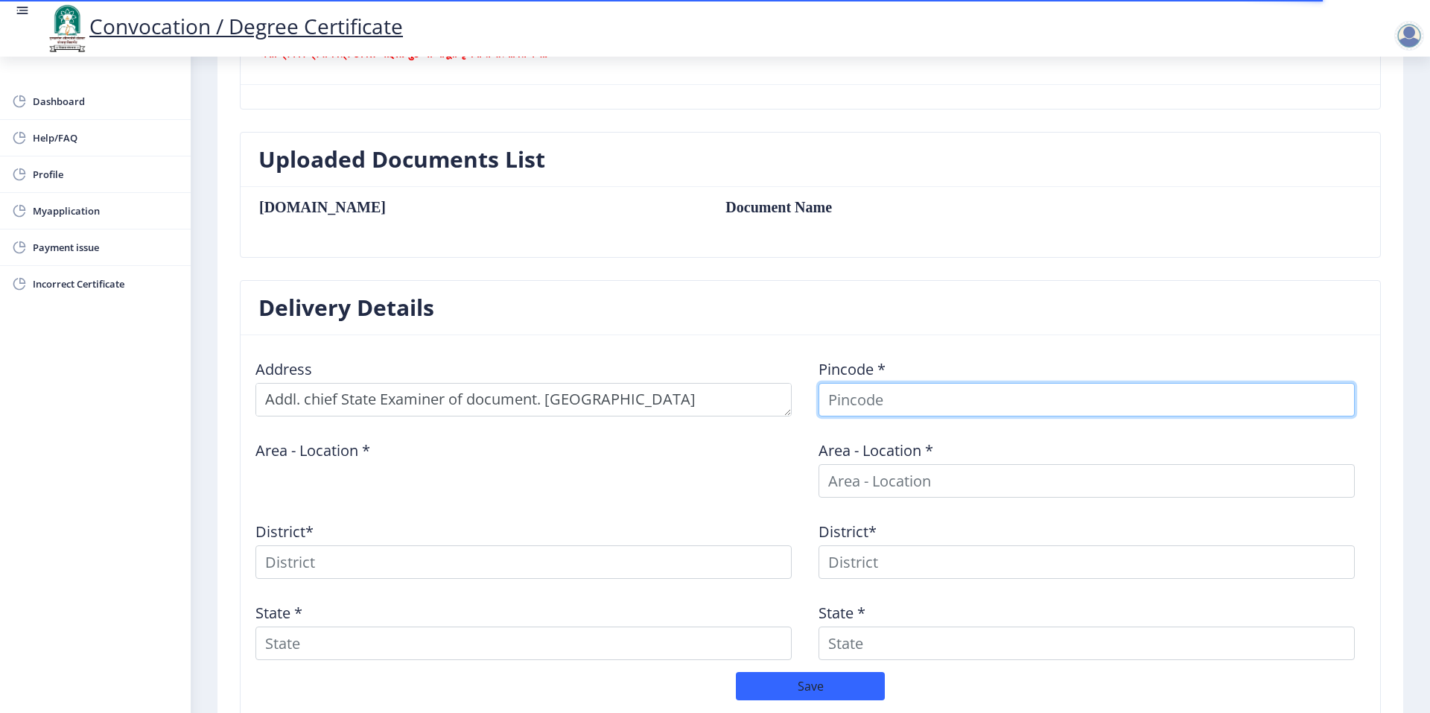
type input "431001"
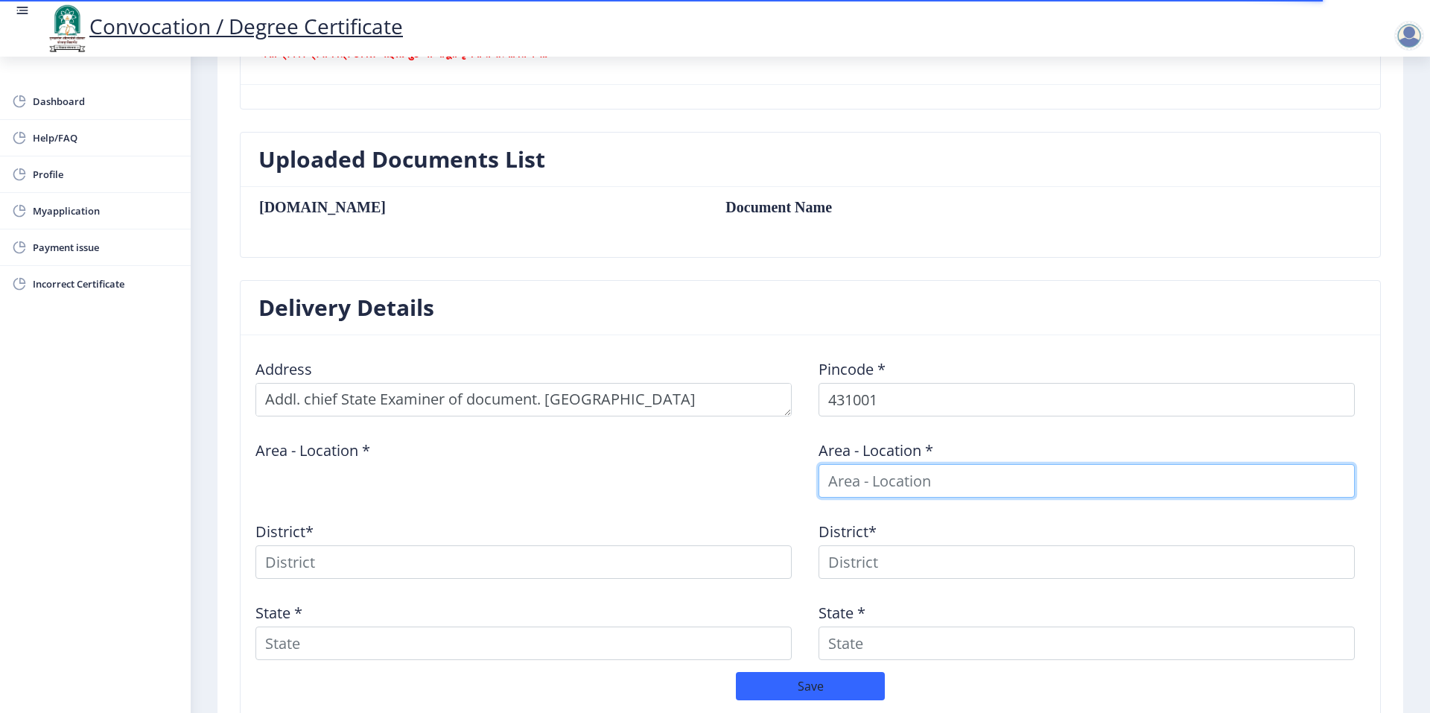
type input "431001"
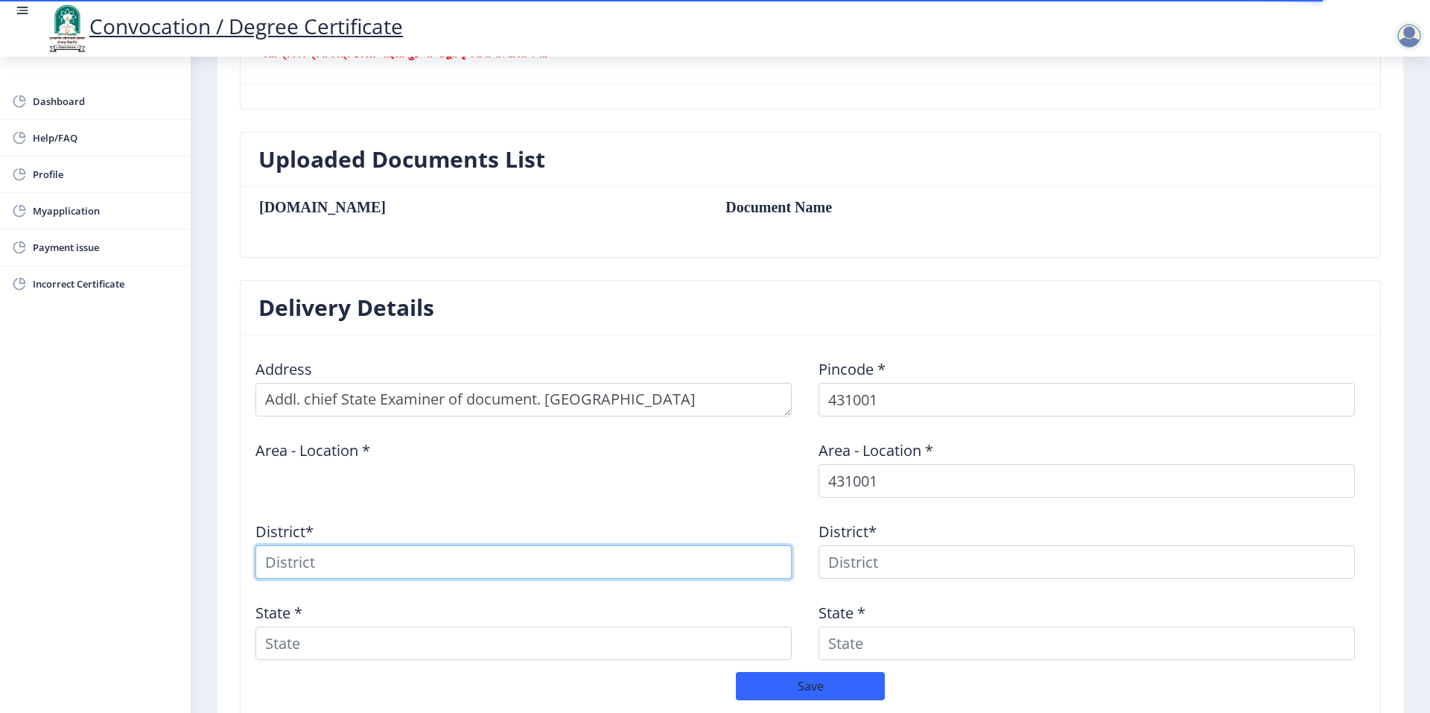
type input "431001"
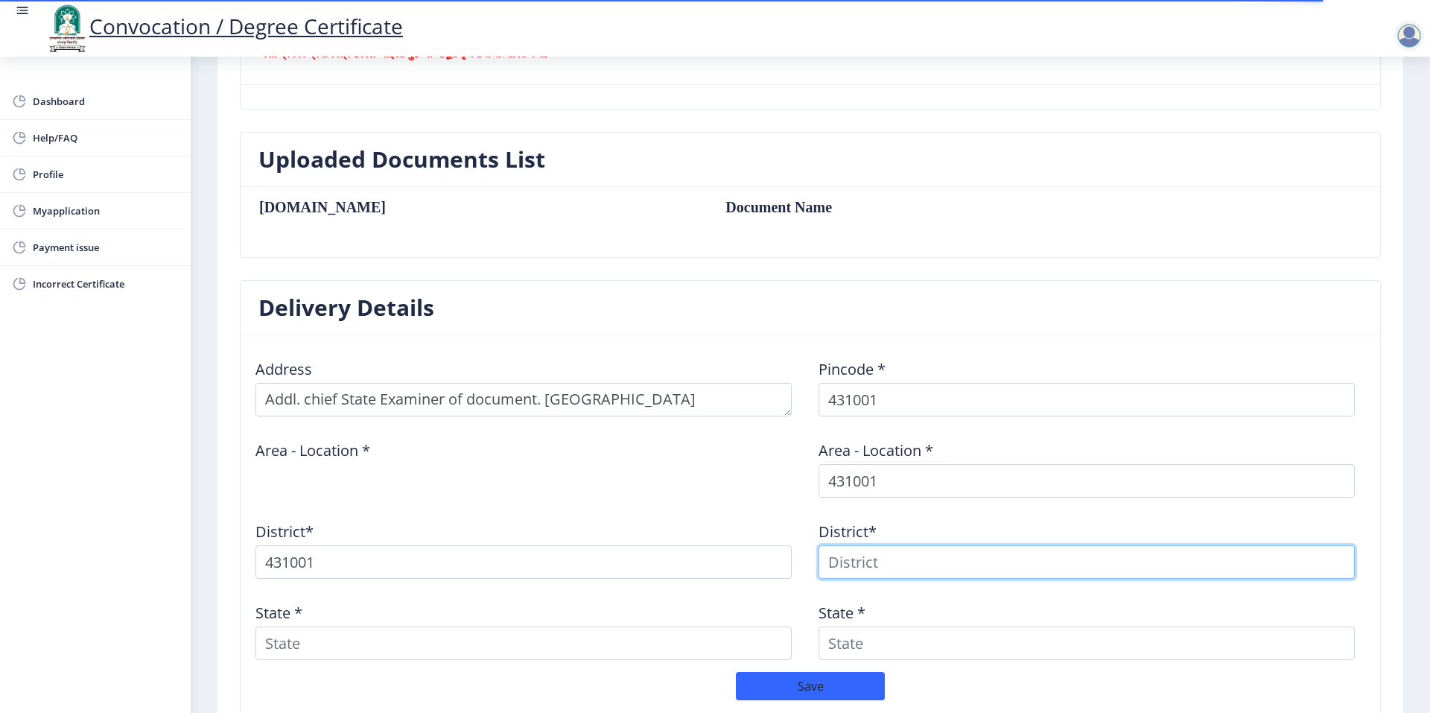
type input "431001"
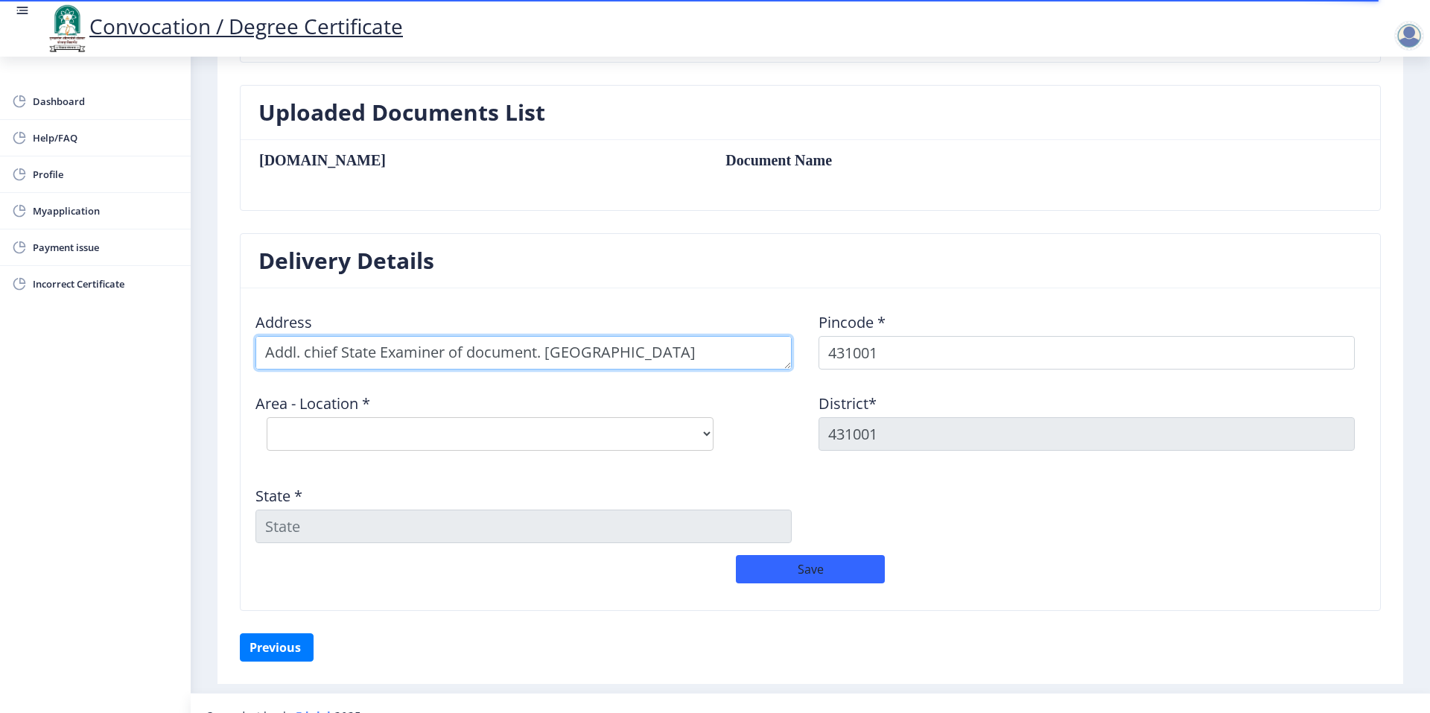
scroll to position [445, 0]
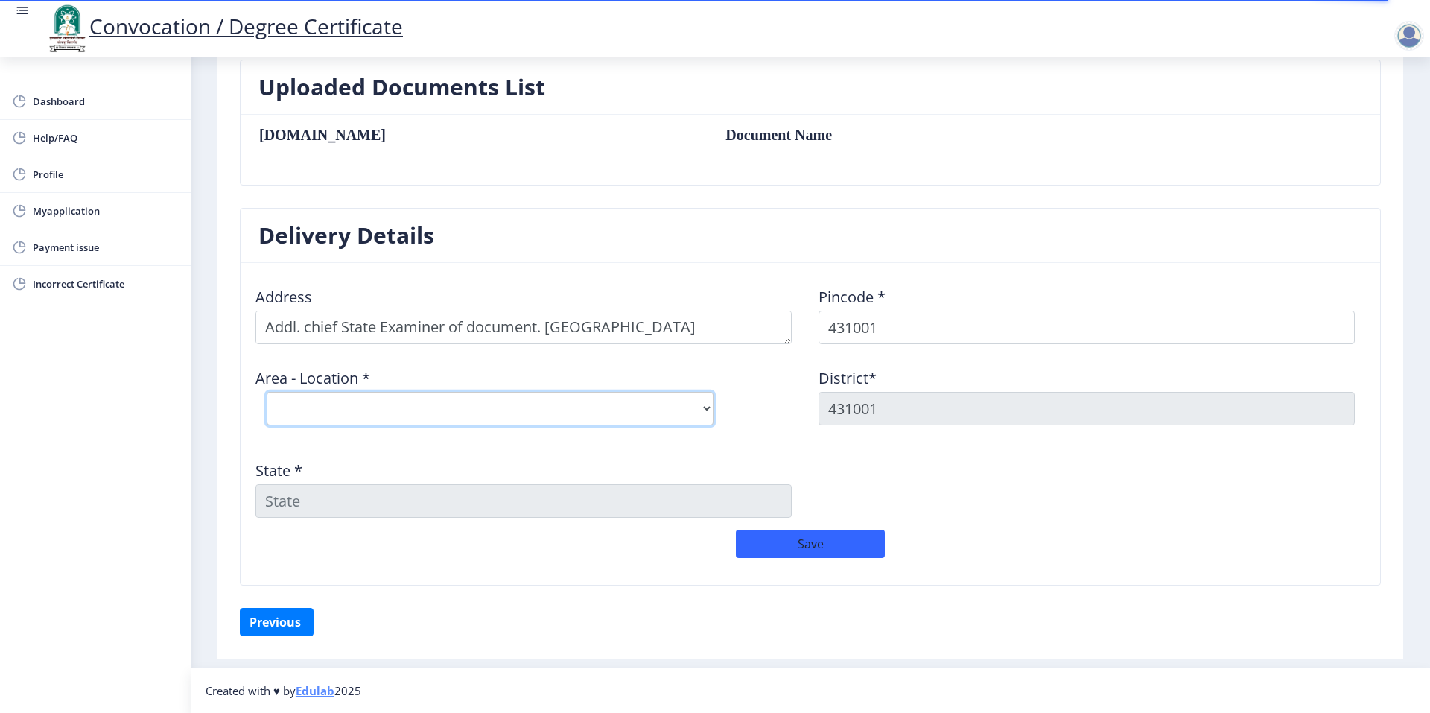
click at [425, 400] on select "Select Area Location [GEOGRAPHIC_DATA] (MH) H.O [GEOGRAPHIC_DATA] [GEOGRAPHIC_D…" at bounding box center [490, 409] width 447 height 34
click at [711, 411] on select "Select Area Location [GEOGRAPHIC_DATA] (MH) H.O [GEOGRAPHIC_DATA] [GEOGRAPHIC_D…" at bounding box center [490, 409] width 447 height 34
select select "2: Object"
click at [267, 392] on select "Select Area Location [GEOGRAPHIC_DATA] (MH) H.O [GEOGRAPHIC_DATA] [GEOGRAPHIC_D…" at bounding box center [490, 409] width 447 height 34
type input "AURANGABAD"
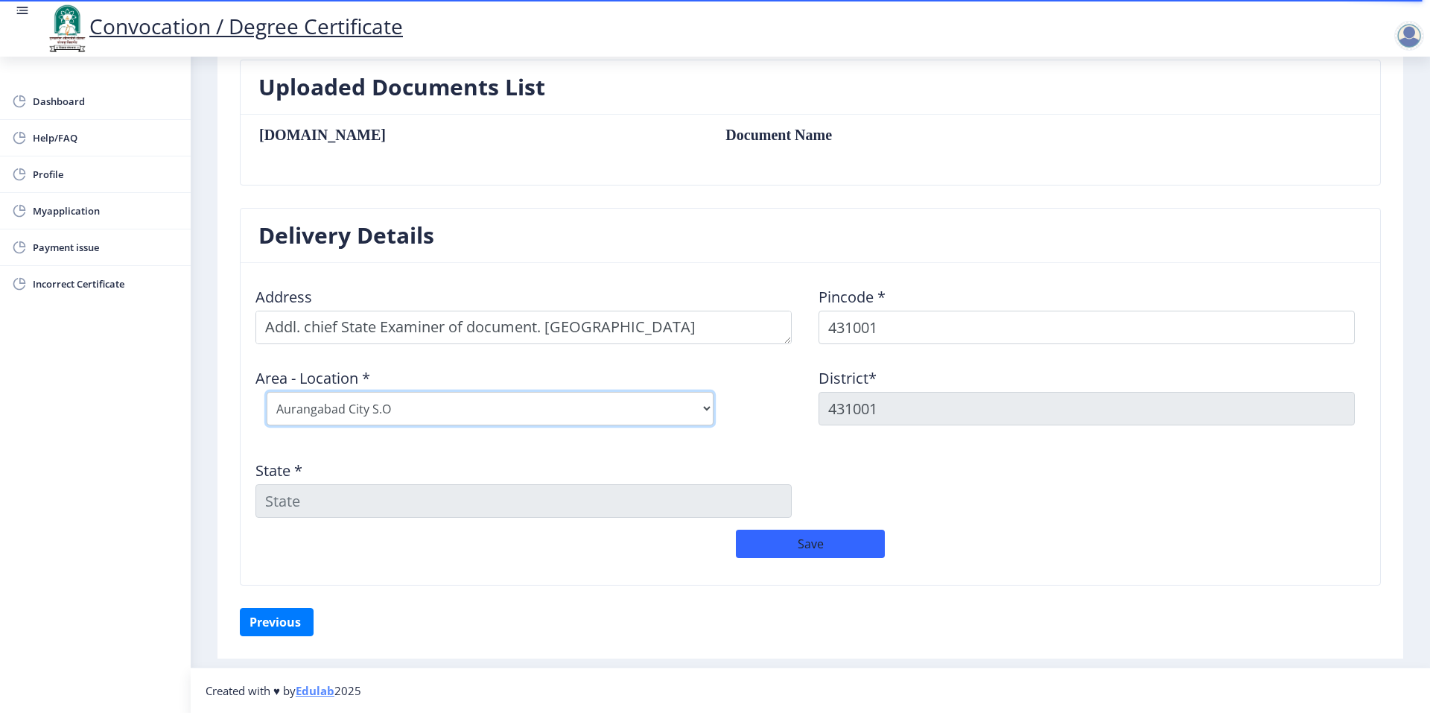
type input "[GEOGRAPHIC_DATA]"
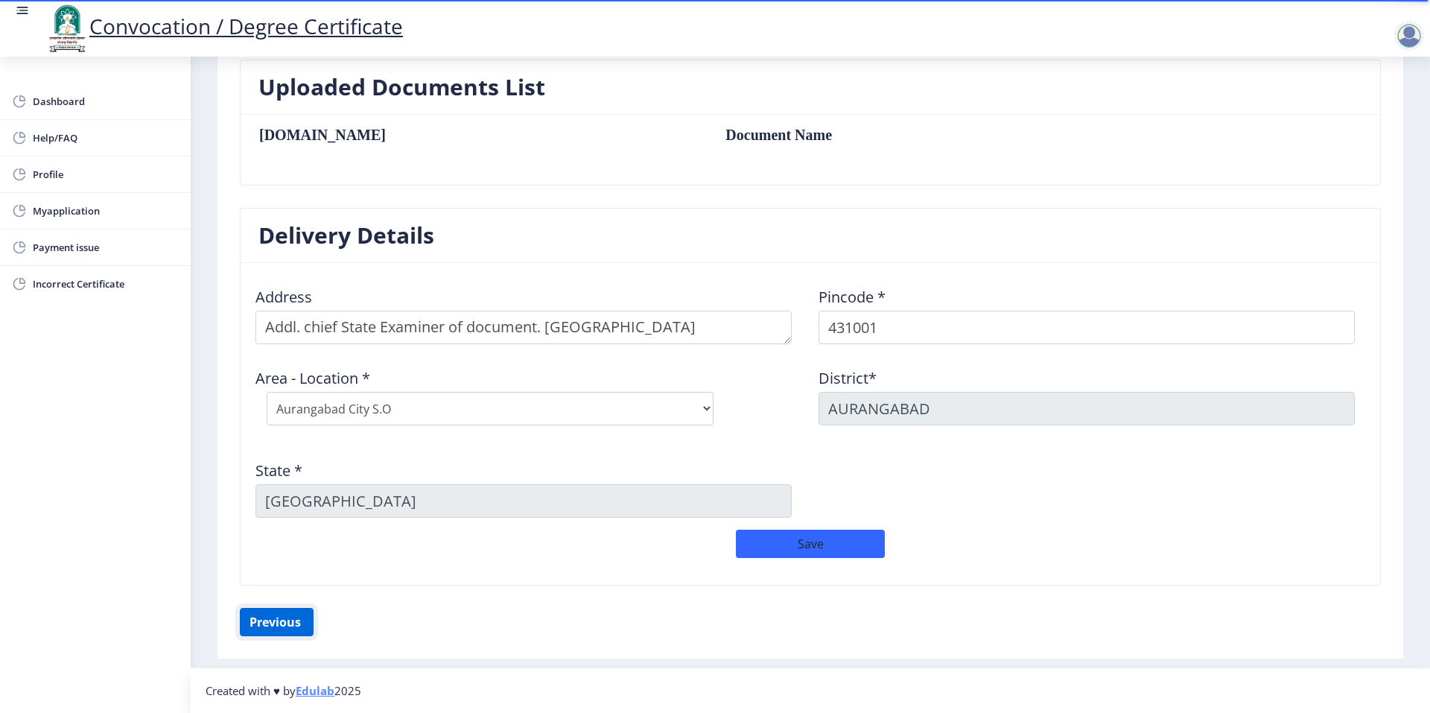
click at [301, 622] on button "Previous ‍" at bounding box center [277, 622] width 74 height 28
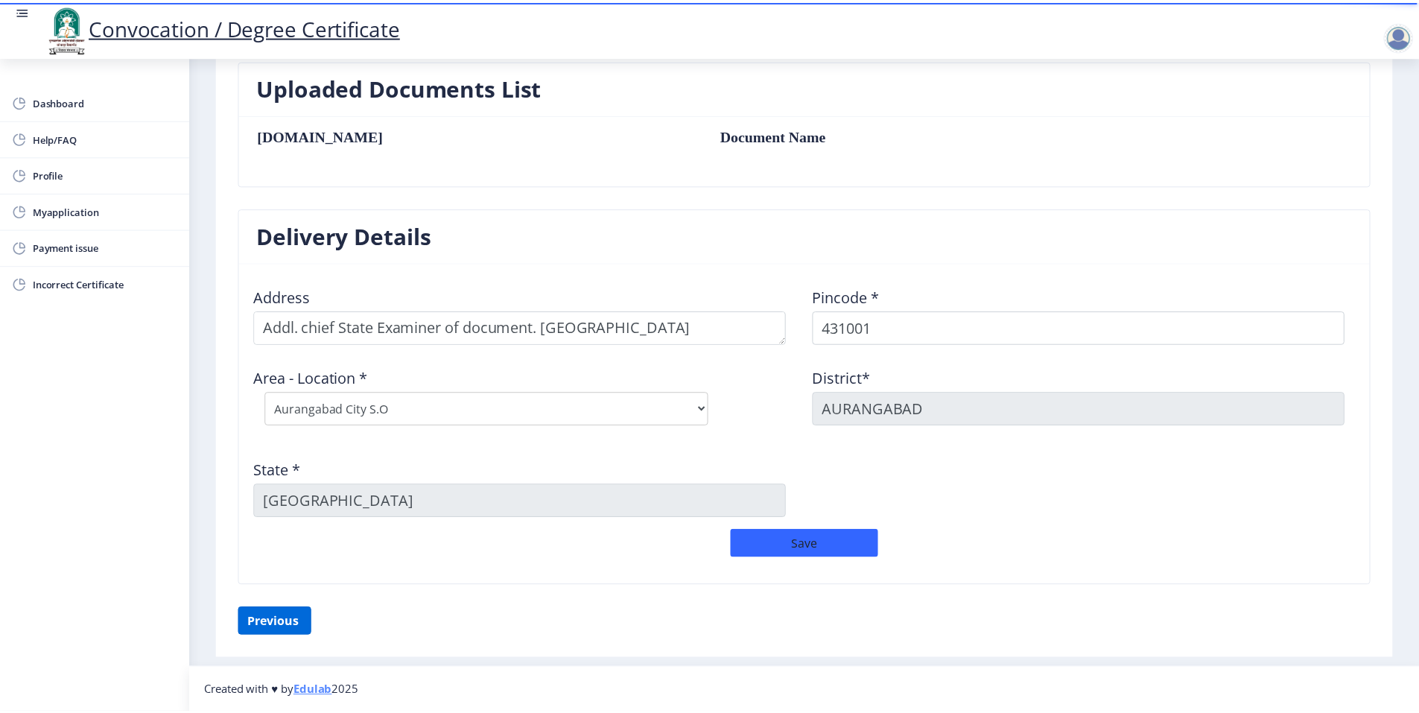
scroll to position [19, 0]
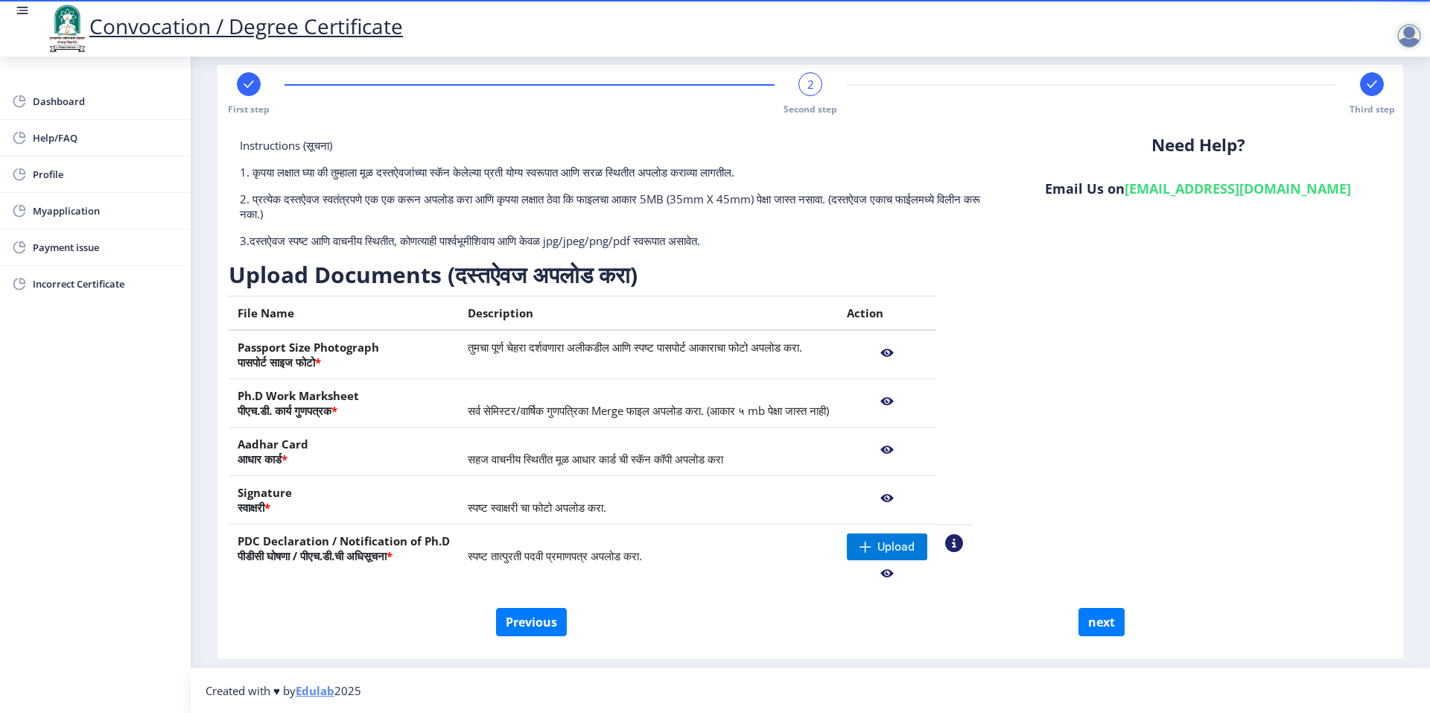
click at [963, 545] on nb-action at bounding box center [954, 543] width 18 height 18
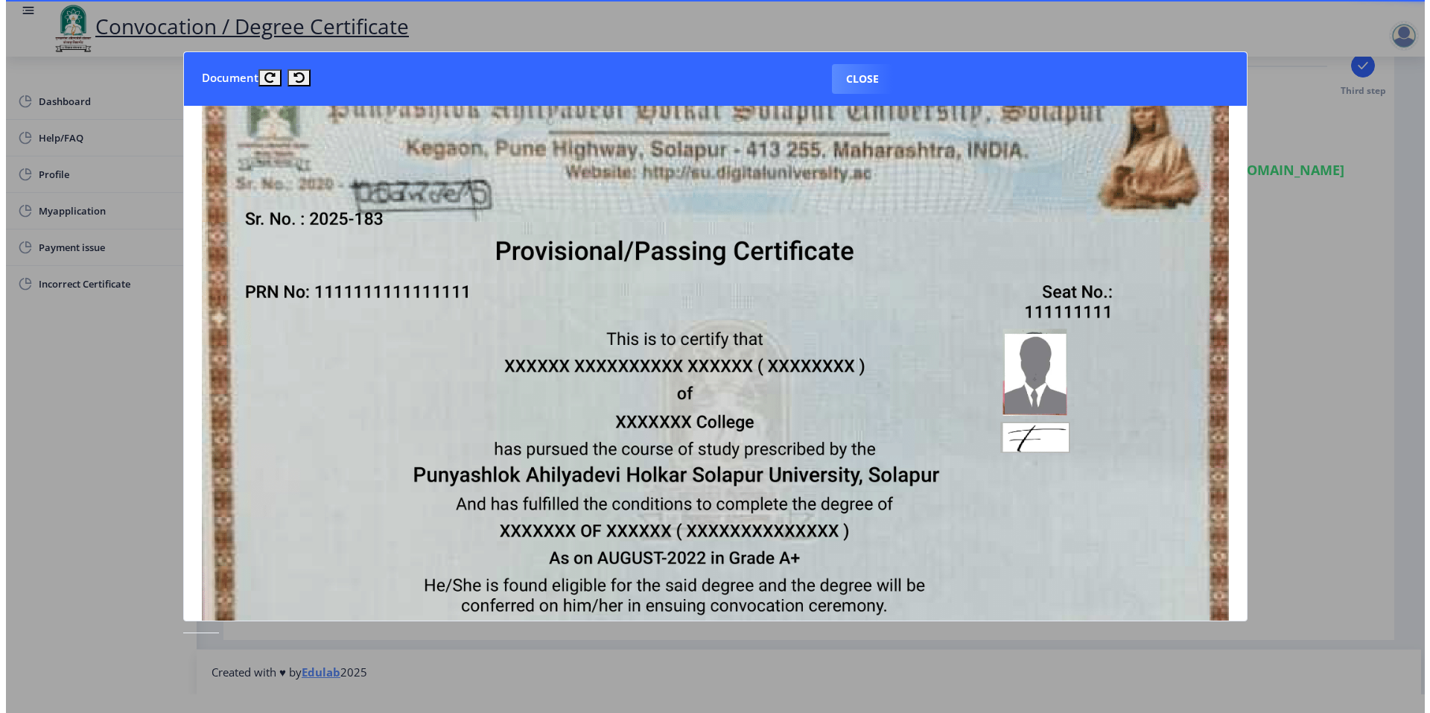
scroll to position [0, 0]
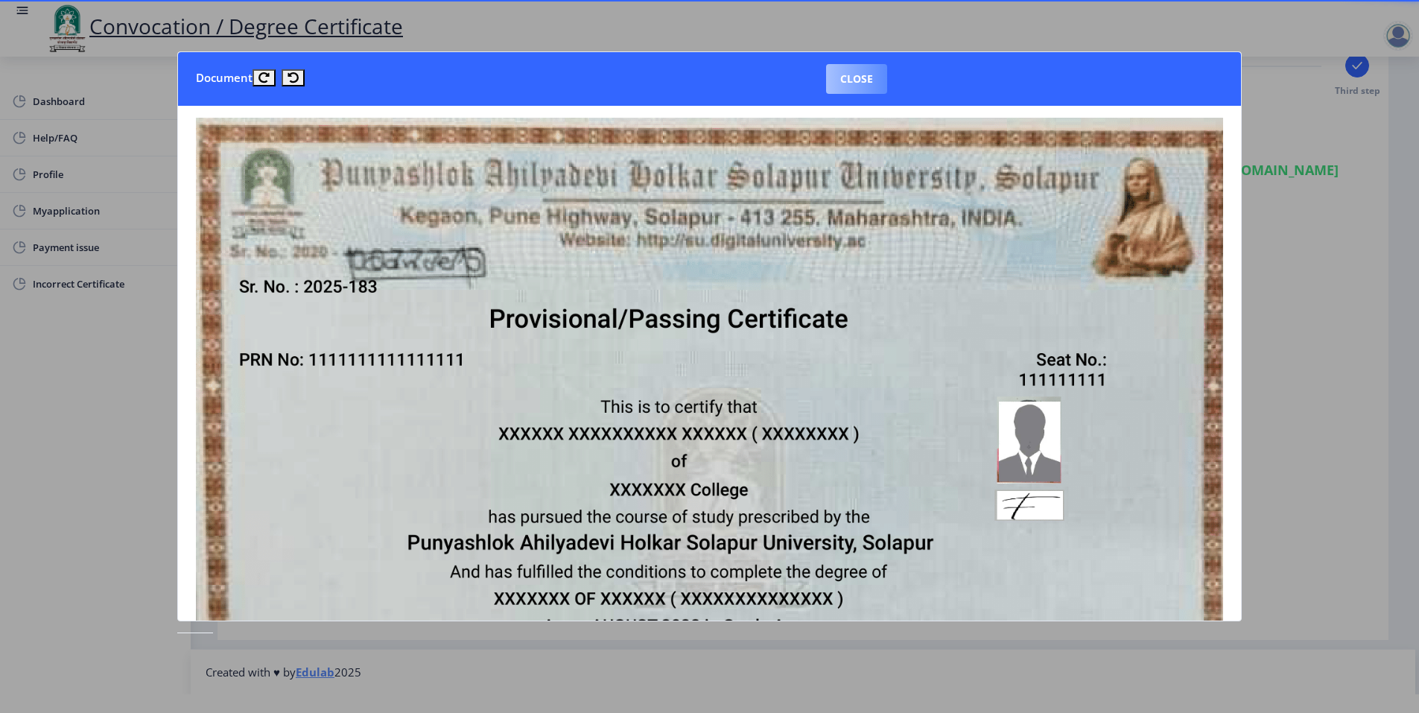
click at [848, 75] on button "Close" at bounding box center [856, 79] width 61 height 30
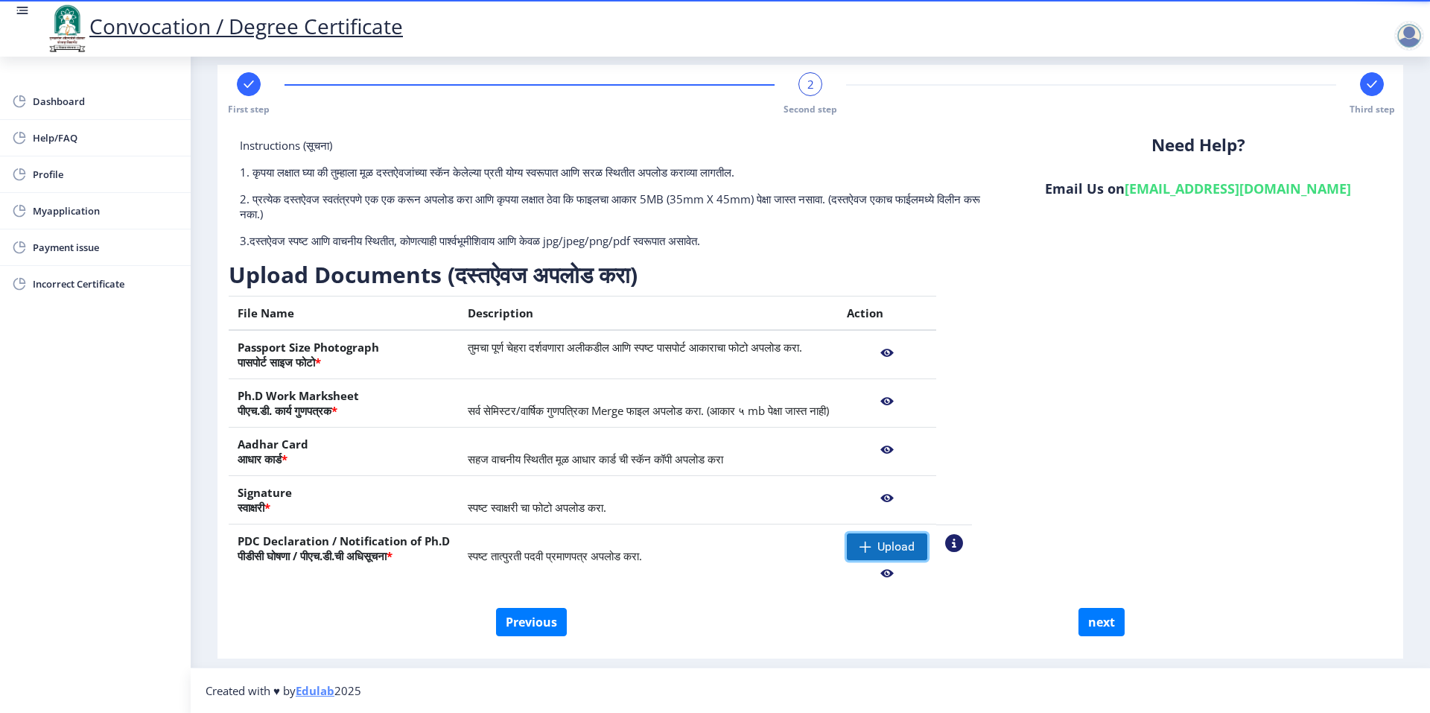
click at [910, 538] on span "Upload" at bounding box center [887, 546] width 80 height 27
drag, startPoint x: 556, startPoint y: 653, endPoint x: 553, endPoint y: 638, distance: 15.1
click at [556, 643] on div "First step 2 Second step Third step Instructions (सूचना) 1. कृपया लक्षात घ्या क…" at bounding box center [811, 362] width 1186 height 594
click at [550, 628] on button "Previous" at bounding box center [531, 622] width 71 height 28
select select "Regular"
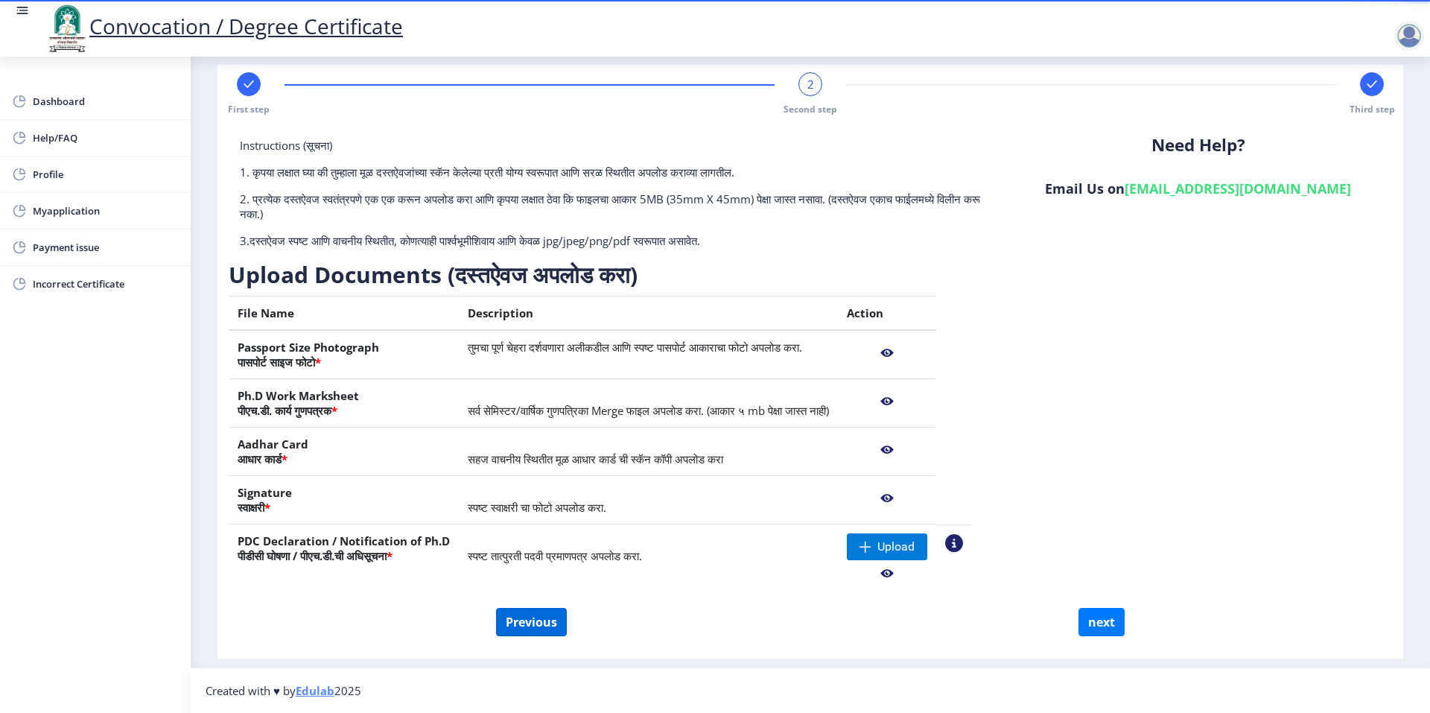
select select "2008"
select select "November"
select select "SECOND CLASS"
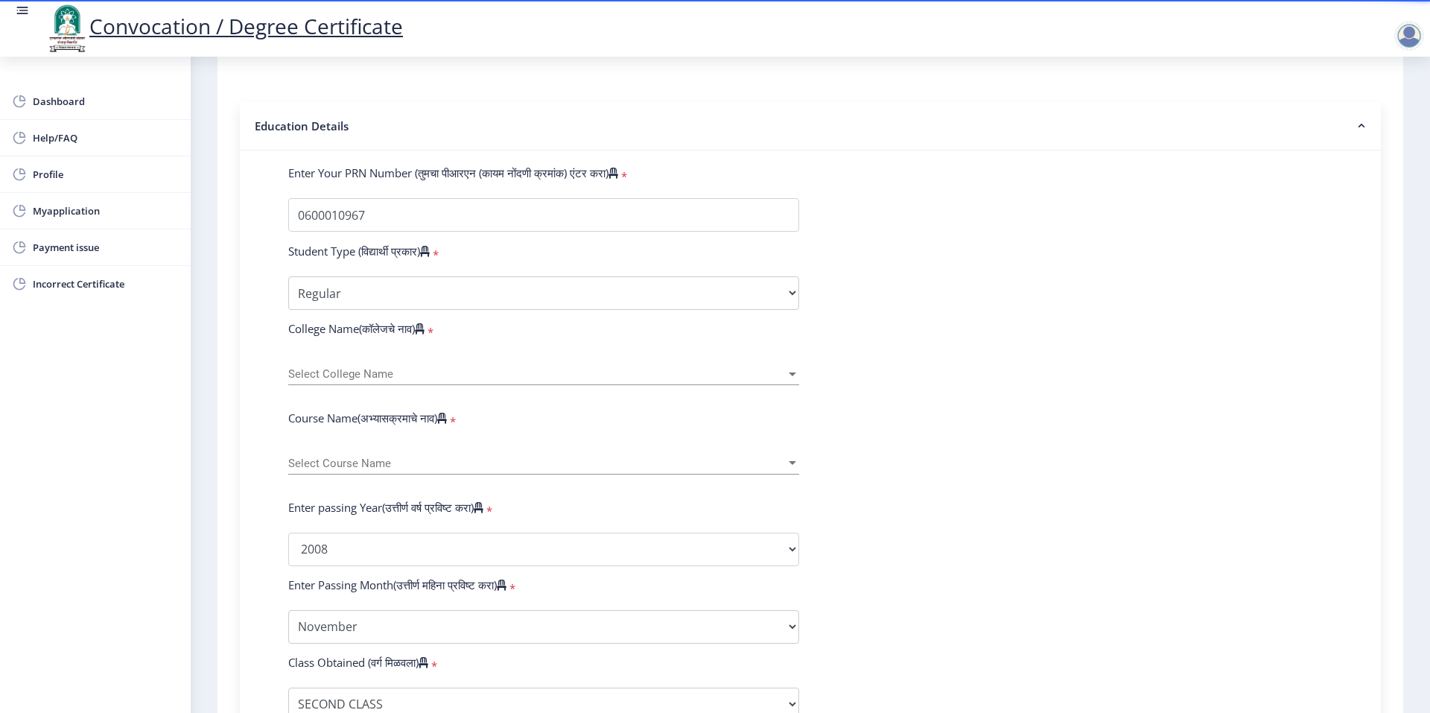
scroll to position [540, 0]
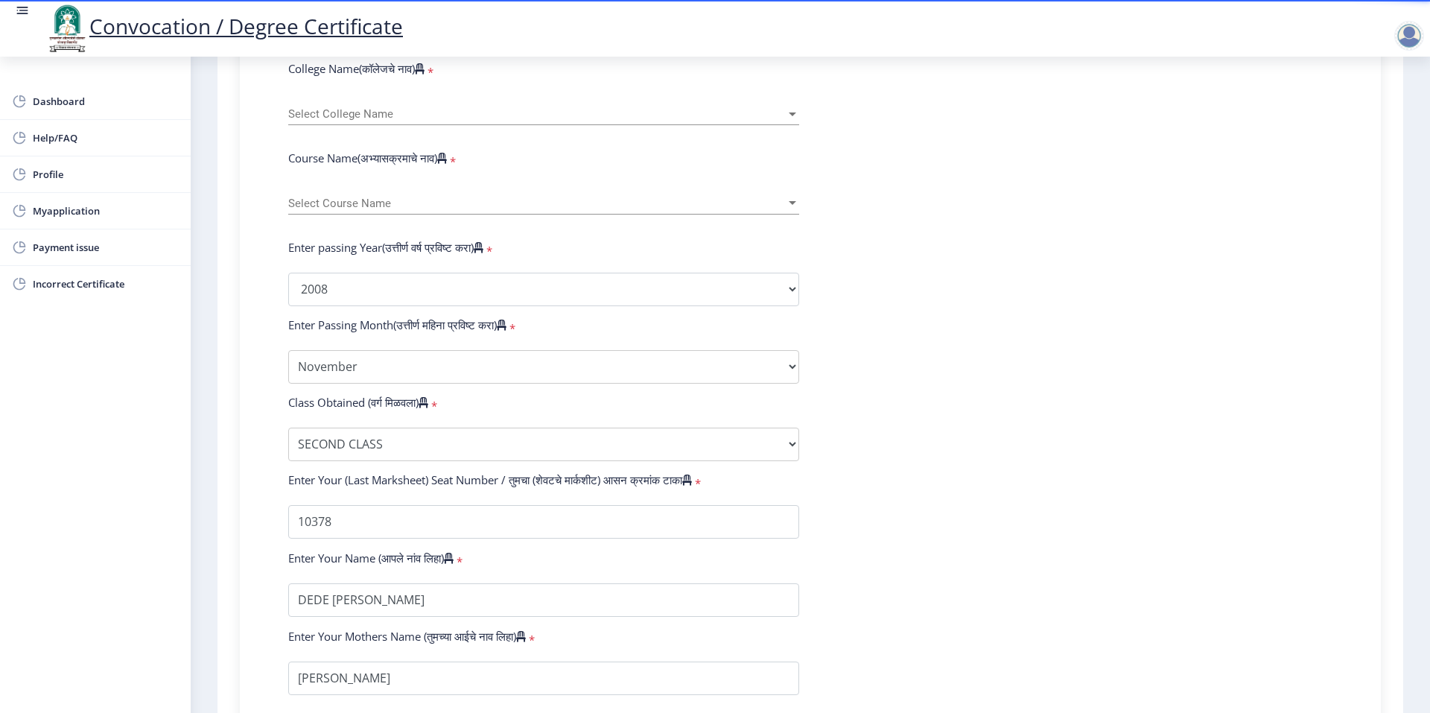
click at [489, 215] on div "Select Course Name Select Course Name" at bounding box center [543, 198] width 511 height 31
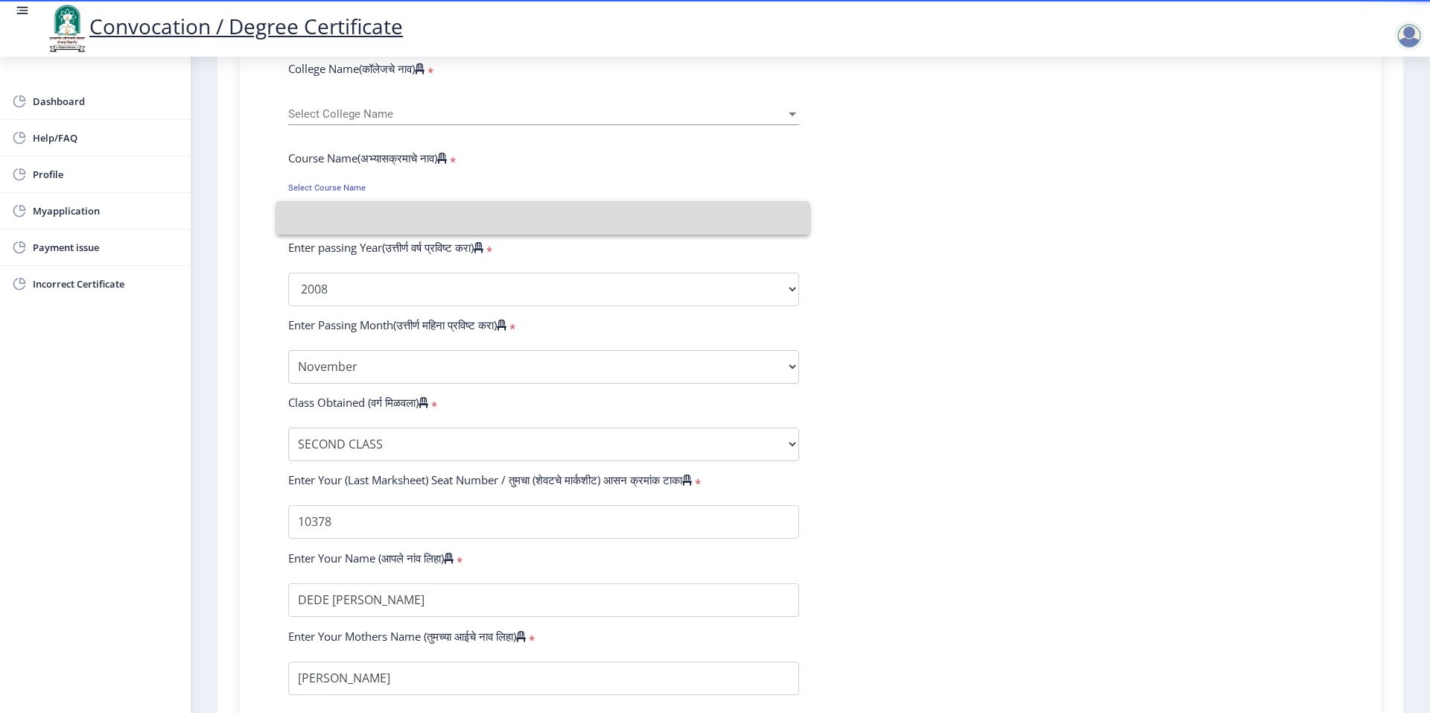
click at [463, 226] on input at bounding box center [543, 218] width 510 height 34
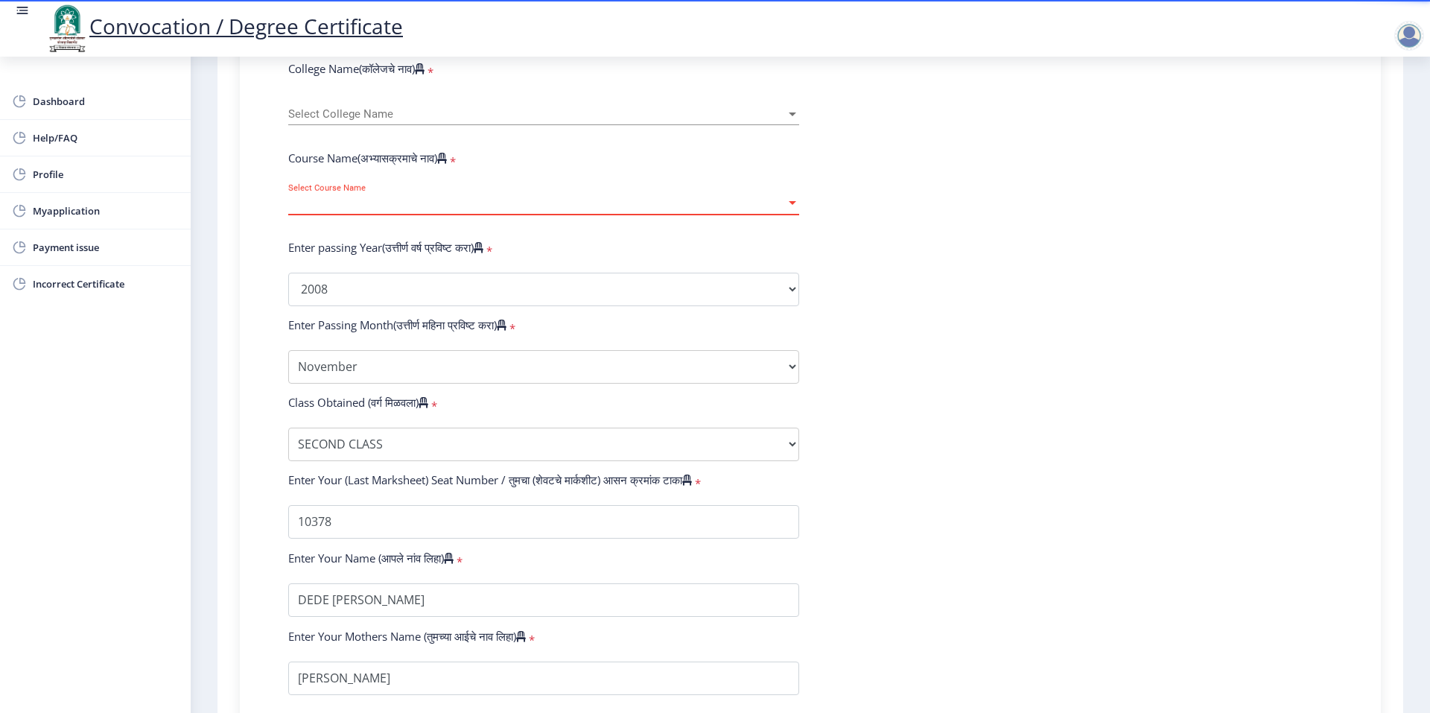
click at [462, 210] on span "Select Course Name" at bounding box center [537, 203] width 498 height 13
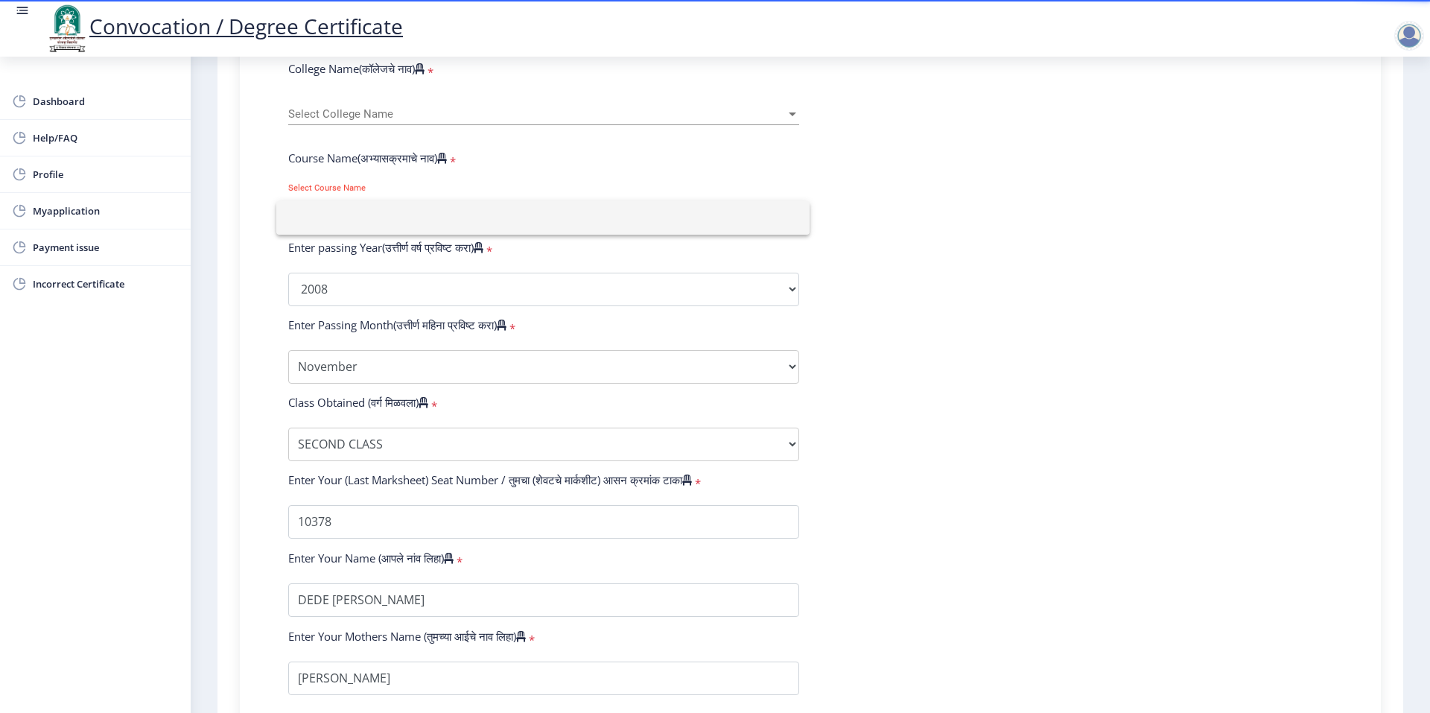
click at [530, 130] on div at bounding box center [715, 356] width 1430 height 713
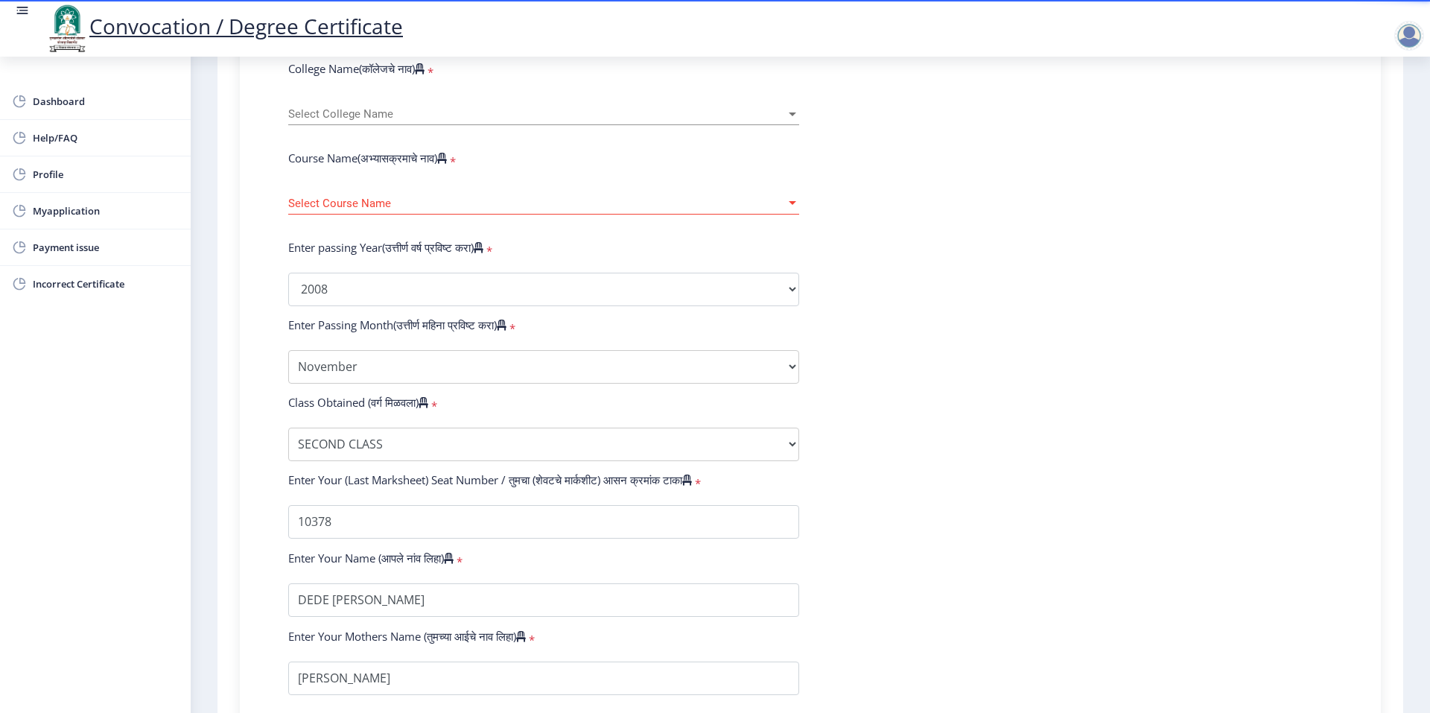
click at [399, 211] on div "Select Course Name Select Course Name" at bounding box center [543, 198] width 511 height 31
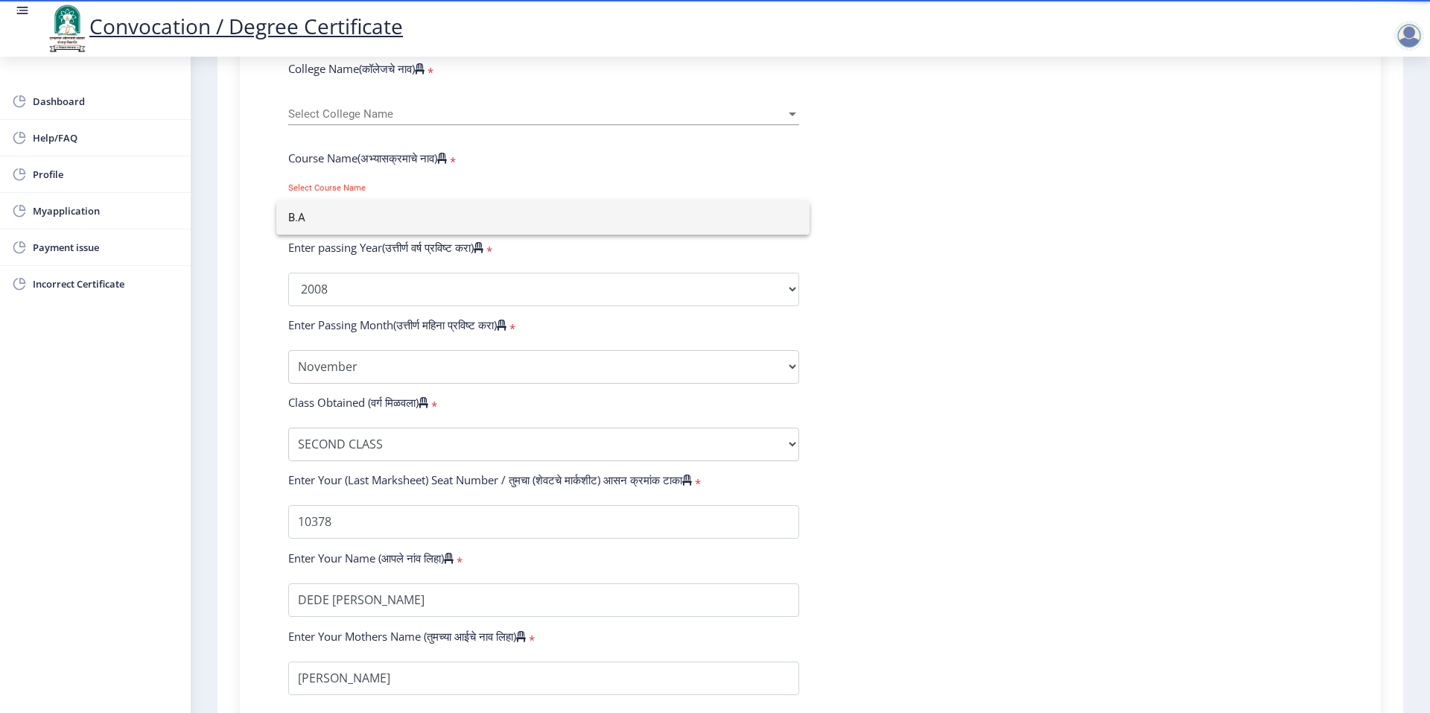
type input "B.A"
click at [337, 134] on div at bounding box center [715, 356] width 1430 height 713
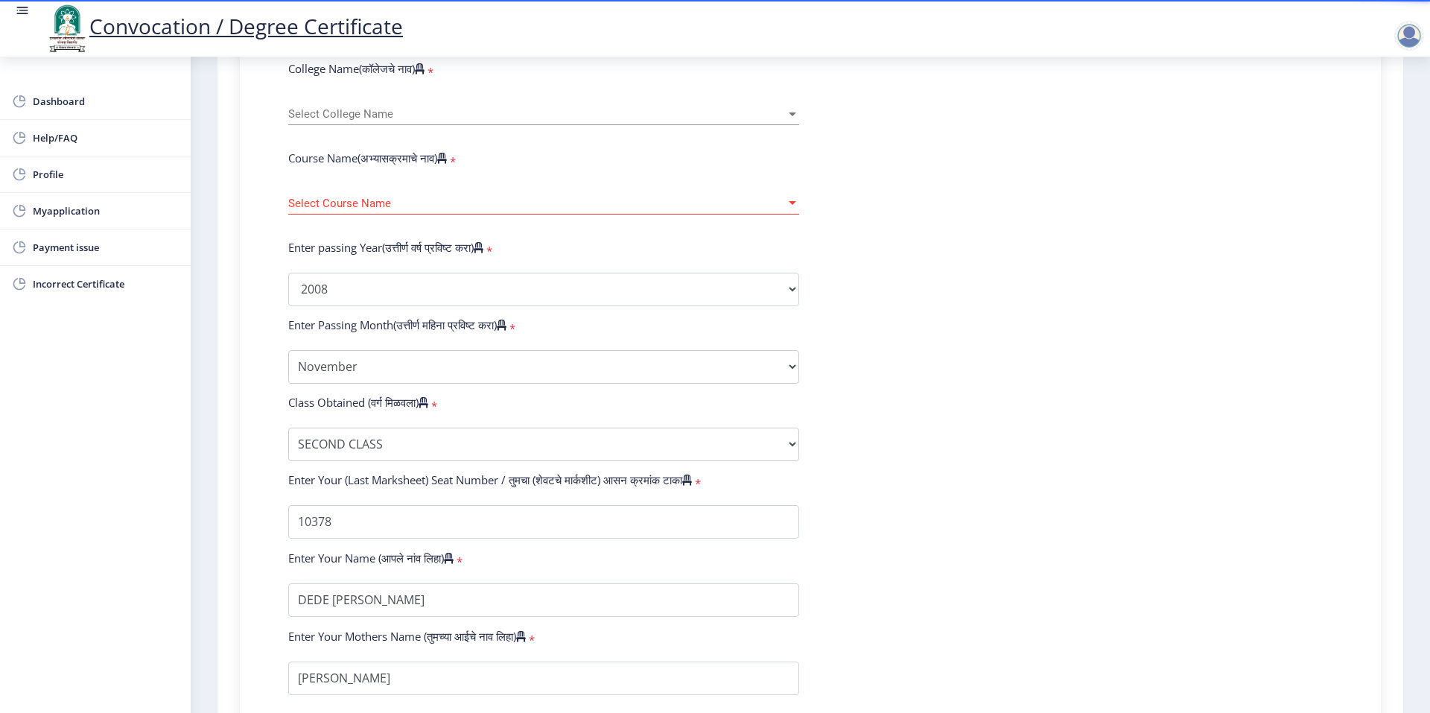
click at [343, 121] on span "Select College Name" at bounding box center [537, 114] width 498 height 13
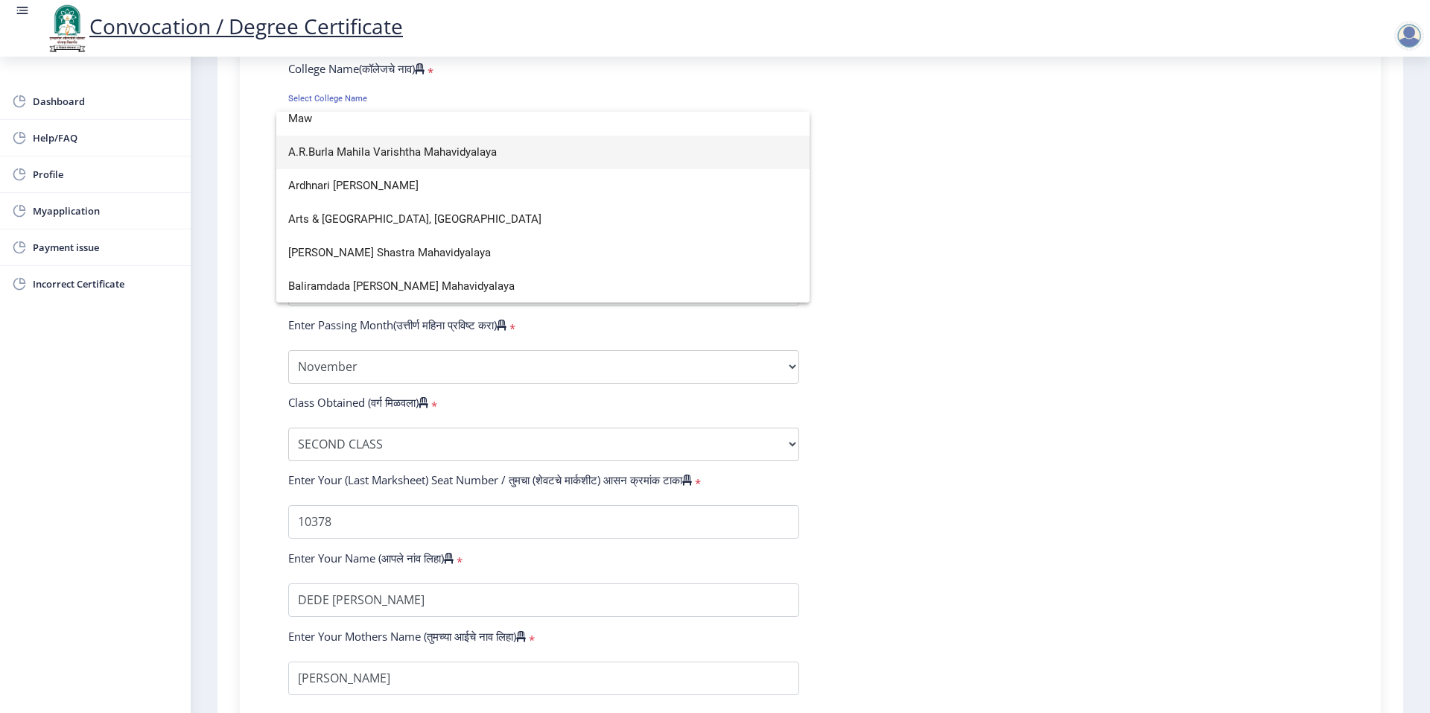
scroll to position [0, 0]
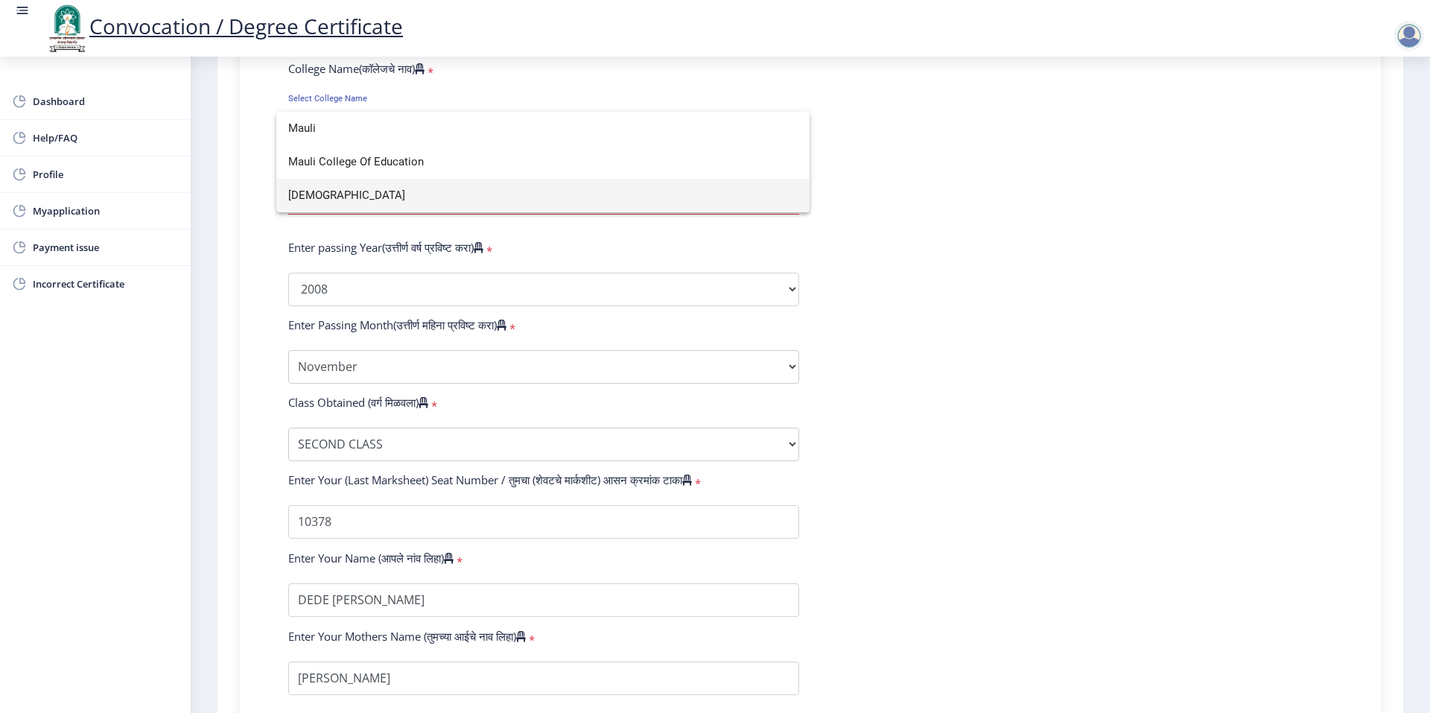
type input "Mauli"
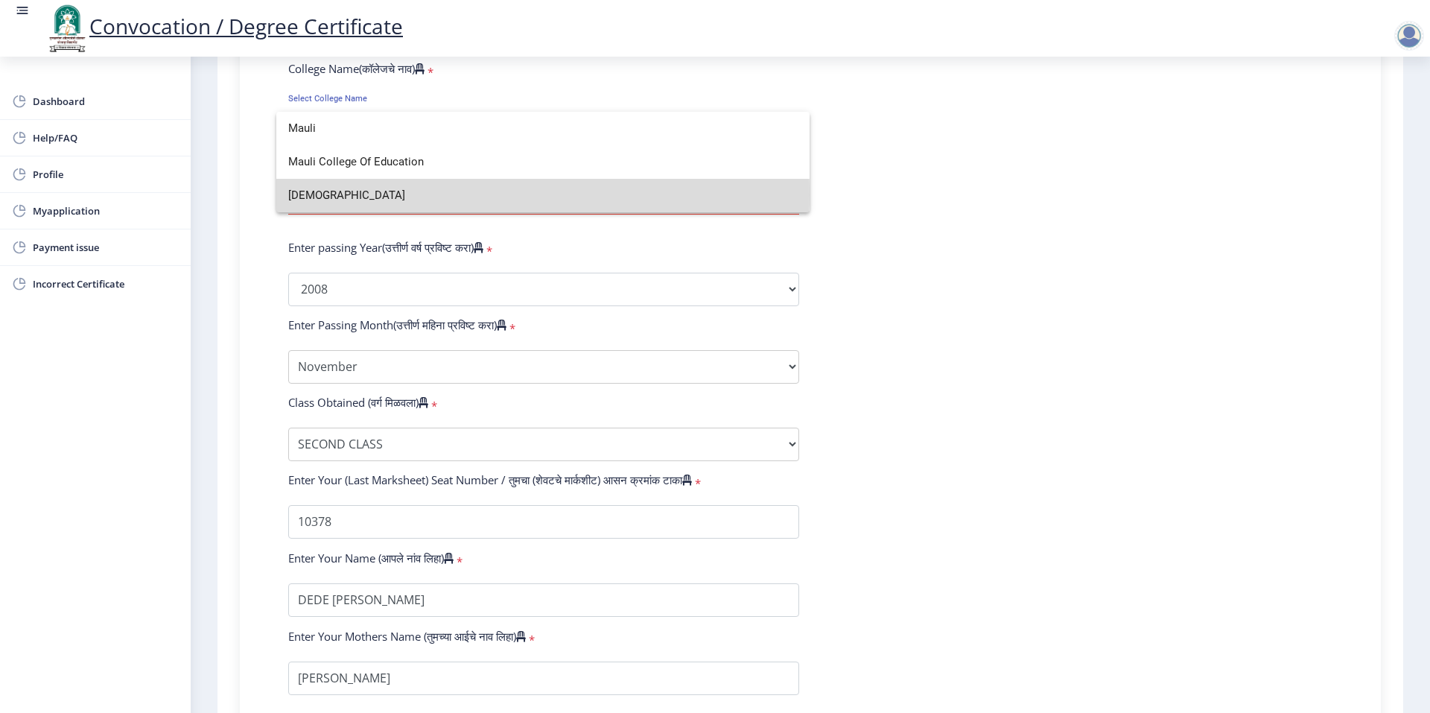
click at [376, 194] on span "[DEMOGRAPHIC_DATA]" at bounding box center [543, 196] width 510 height 34
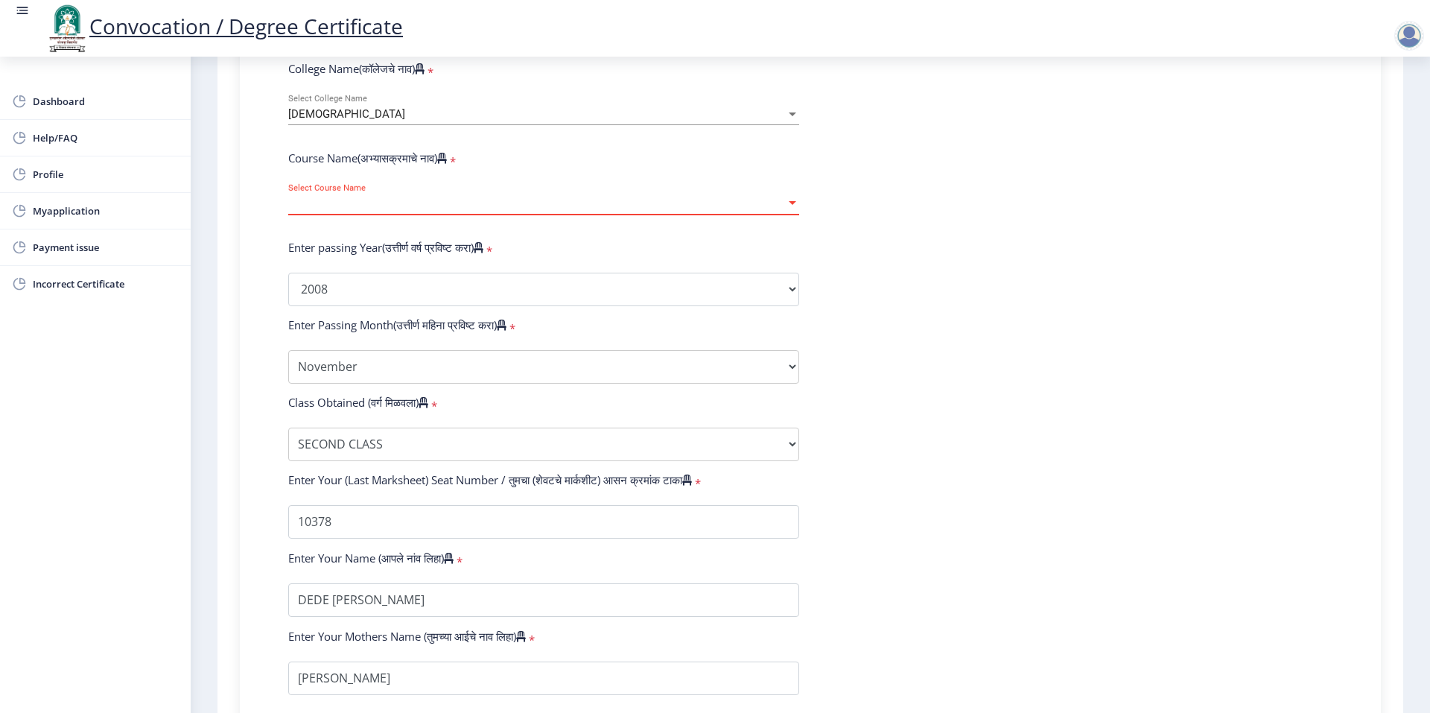
click at [365, 210] on span "Select Course Name" at bounding box center [537, 203] width 498 height 13
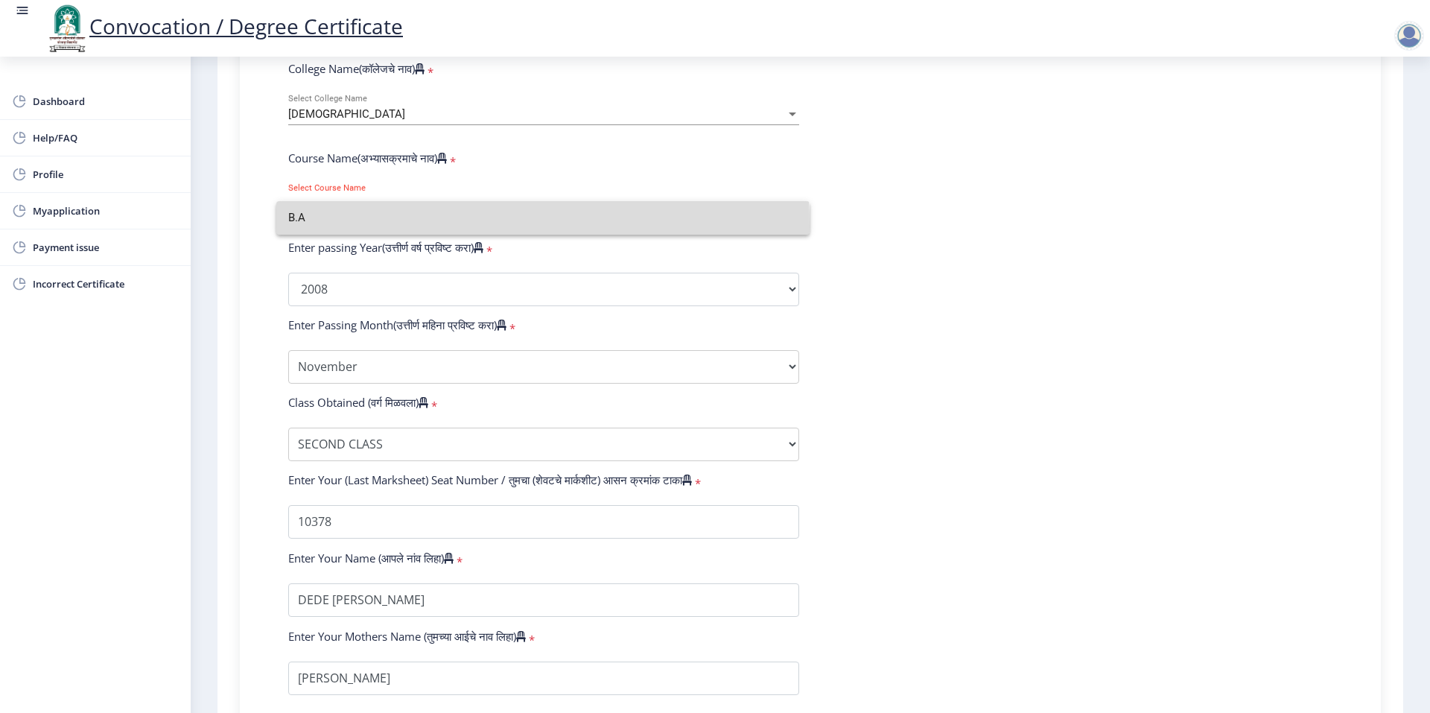
click at [353, 226] on input "B.A" at bounding box center [543, 218] width 510 height 34
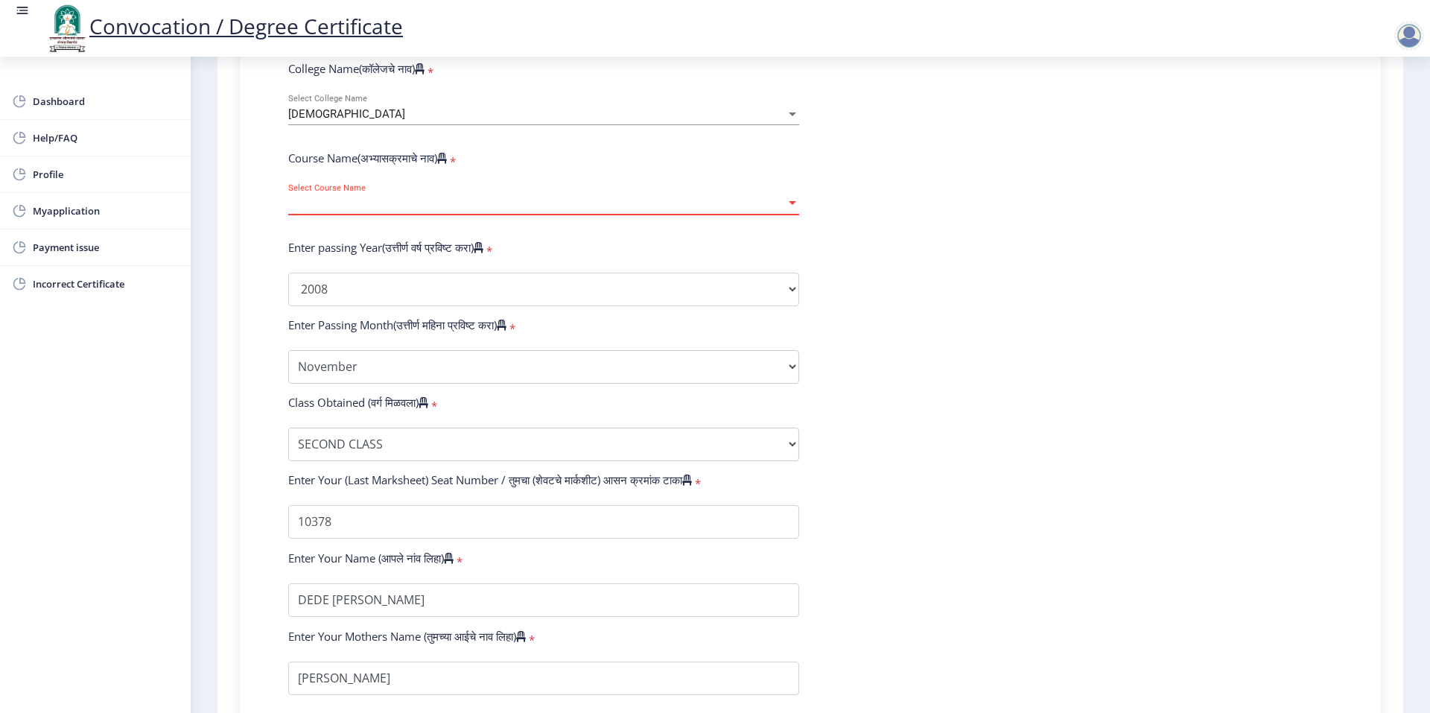
click at [405, 210] on span "Select Course Name" at bounding box center [537, 203] width 498 height 13
click at [793, 205] on div at bounding box center [792, 203] width 7 height 4
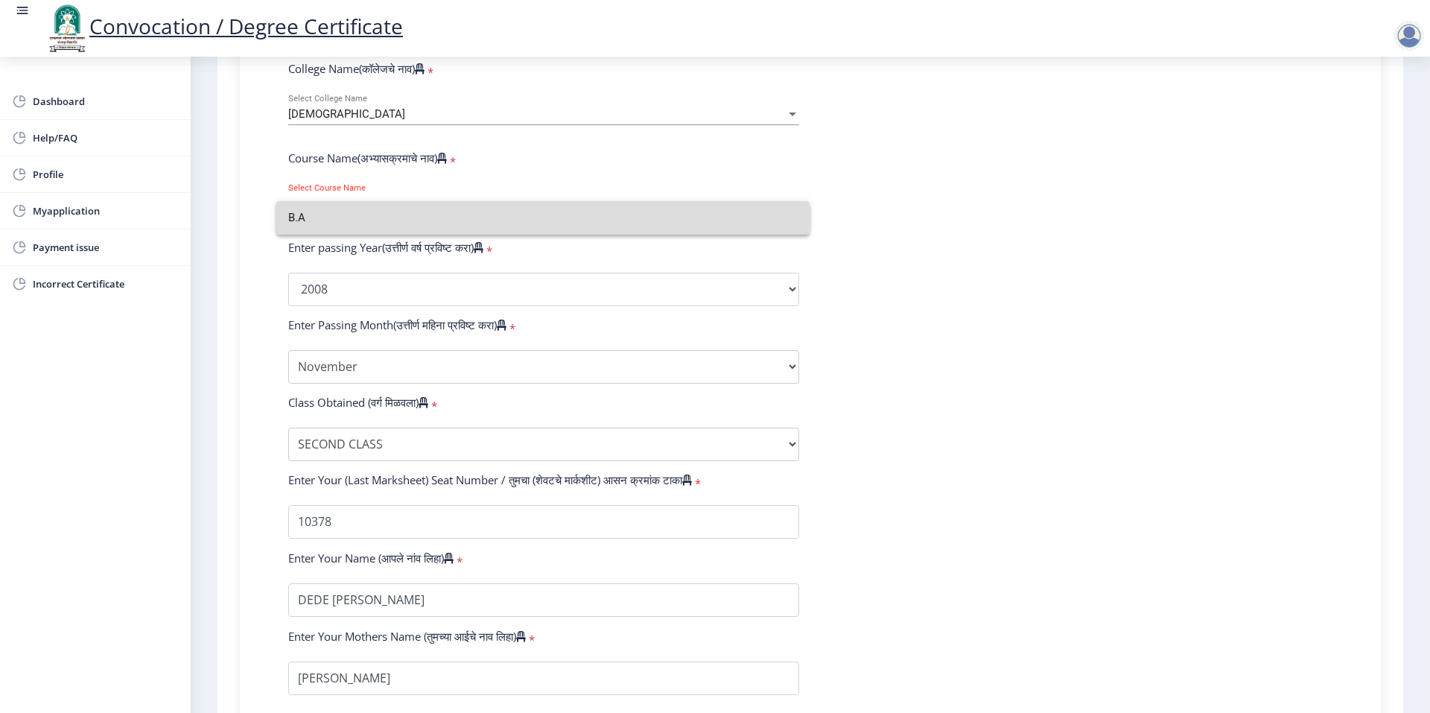
drag, startPoint x: 346, startPoint y: 221, endPoint x: 317, endPoint y: 218, distance: 29.1
click at [317, 218] on input "B.A" at bounding box center [543, 218] width 510 height 34
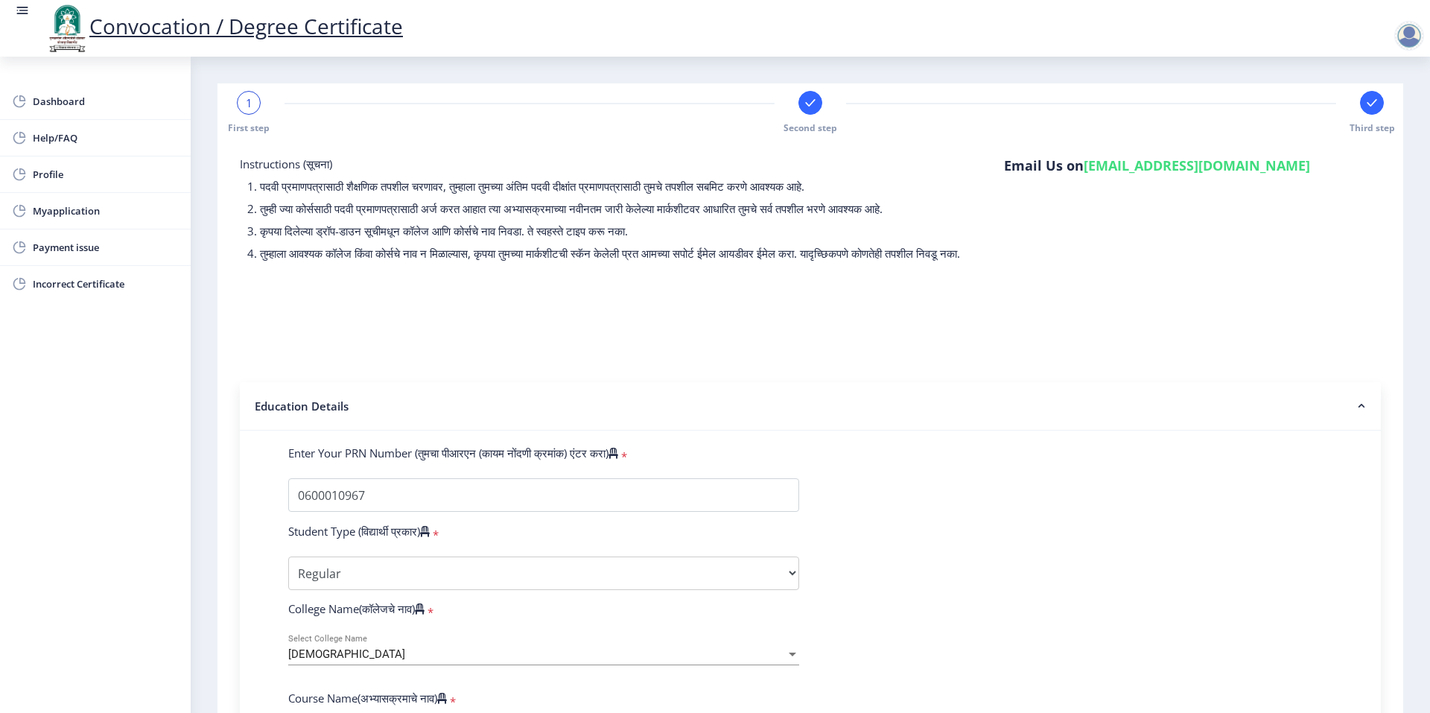
click at [250, 114] on div "1" at bounding box center [249, 103] width 24 height 24
click at [248, 108] on span "1" at bounding box center [249, 102] width 7 height 15
drag, startPoint x: 248, startPoint y: 108, endPoint x: 350, endPoint y: 147, distance: 109.2
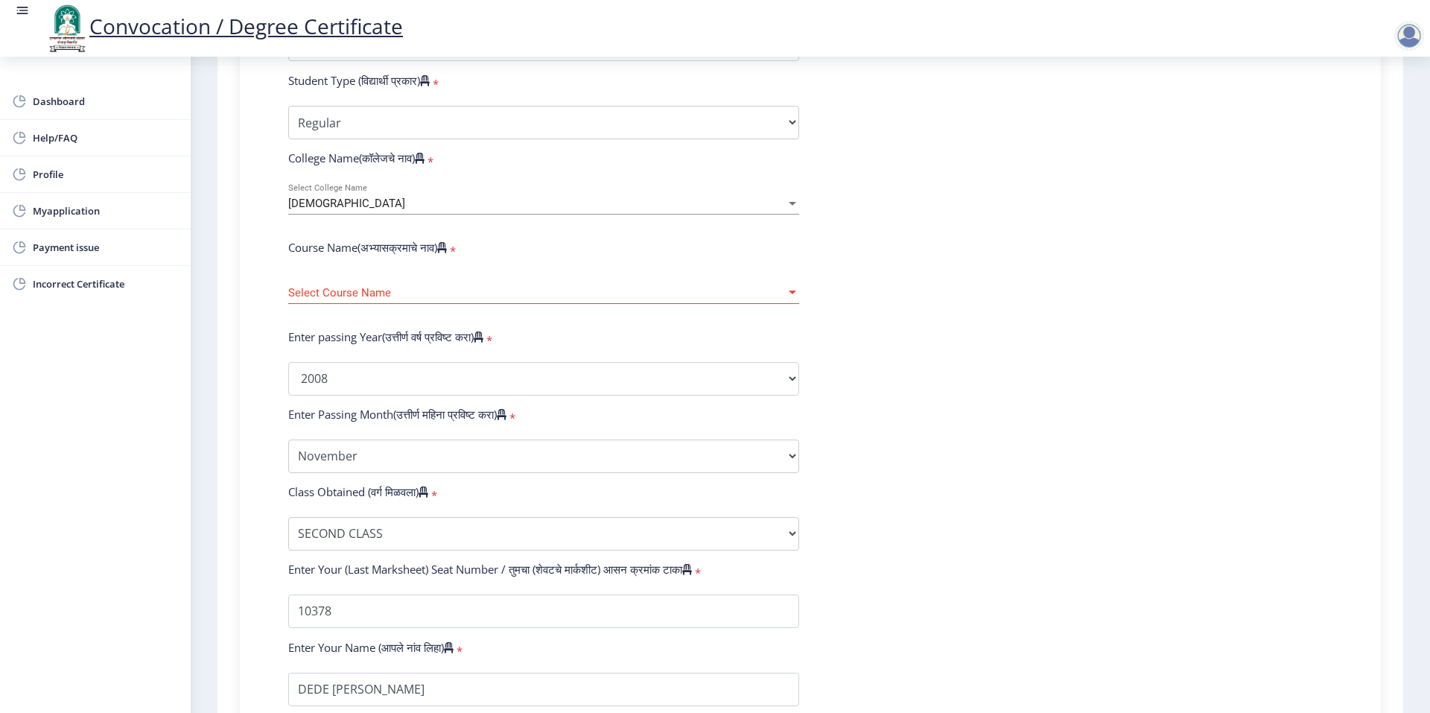
scroll to position [402, 0]
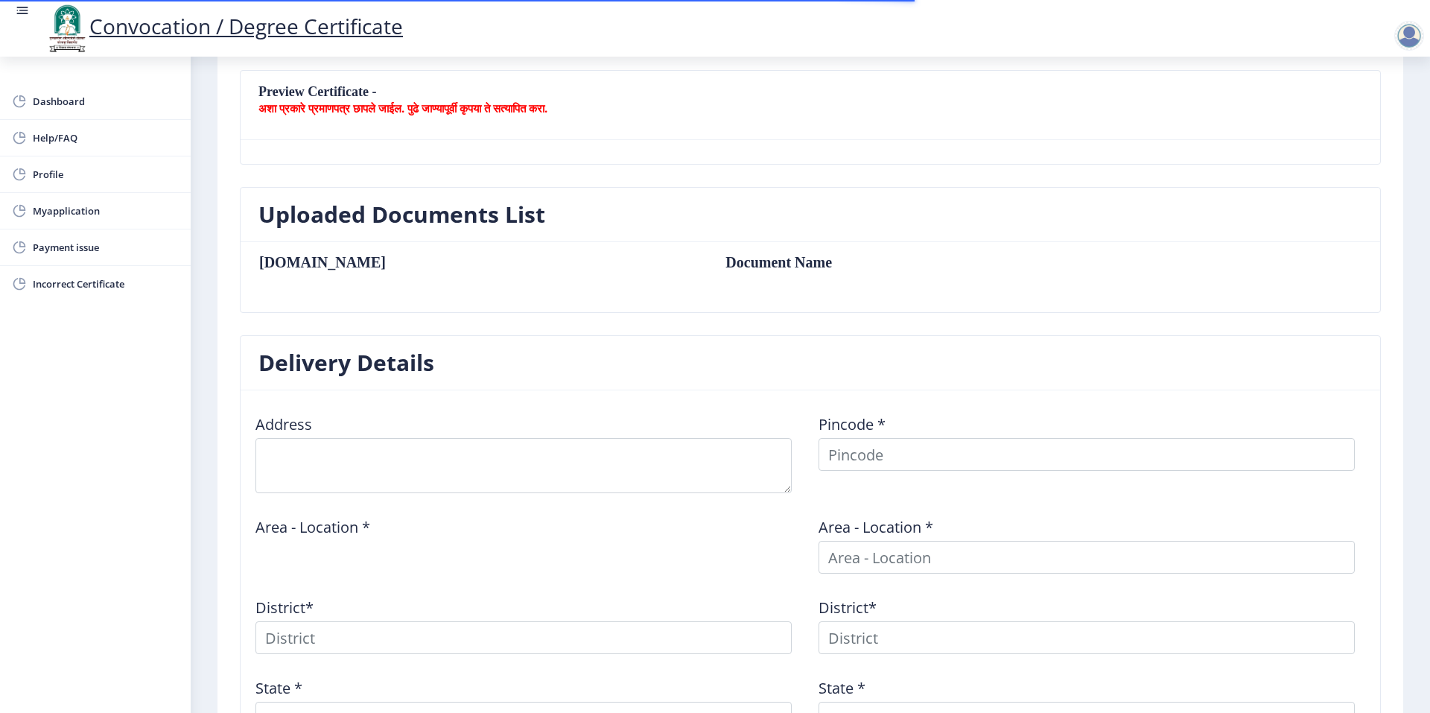
scroll to position [521, 0]
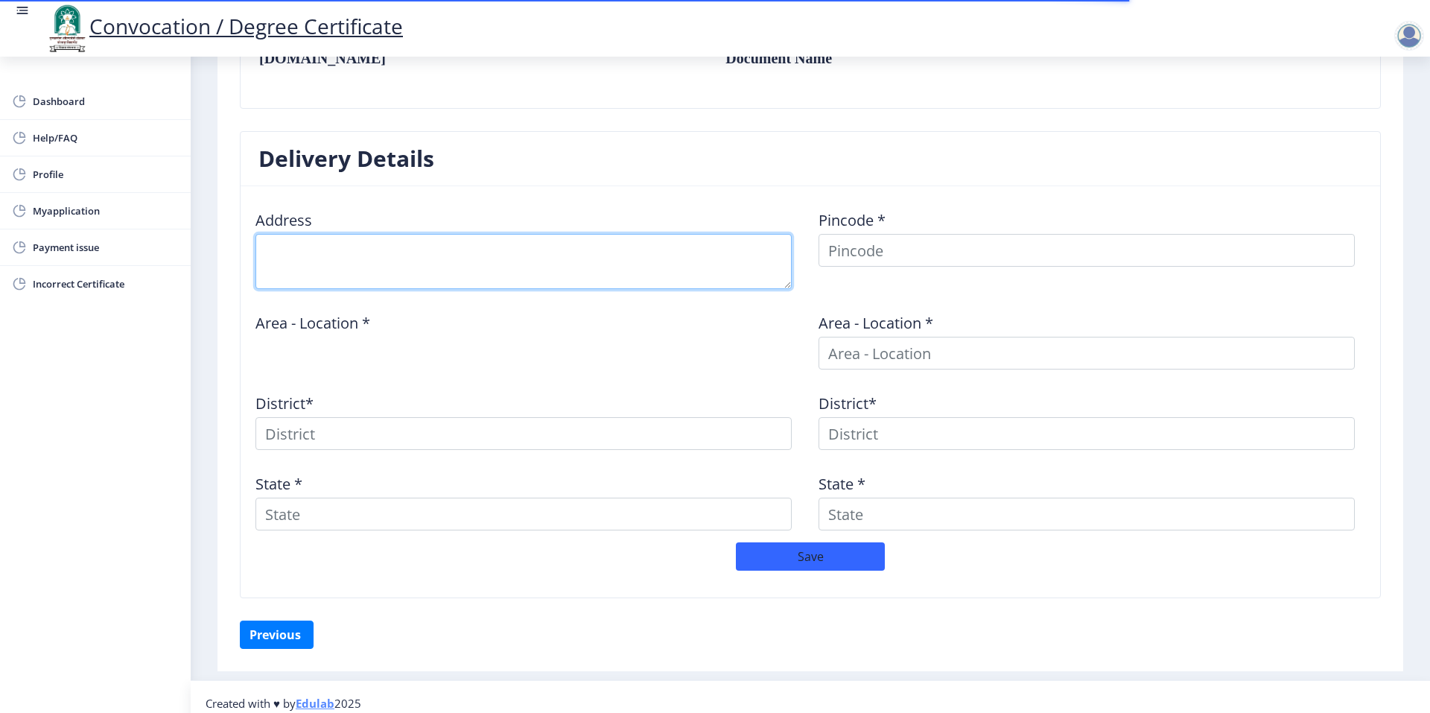
click at [510, 265] on textarea at bounding box center [524, 261] width 536 height 55
type textarea "Addl. chief State Examiner of document. police [GEOGRAPHIC_DATA][MEDICAL_DATA] …"
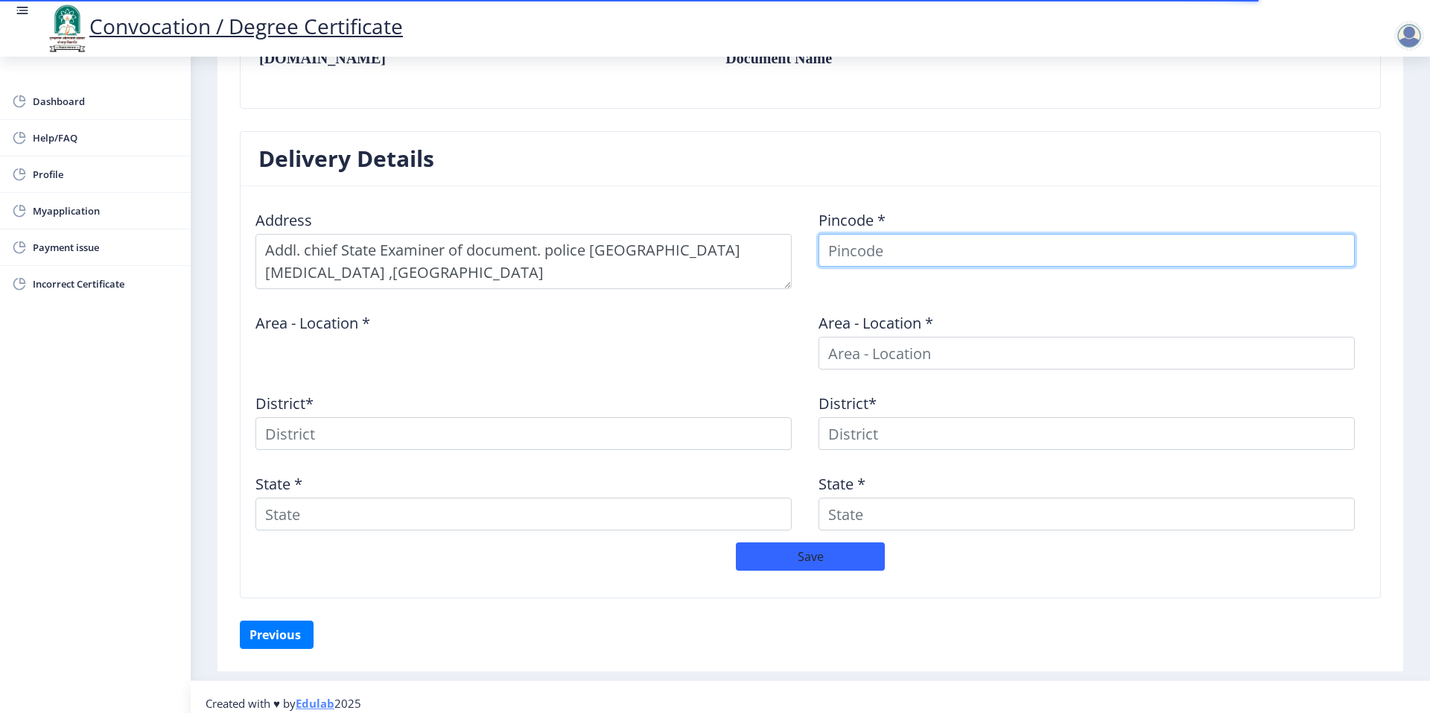
type input "431001"
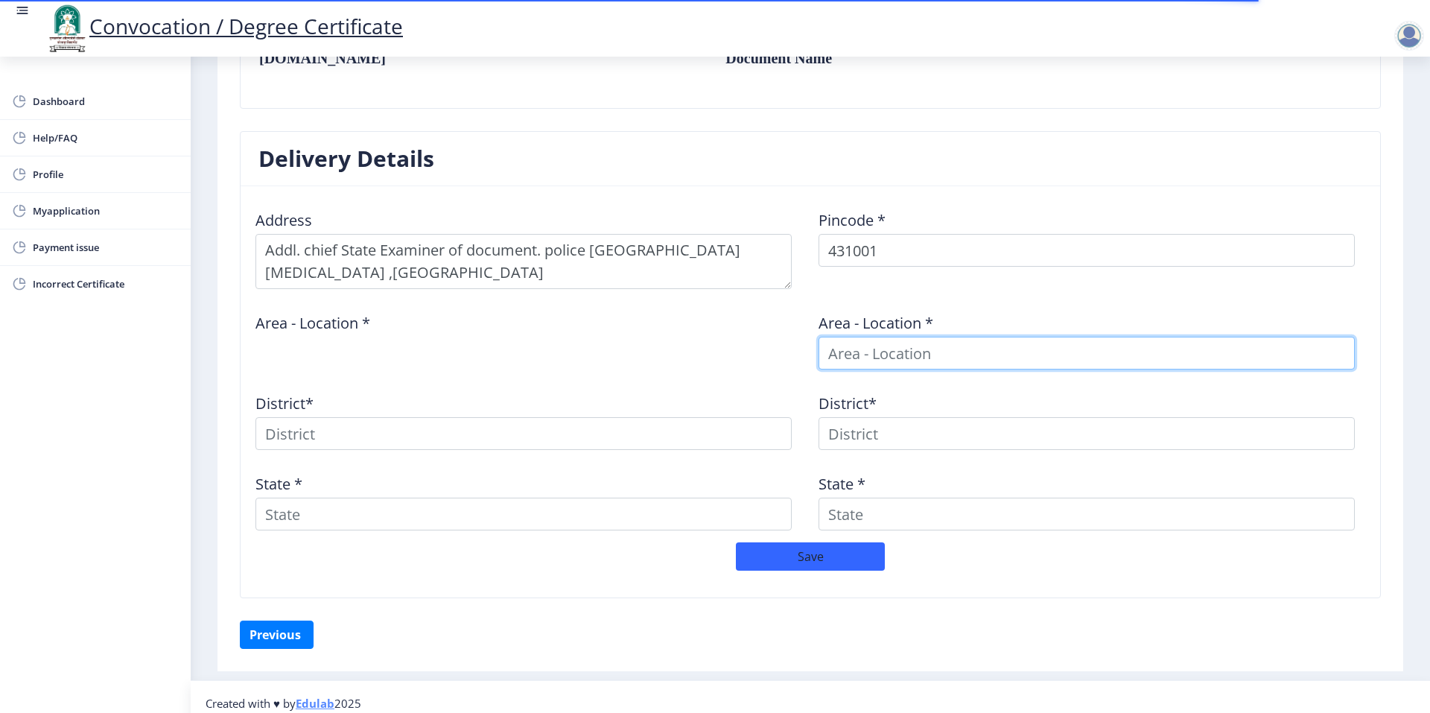
type input "431001"
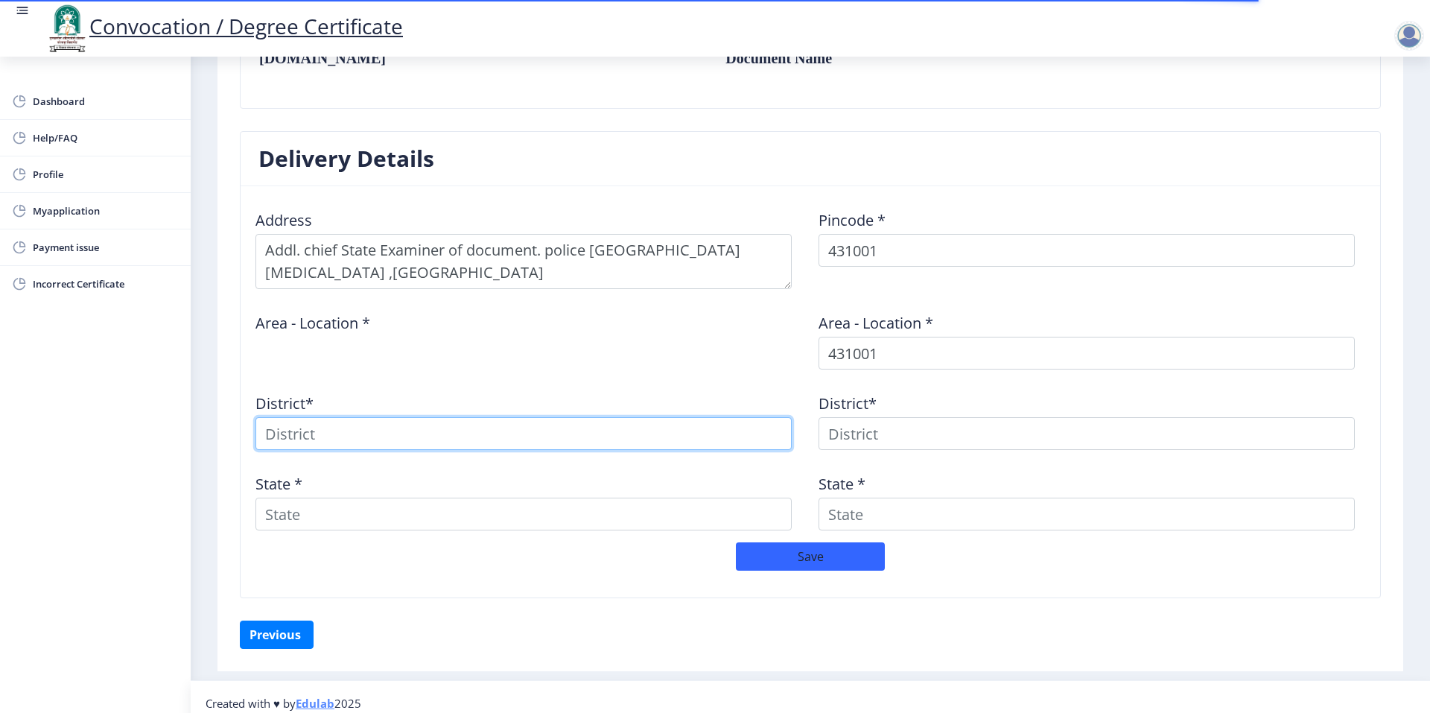
type input "431001"
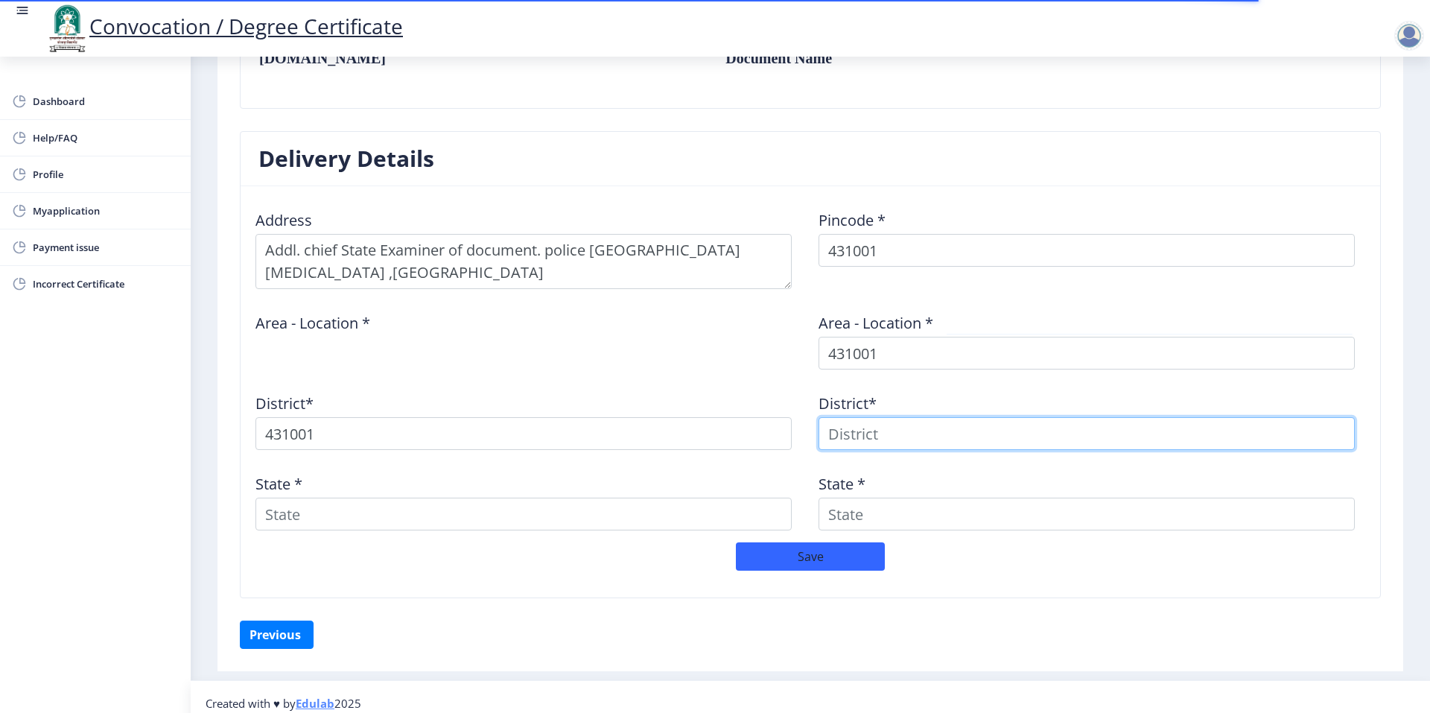
type input "431001"
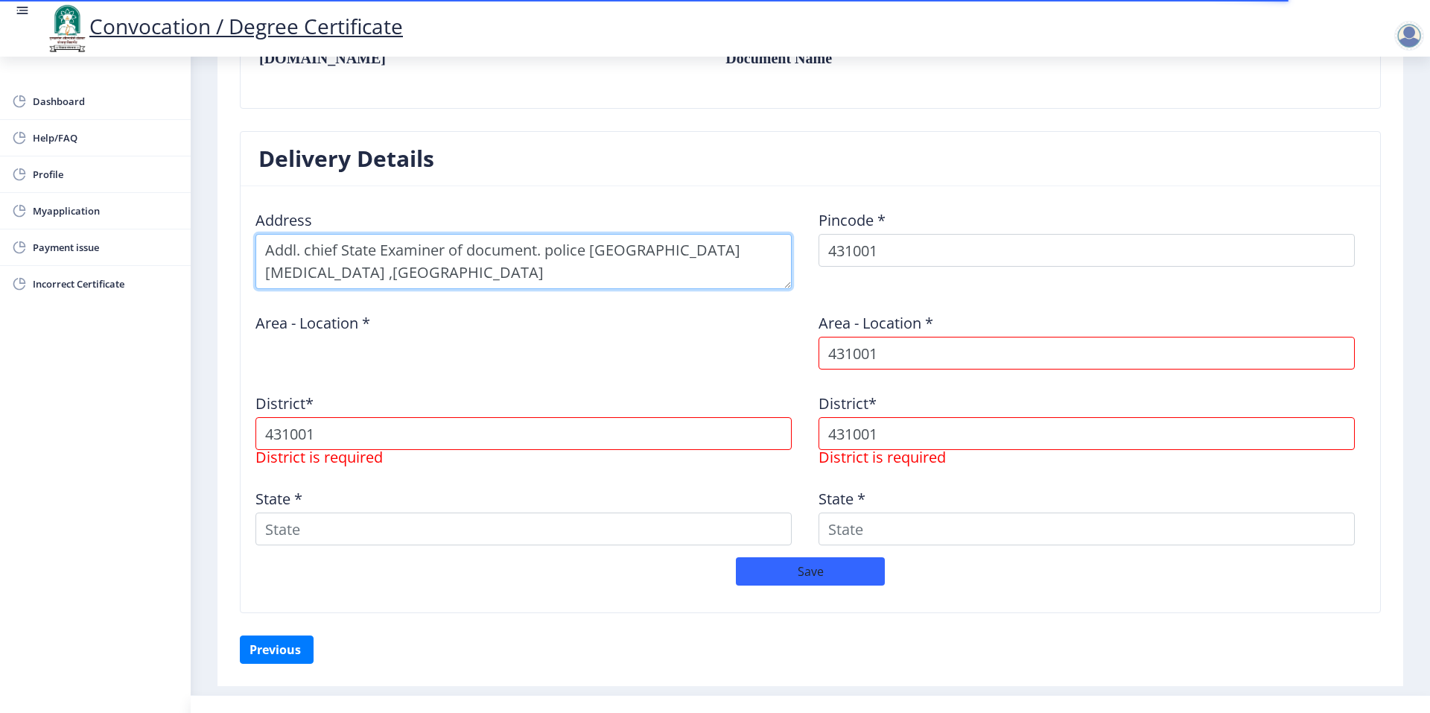
scroll to position [460, 0]
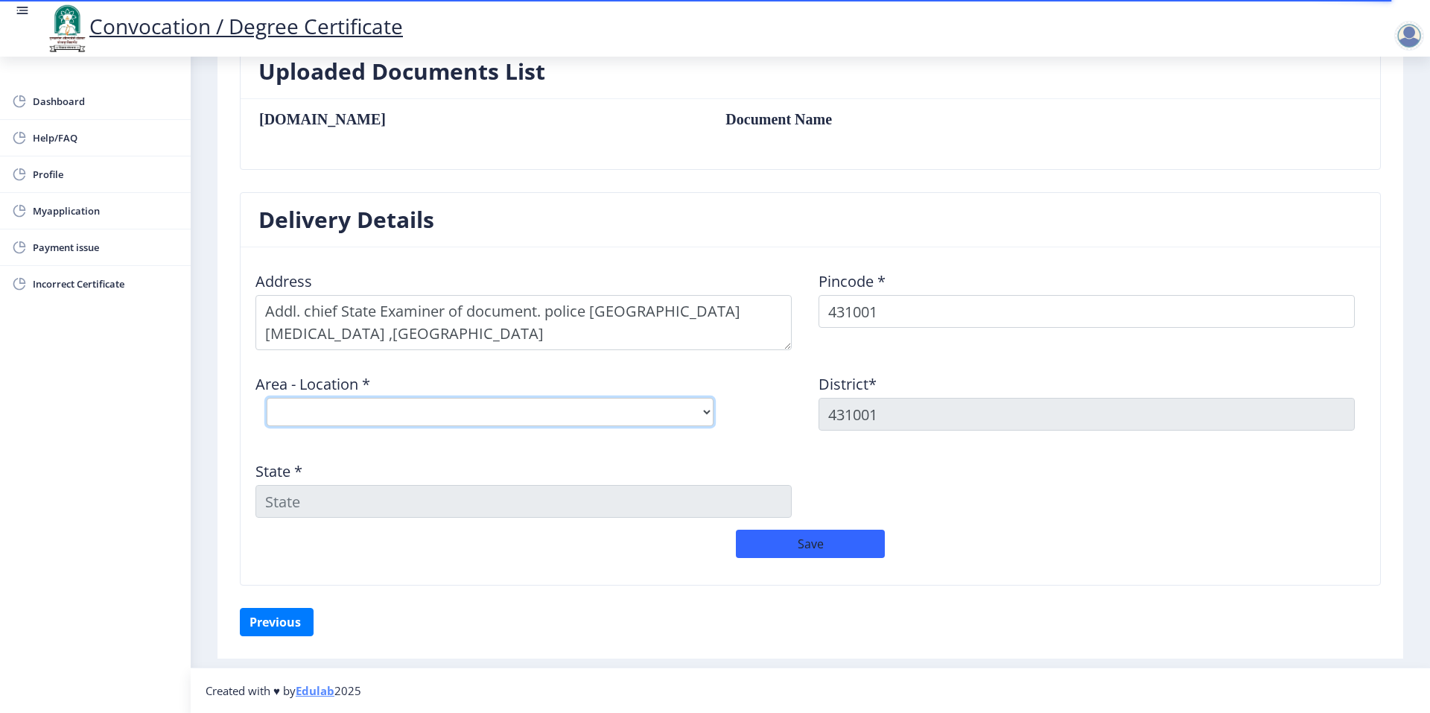
click at [708, 410] on select "Select Area Location [GEOGRAPHIC_DATA] (MH) H.O [GEOGRAPHIC_DATA] [GEOGRAPHIC_D…" at bounding box center [490, 412] width 447 height 28
select select "2: Object"
click at [267, 398] on select "Select Area Location [GEOGRAPHIC_DATA] (MH) H.O [GEOGRAPHIC_DATA] [GEOGRAPHIC_D…" at bounding box center [490, 412] width 447 height 28
type input "AURANGABAD"
type input "[GEOGRAPHIC_DATA]"
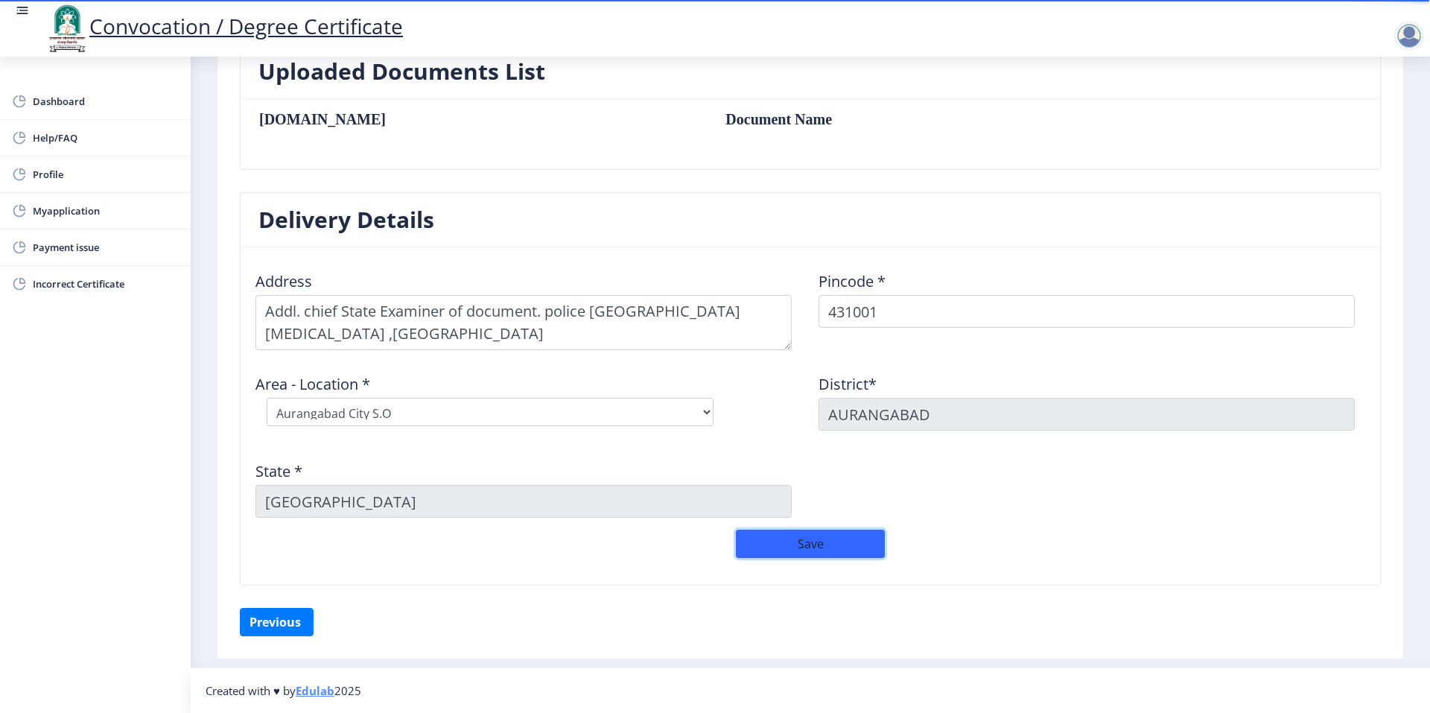
click at [847, 537] on button "Save" at bounding box center [810, 544] width 149 height 28
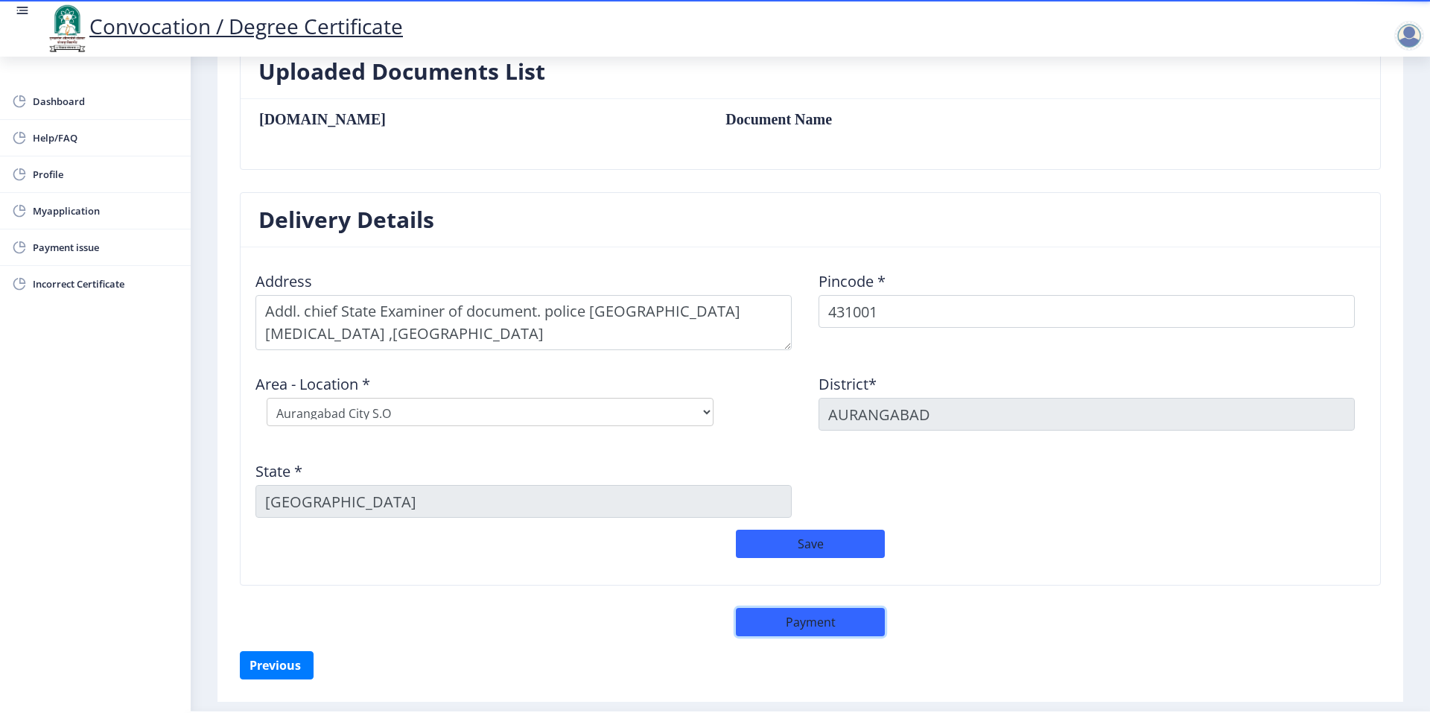
click at [866, 629] on button "Payment" at bounding box center [810, 622] width 149 height 28
click at [786, 630] on button "Payment" at bounding box center [810, 622] width 149 height 28
click at [285, 665] on button "Previous ‍" at bounding box center [277, 665] width 74 height 28
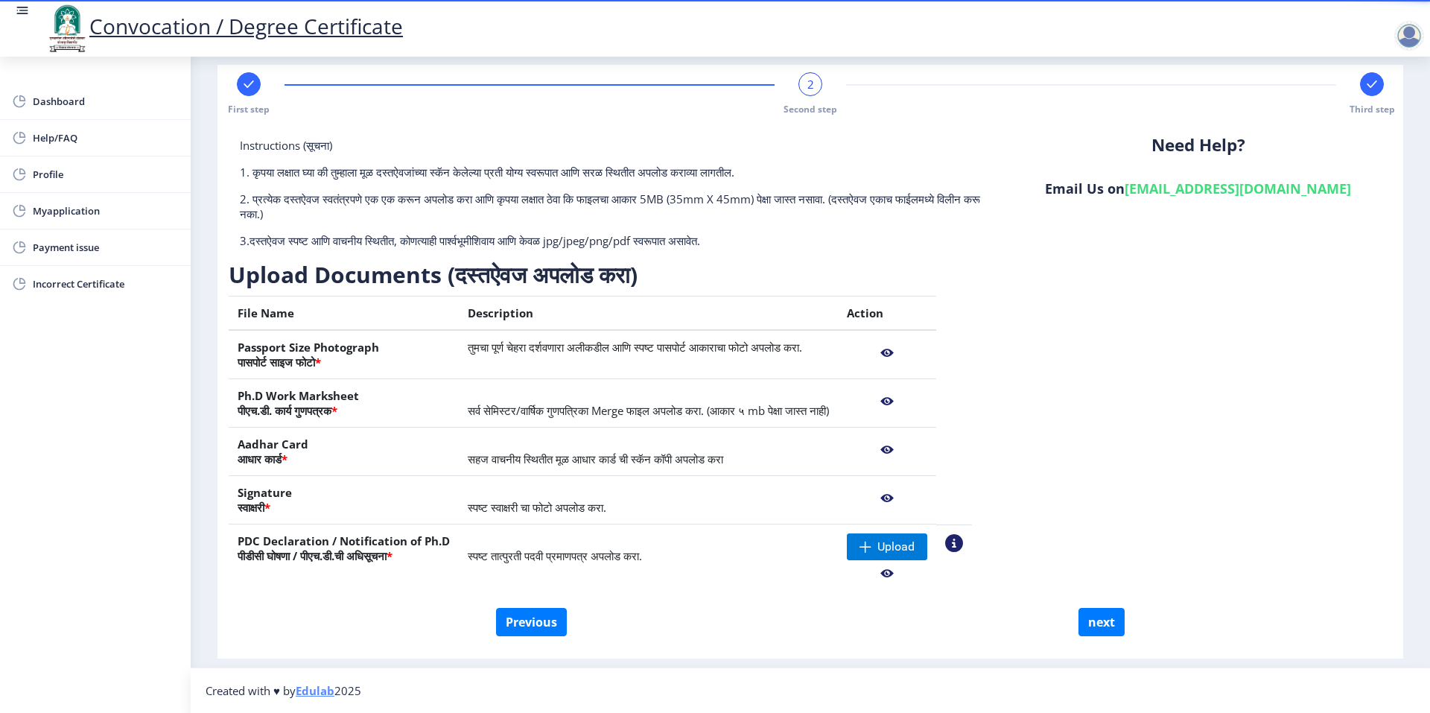
scroll to position [19, 0]
drag, startPoint x: 1108, startPoint y: 629, endPoint x: 1105, endPoint y: 621, distance: 7.8
click at [1105, 621] on button "next" at bounding box center [1102, 622] width 46 height 28
select select
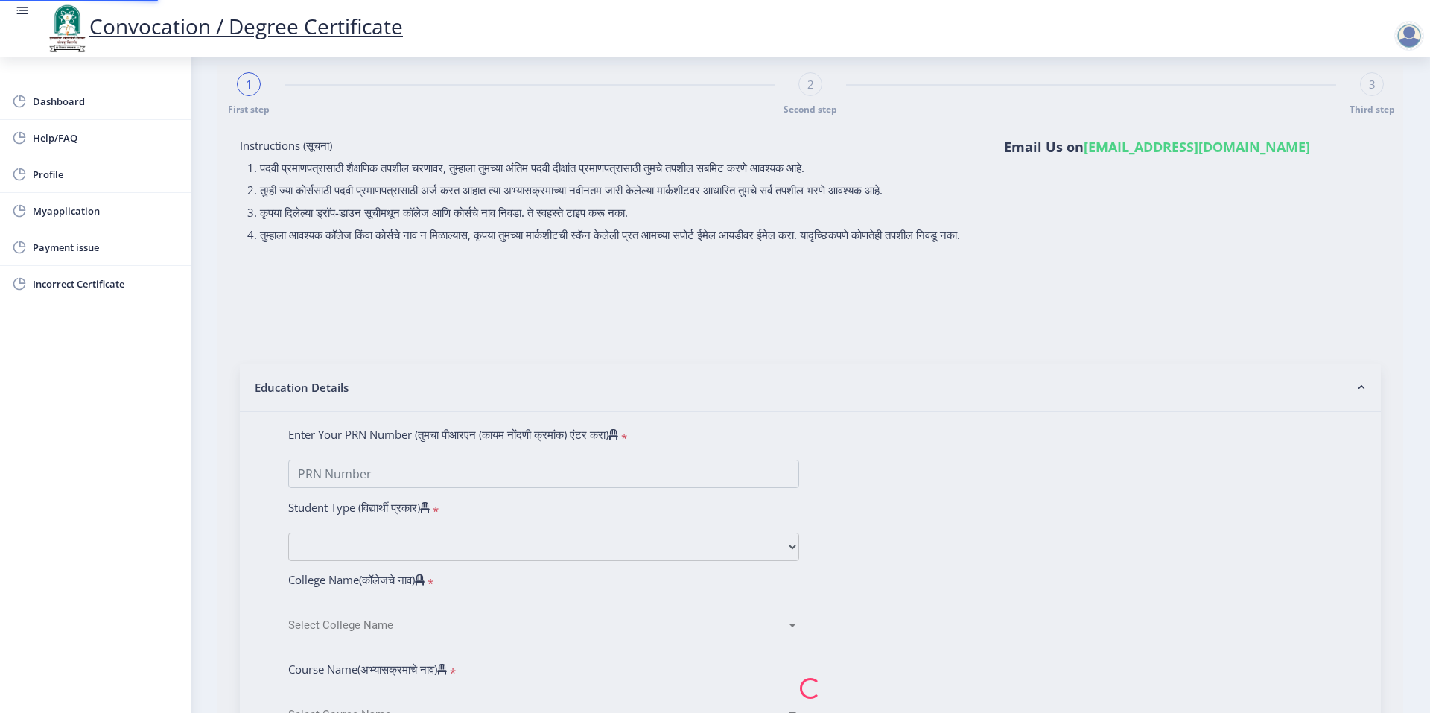
type input "DEDE [PERSON_NAME]"
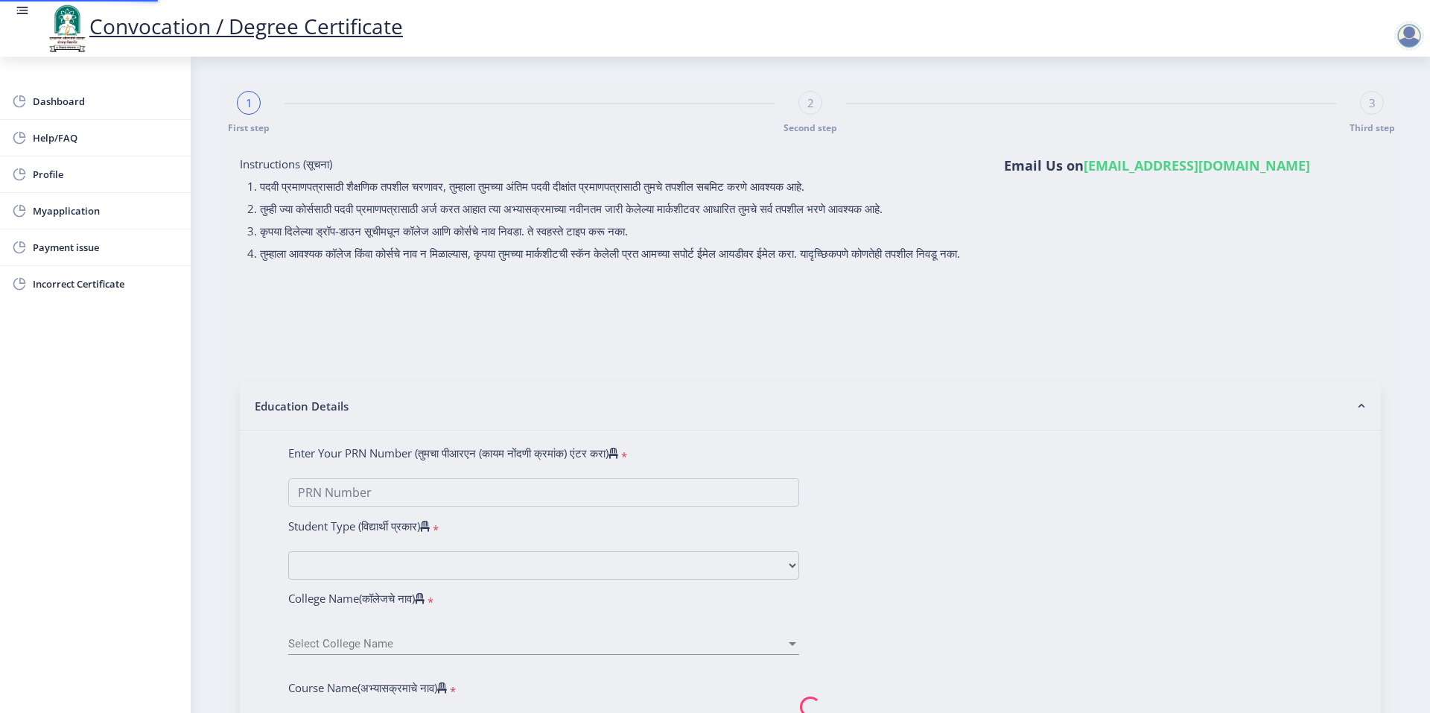
select select
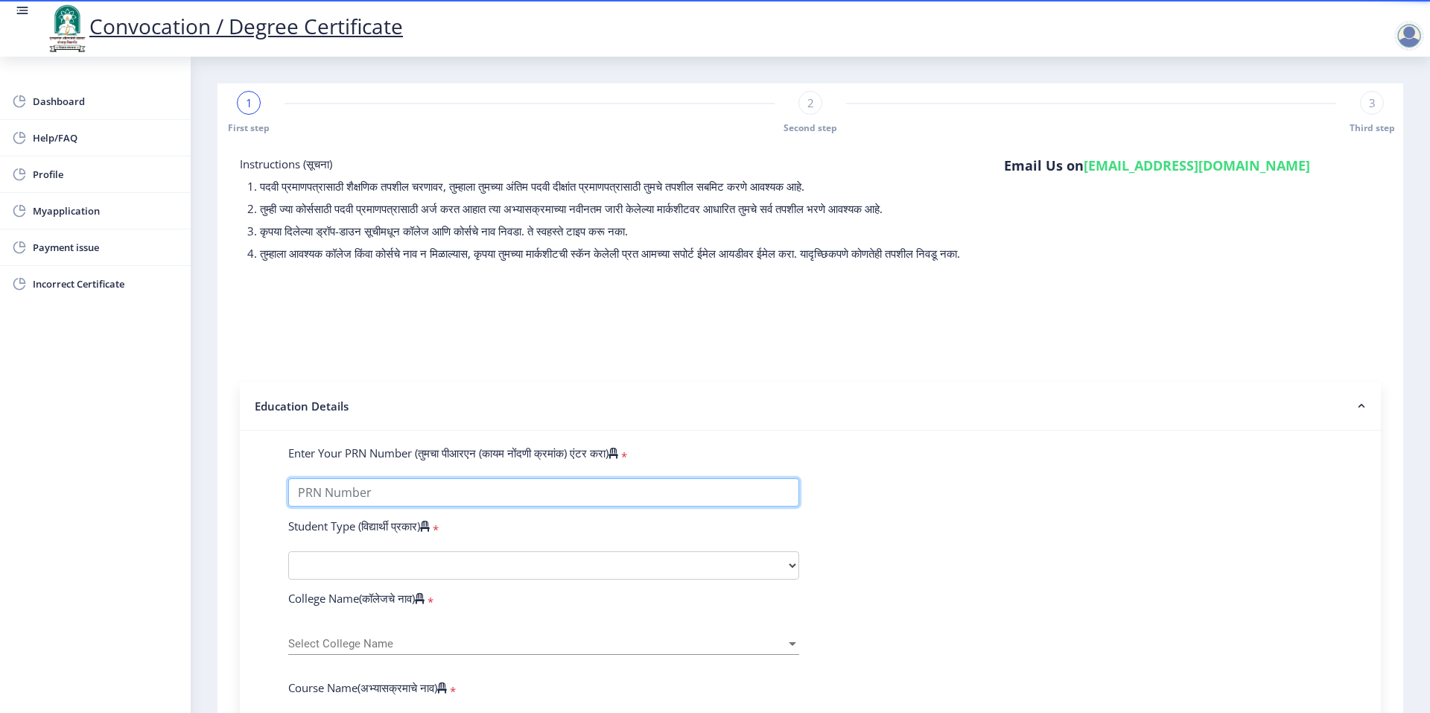
click at [388, 507] on input "Enter Your PRN Number (तुमचा पीआरएन (कायम नोंदणी क्रमांक) एंटर करा)" at bounding box center [543, 492] width 511 height 28
type input "0600010967"
click at [361, 569] on select "Select Student Type Regular External" at bounding box center [543, 565] width 511 height 28
select select "Regular"
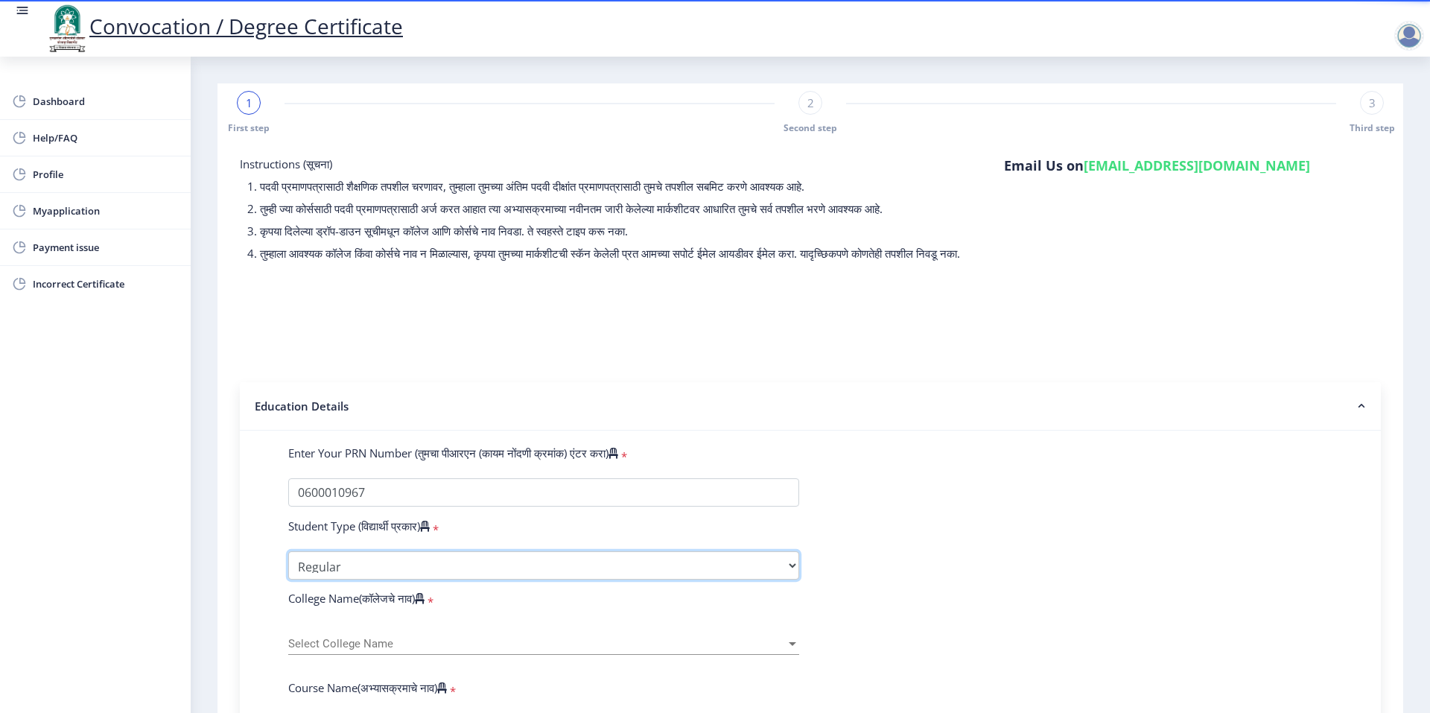
click at [288, 565] on select "Select Student Type Regular External" at bounding box center [543, 565] width 511 height 28
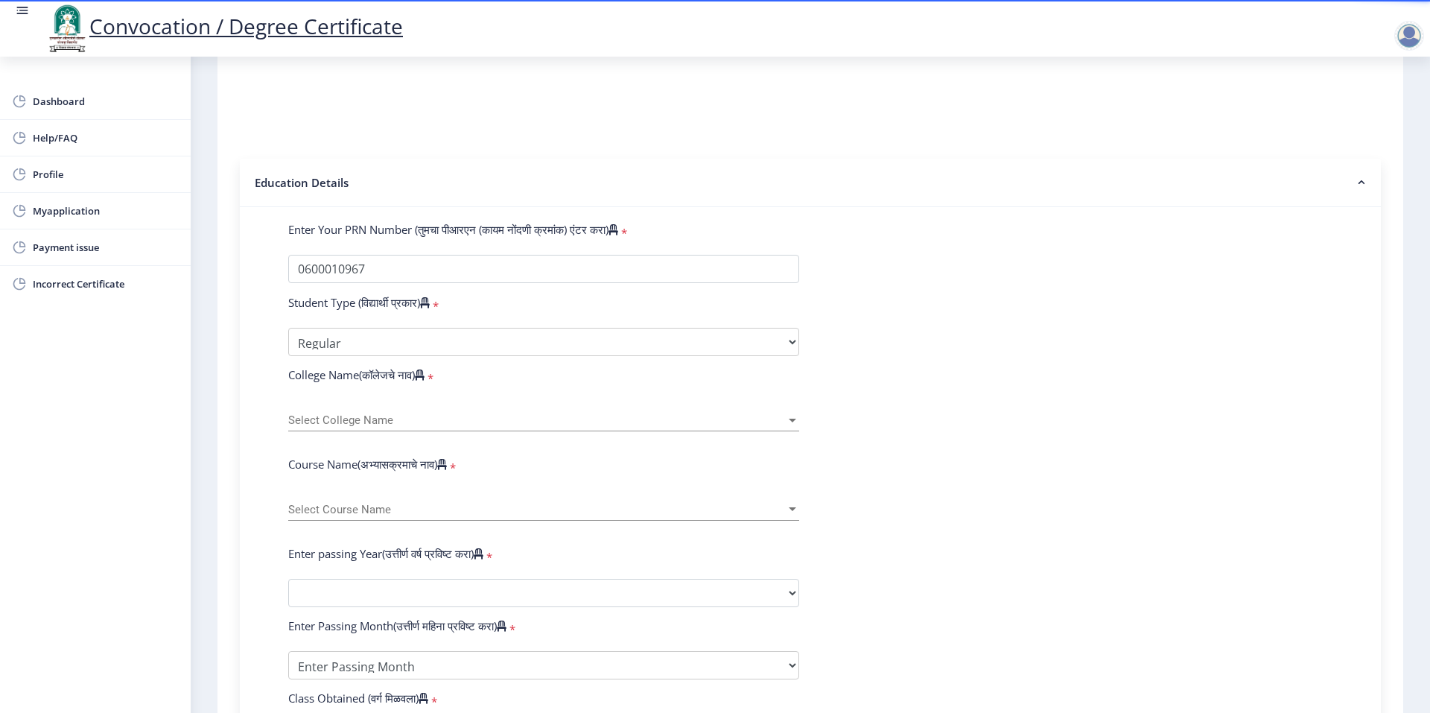
click at [369, 431] on div "Select College Name Select College Name" at bounding box center [543, 415] width 511 height 31
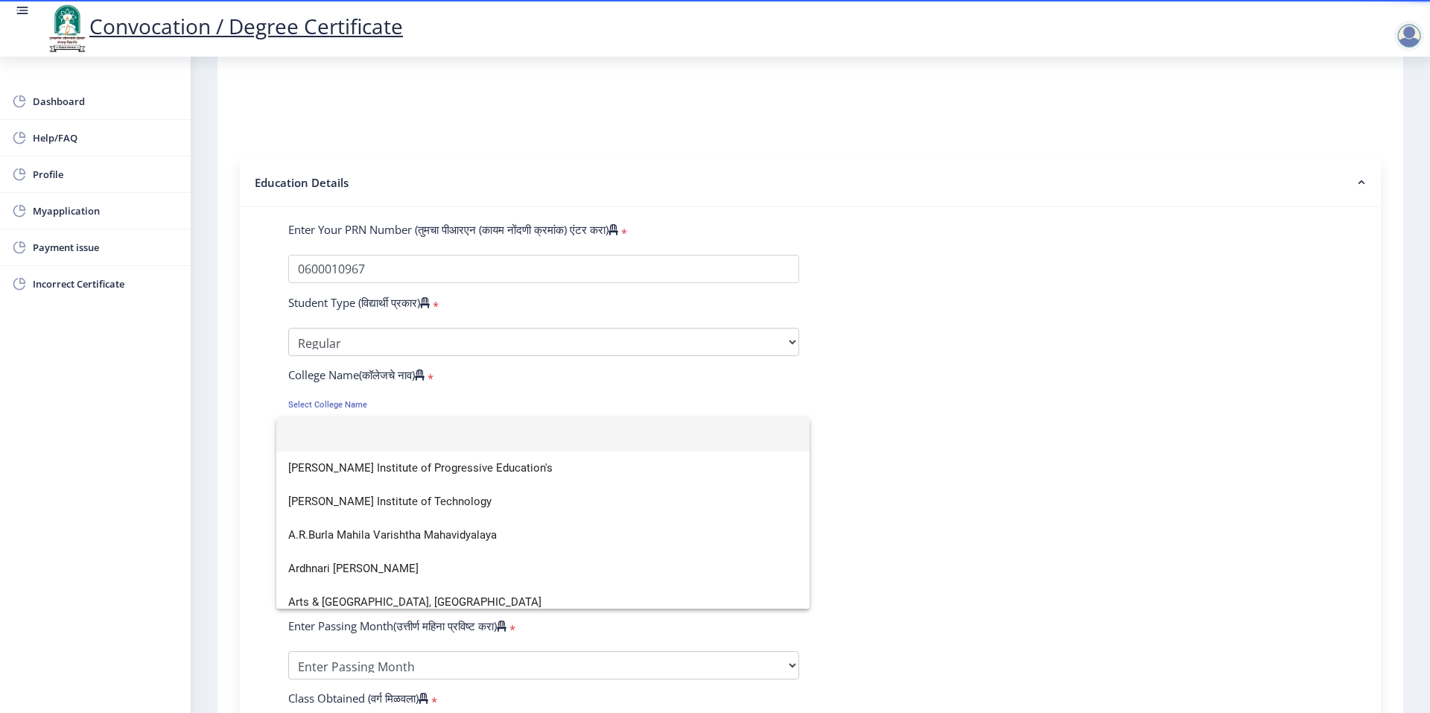
drag, startPoint x: 369, startPoint y: 441, endPoint x: 335, endPoint y: 437, distance: 33.8
click at [335, 437] on input at bounding box center [543, 435] width 510 height 34
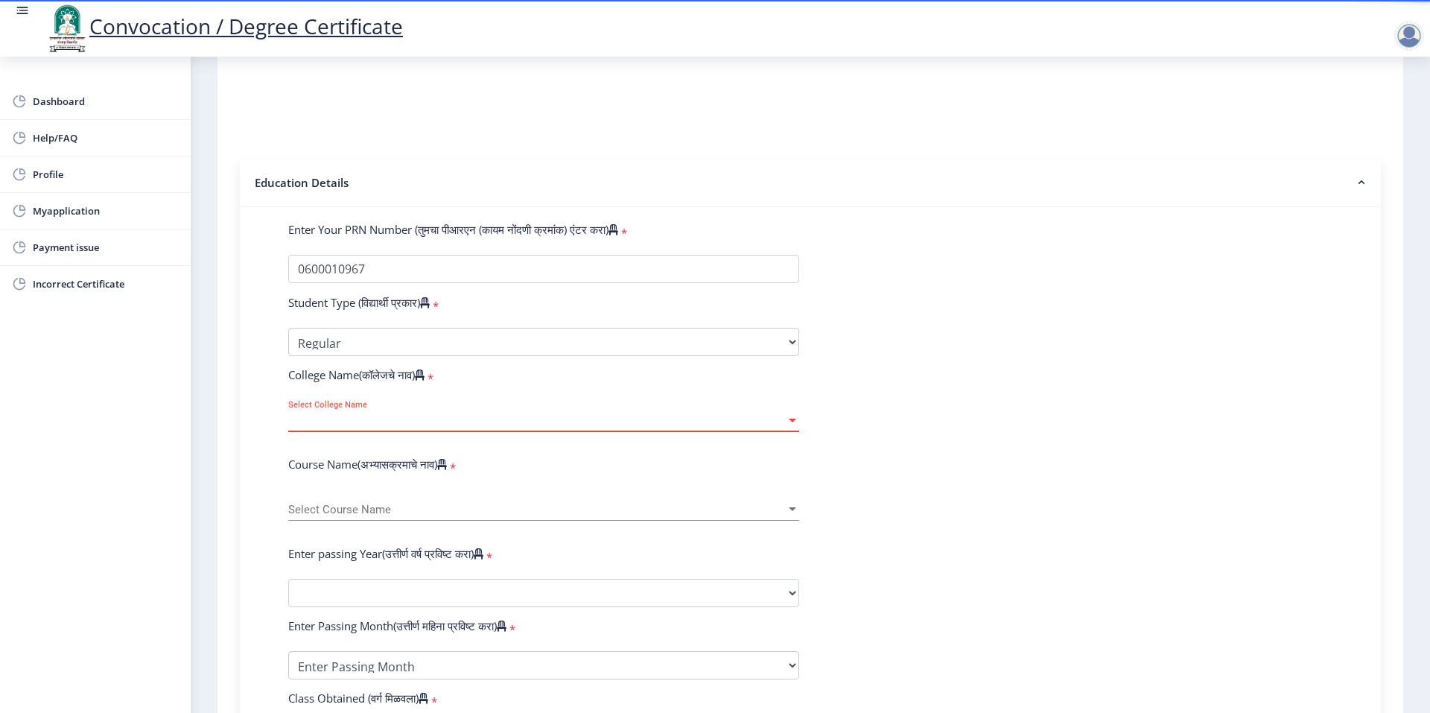
click at [340, 427] on span "Select College Name" at bounding box center [537, 420] width 498 height 13
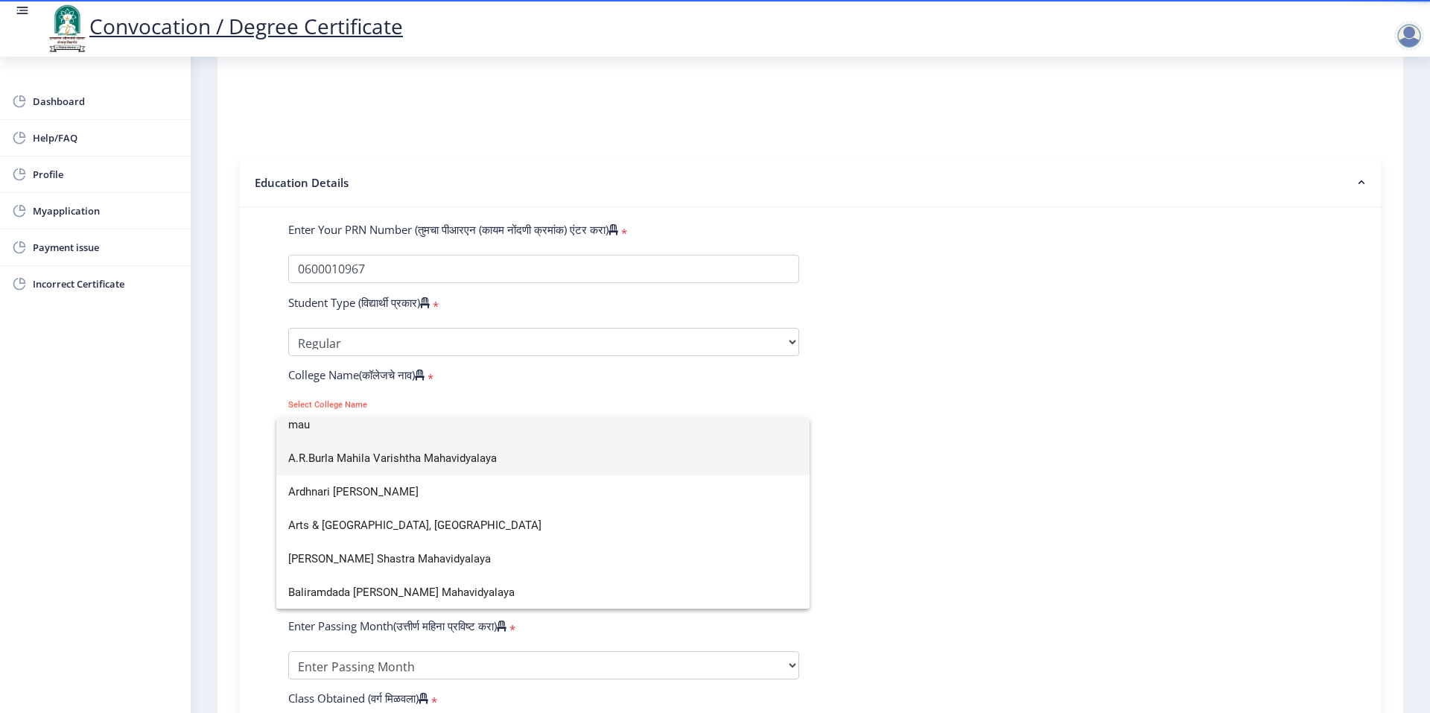
scroll to position [0, 0]
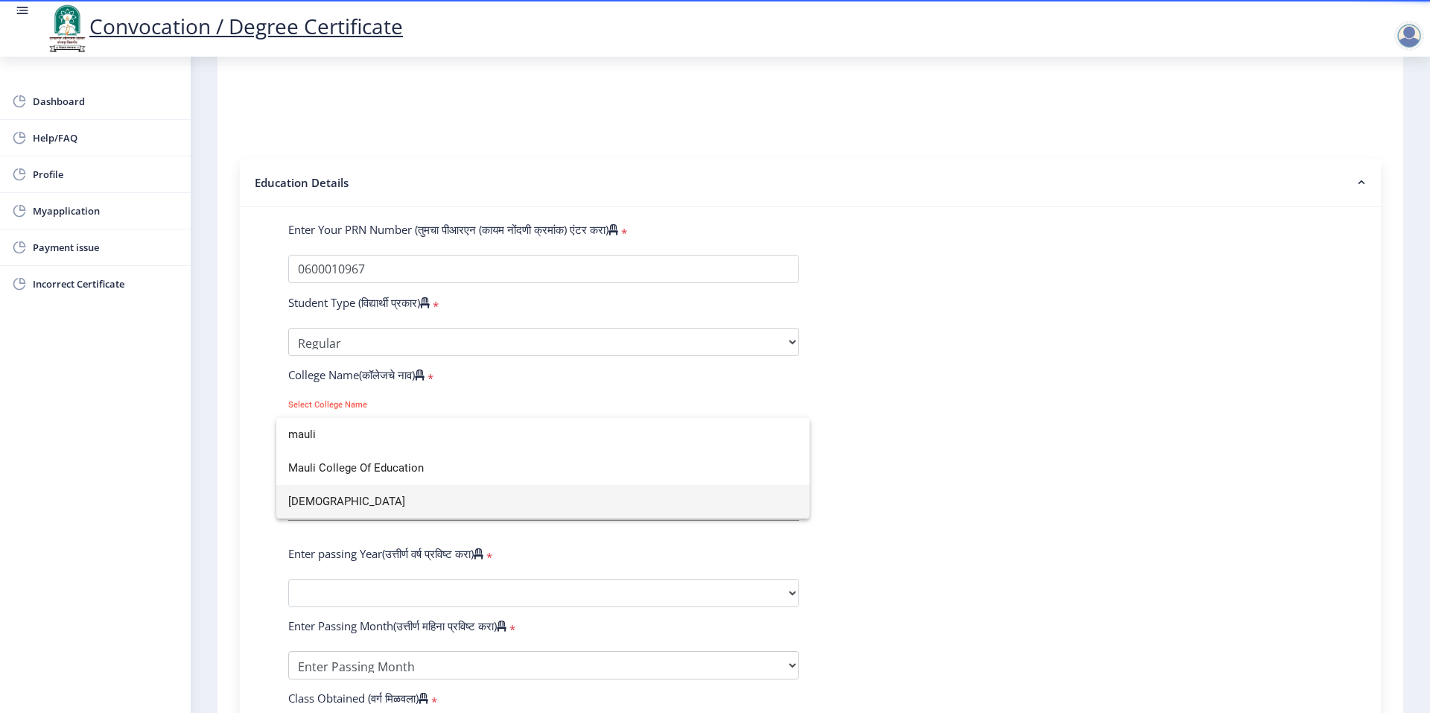
type input "mauli"
click at [375, 507] on span "[DEMOGRAPHIC_DATA]" at bounding box center [543, 502] width 510 height 34
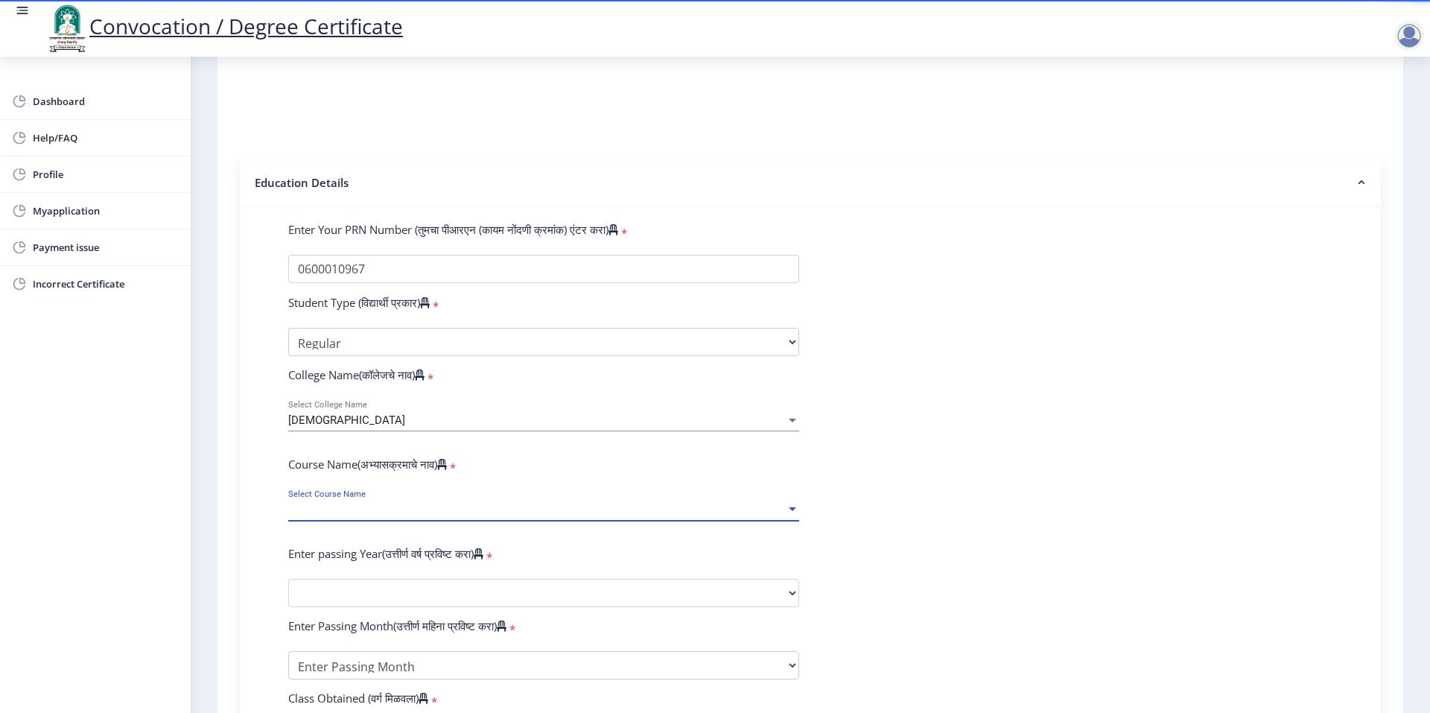
click at [368, 516] on span "Select Course Name" at bounding box center [537, 510] width 498 height 13
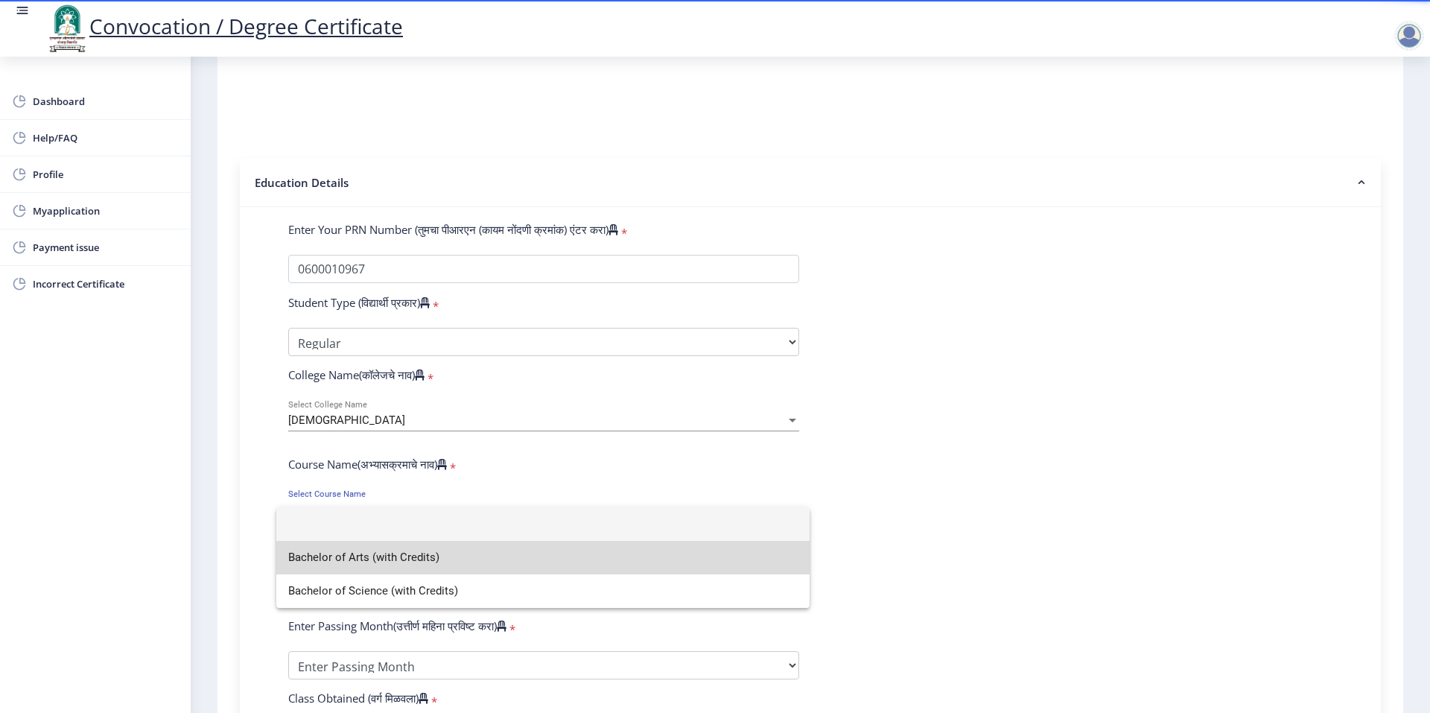
click at [394, 566] on span "Bachelor of Arts (with Credits)" at bounding box center [543, 558] width 510 height 34
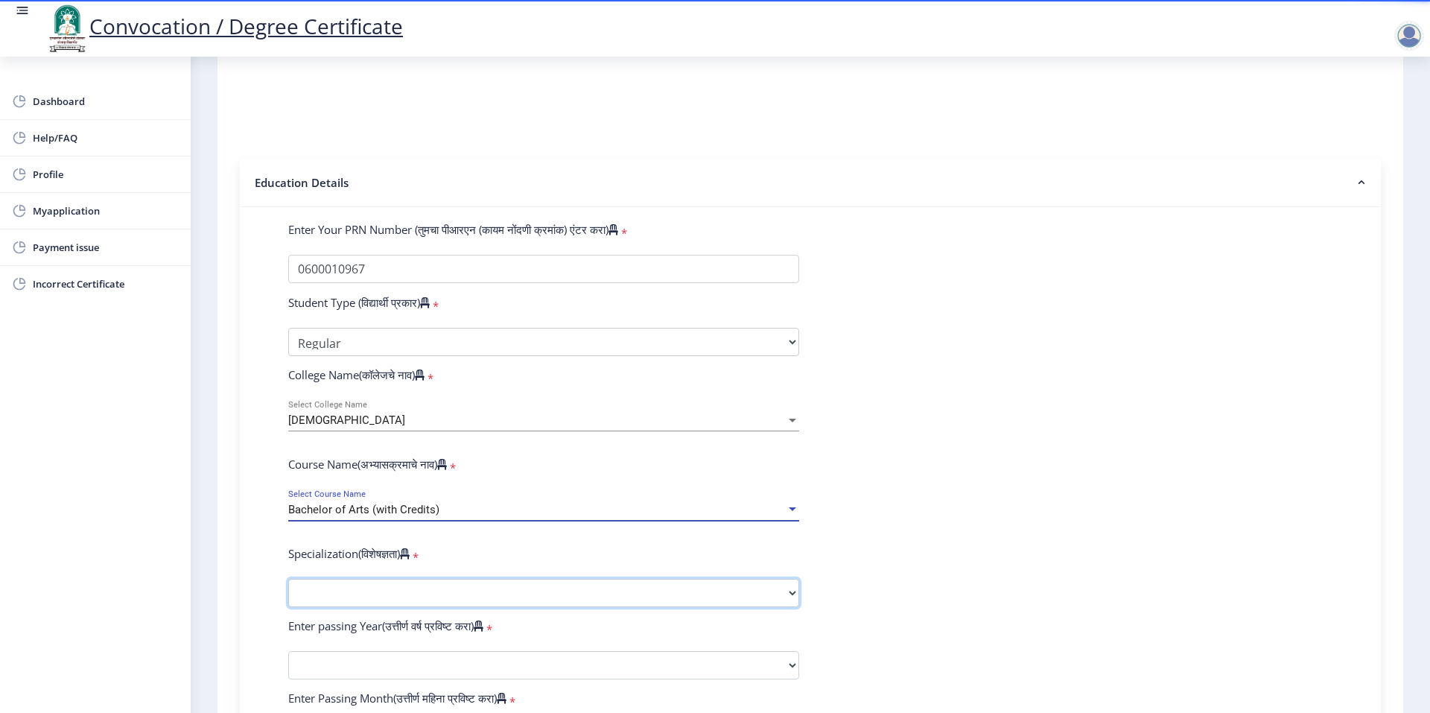
click at [376, 594] on select "Specialization English Geography Hindi Marathi Music Sanskrit Urdu Ancient Indi…" at bounding box center [543, 593] width 511 height 28
select select "Marathi"
click at [288, 593] on select "Specialization English Geography Hindi Marathi Music Sanskrit Urdu Ancient Indi…" at bounding box center [543, 593] width 511 height 28
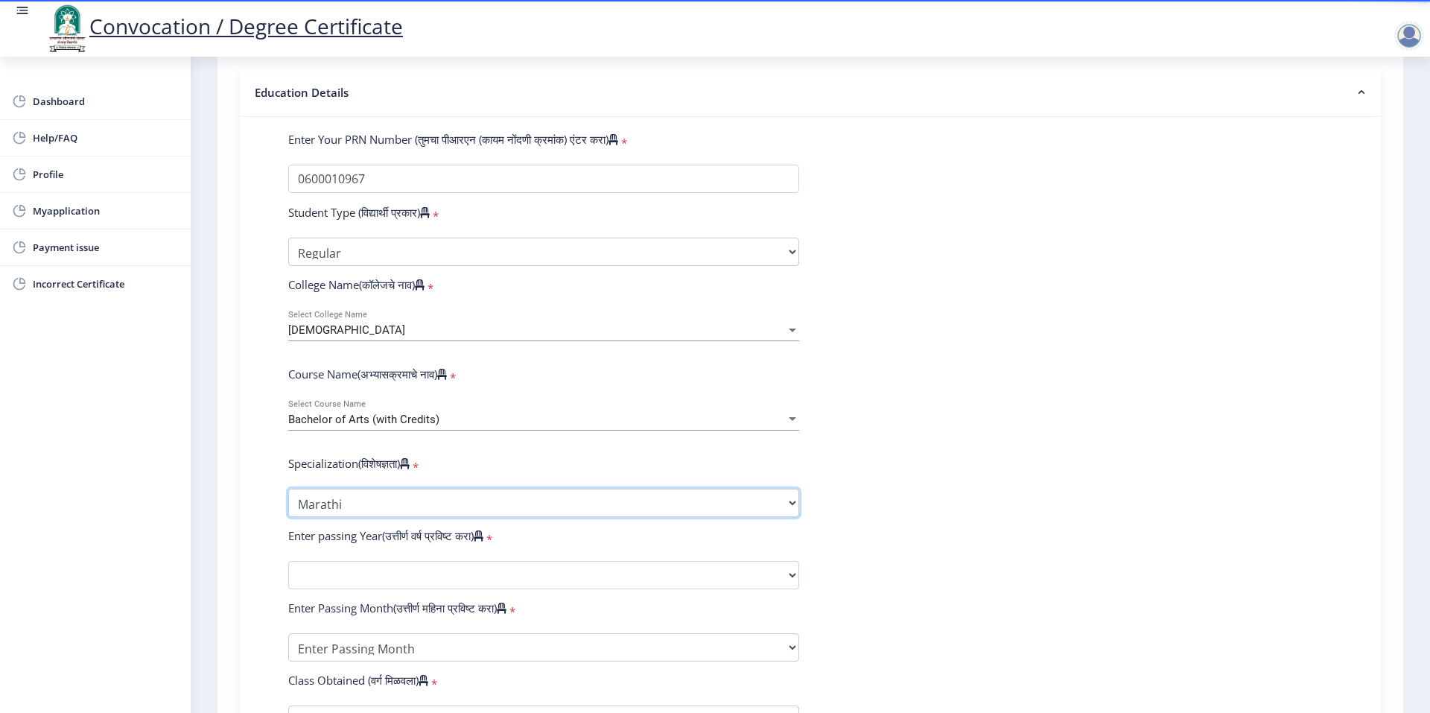
scroll to position [447, 0]
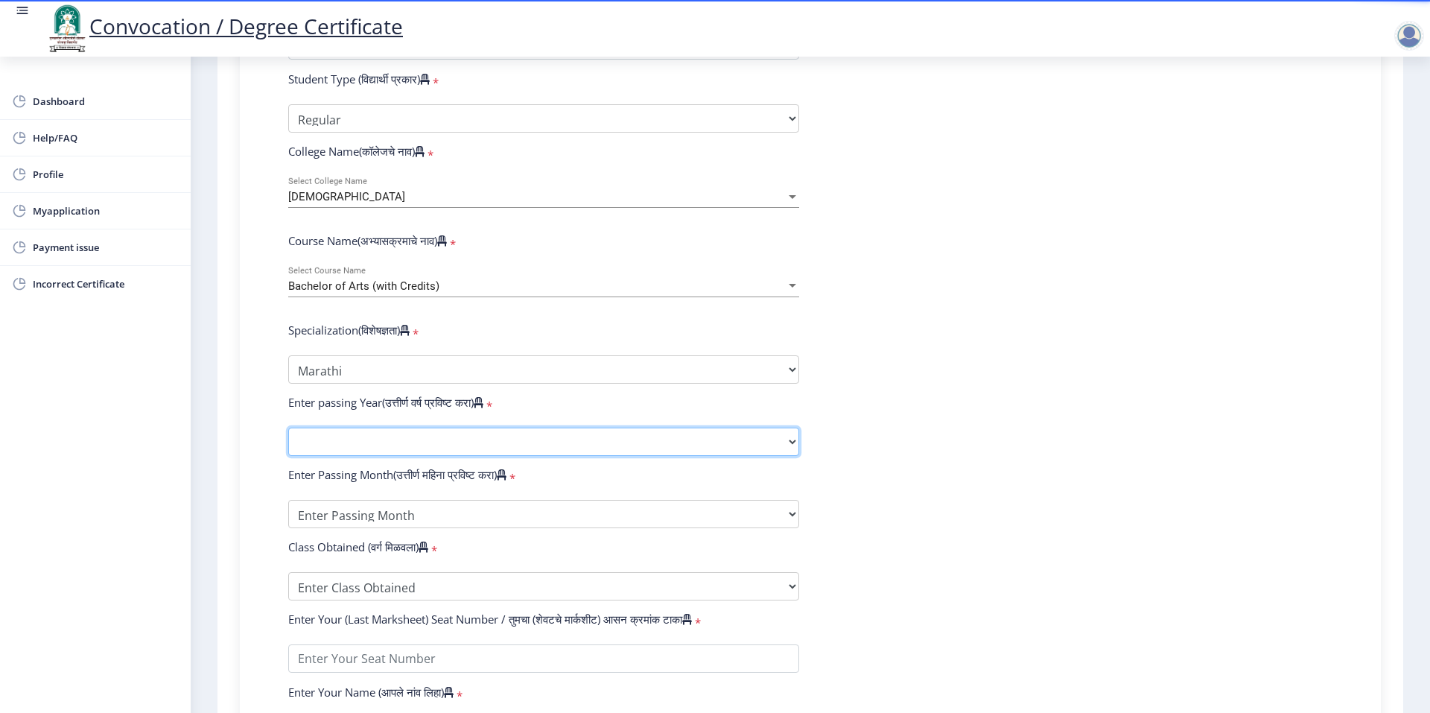
click at [407, 456] on select "2025 2024 2023 2022 2021 2020 2019 2018 2017 2016 2015 2014 2013 2012 2011 2010…" at bounding box center [543, 442] width 511 height 28
select select "2008"
click at [288, 442] on select "2025 2024 2023 2022 2021 2020 2019 2018 2017 2016 2015 2014 2013 2012 2011 2010…" at bounding box center [543, 442] width 511 height 28
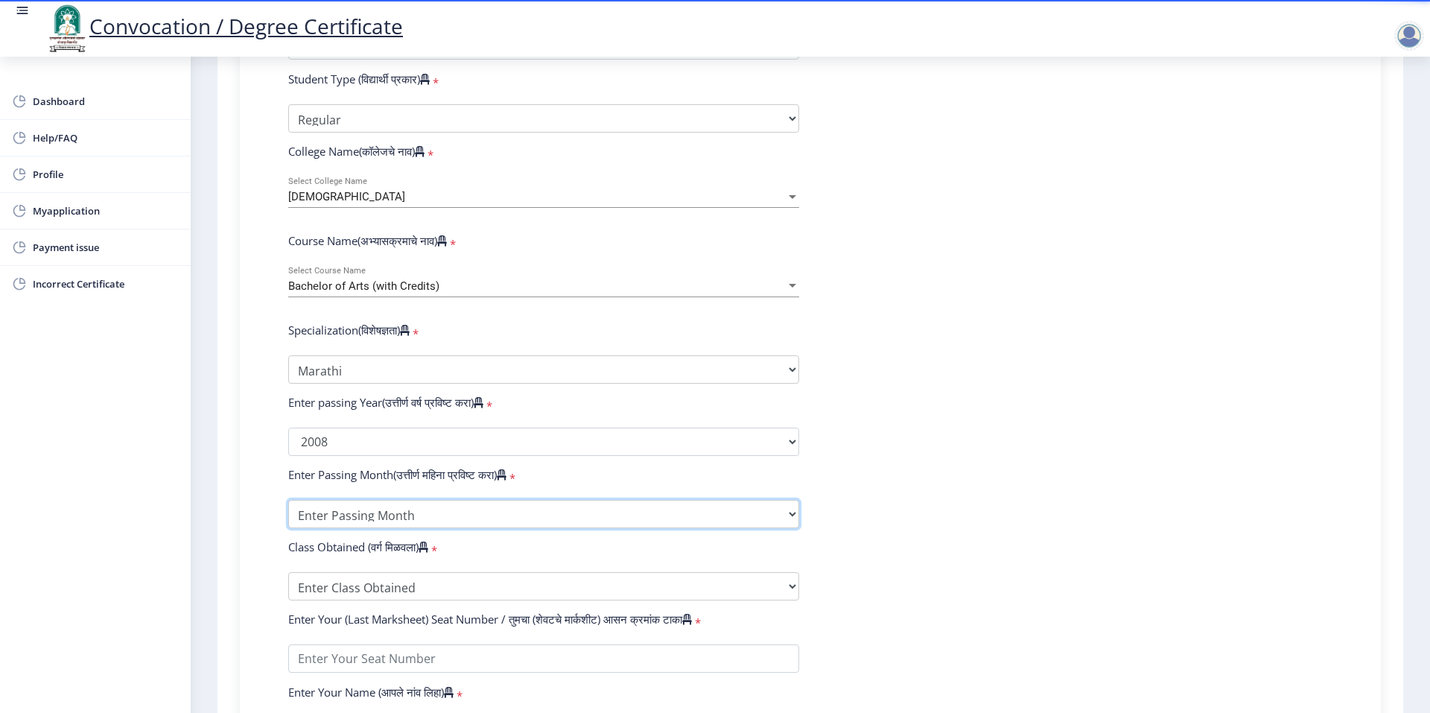
click at [410, 528] on select "Enter Passing Month March April May October November December" at bounding box center [543, 514] width 511 height 28
select select "November"
click at [288, 514] on select "Enter Passing Month March April May October November December" at bounding box center [543, 514] width 511 height 28
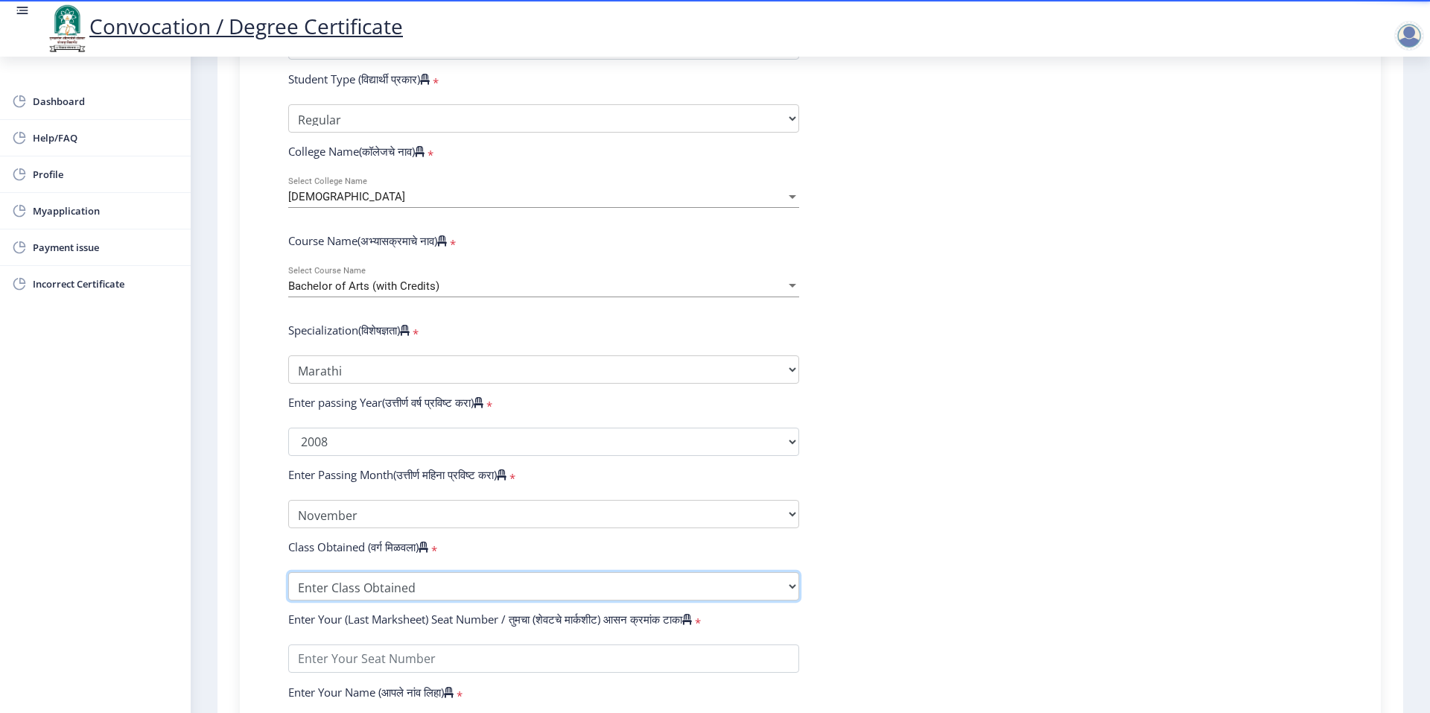
click at [364, 591] on select "Enter Class Obtained FIRST CLASS WITH DISTINCTION FIRST CLASS HIGHER SECOND CLA…" at bounding box center [543, 586] width 511 height 28
select select "SECOND CLASS"
click at [288, 586] on select "Enter Class Obtained FIRST CLASS WITH DISTINCTION FIRST CLASS HIGHER SECOND CLA…" at bounding box center [543, 586] width 511 height 28
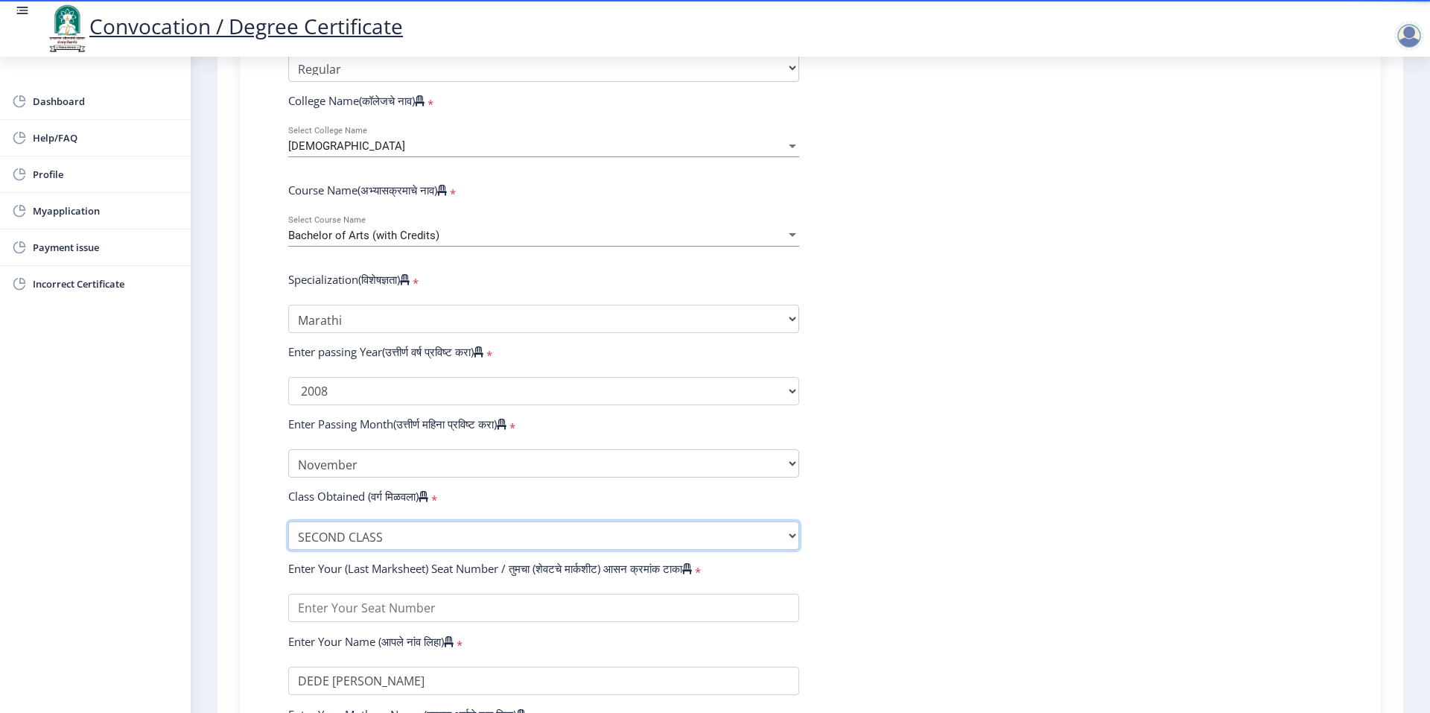
scroll to position [596, 0]
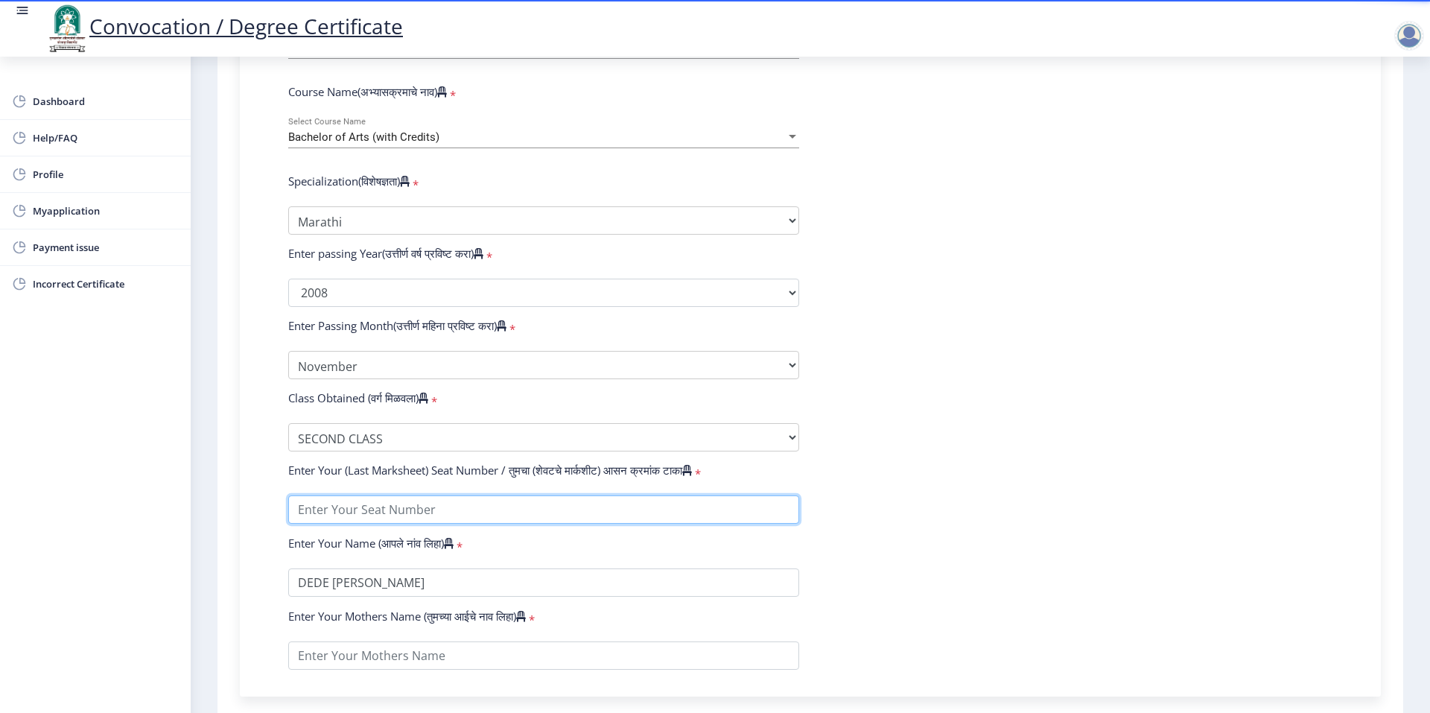
drag, startPoint x: 429, startPoint y: 518, endPoint x: 381, endPoint y: 495, distance: 52.7
click at [381, 495] on form "Enter Your PRN Number (तुमचा पीआरएन (कायम नोंदणी क्रमांक) एंटर करा) * Student T…" at bounding box center [810, 260] width 1067 height 820
type input "10378"
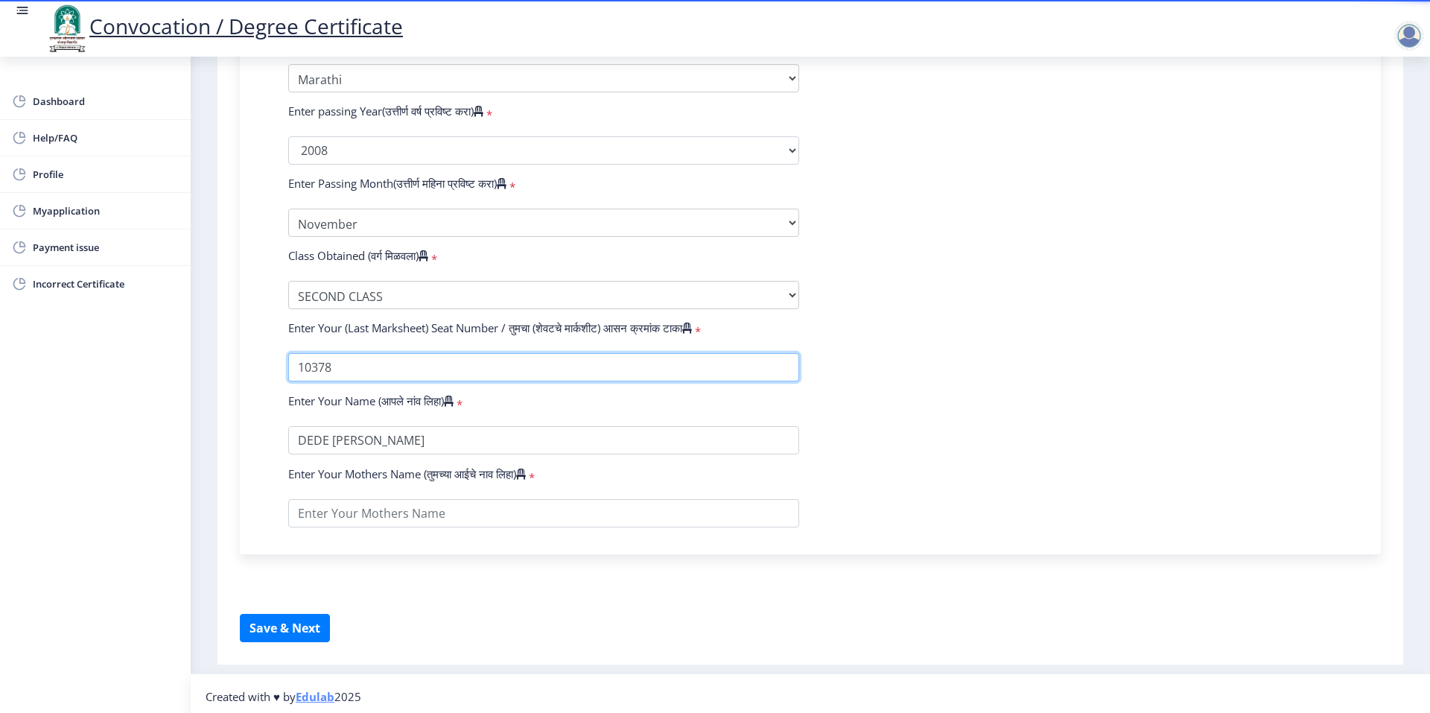
scroll to position [745, 0]
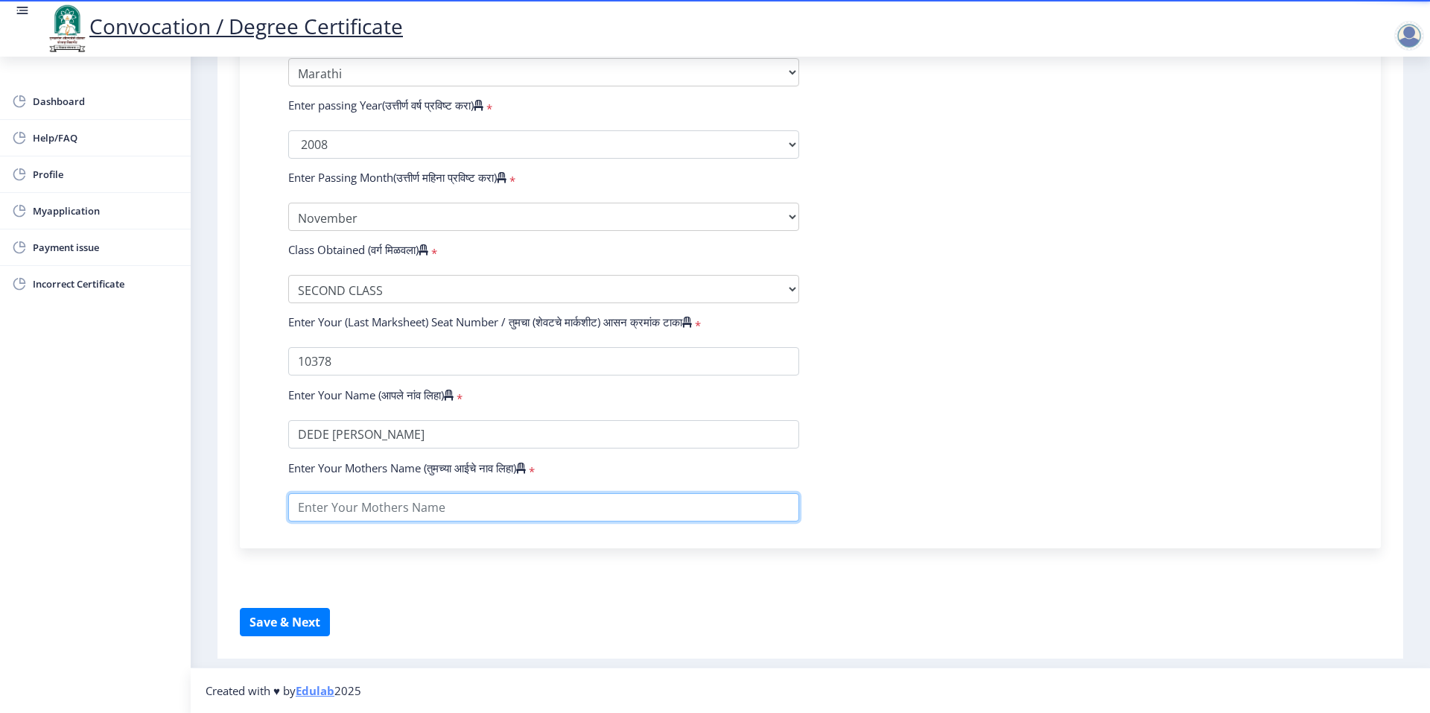
click at [448, 521] on input "textarea" at bounding box center [543, 507] width 511 height 28
type input "[PERSON_NAME]"
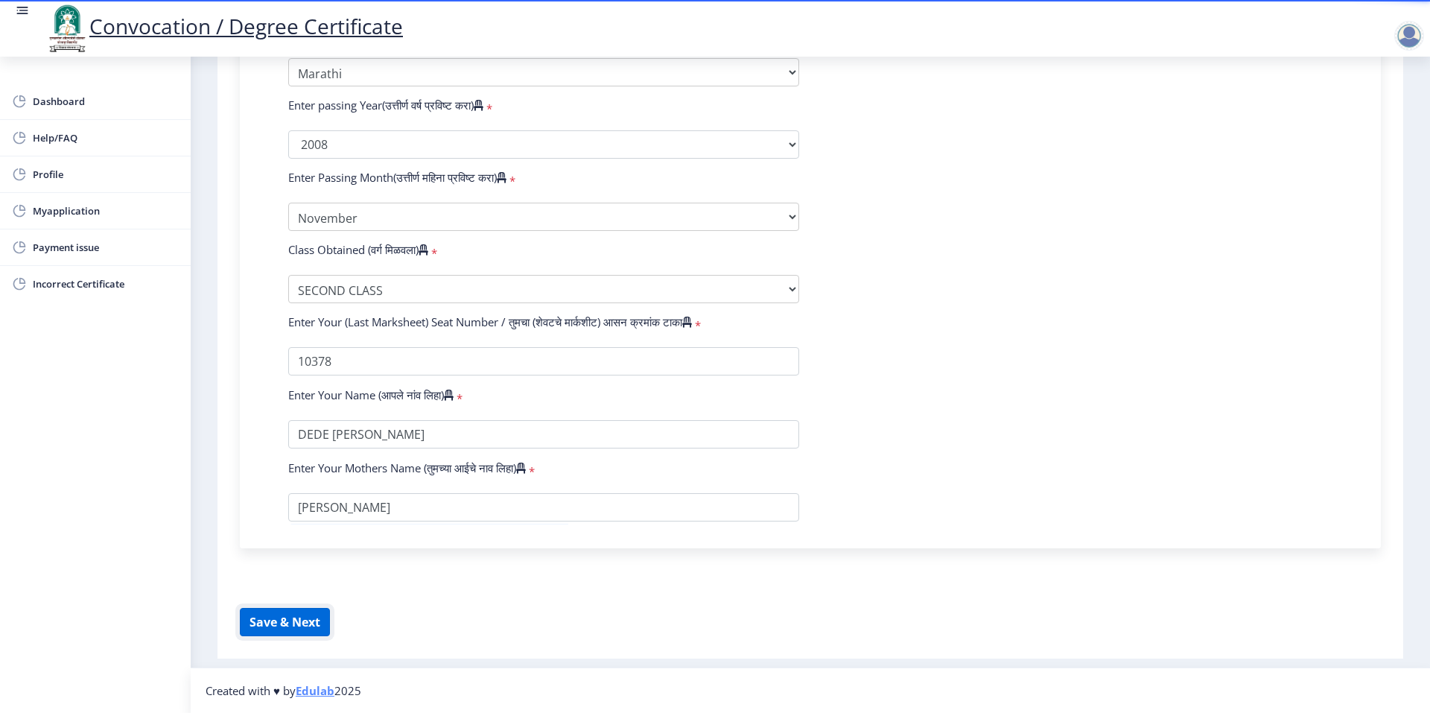
click at [307, 633] on button "Save & Next" at bounding box center [285, 622] width 90 height 28
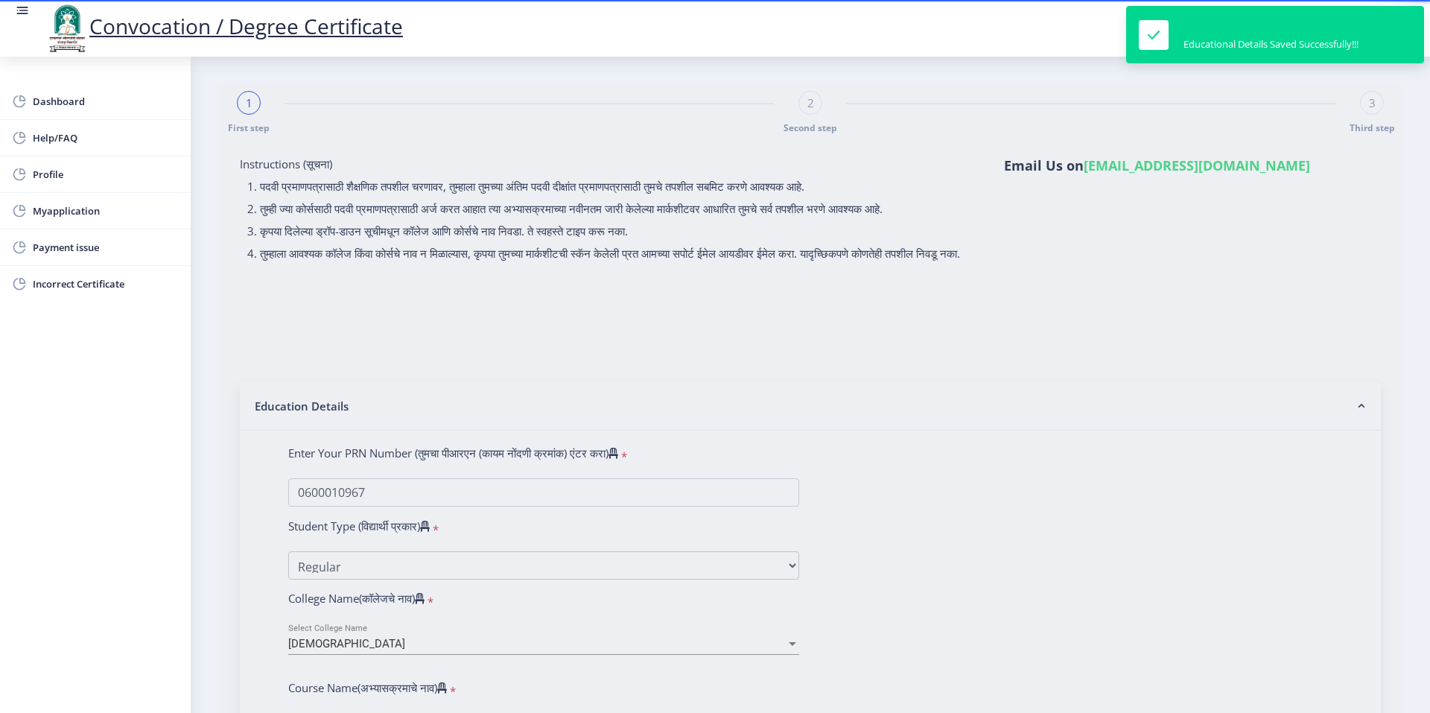
select select
type input "0600010967"
select select "Regular"
select select "2008"
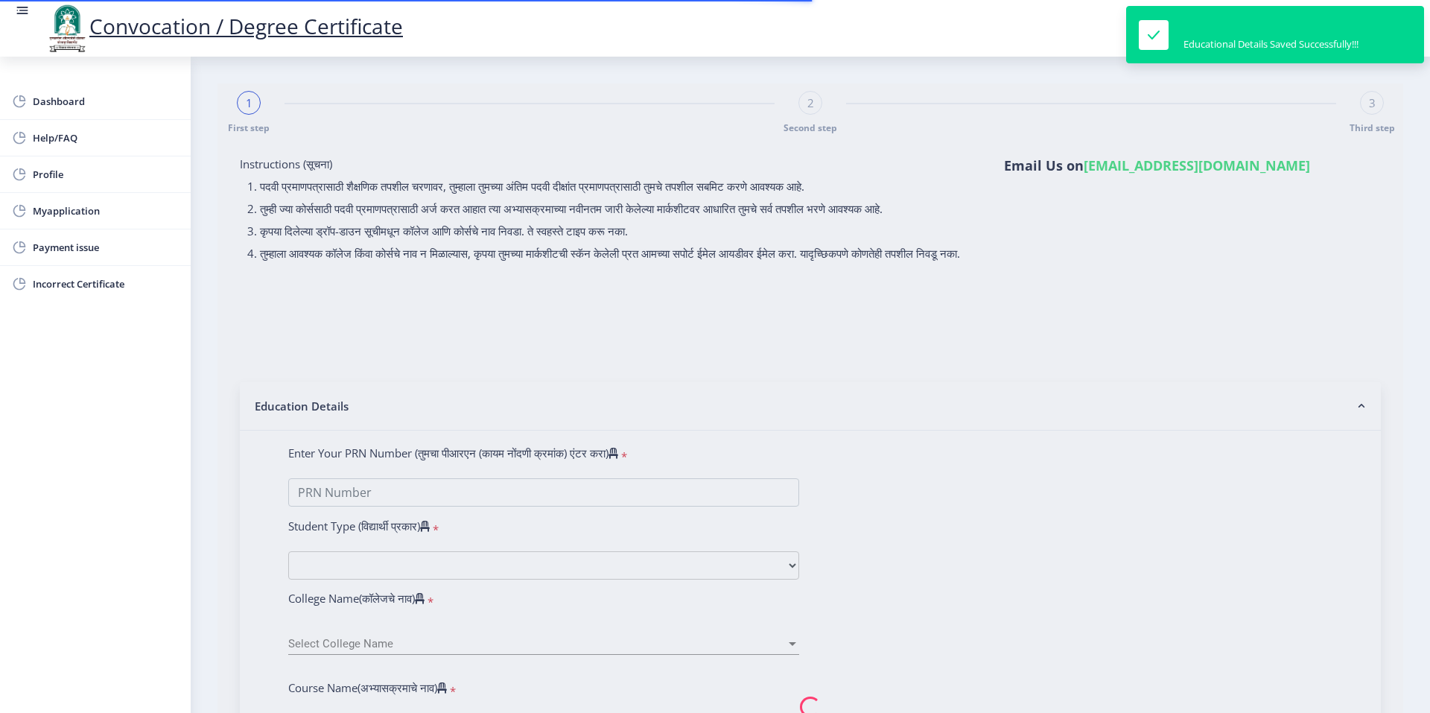
select select "November"
select select "SECOND CLASS"
type input "10378"
type input "[PERSON_NAME]"
select select "Marathi"
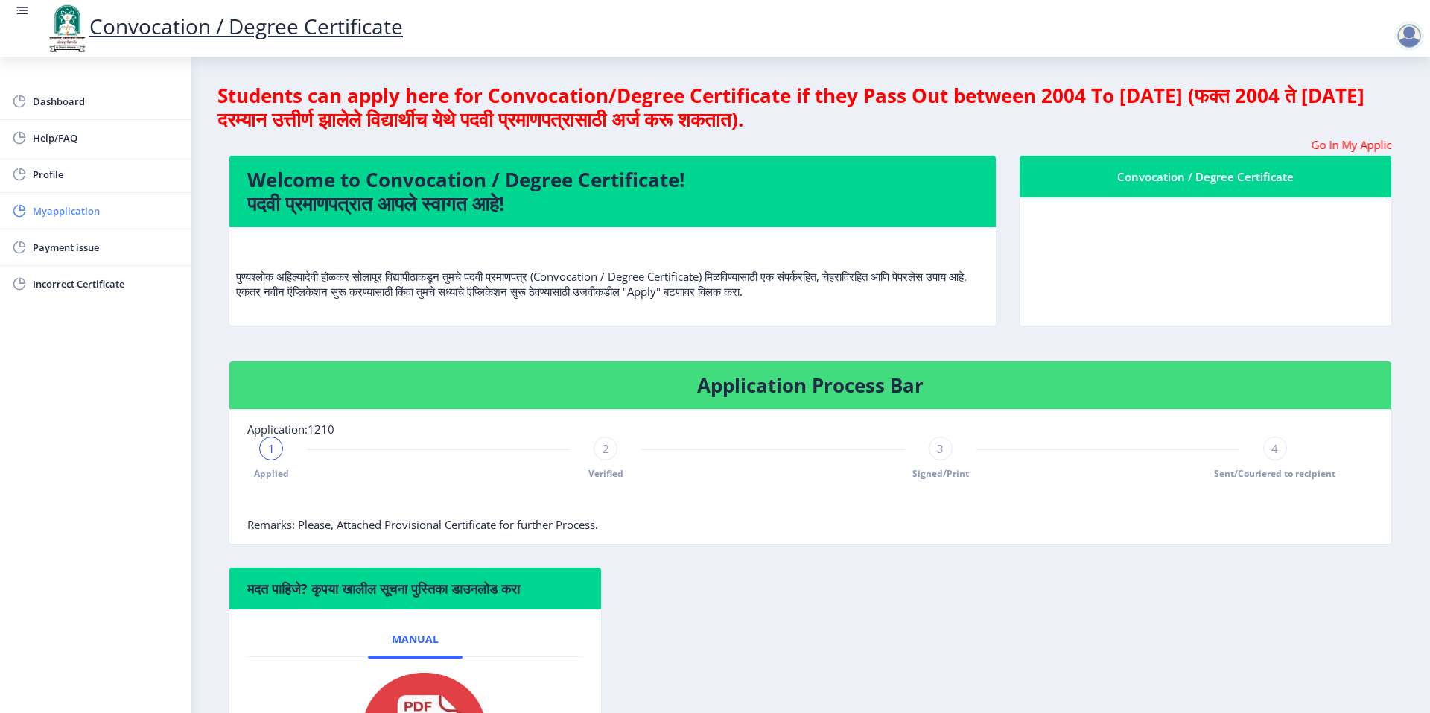
click at [86, 214] on span "Myapplication" at bounding box center [106, 211] width 146 height 18
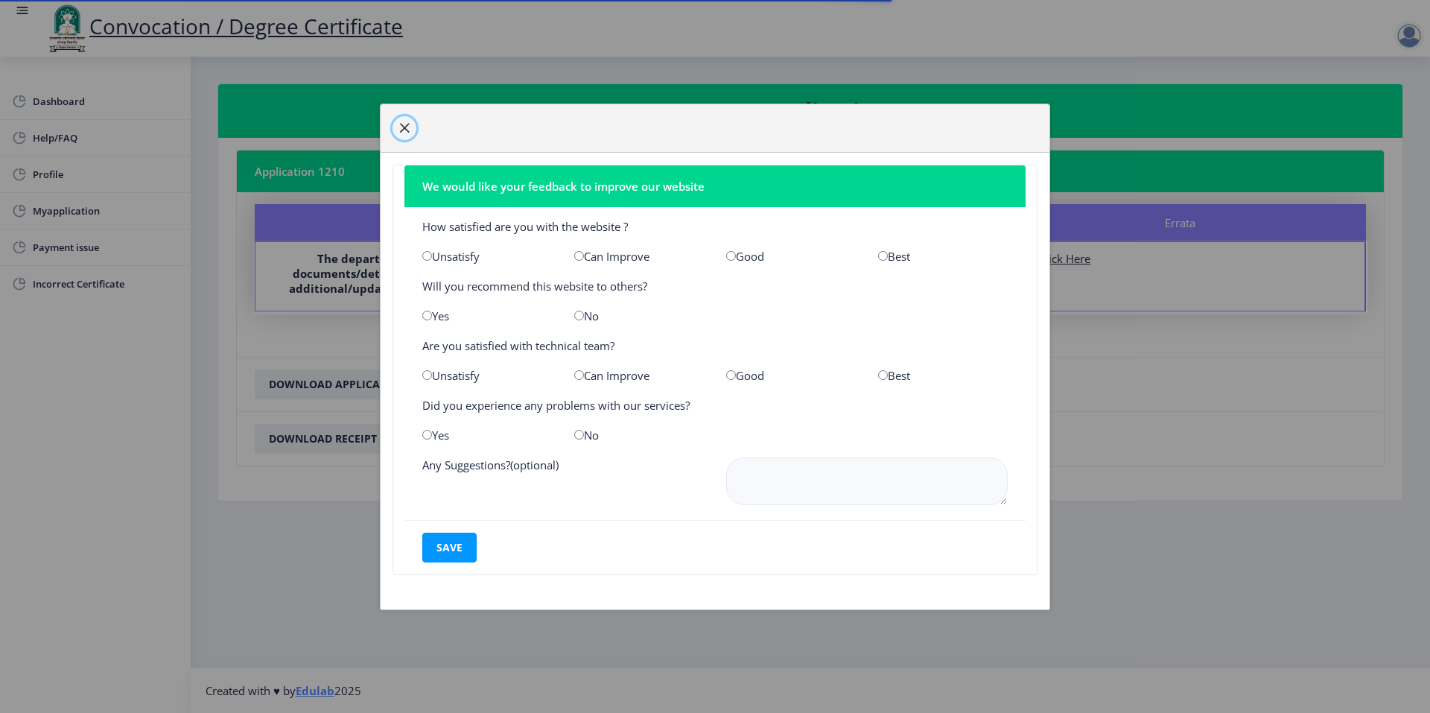
click at [407, 134] on button "button" at bounding box center [405, 128] width 24 height 24
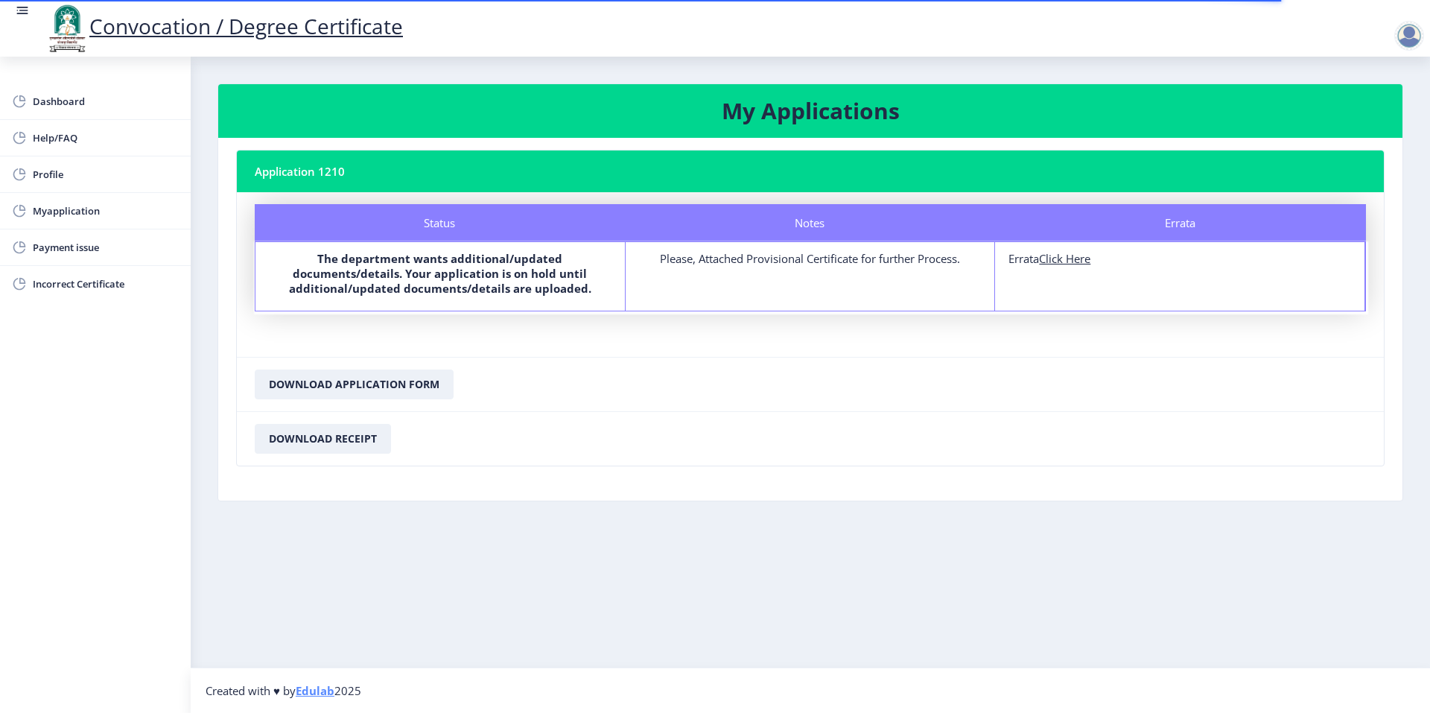
click at [1066, 260] on u "Click Here" at bounding box center [1064, 258] width 51 height 15
select select "Regular"
select select "2008"
select select "November"
select select "SECOND CLASS"
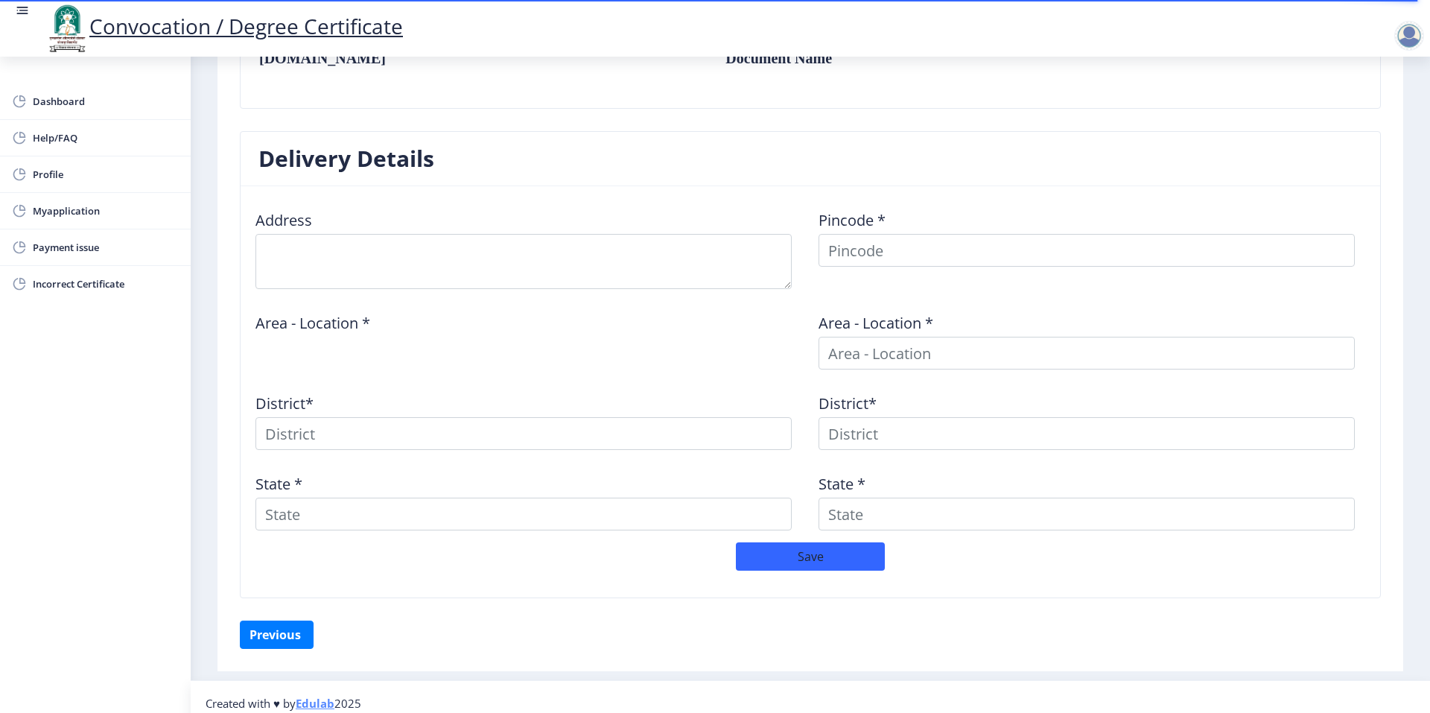
scroll to position [534, 0]
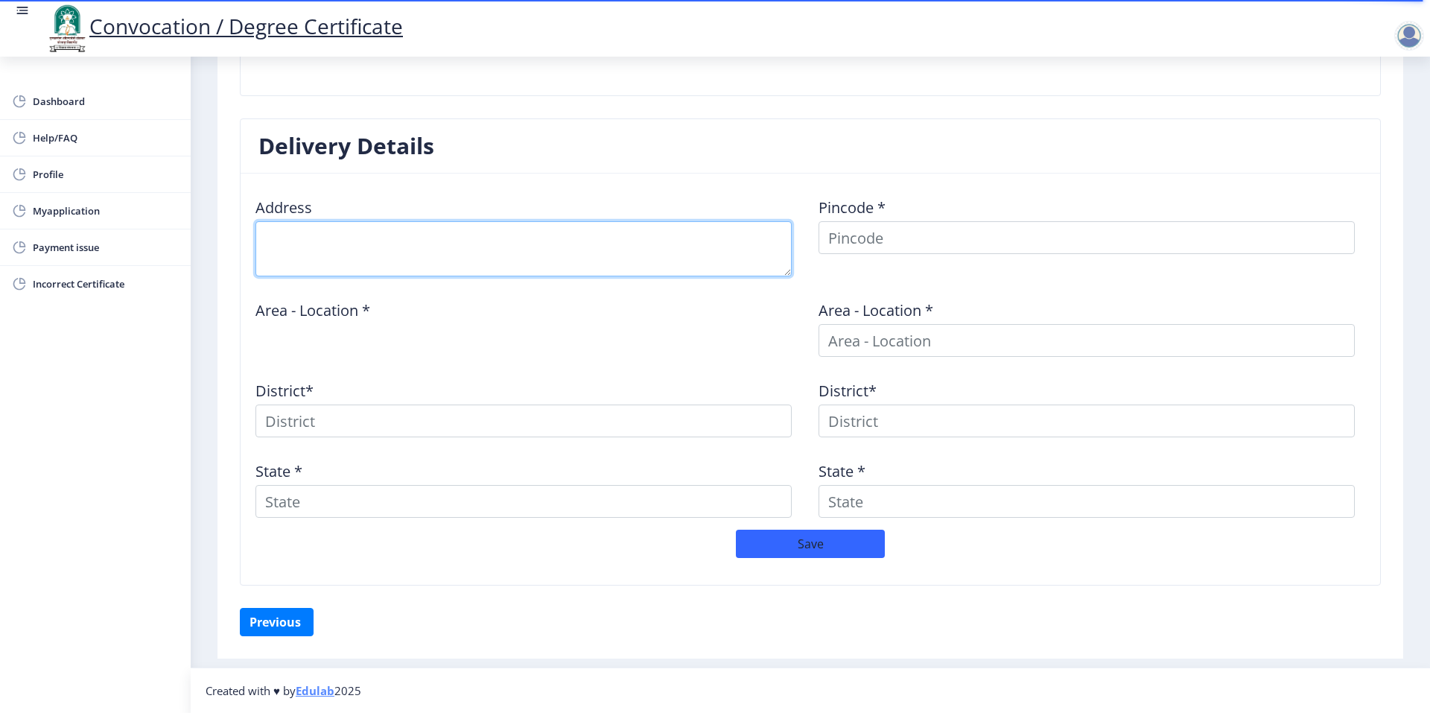
click at [442, 266] on textarea at bounding box center [524, 248] width 536 height 55
type textarea "Addl. chief State Examiner of document. police [GEOGRAPHIC_DATA][MEDICAL_DATA] …"
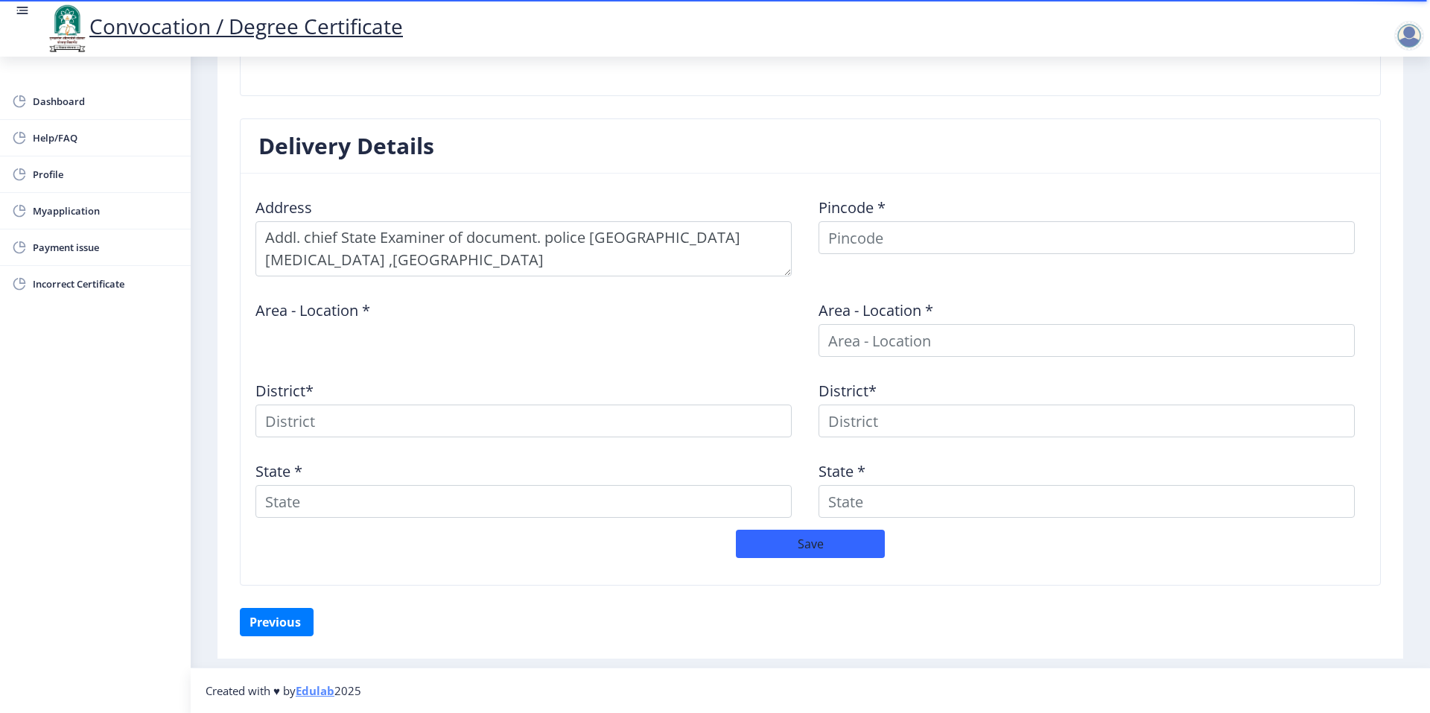
type input "431001"
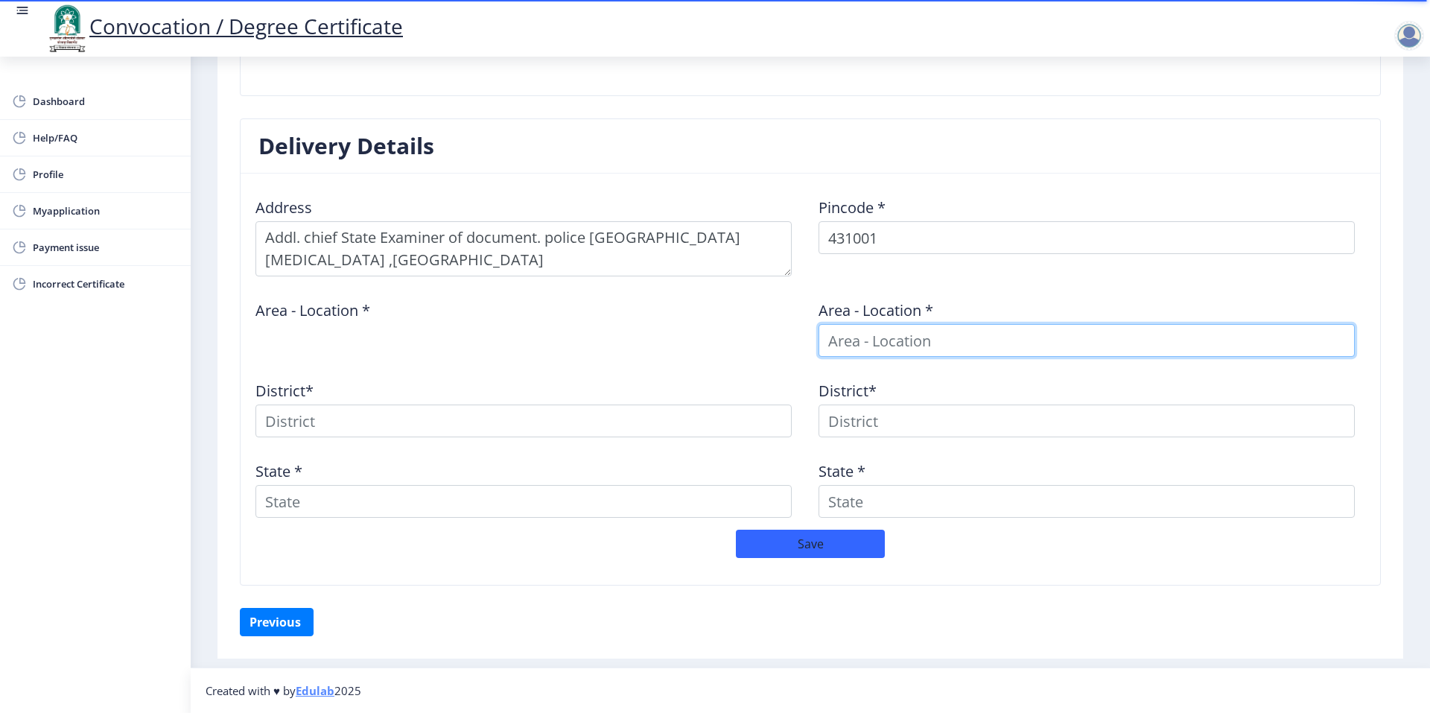
type input "431001"
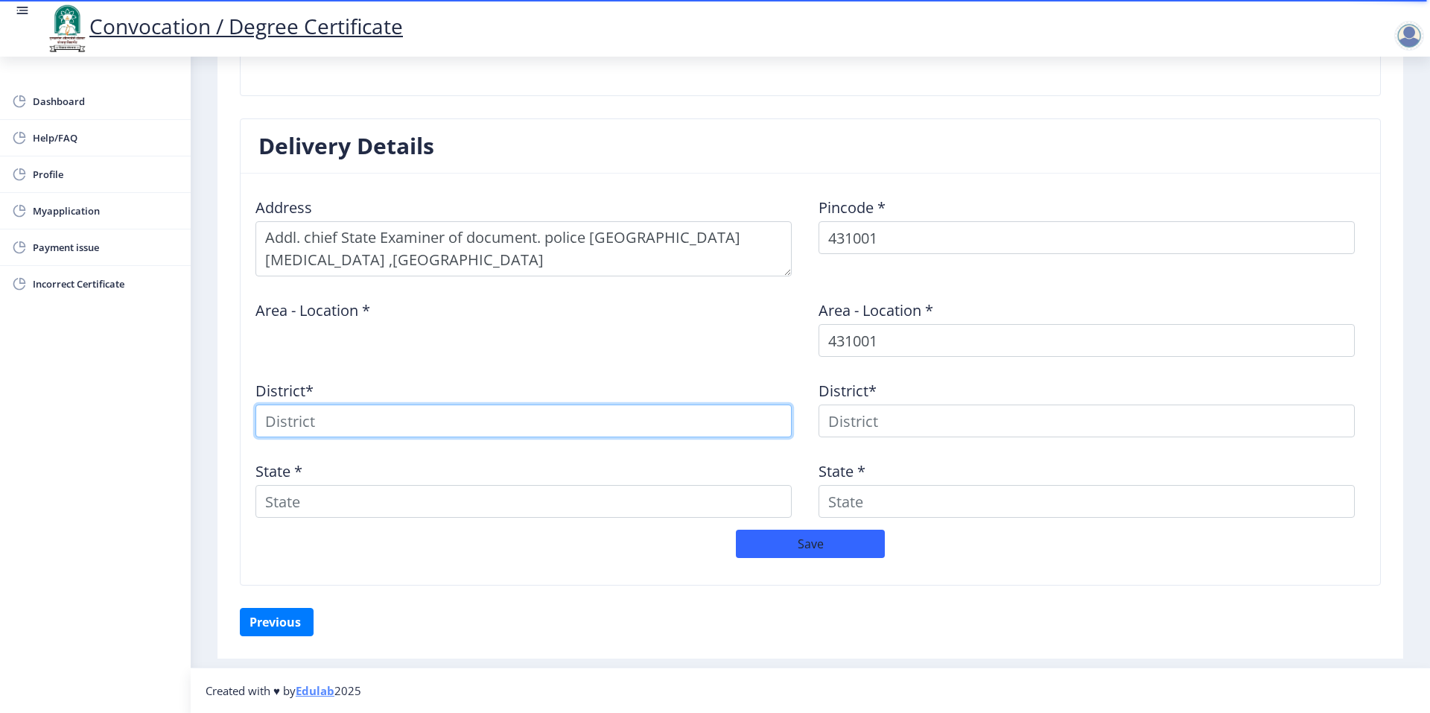
type input "431001"
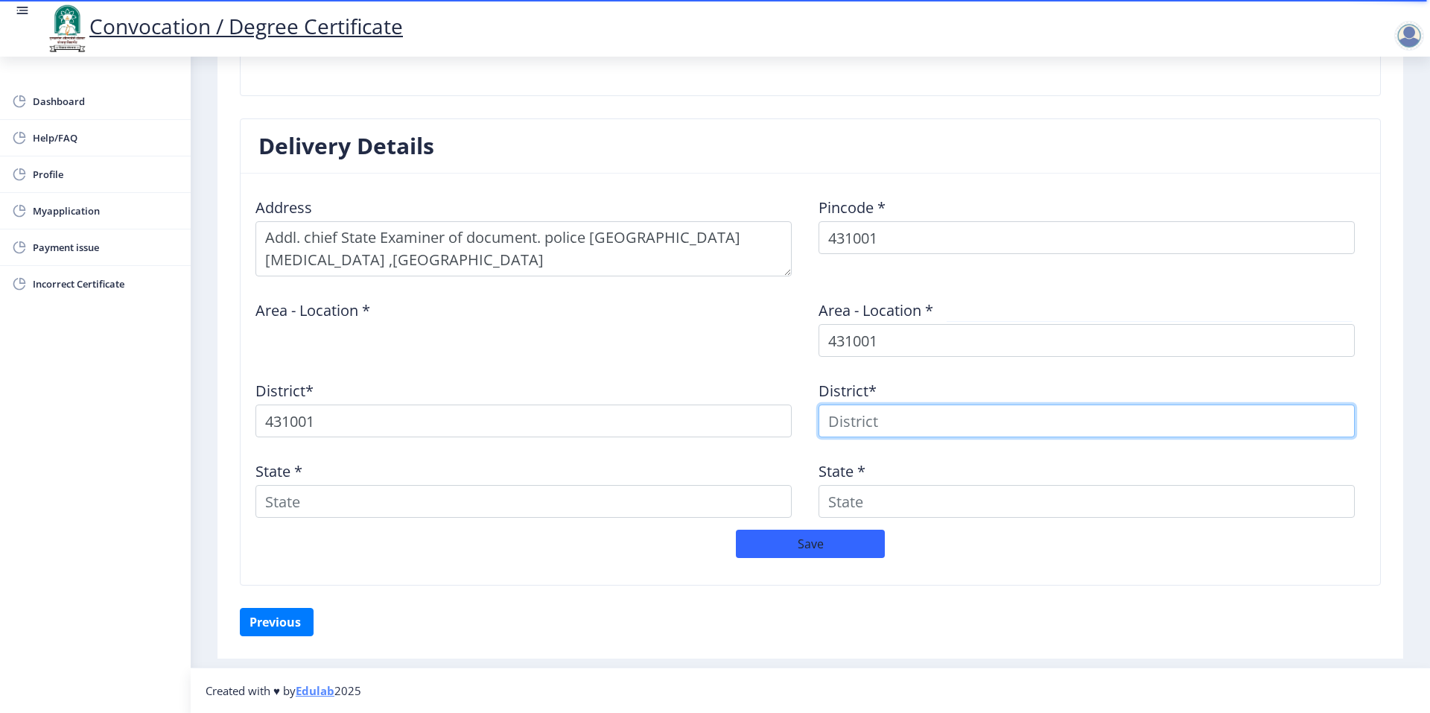
type input "431001"
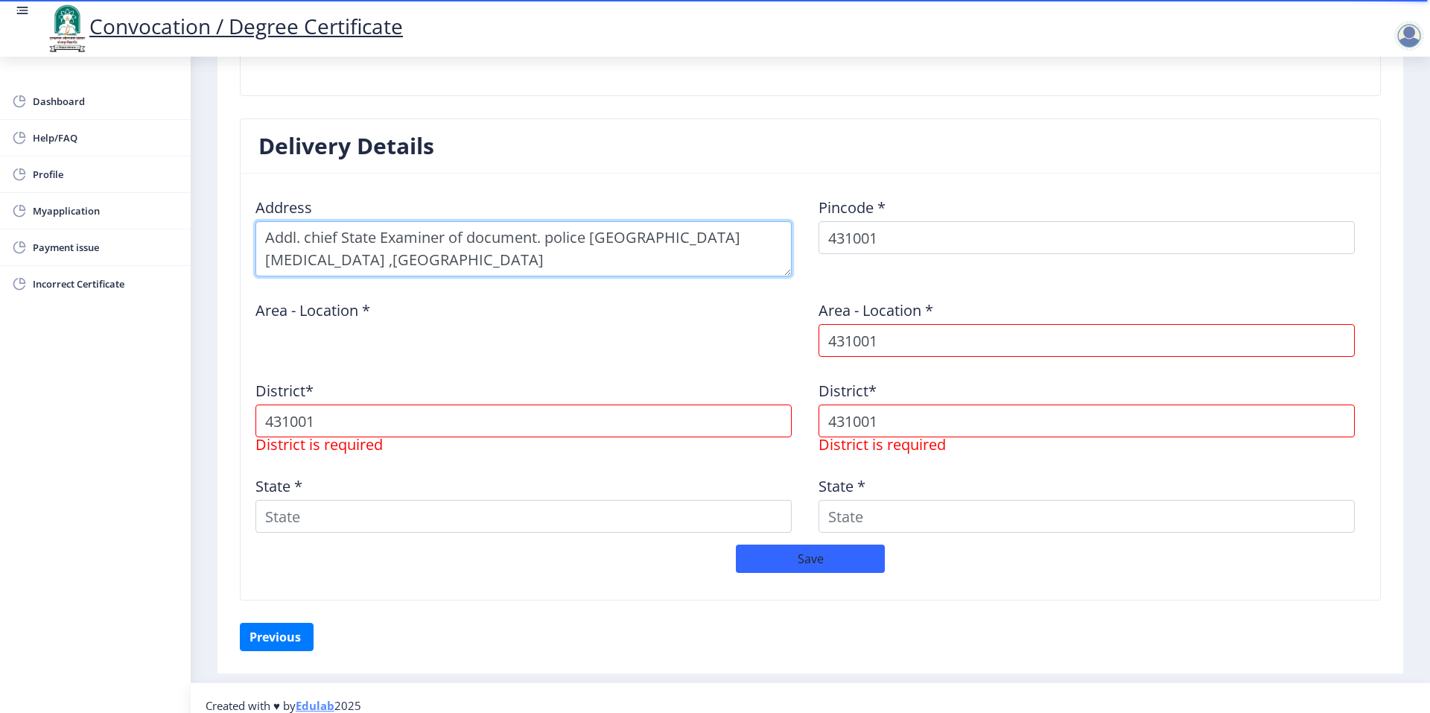
scroll to position [460, 0]
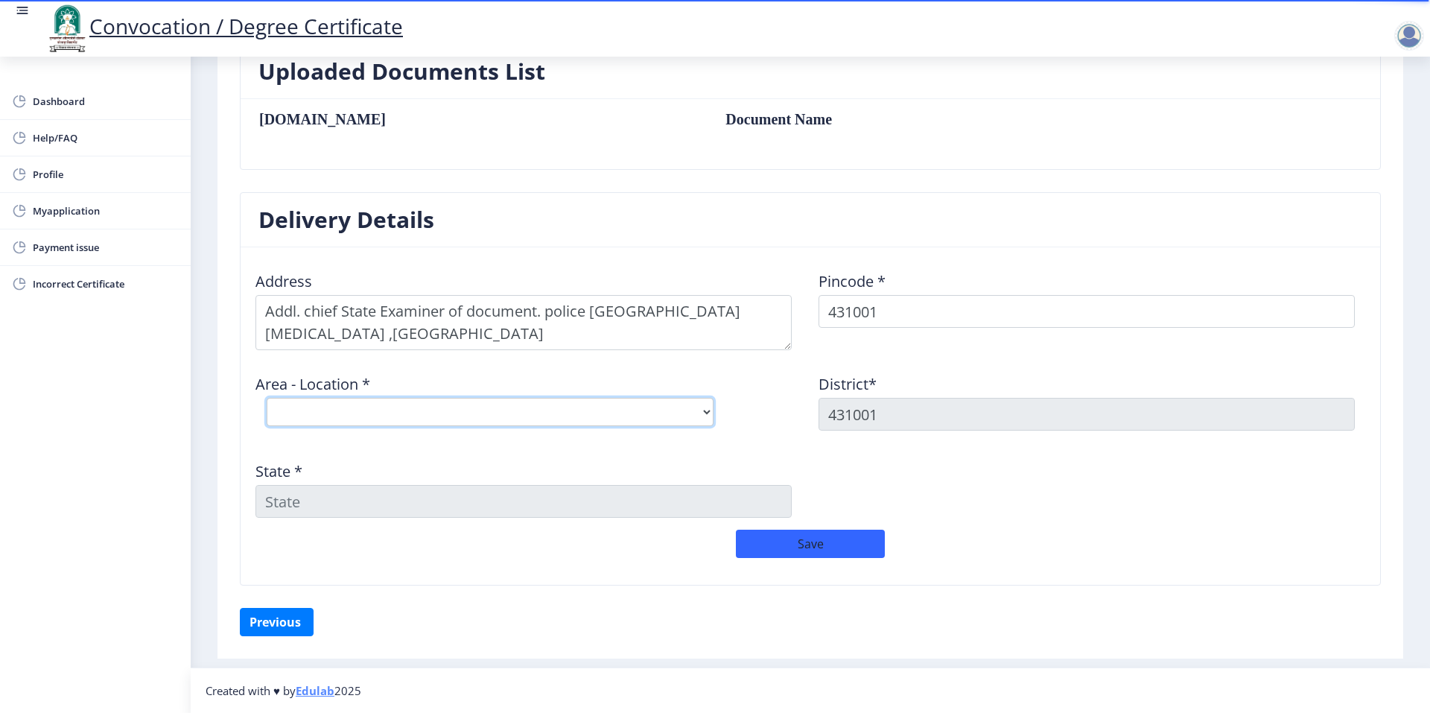
drag, startPoint x: 661, startPoint y: 408, endPoint x: 637, endPoint y: 410, distance: 23.9
click at [662, 408] on select "Select Area Location [GEOGRAPHIC_DATA] (MH) H.O [GEOGRAPHIC_DATA] [GEOGRAPHIC_D…" at bounding box center [490, 412] width 447 height 28
select select "2: Object"
click at [267, 398] on select "Select Area Location [GEOGRAPHIC_DATA] (MH) H.O [GEOGRAPHIC_DATA] [GEOGRAPHIC_D…" at bounding box center [490, 412] width 447 height 28
type input "AURANGABAD"
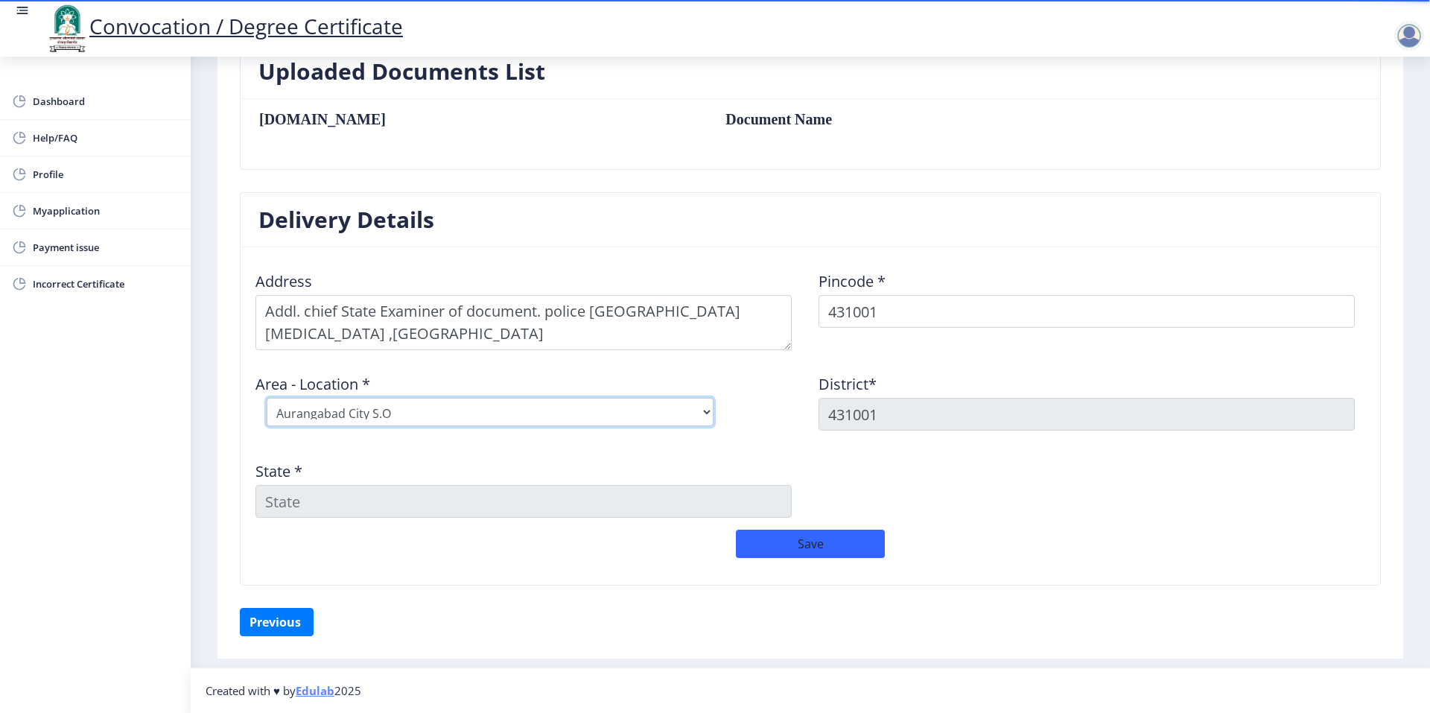
type input "[GEOGRAPHIC_DATA]"
click at [291, 622] on button "Previous ‍" at bounding box center [277, 622] width 74 height 28
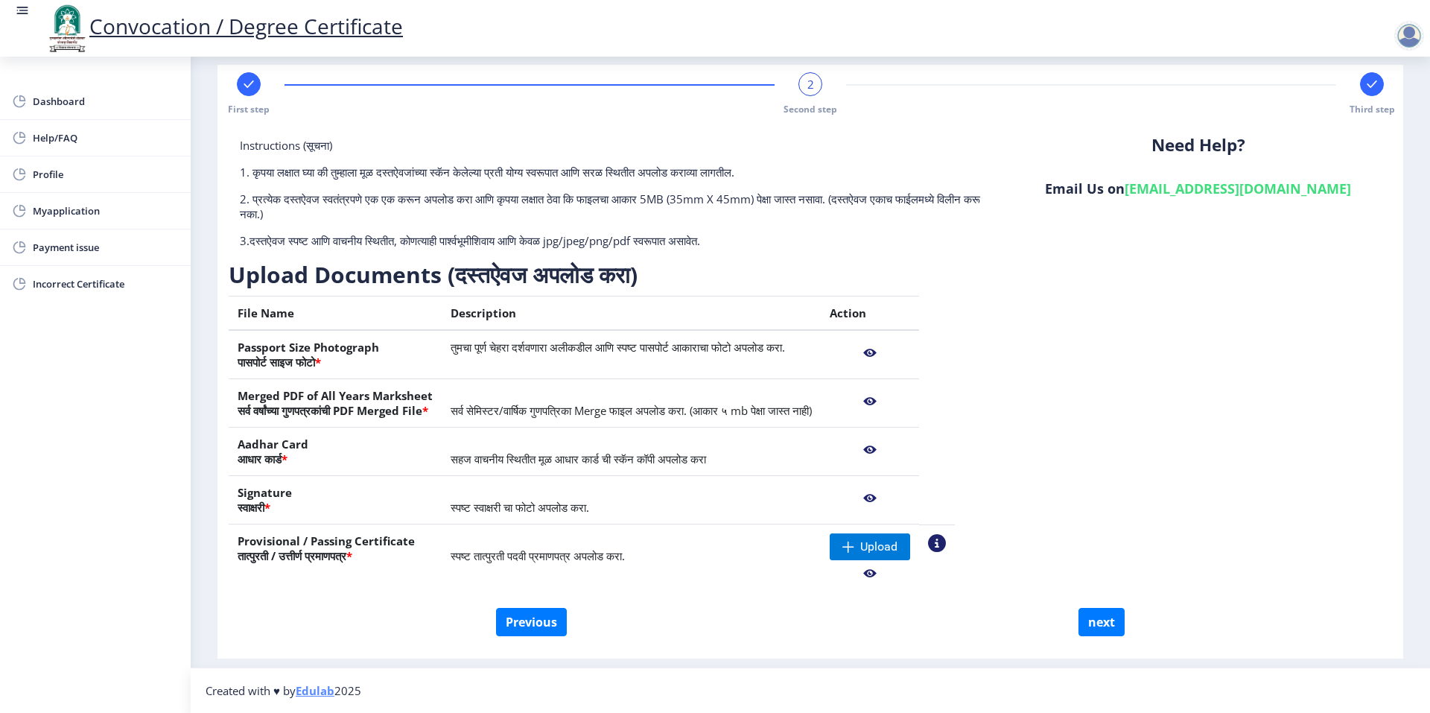
click at [1049, 230] on div "Need Help? Email Us on [EMAIL_ADDRESS][DOMAIN_NAME]" at bounding box center [1198, 199] width 388 height 122
click at [910, 570] on nb-action at bounding box center [870, 573] width 80 height 27
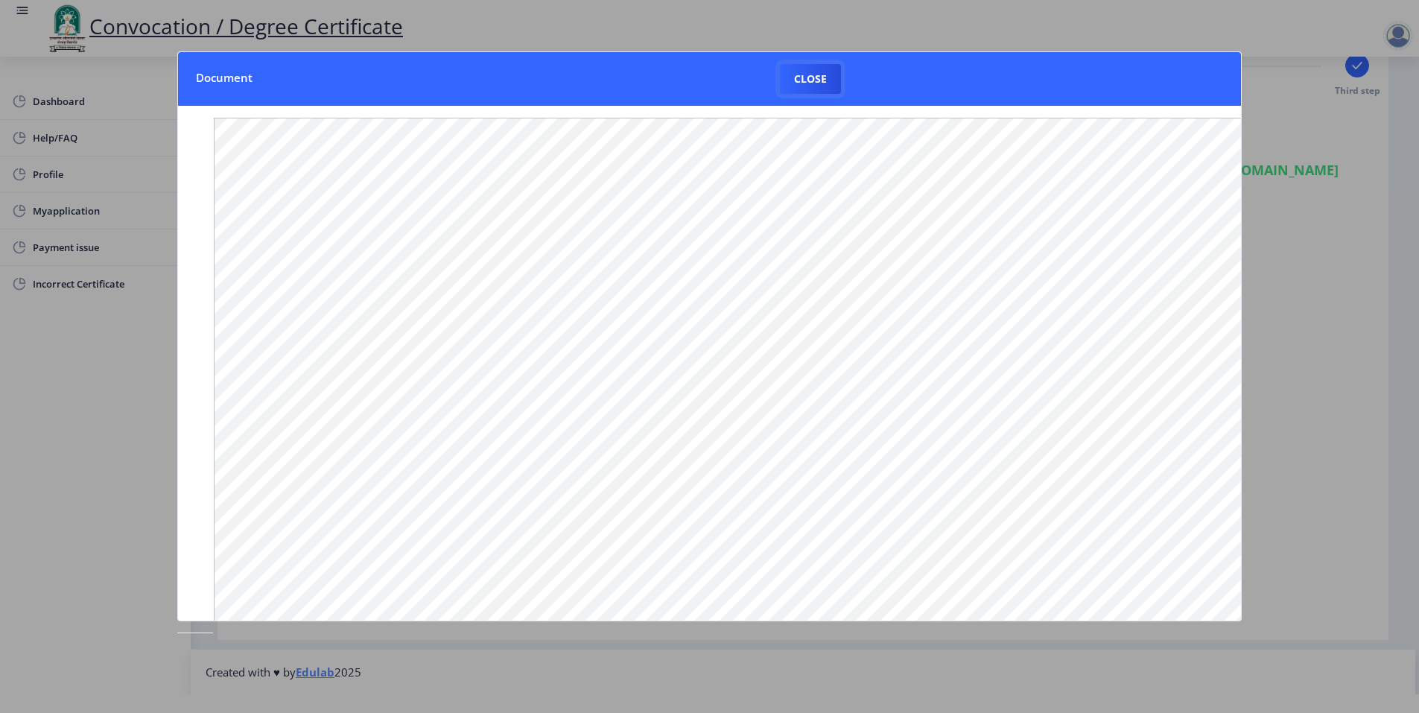
drag, startPoint x: 921, startPoint y: 570, endPoint x: 805, endPoint y: 72, distance: 511.7
click at [805, 72] on button "Close" at bounding box center [810, 79] width 61 height 30
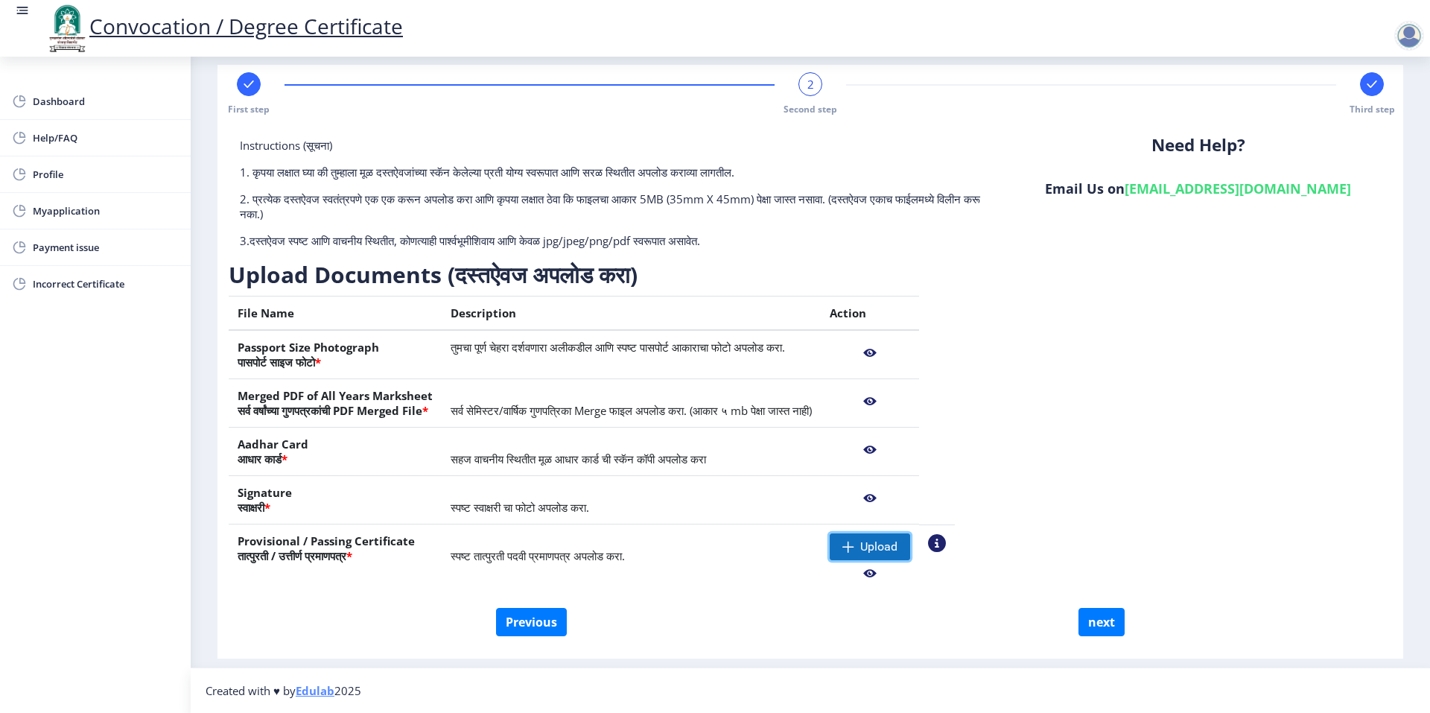
click at [909, 539] on span "Upload" at bounding box center [870, 546] width 80 height 27
drag, startPoint x: 500, startPoint y: 582, endPoint x: 509, endPoint y: 573, distance: 12.6
click at [509, 573] on td "स्पष्ट तात्पुरती पदवी प्रमाणपत्र अपलोड करा." at bounding box center [631, 560] width 379 height 72
drag, startPoint x: 509, startPoint y: 573, endPoint x: 617, endPoint y: 559, distance: 108.8
click at [617, 559] on span "स्पष्ट तात्पुरती पदवी प्रमाणपत्र अपलोड करा." at bounding box center [538, 555] width 174 height 15
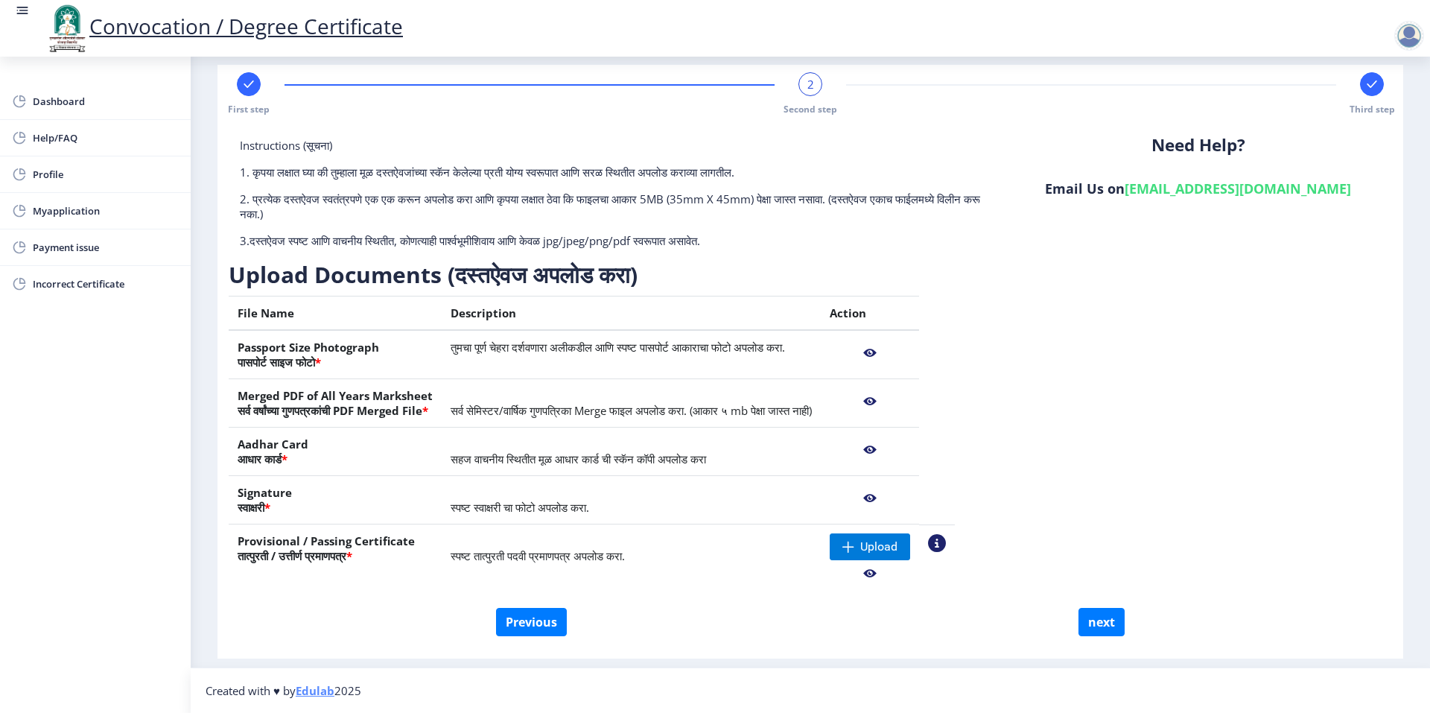
click at [620, 551] on span "स्पष्ट तात्पुरती पदवी प्रमाणपत्र अपलोड करा." at bounding box center [538, 555] width 174 height 15
click at [581, 553] on span "स्पष्ट तात्पुरती पदवी प्रमाणपत्र अपलोड करा." at bounding box center [538, 555] width 174 height 15
click at [898, 543] on span "Upload" at bounding box center [878, 546] width 37 height 15
click at [898, 547] on span "Upload" at bounding box center [878, 546] width 37 height 15
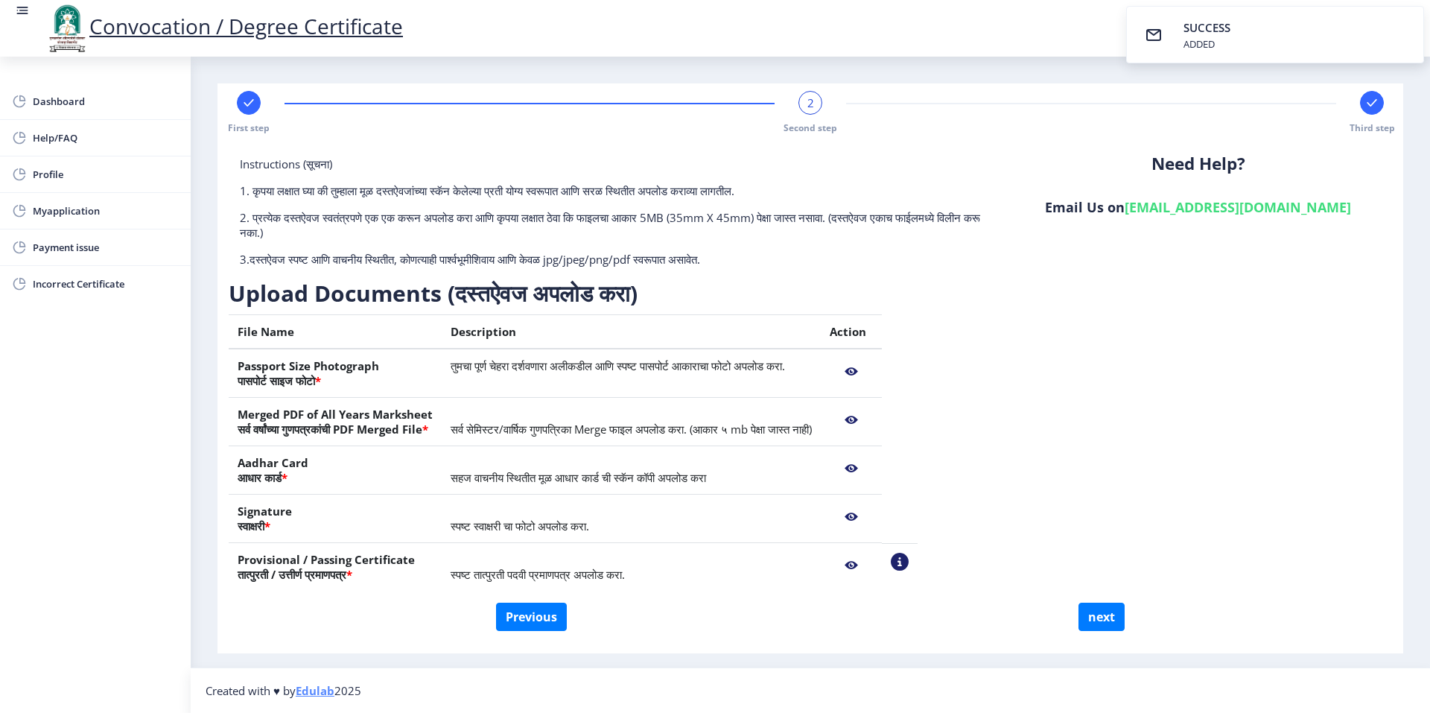
scroll to position [0, 0]
click at [873, 565] on nb-action at bounding box center [851, 565] width 43 height 27
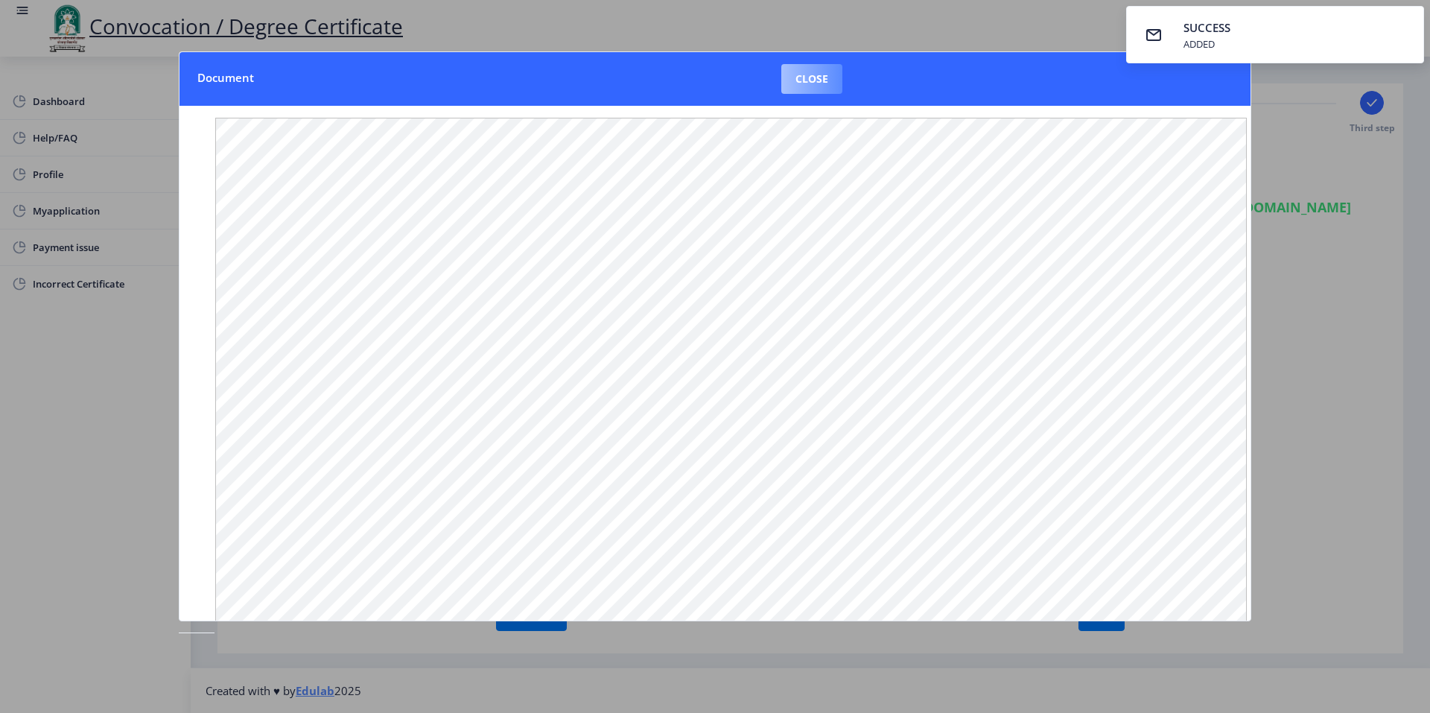
click at [813, 78] on button "Close" at bounding box center [811, 79] width 61 height 30
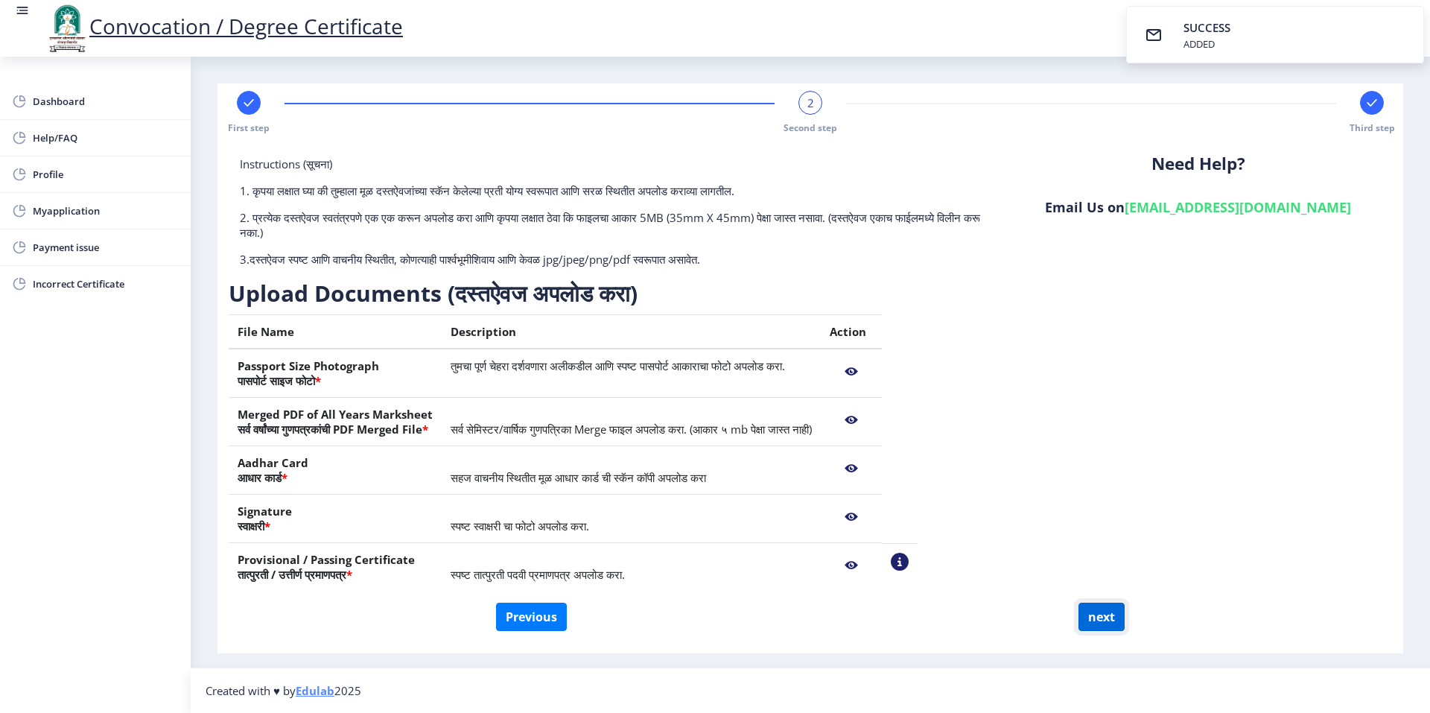
click at [1097, 622] on button "next" at bounding box center [1102, 617] width 46 height 28
select select
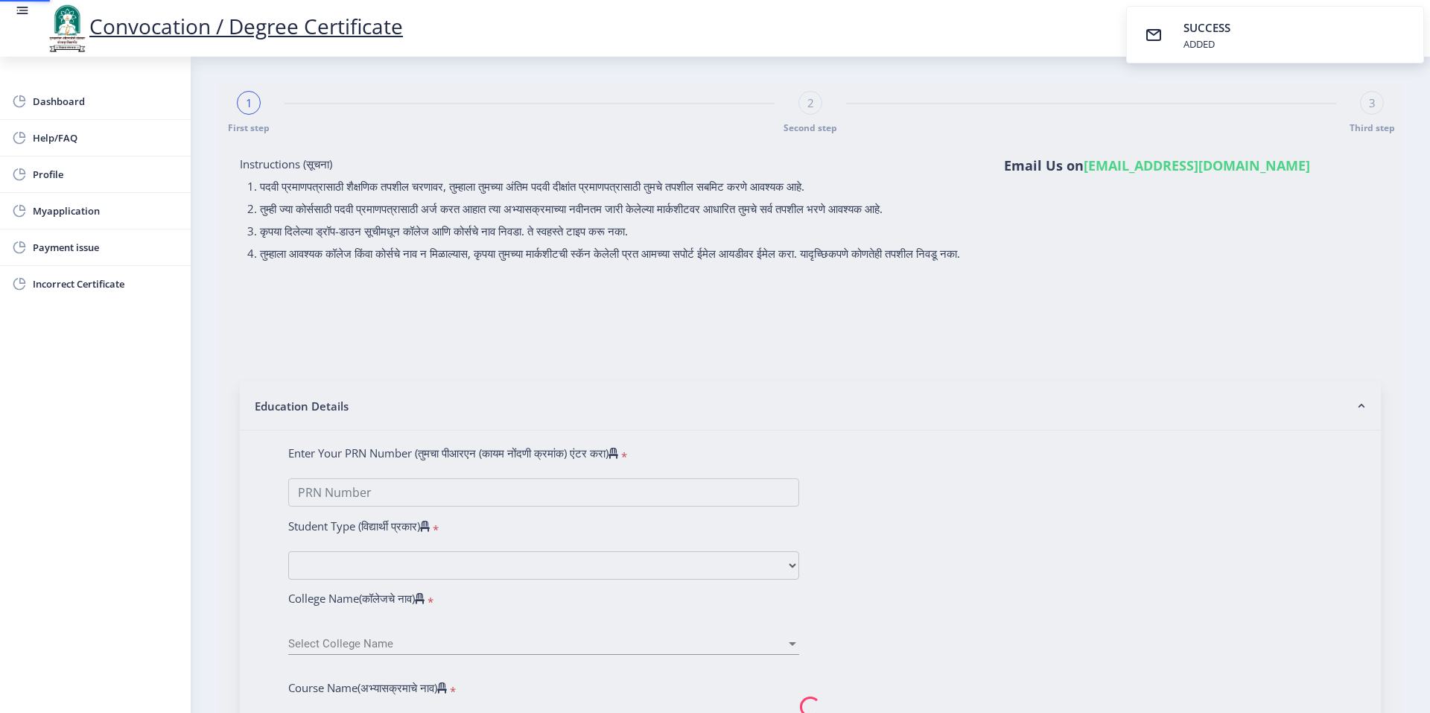
type input "DEDE [PERSON_NAME]"
select select
type input "0600010967"
select select "Regular"
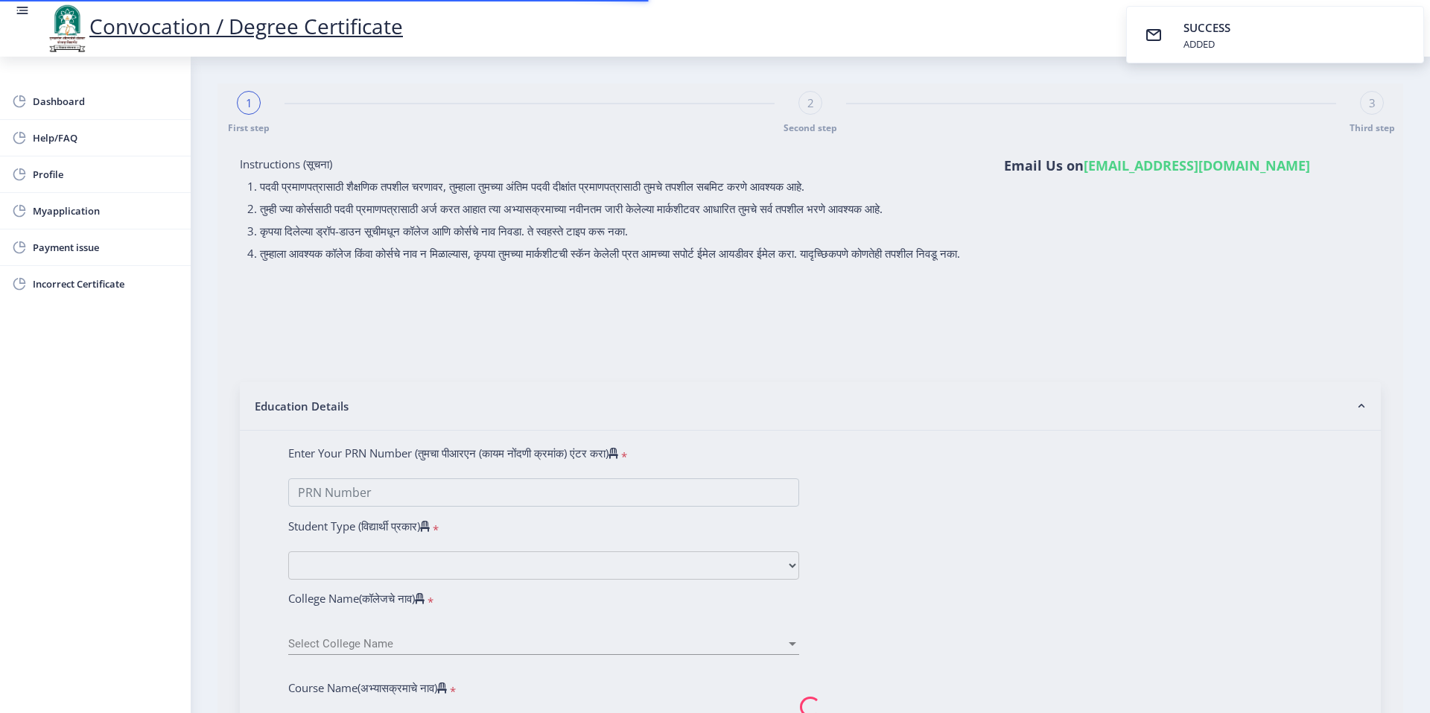
select select "2008"
select select "November"
select select "SECOND CLASS"
type input "10378"
type input "[PERSON_NAME]"
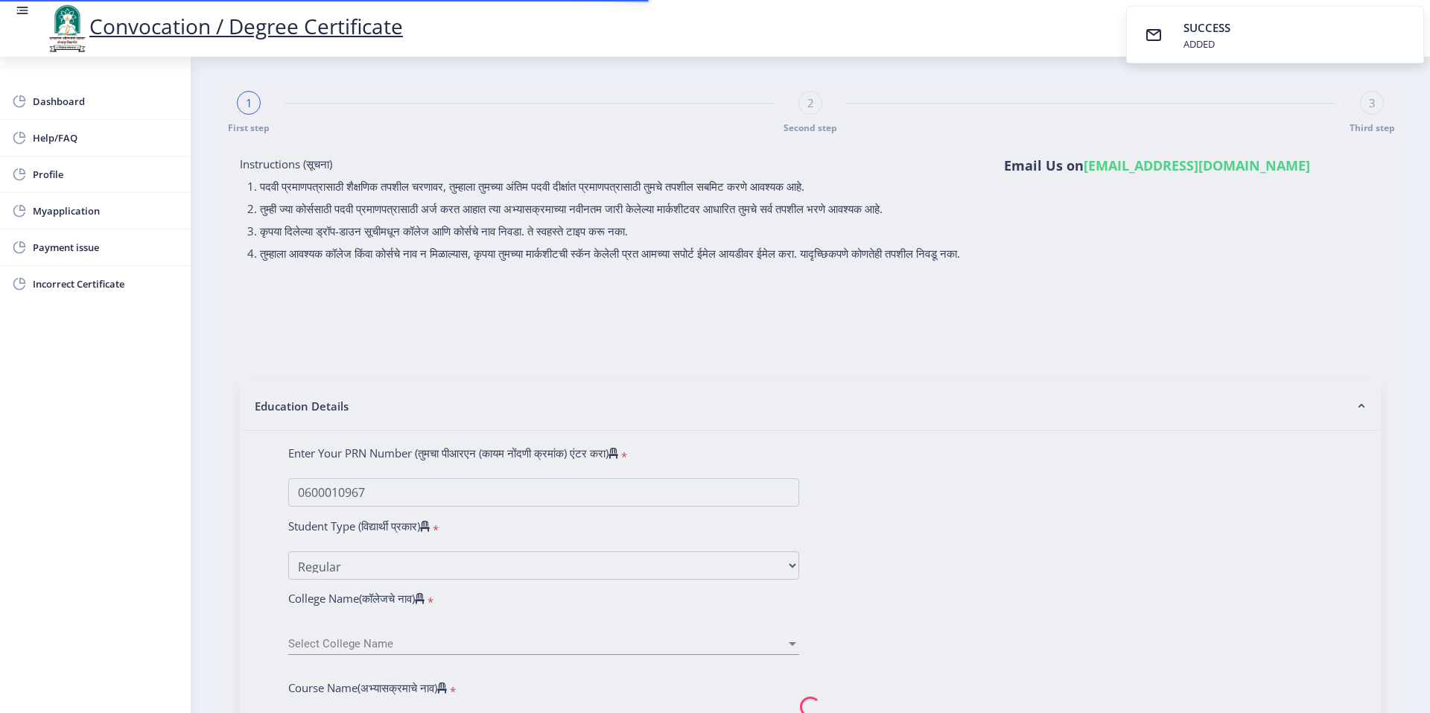
select select "Marathi"
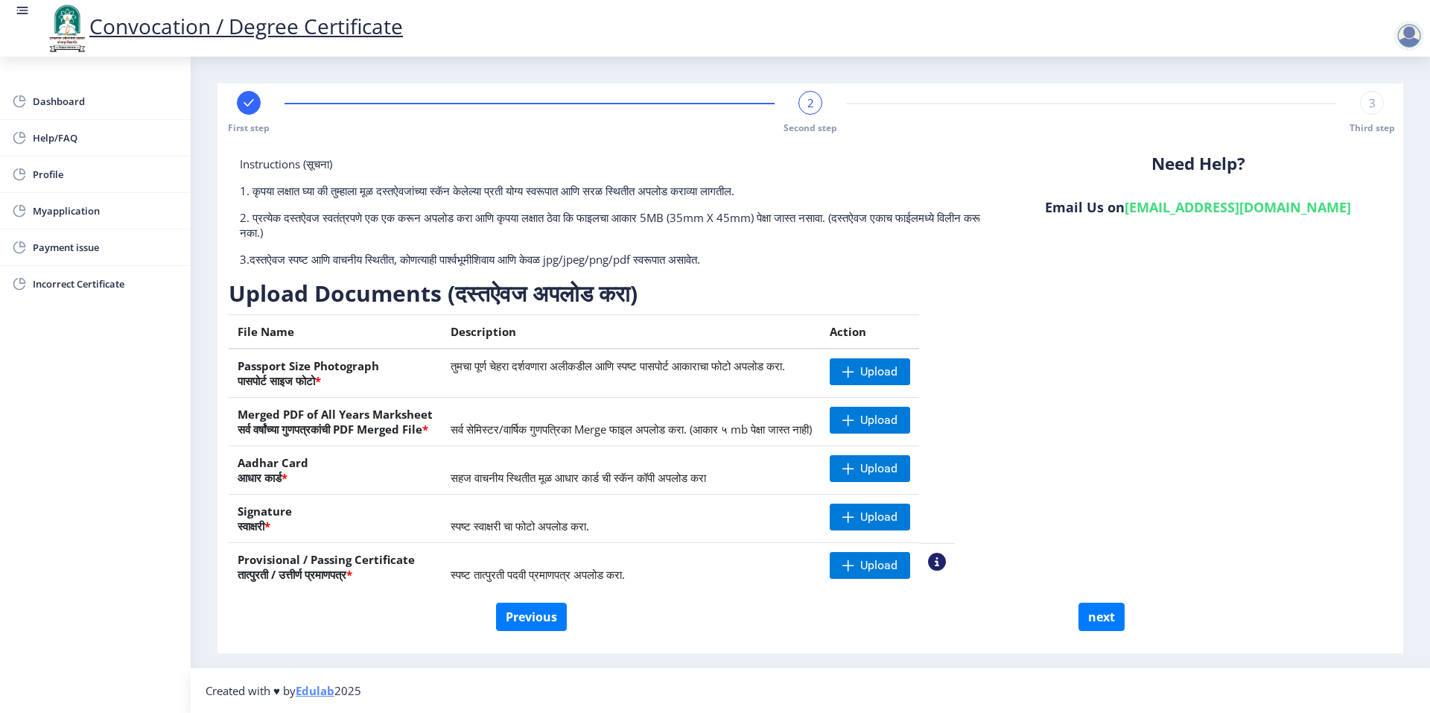
click at [1402, 35] on div at bounding box center [1410, 36] width 30 height 30
click at [1391, 114] on span "Log out" at bounding box center [1370, 116] width 95 height 18
